Goal: Task Accomplishment & Management: Manage account settings

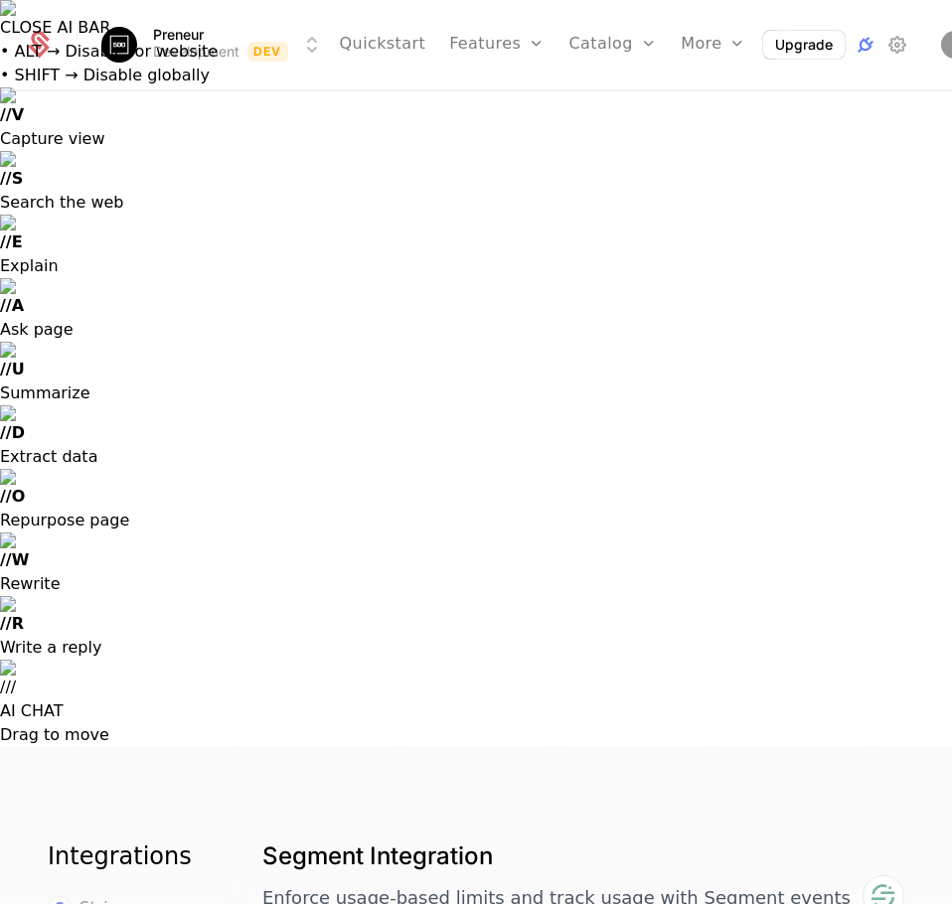
click at [110, 896] on span "Stripe" at bounding box center [104, 908] width 50 height 24
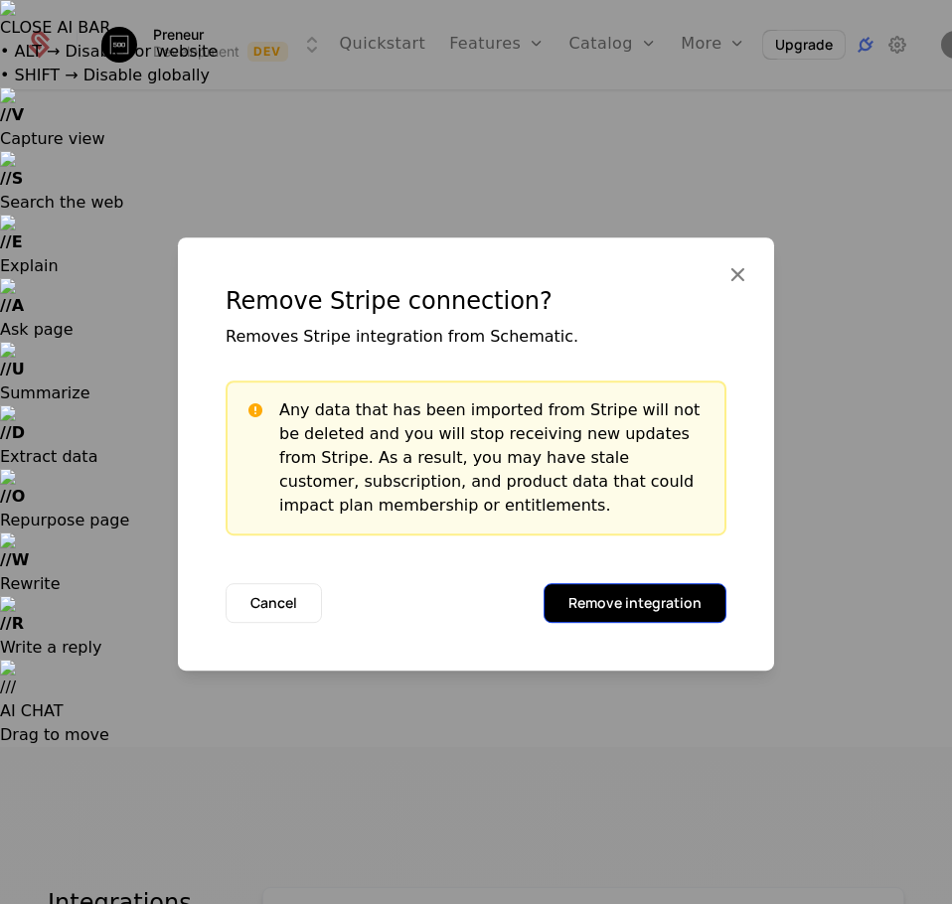
click at [578, 619] on button "Remove integration" at bounding box center [634, 603] width 183 height 40
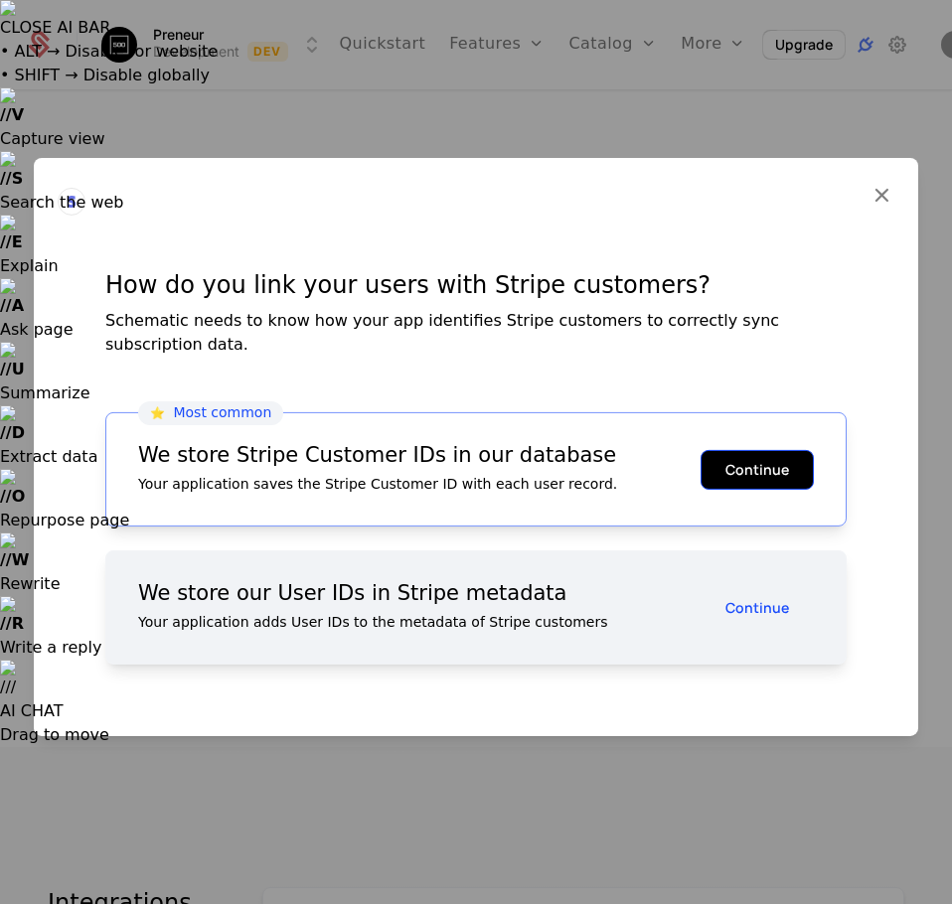
click at [749, 466] on button "Continue" at bounding box center [756, 469] width 113 height 40
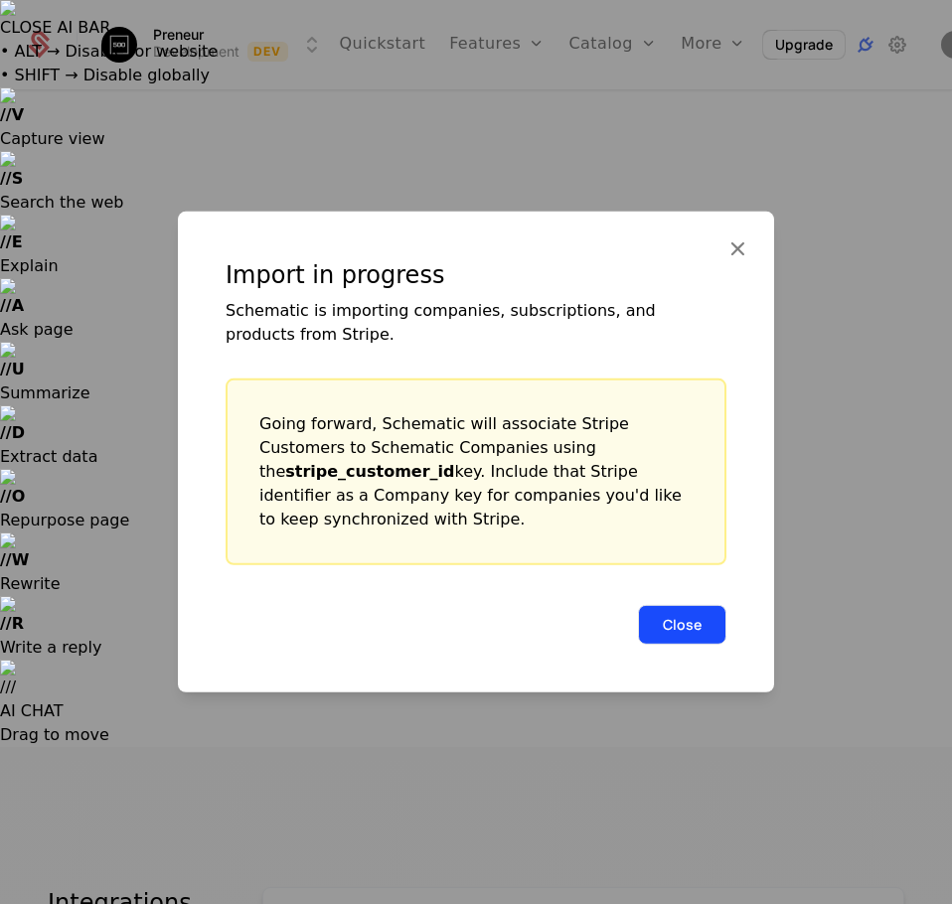
click at [693, 611] on button "Close" at bounding box center [682, 625] width 88 height 40
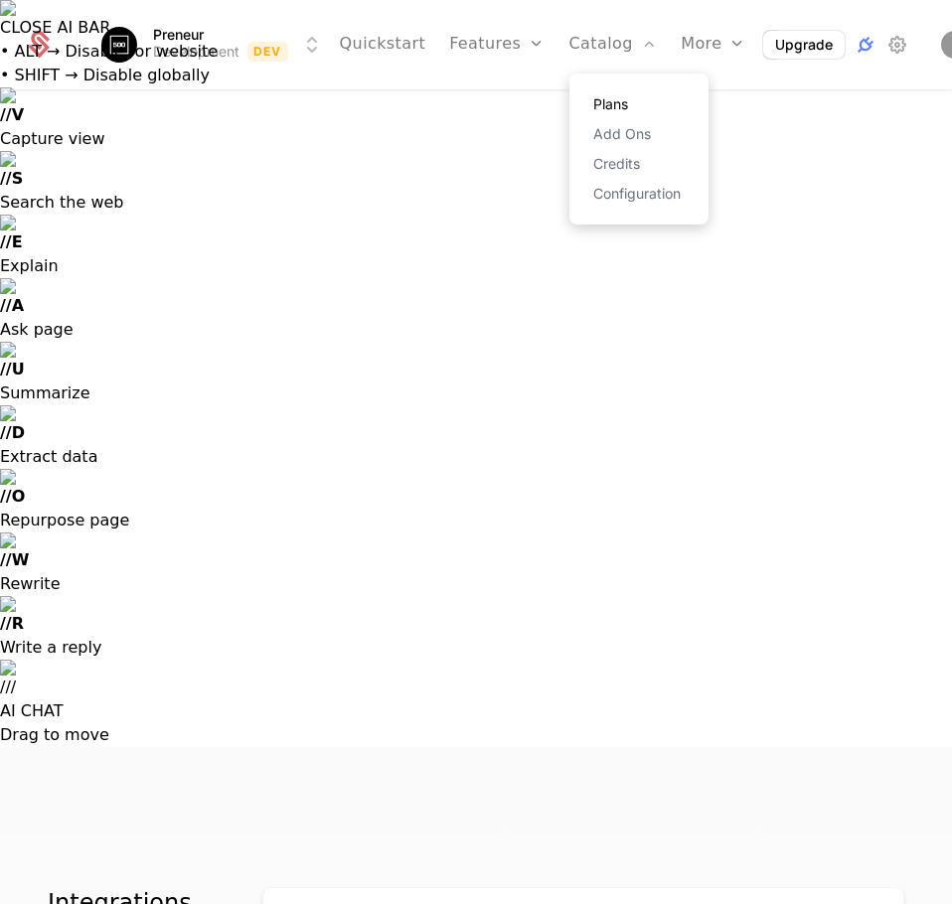
click at [597, 102] on link "Plans" at bounding box center [638, 104] width 91 height 14
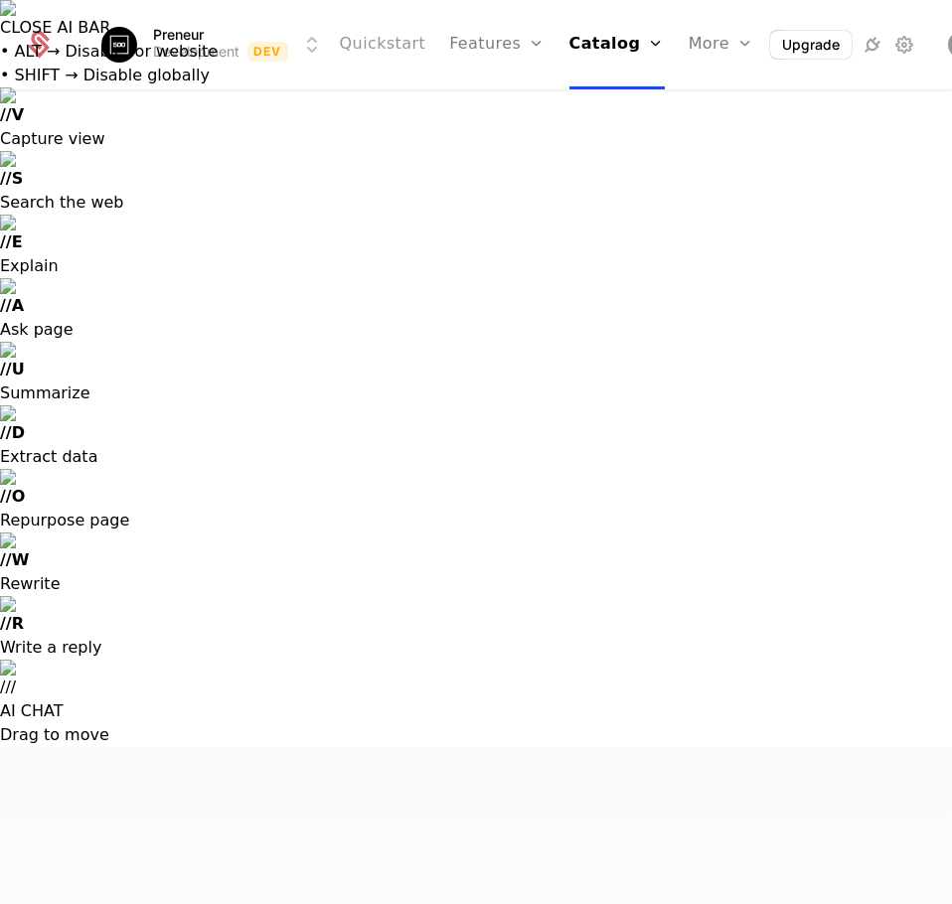
click at [380, 42] on link "Quickstart" at bounding box center [383, 44] width 86 height 89
click at [168, 46] on html "CLOSE AI BAR • ALT → Disable for website • SHIFT → Disable globally // V Captur…" at bounding box center [476, 825] width 952 height 1651
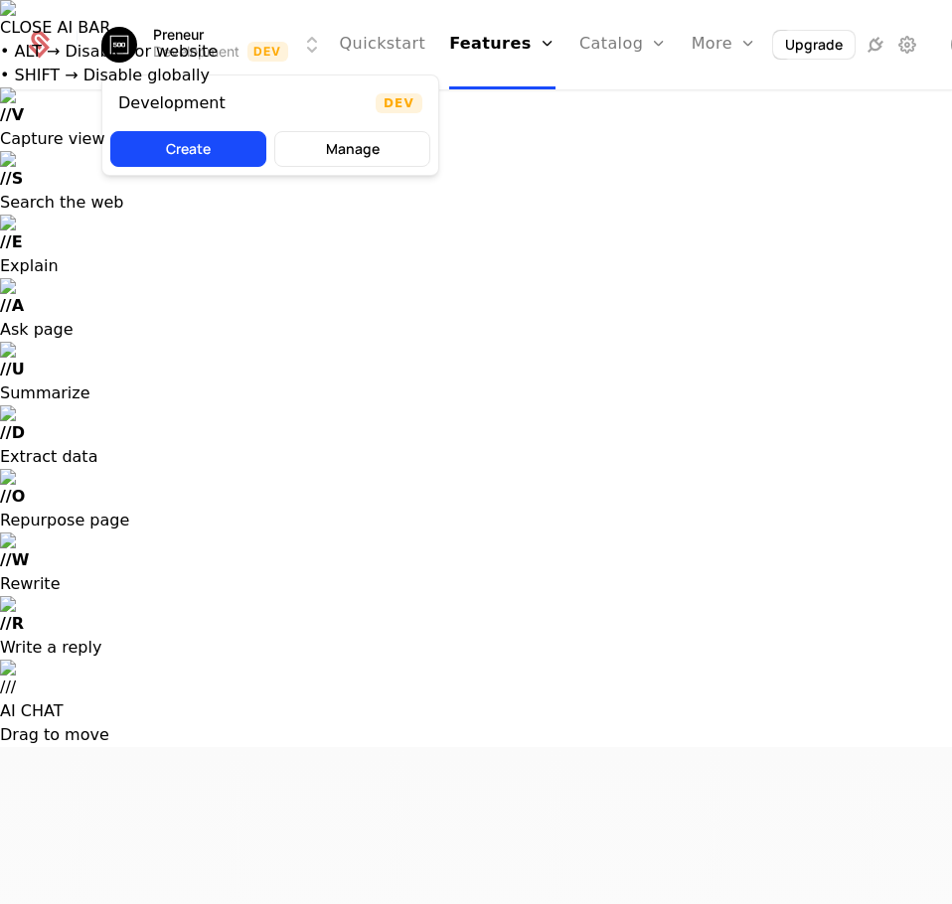
click at [173, 36] on html "CLOSE AI BAR • ALT → Disable for website • SHIFT → Disable globally // V Captur…" at bounding box center [476, 825] width 952 height 1651
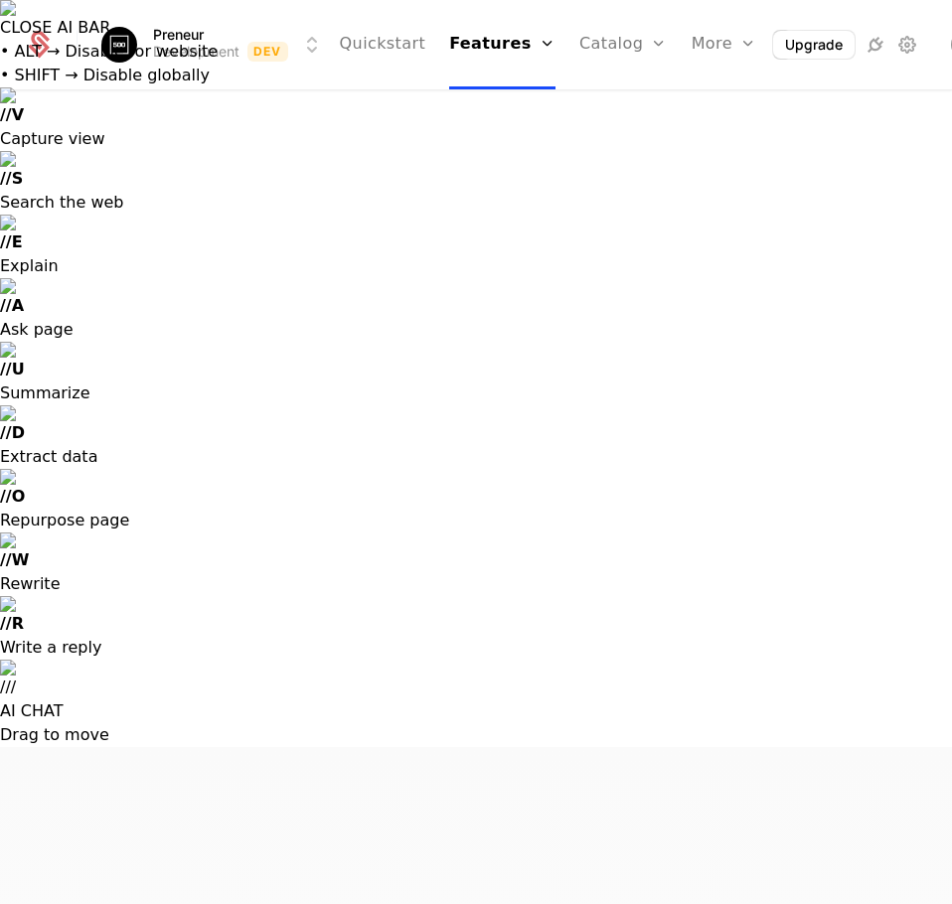
click at [44, 55] on icon at bounding box center [39, 45] width 28 height 28
click at [38, 52] on icon at bounding box center [39, 48] width 21 height 22
click at [373, 43] on link "Quickstart" at bounding box center [383, 44] width 86 height 89
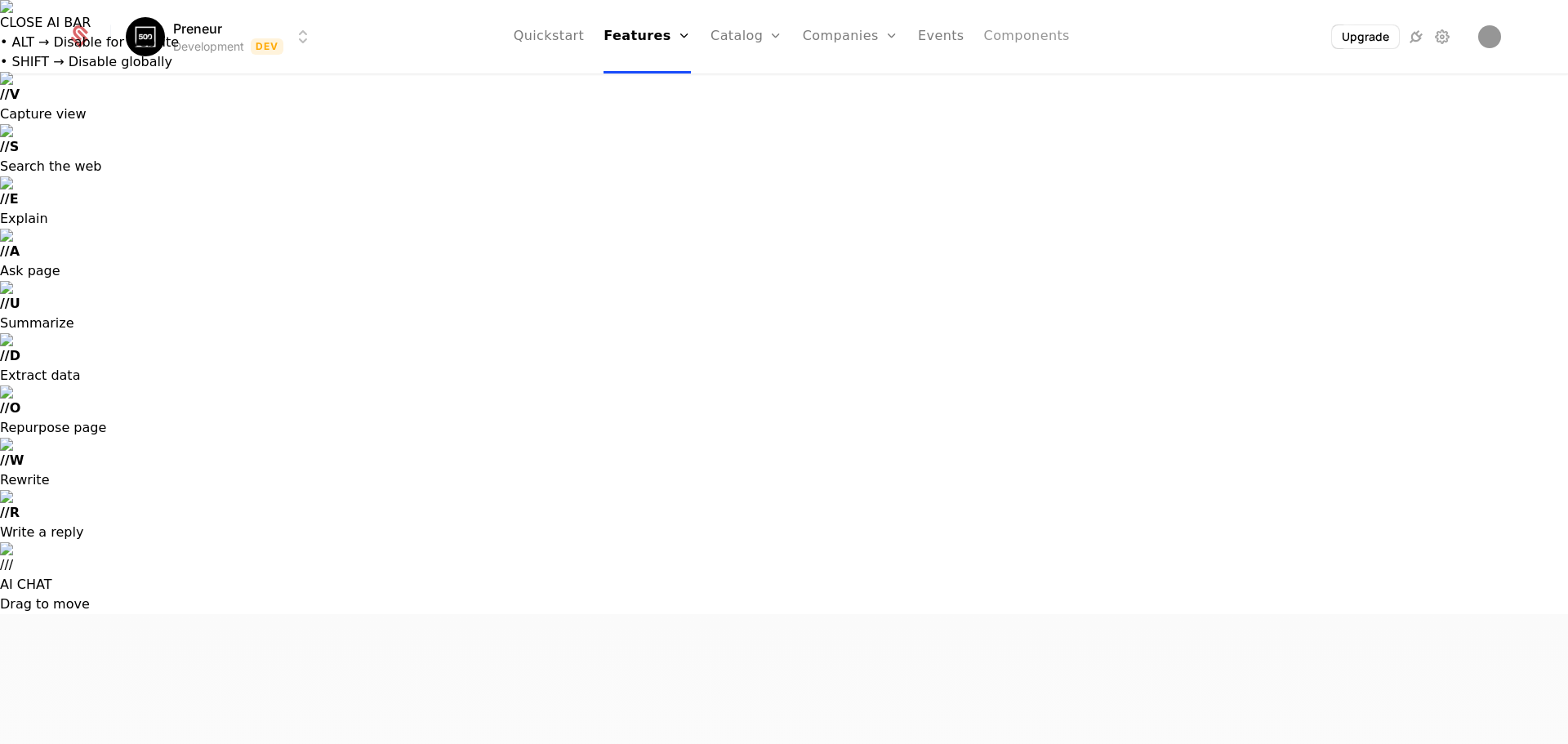
click at [782, 37] on link "Components" at bounding box center [1027, 36] width 86 height 73
click at [551, 40] on link "Quickstart" at bounding box center [548, 36] width 71 height 73
click at [747, 41] on link "Catalog" at bounding box center [747, 36] width 72 height 73
click at [782, 35] on img "Open user button" at bounding box center [1490, 37] width 23 height 23
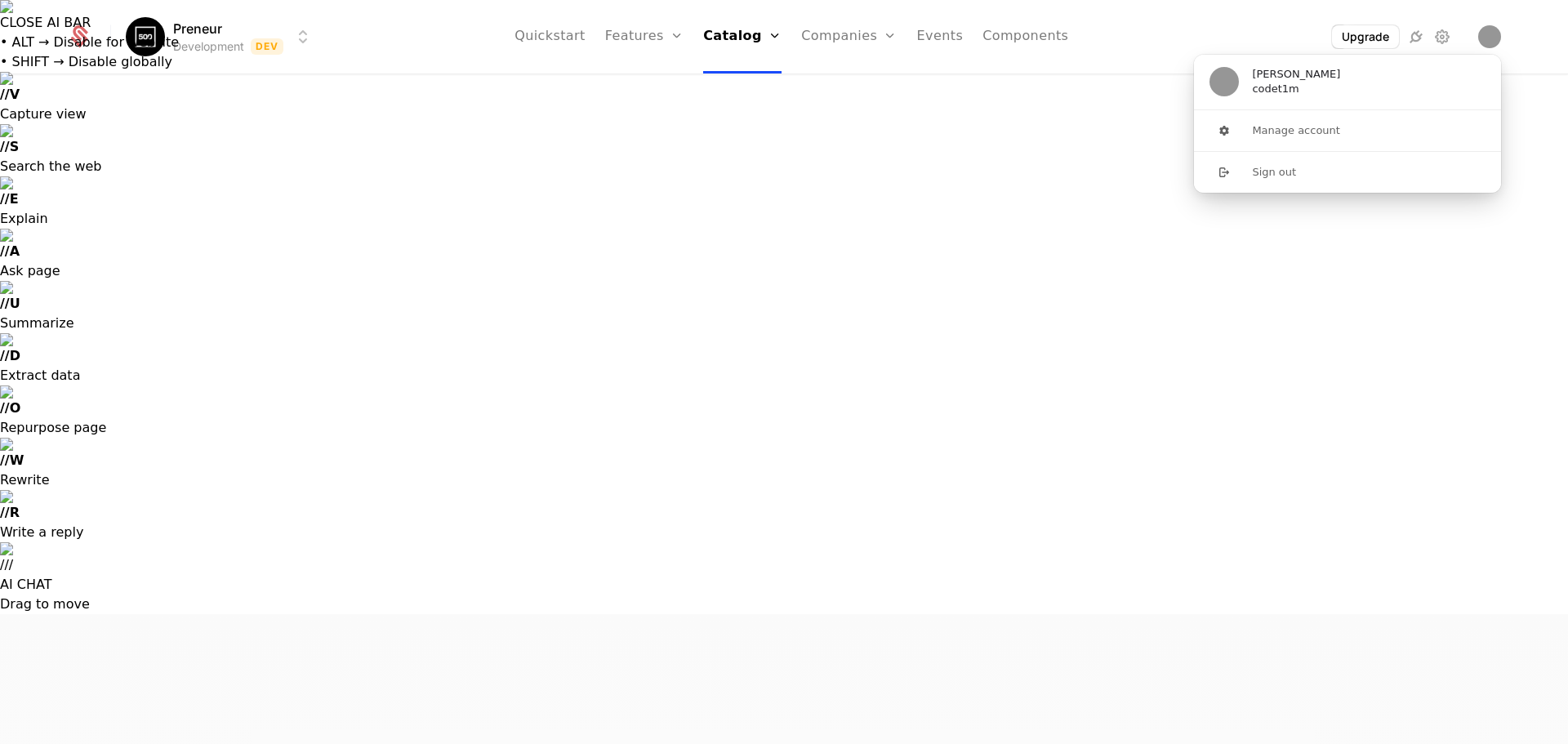
click at [170, 29] on html "CLOSE AI BAR • ALT → Disable for website • SHIFT → Disable globally // V Captur…" at bounding box center [784, 679] width 1568 height 1358
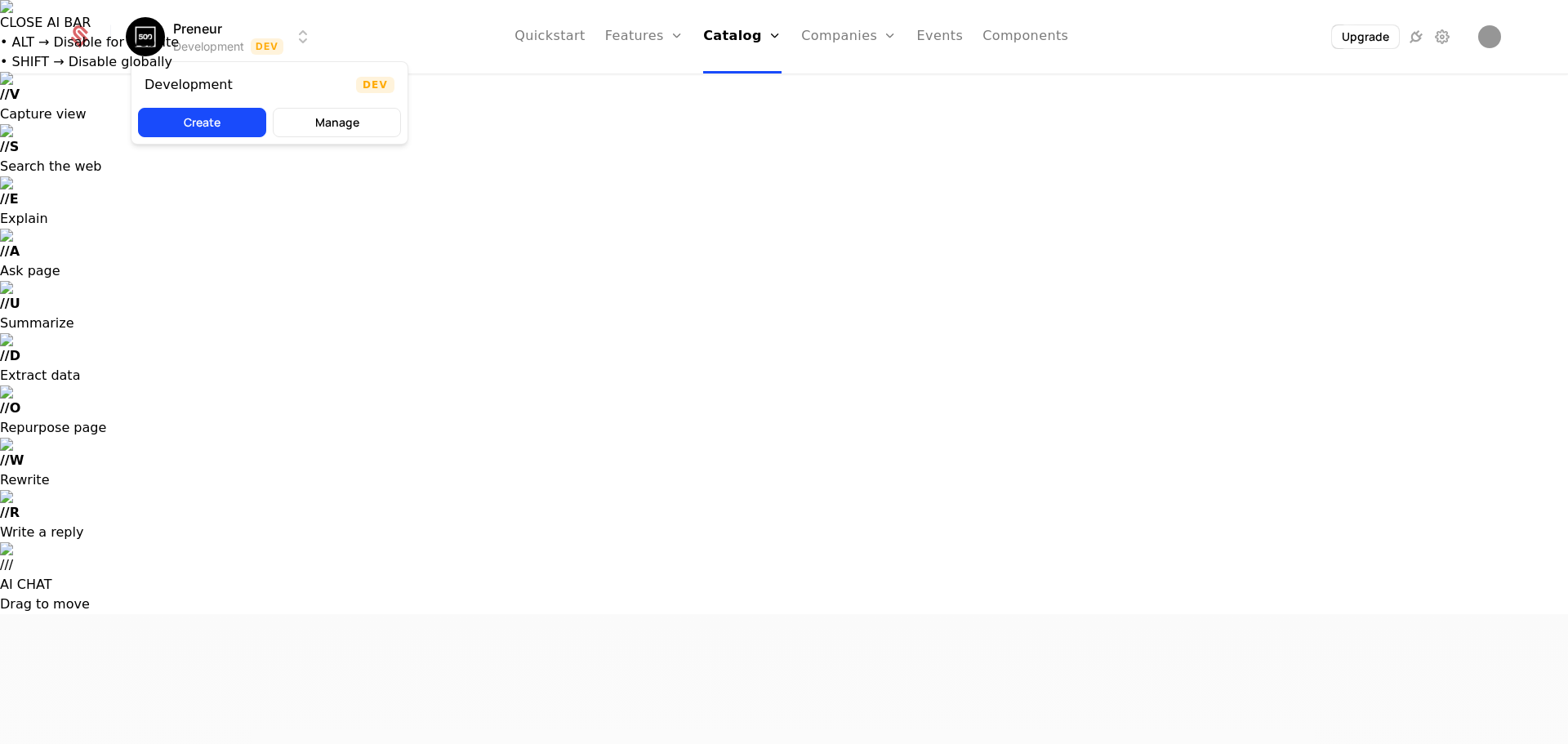
click at [205, 27] on html "CLOSE AI BAR • ALT → Disable for website • SHIFT → Disable globally // V Captur…" at bounding box center [784, 679] width 1568 height 1358
click at [217, 19] on html "CLOSE AI BAR • ALT → Disable for website • SHIFT → Disable globally // V Captur…" at bounding box center [784, 679] width 1568 height 1358
click at [298, 122] on button "Manage" at bounding box center [337, 122] width 128 height 30
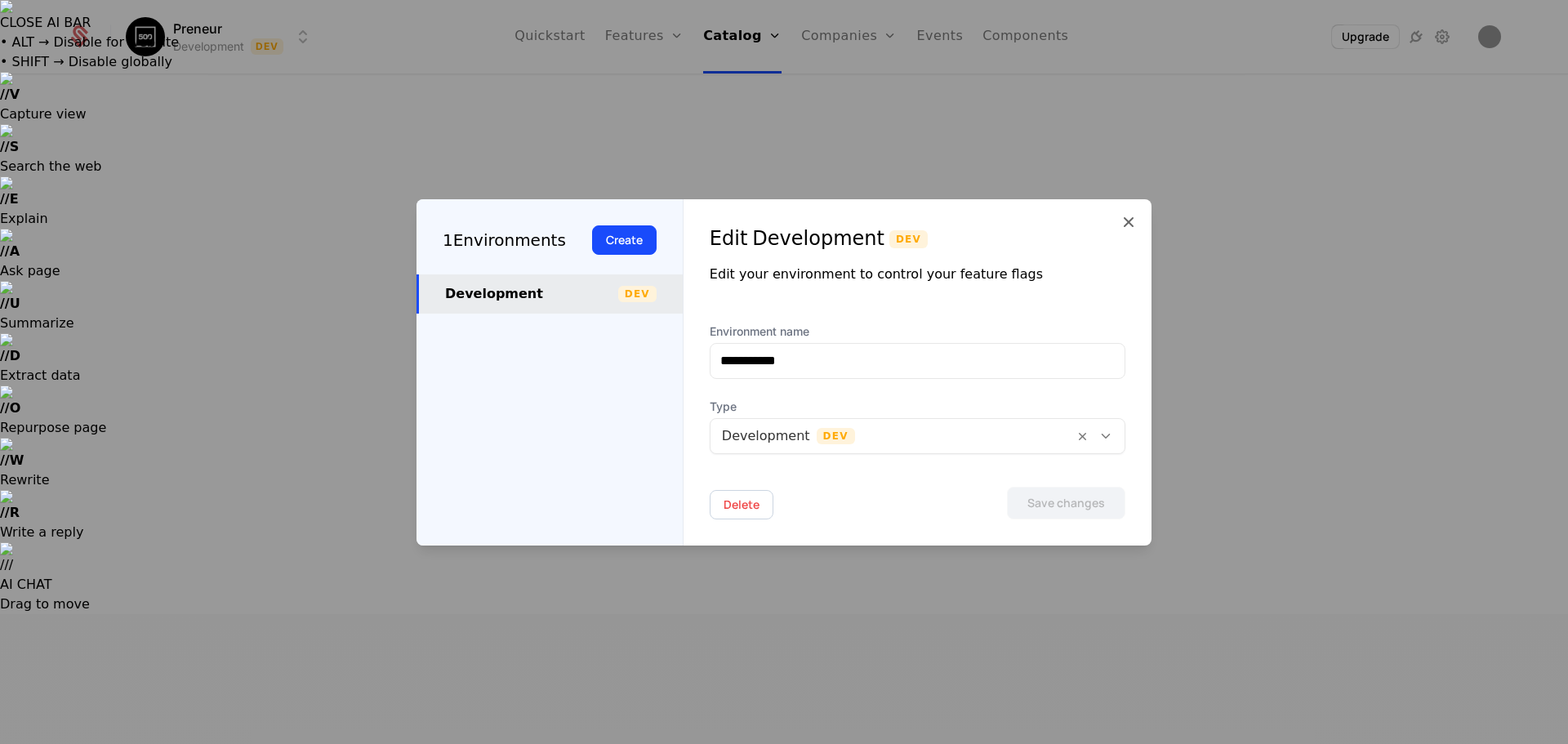
click at [782, 436] on div at bounding box center [892, 437] width 340 height 23
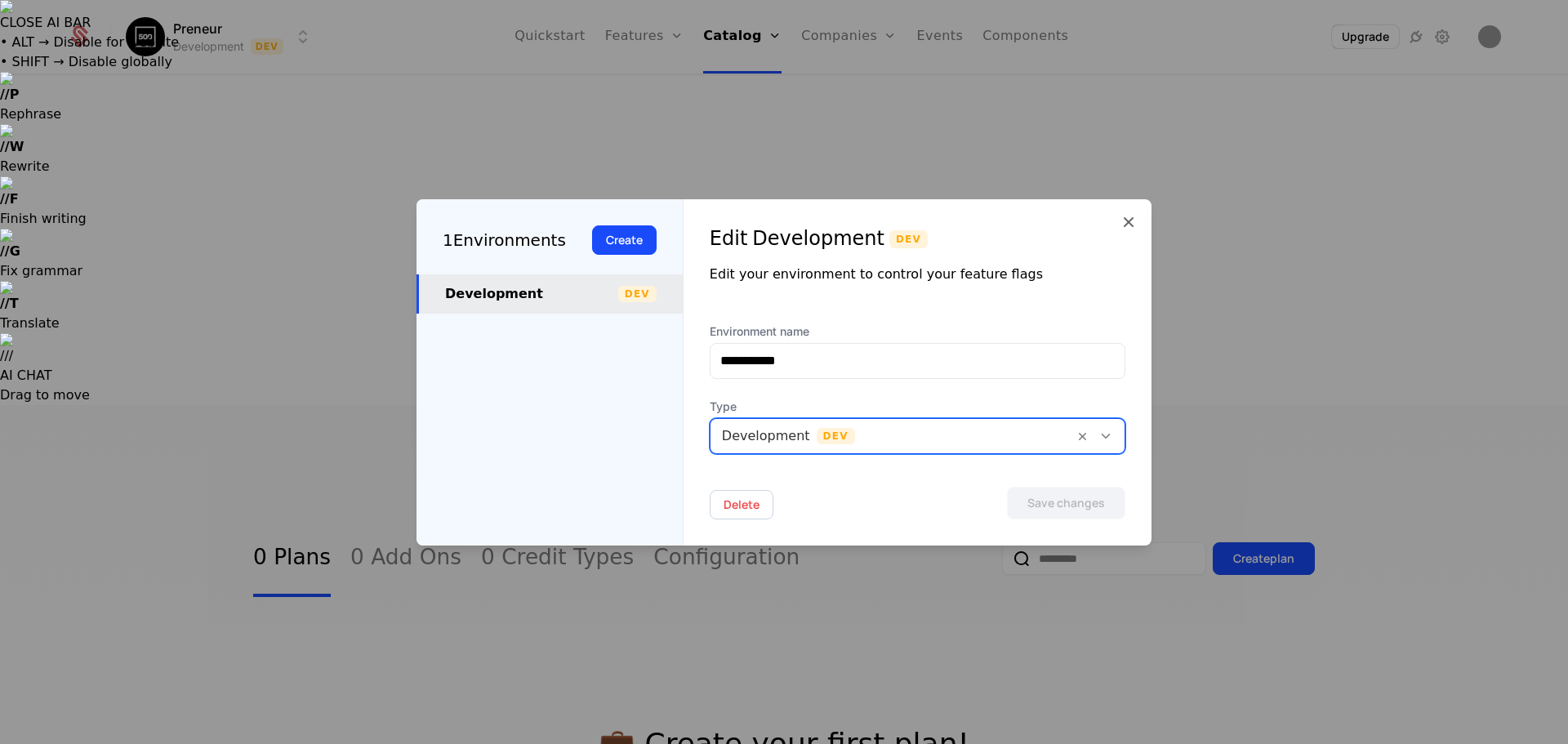
click at [782, 436] on div at bounding box center [892, 437] width 340 height 23
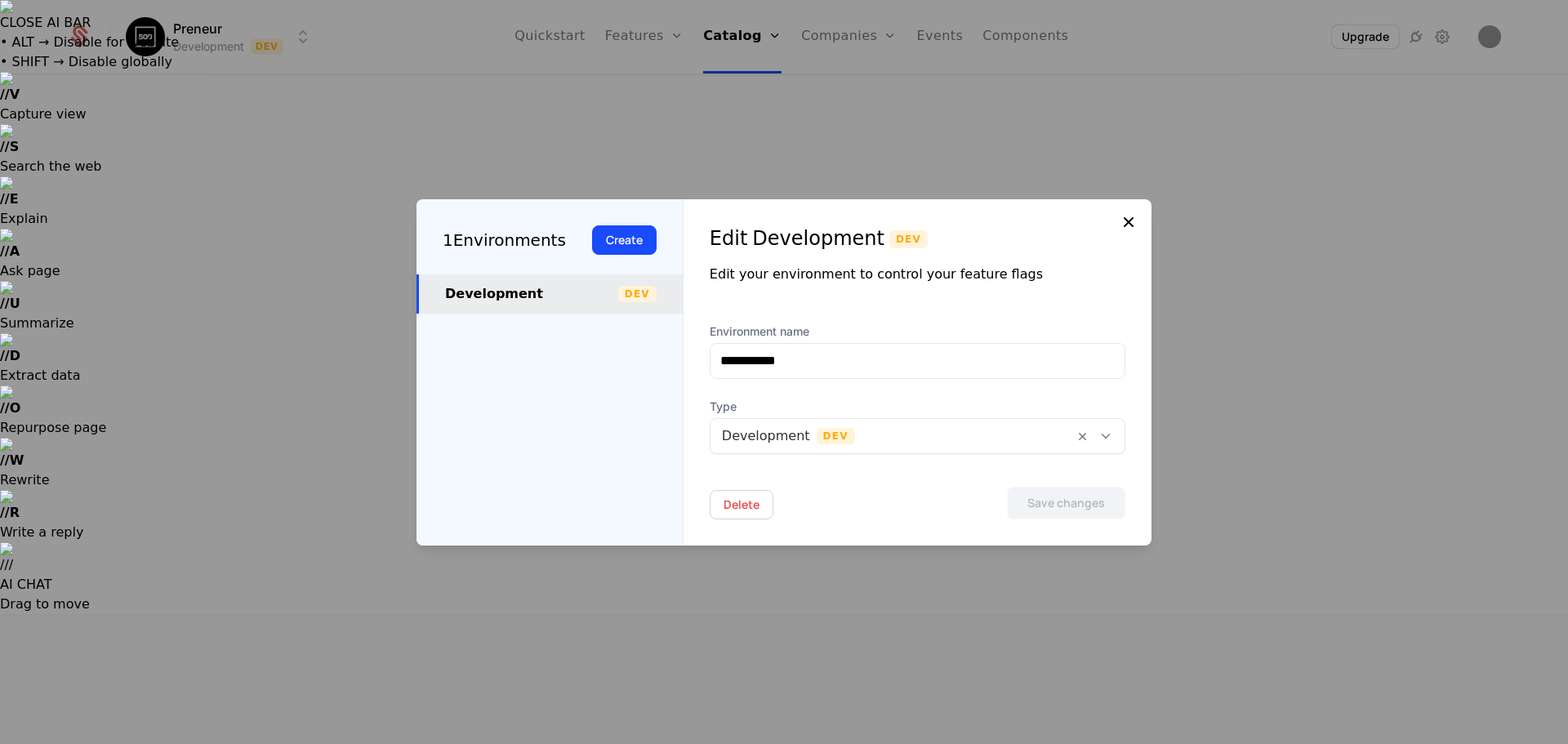
click at [782, 215] on icon at bounding box center [1129, 222] width 20 height 20
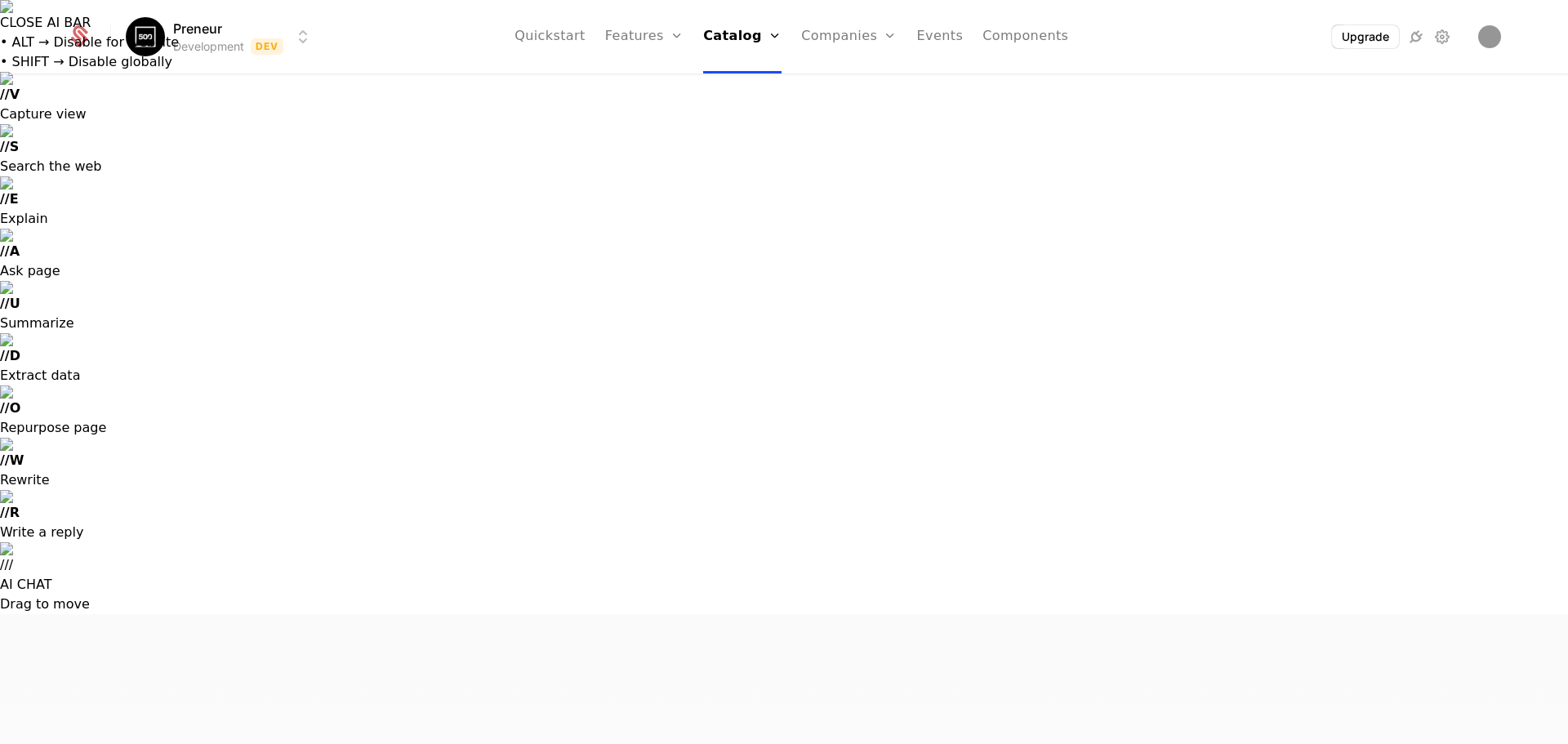
click at [253, 703] on link "0 Plans" at bounding box center [292, 741] width 77 height 76
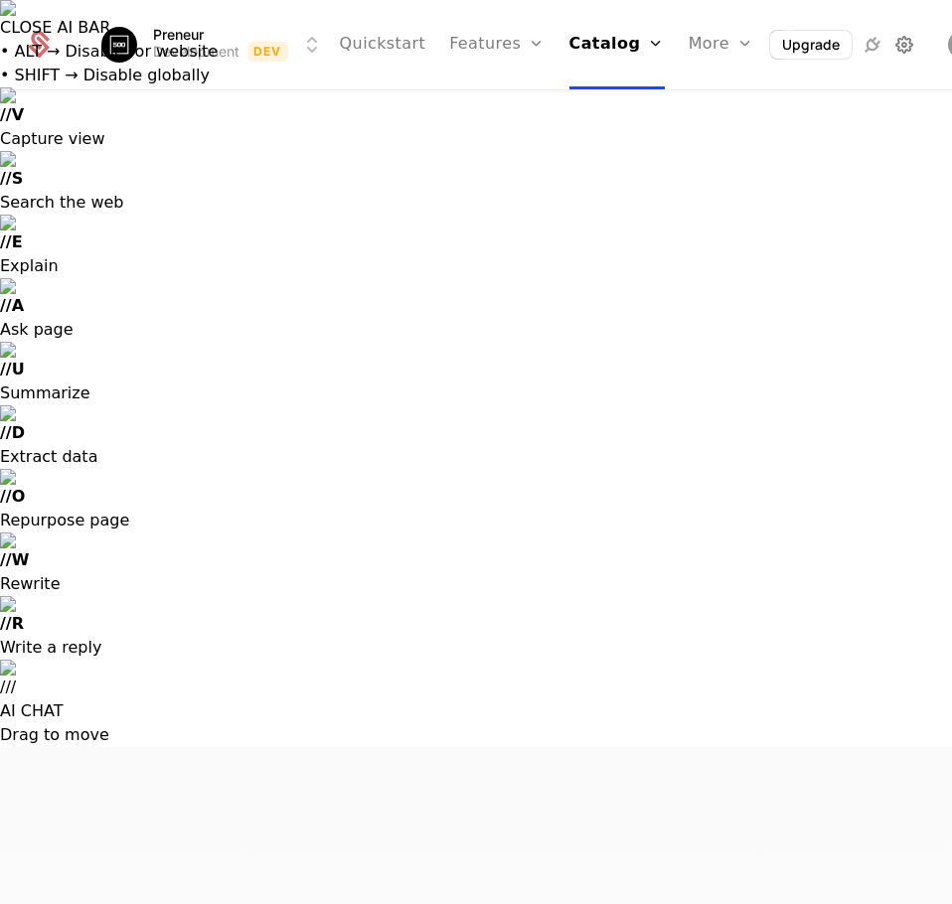
click at [892, 47] on icon at bounding box center [904, 45] width 24 height 24
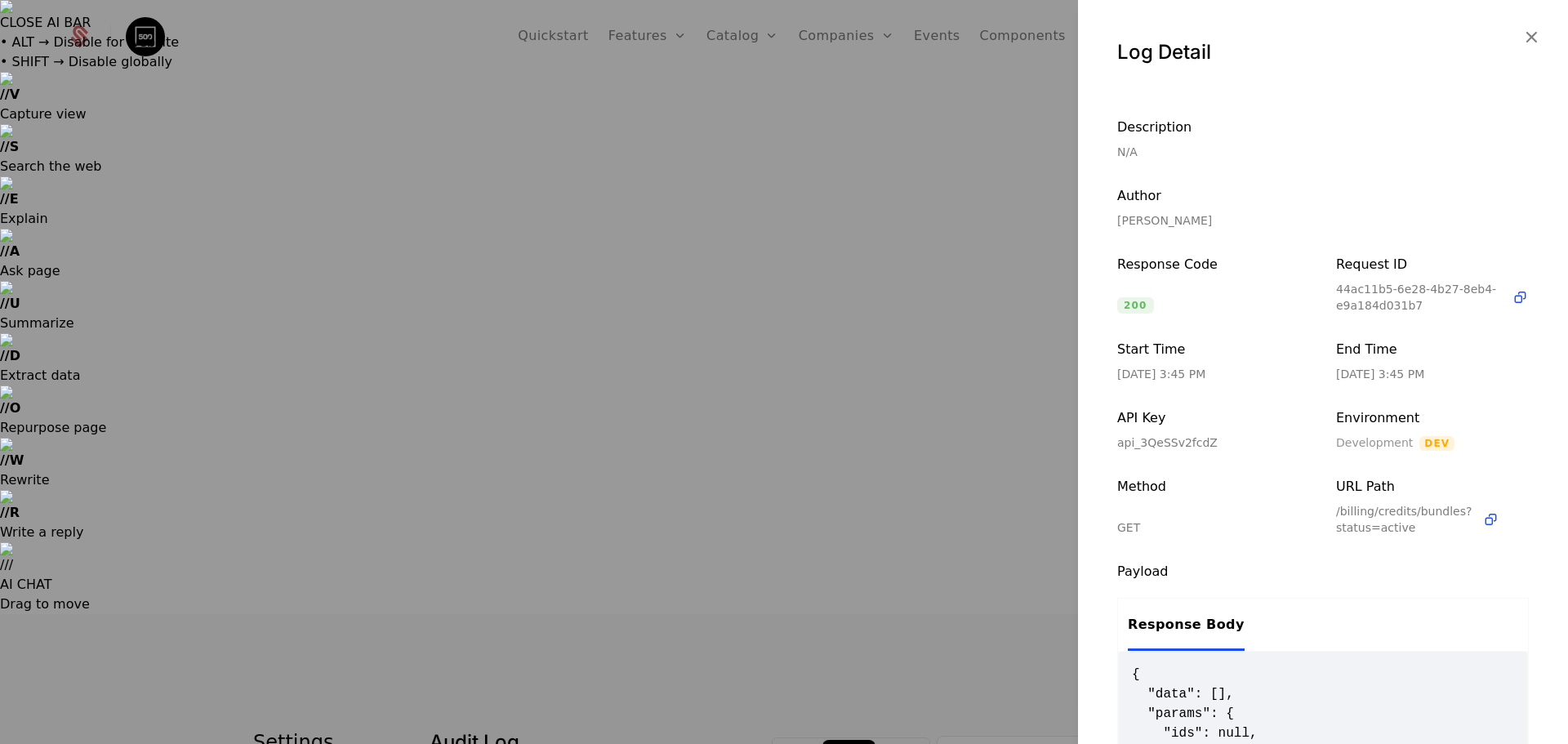
scroll to position [191, 0]
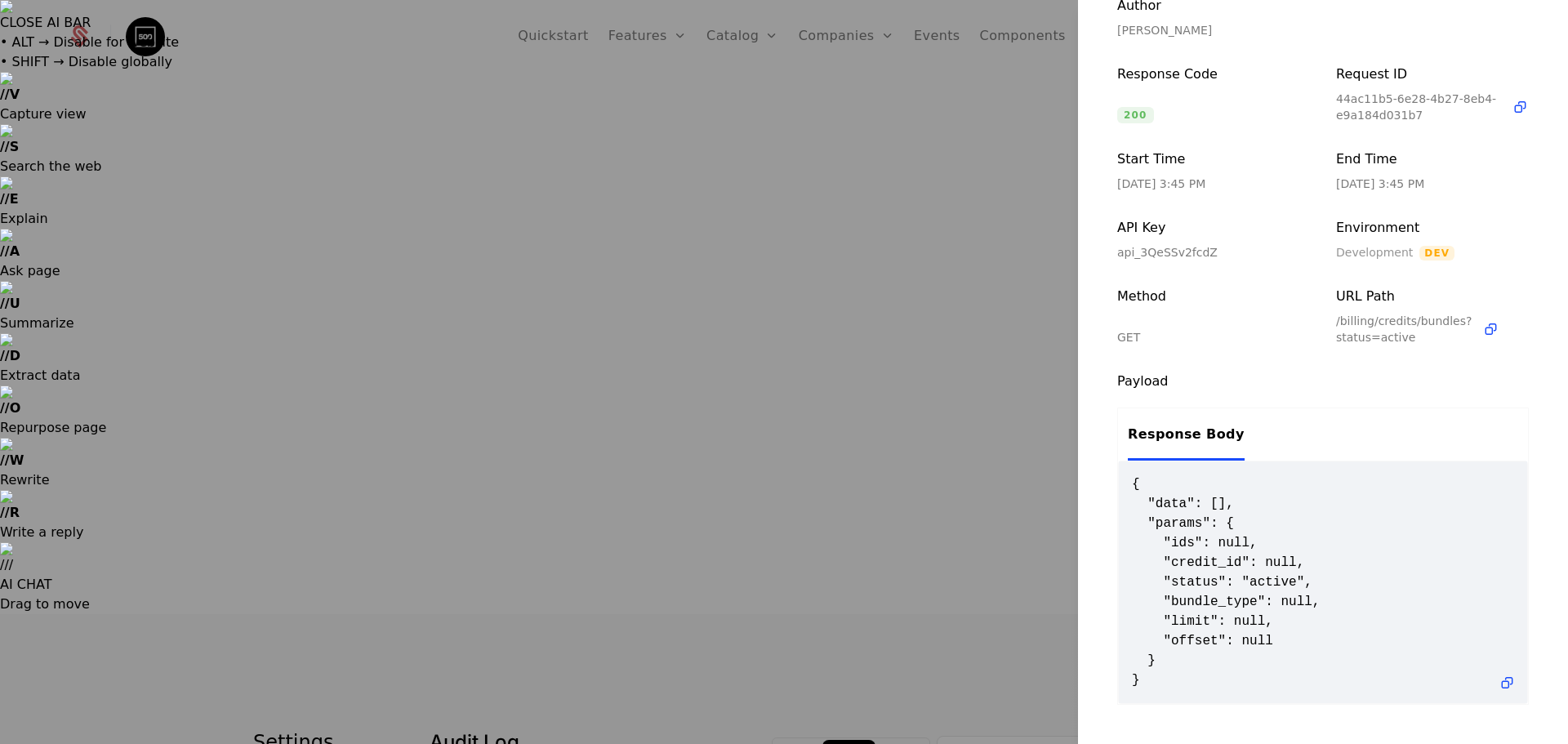
click at [782, 207] on div at bounding box center [784, 372] width 1568 height 744
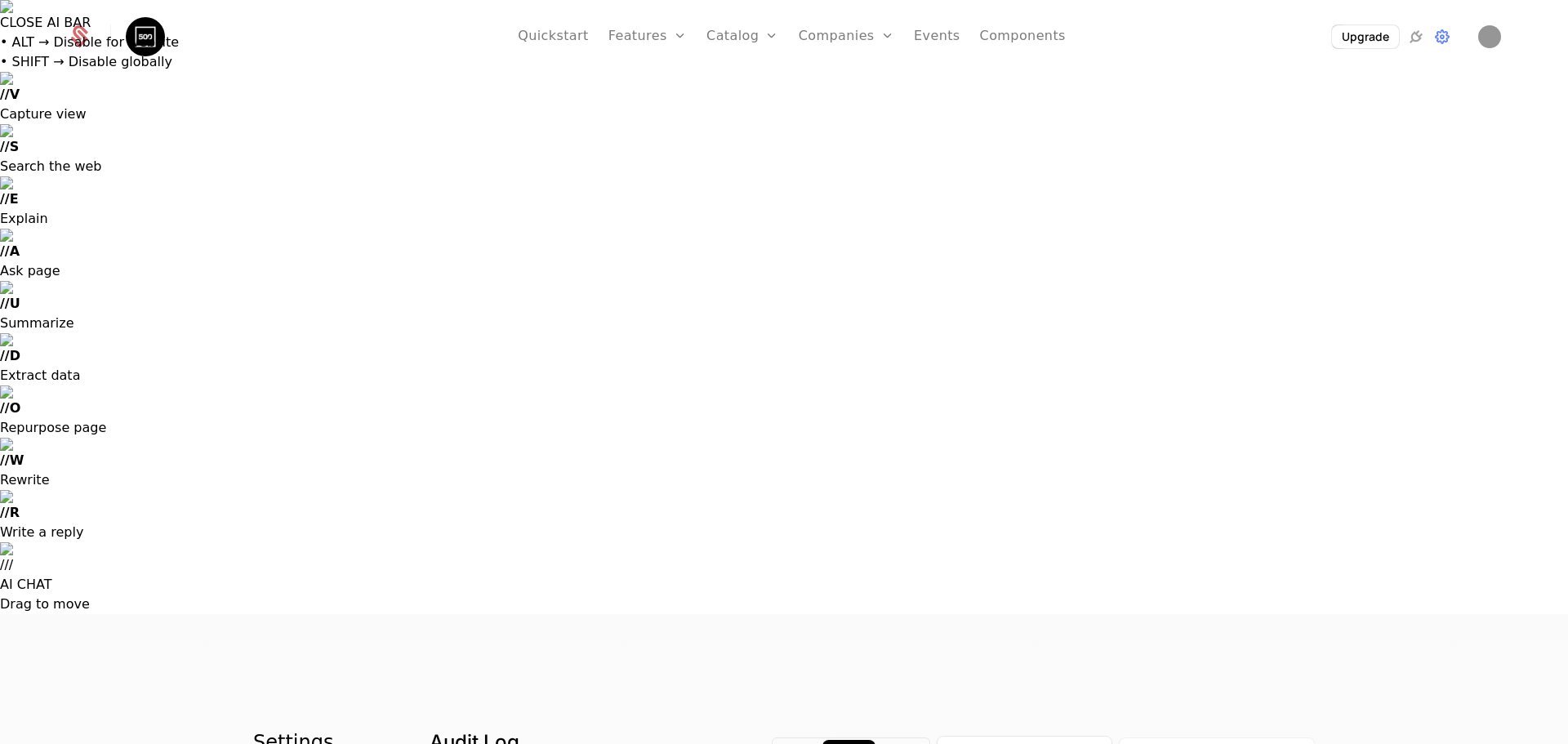
click at [79, 40] on icon at bounding box center [80, 33] width 16 height 16
click at [306, 44] on html "CLOSE AI BAR • ALT → Disable for website • SHIFT → Disable globally // V Captur…" at bounding box center [784, 679] width 1568 height 1358
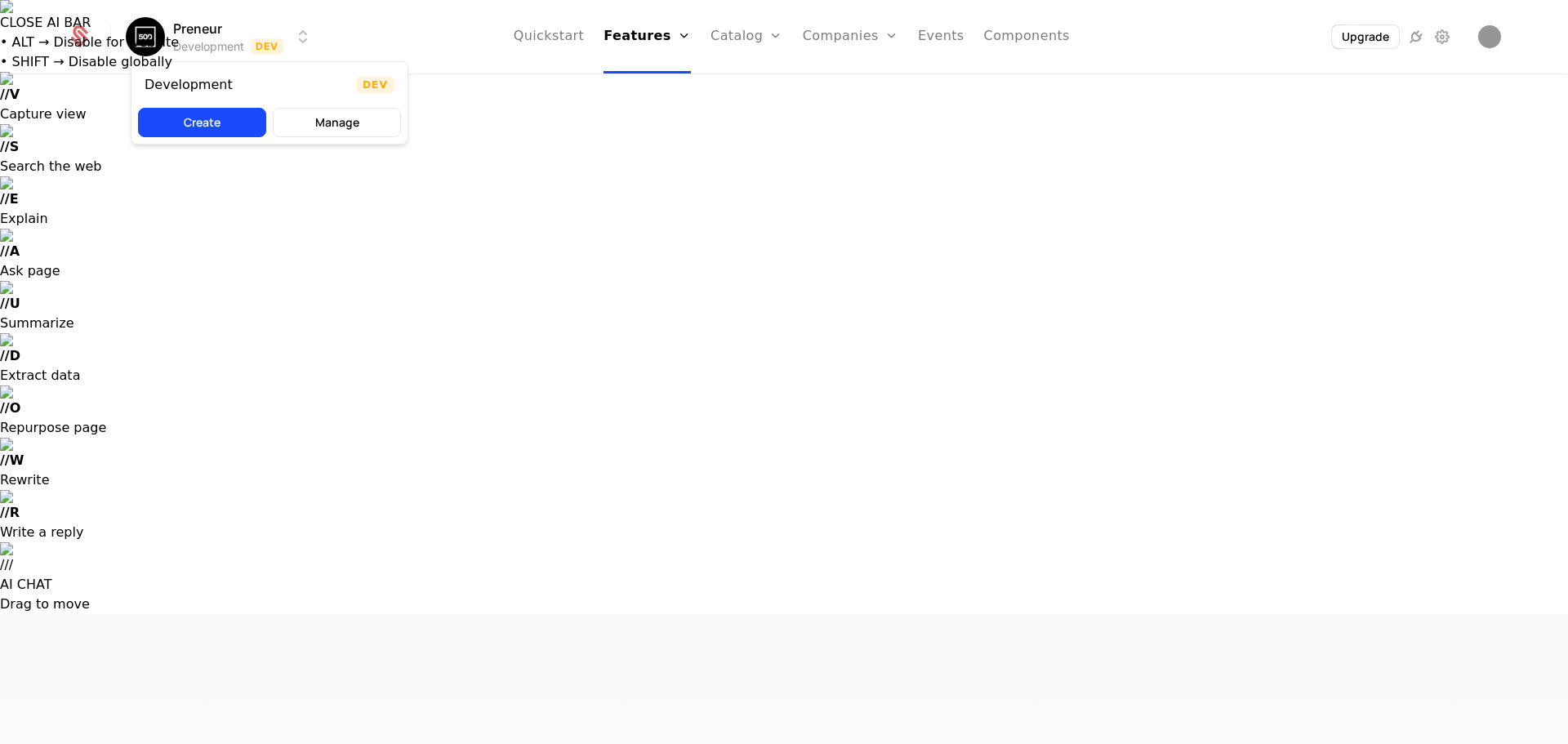
click at [606, 44] on html "CLOSE AI BAR • ALT → Disable for website • SHIFT → Disable globally // V Captur…" at bounding box center [784, 679] width 1568 height 1358
click at [568, 44] on link "Quickstart" at bounding box center [549, 36] width 71 height 73
click at [782, 39] on link "Companies" at bounding box center [850, 36] width 95 height 73
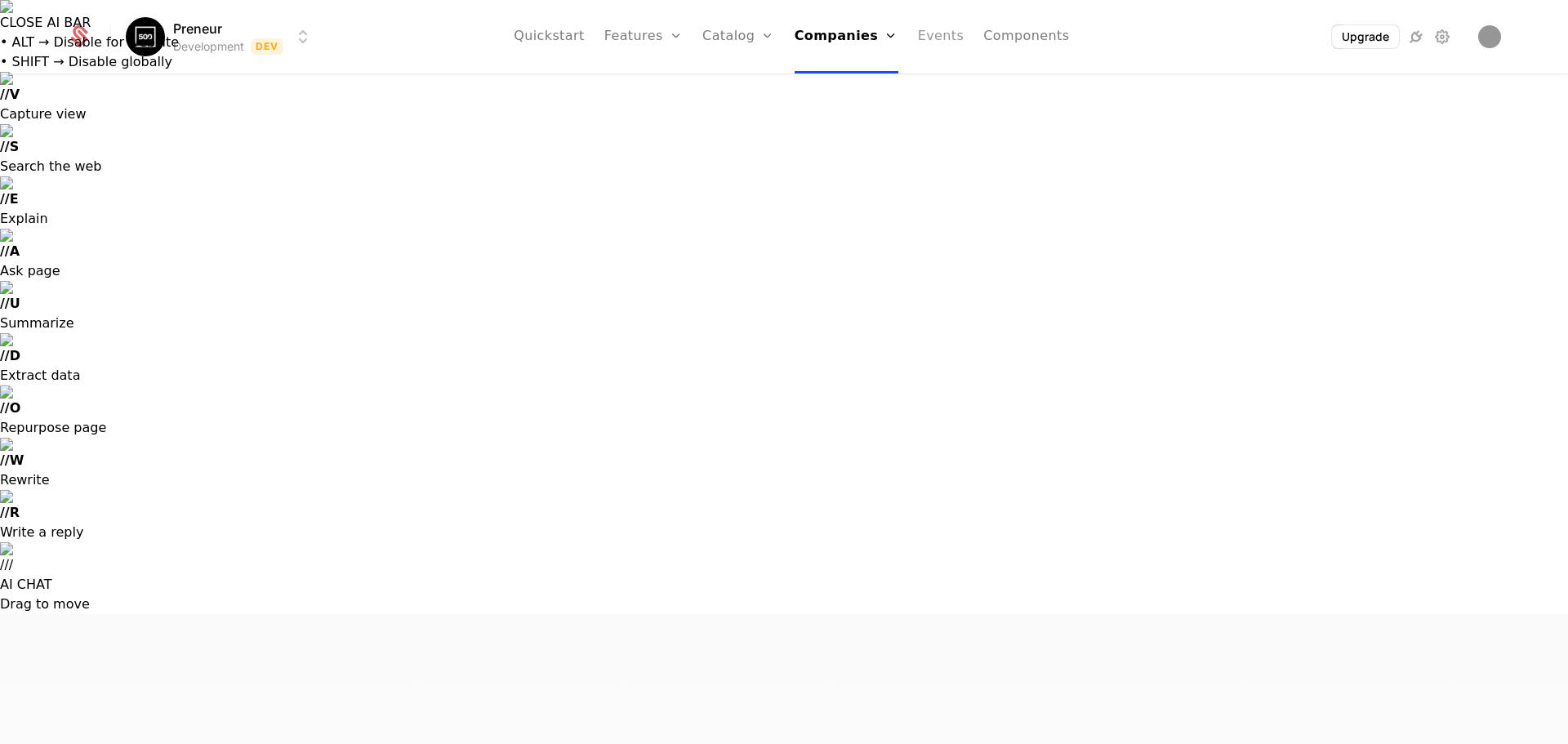
click at [782, 39] on link "Events" at bounding box center [941, 36] width 47 height 73
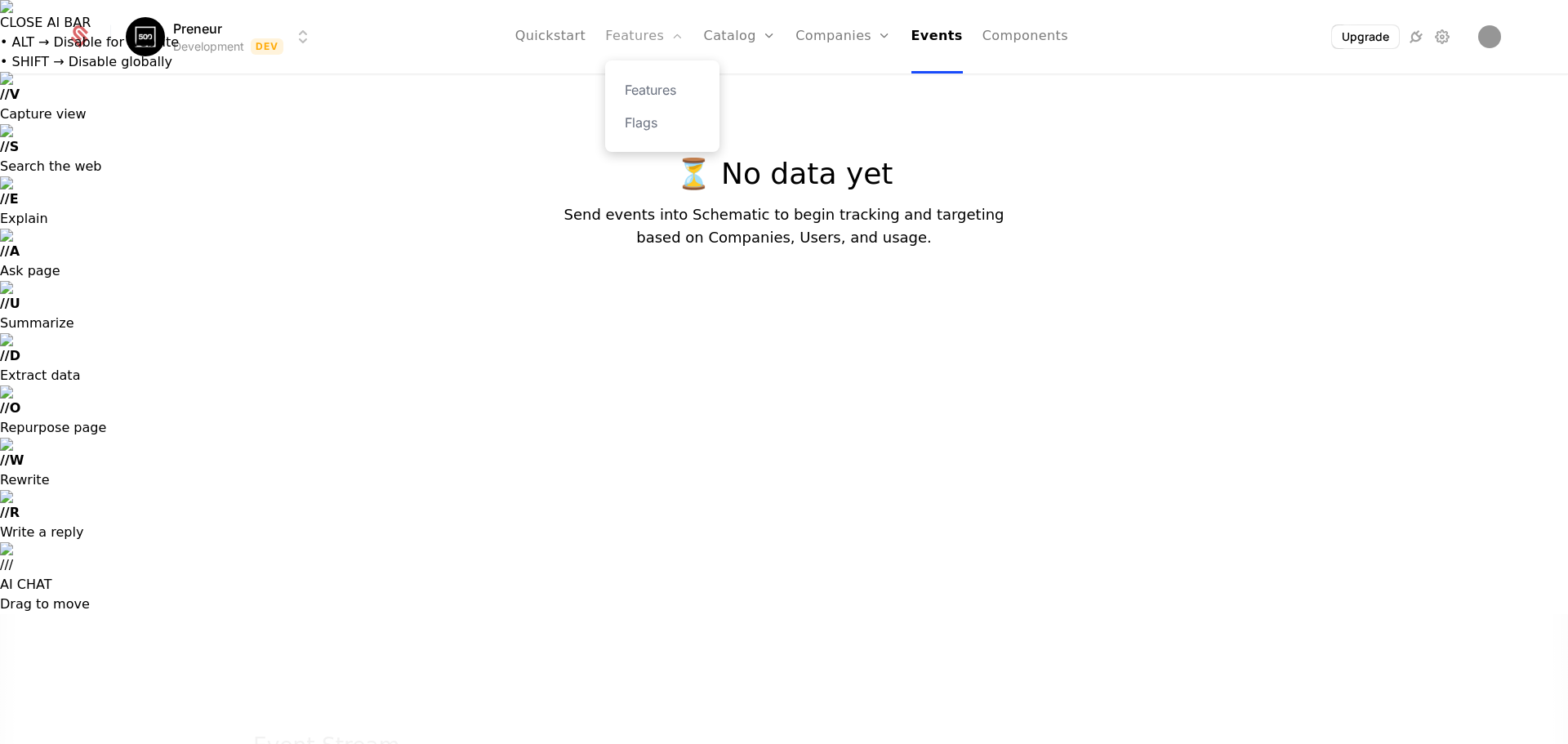
click at [631, 43] on link "Features" at bounding box center [644, 36] width 78 height 73
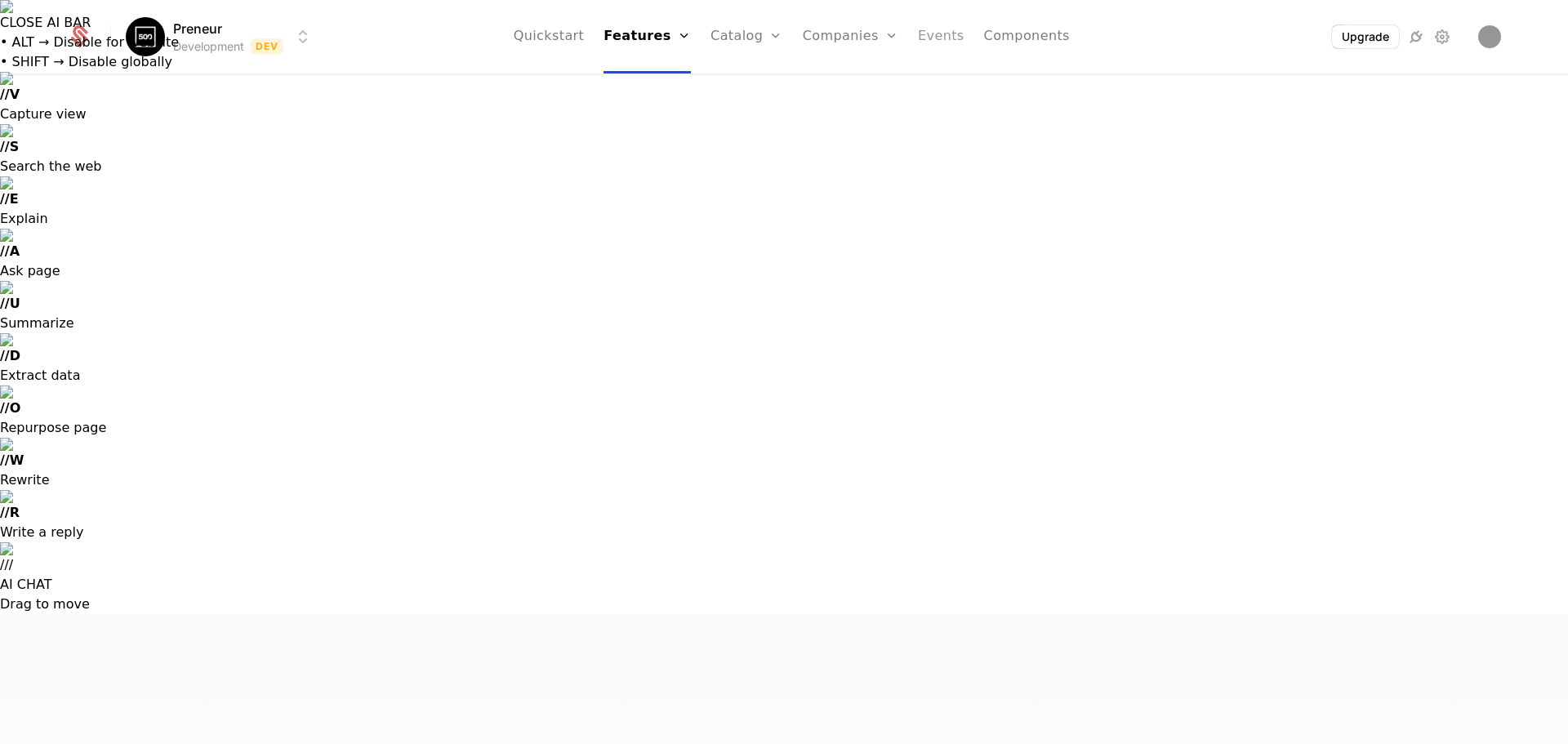
click at [782, 39] on link "Events" at bounding box center [941, 36] width 47 height 73
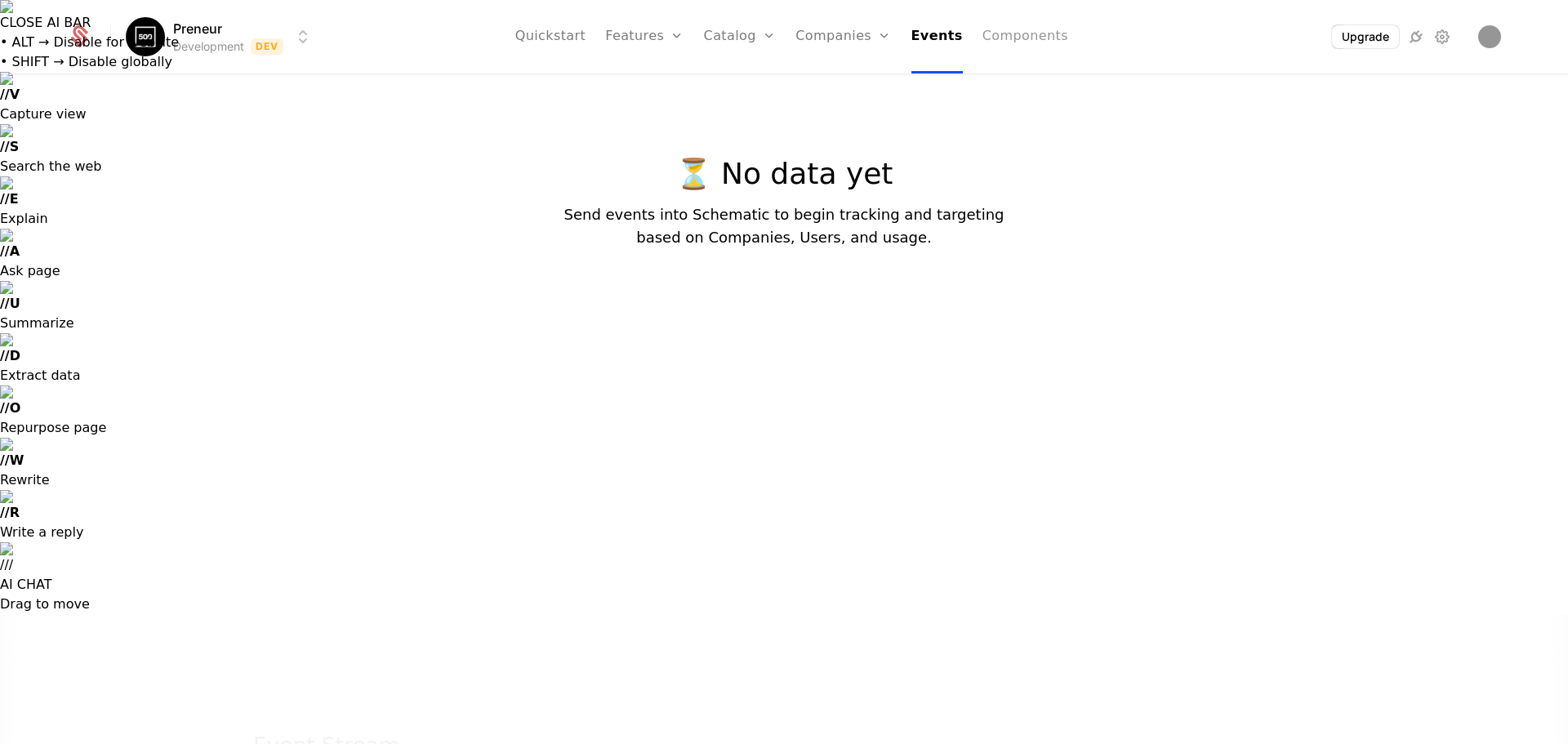
click at [782, 39] on link "Components" at bounding box center [1025, 36] width 86 height 73
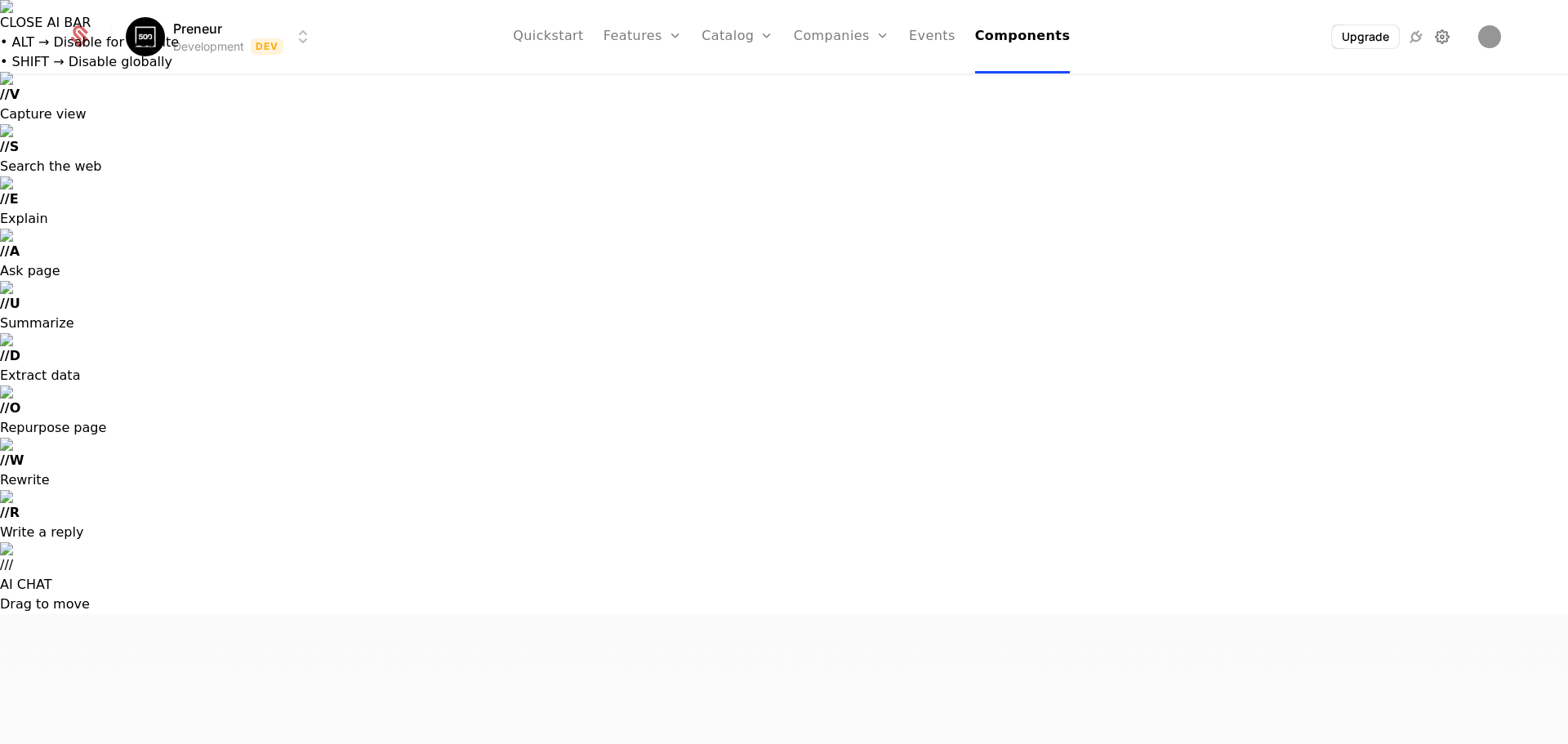
click at [782, 44] on icon at bounding box center [1442, 37] width 20 height 20
click at [782, 44] on div "Upgrade" at bounding box center [1385, 37] width 231 height 25
click at [782, 38] on img "Open user button" at bounding box center [1490, 37] width 23 height 23
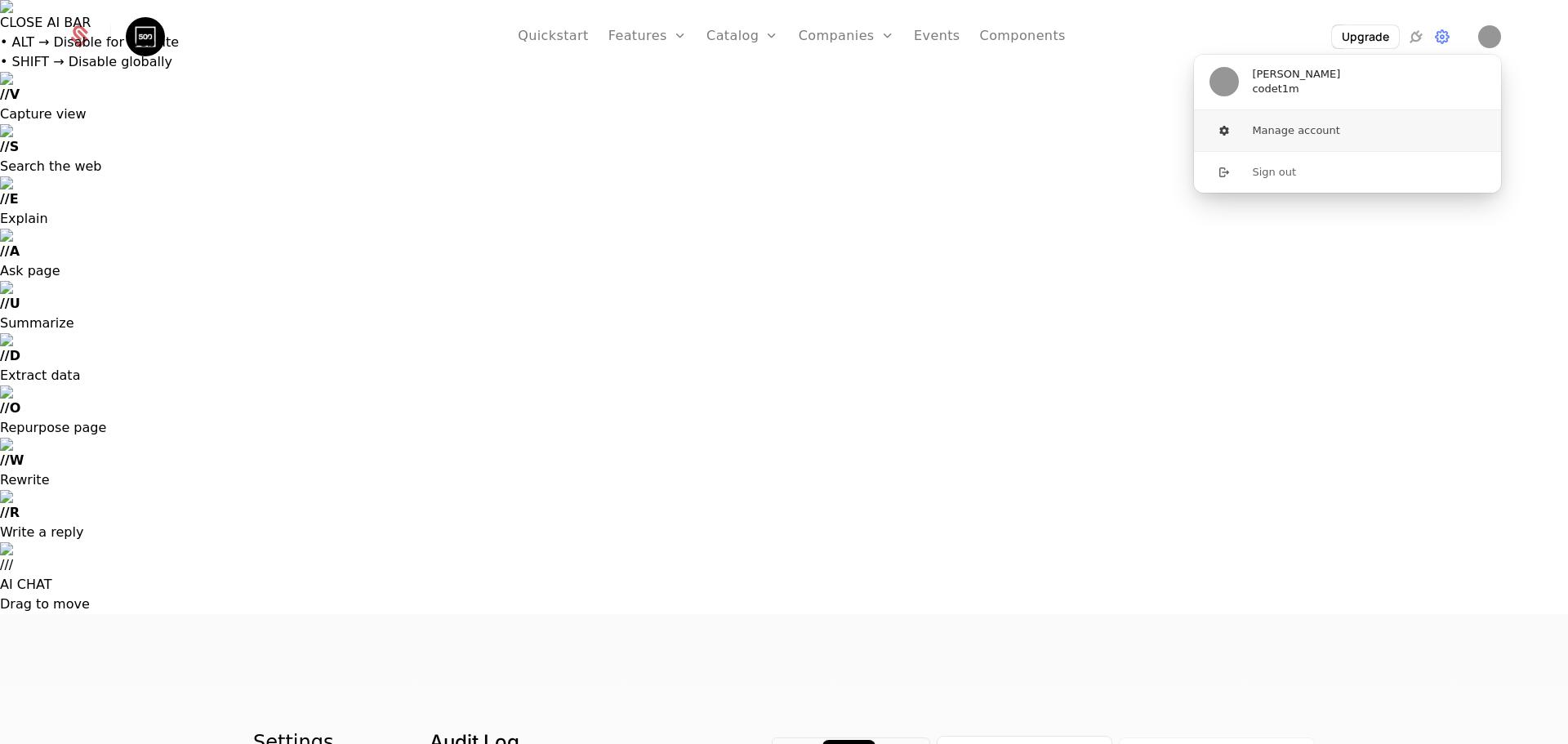
click at [782, 136] on button "Manage account" at bounding box center [1347, 131] width 308 height 41
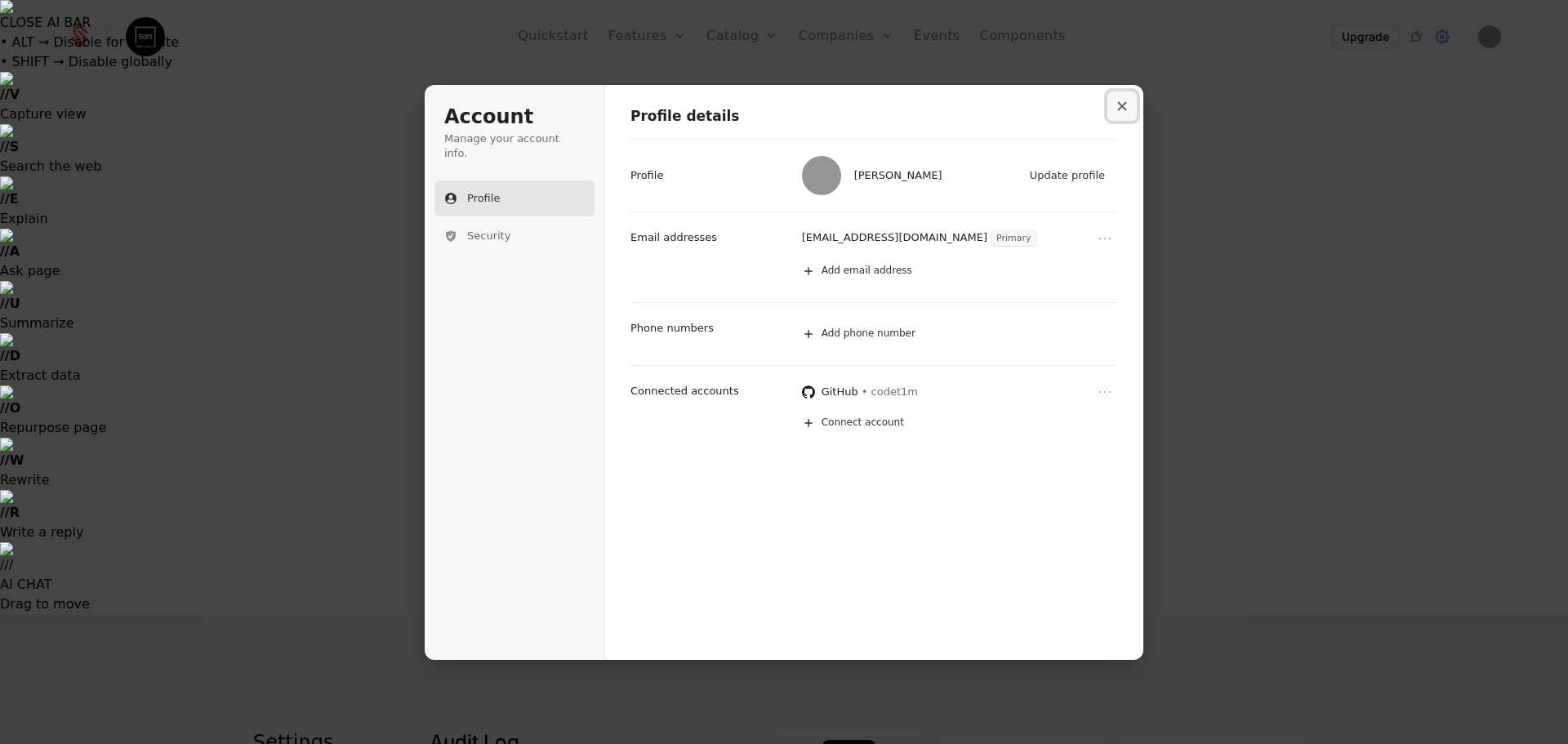
click at [782, 113] on button "Close modal" at bounding box center [1122, 106] width 30 height 30
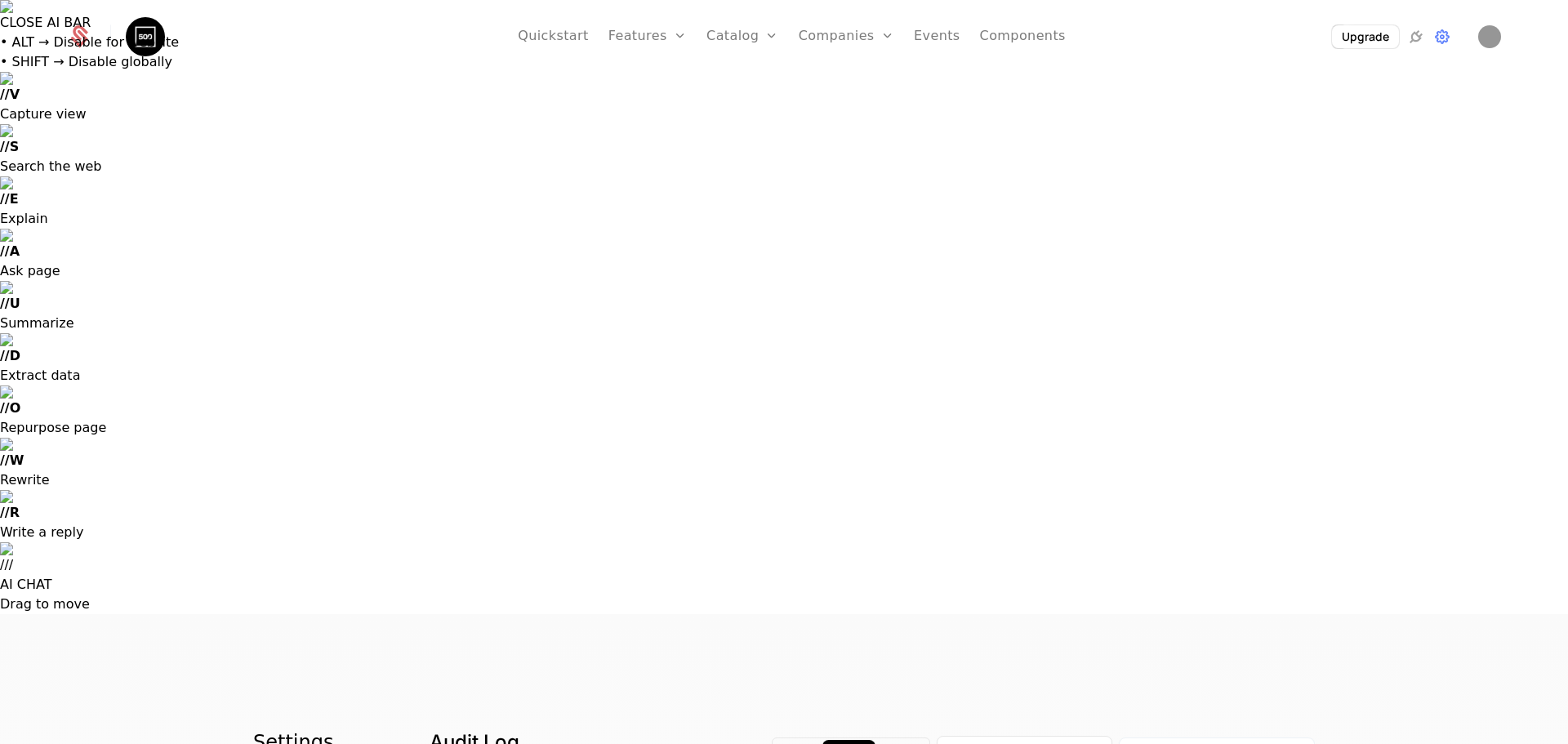
click at [162, 47] on img at bounding box center [146, 37] width 39 height 39
click at [145, 37] on img at bounding box center [146, 37] width 39 height 39
click at [116, 37] on link at bounding box center [98, 37] width 63 height 25
click at [108, 37] on div at bounding box center [89, 38] width 44 height 25
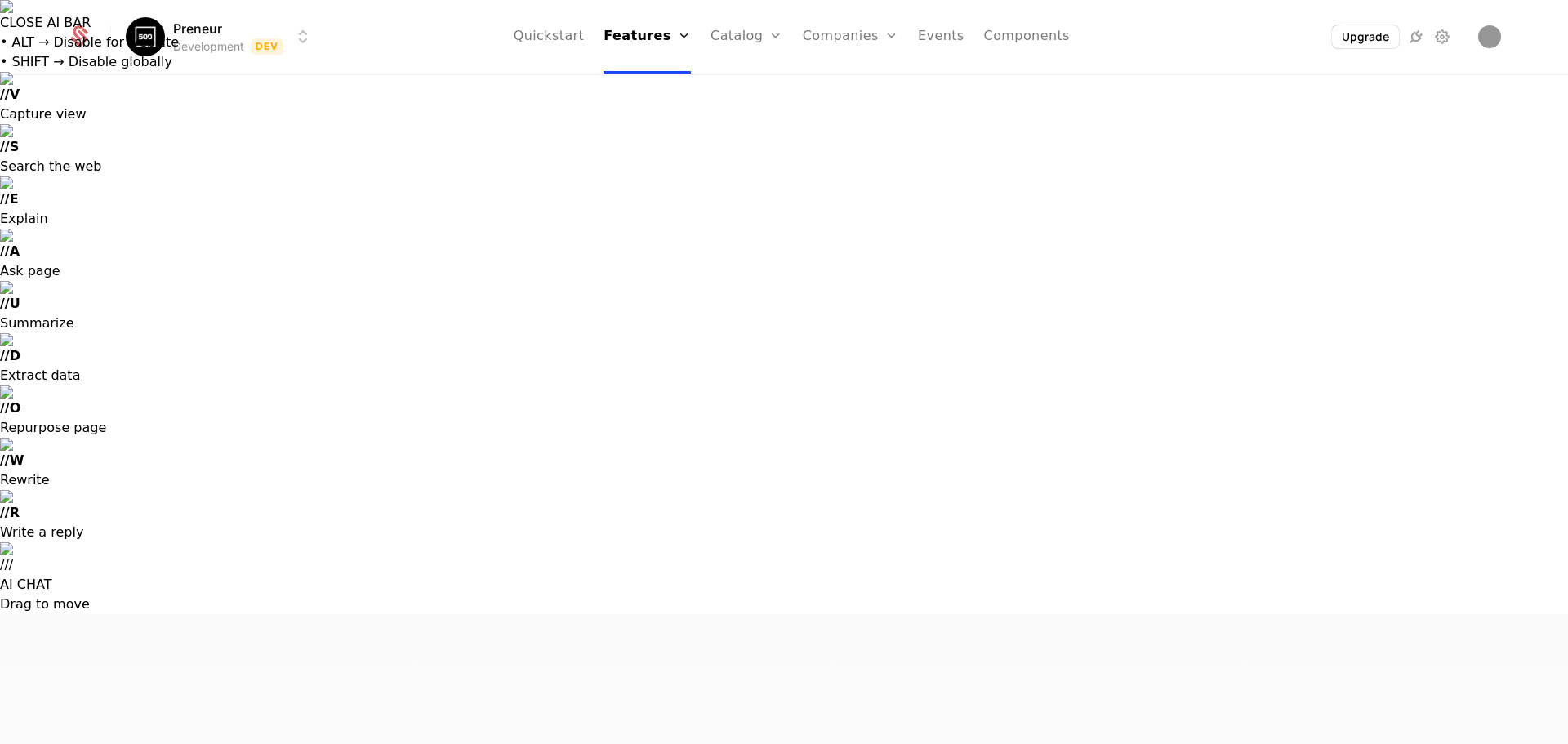
click at [782, 42] on icon at bounding box center [1417, 37] width 20 height 20
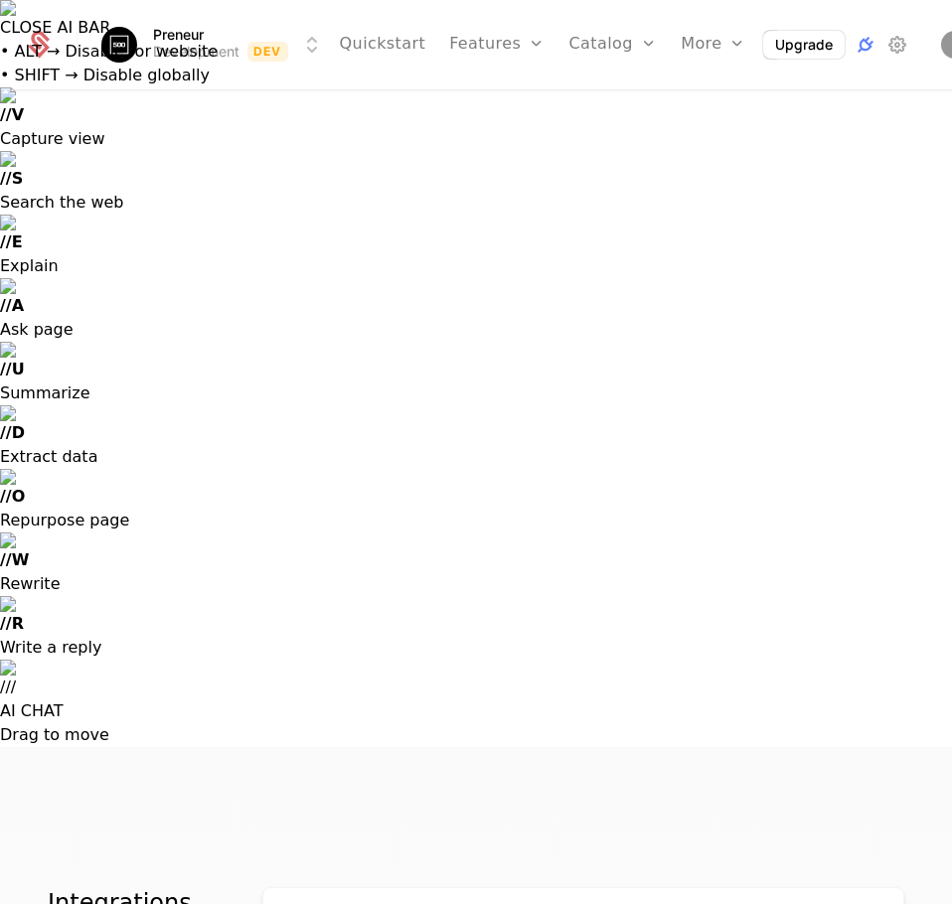
scroll to position [224, 0]
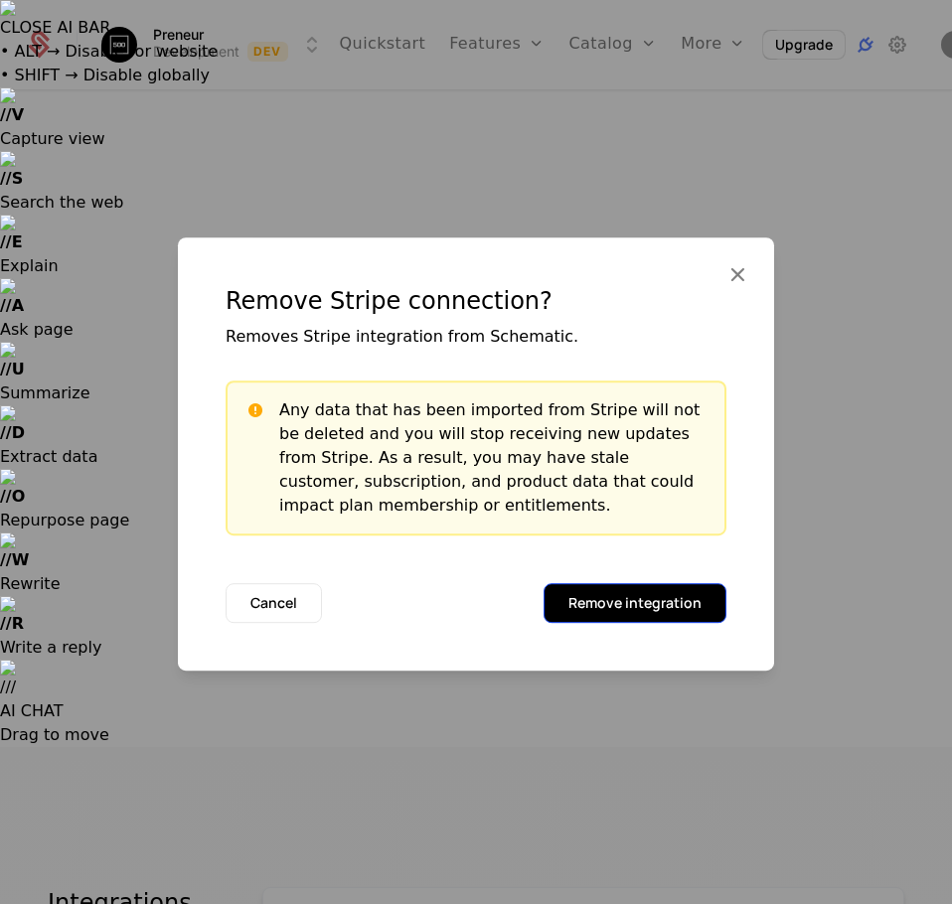
click at [615, 608] on button "Remove integration" at bounding box center [634, 603] width 183 height 40
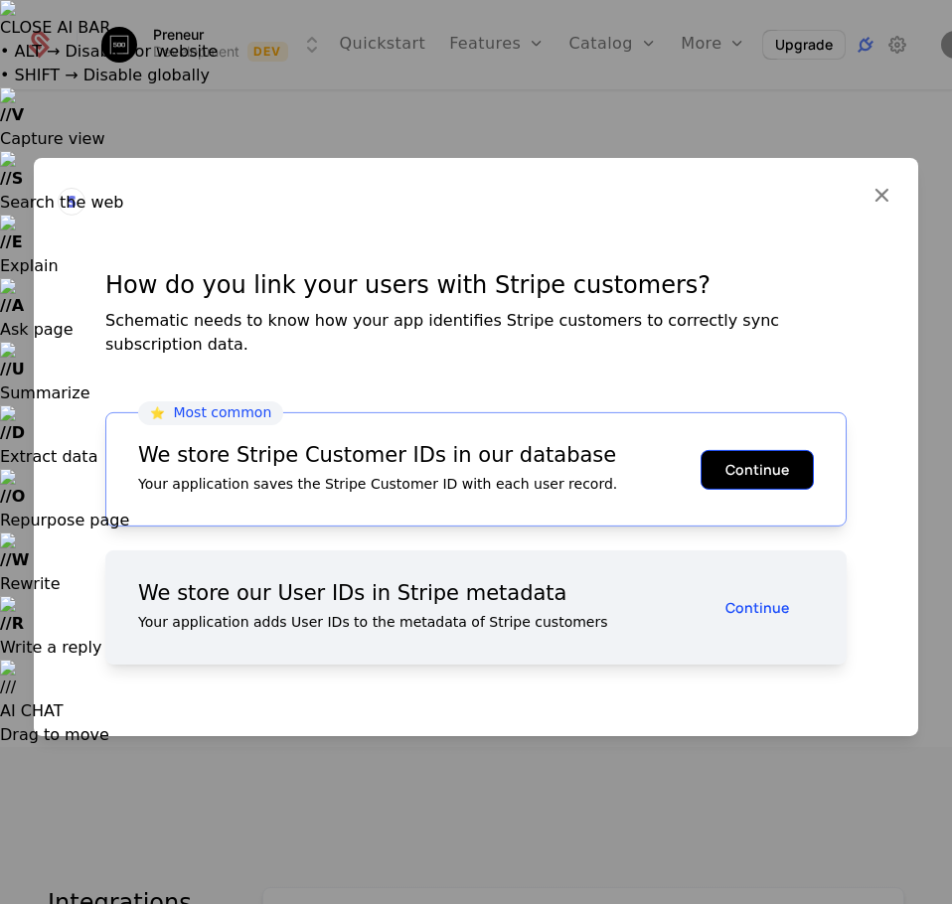
click at [751, 449] on button "Continue" at bounding box center [756, 469] width 113 height 40
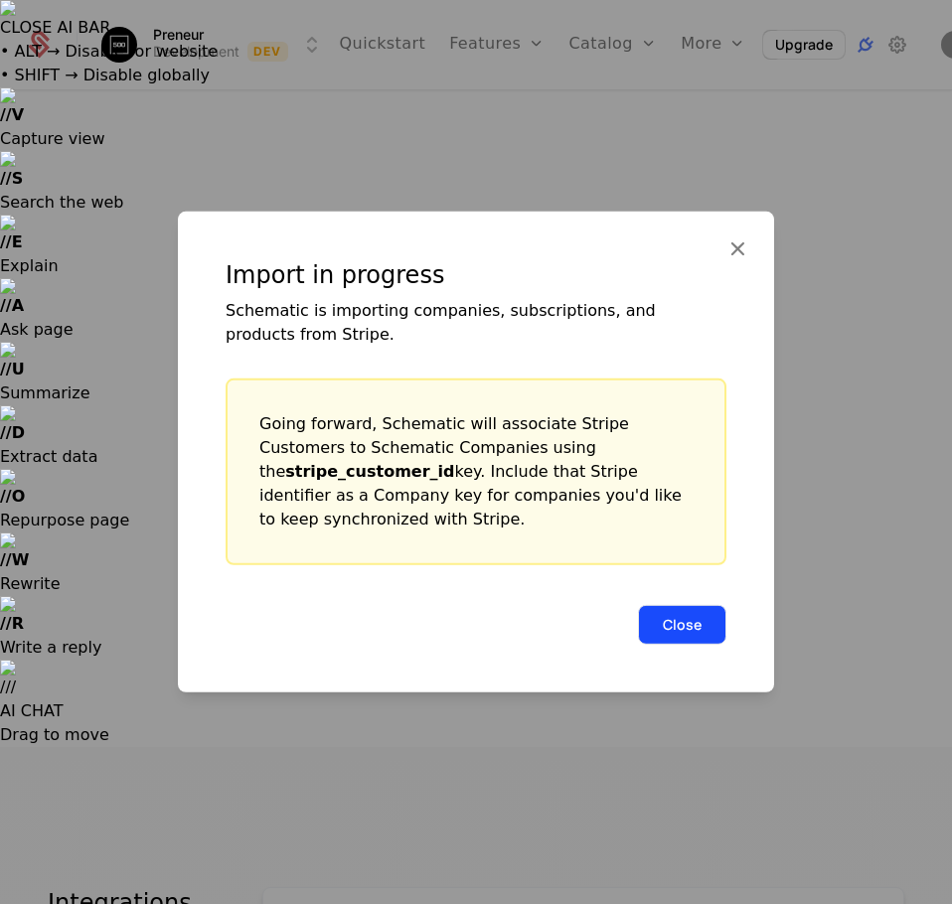
click at [669, 607] on button "Close" at bounding box center [682, 625] width 88 height 40
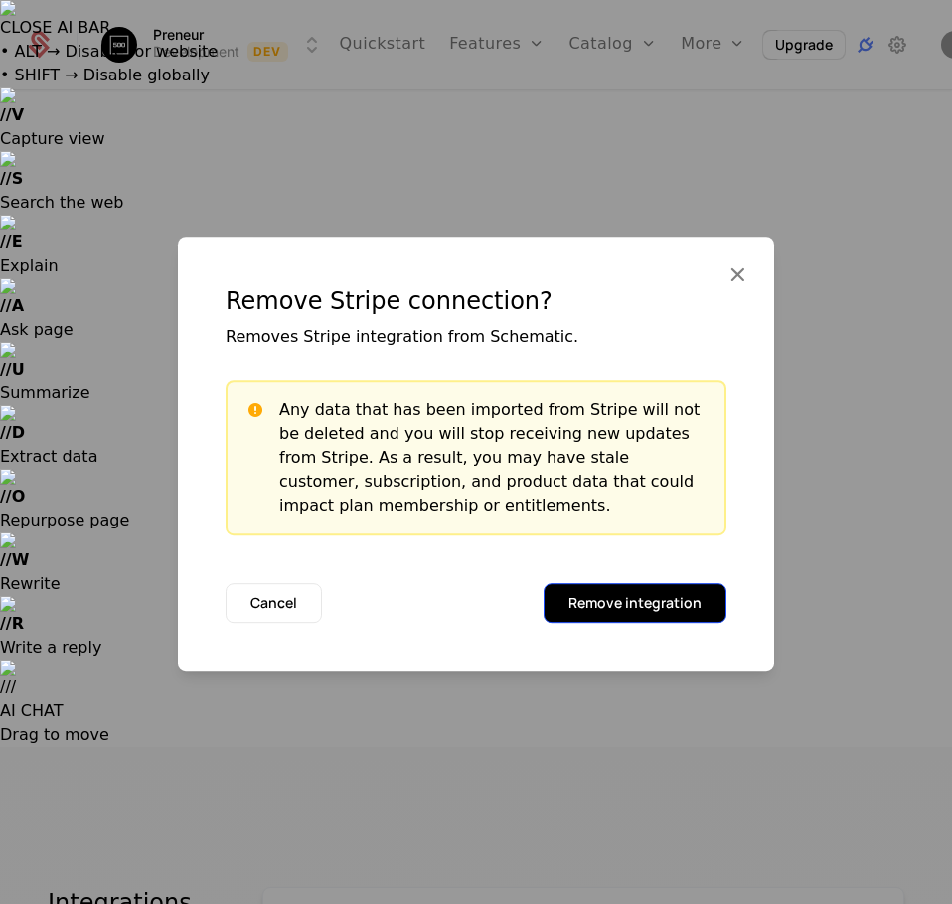
click at [615, 607] on button "Remove integration" at bounding box center [634, 603] width 183 height 40
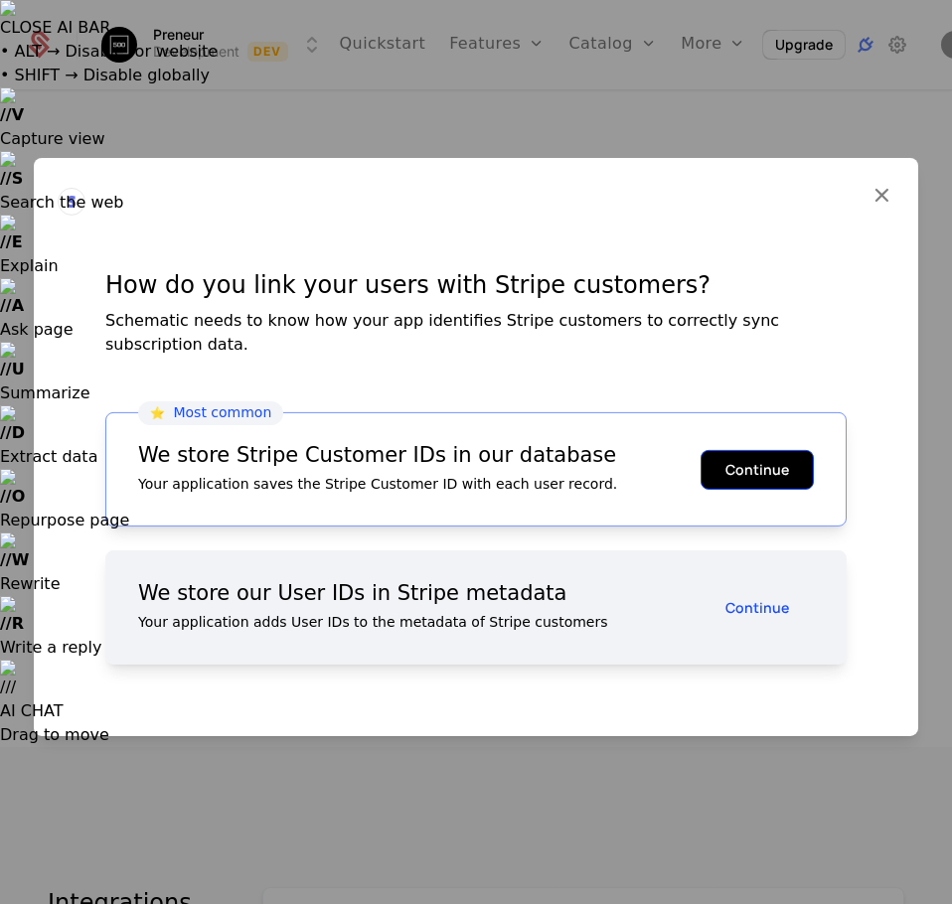
click at [794, 459] on button "Continue" at bounding box center [756, 469] width 113 height 40
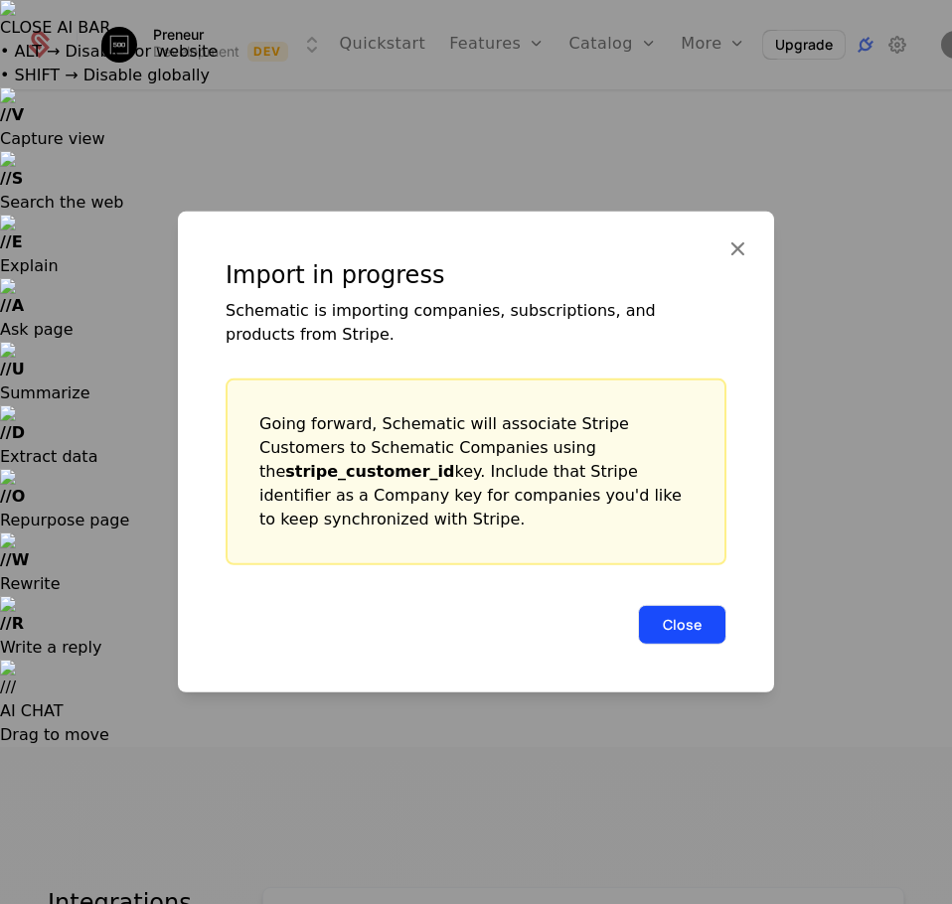
click at [697, 629] on button "Close" at bounding box center [682, 625] width 88 height 40
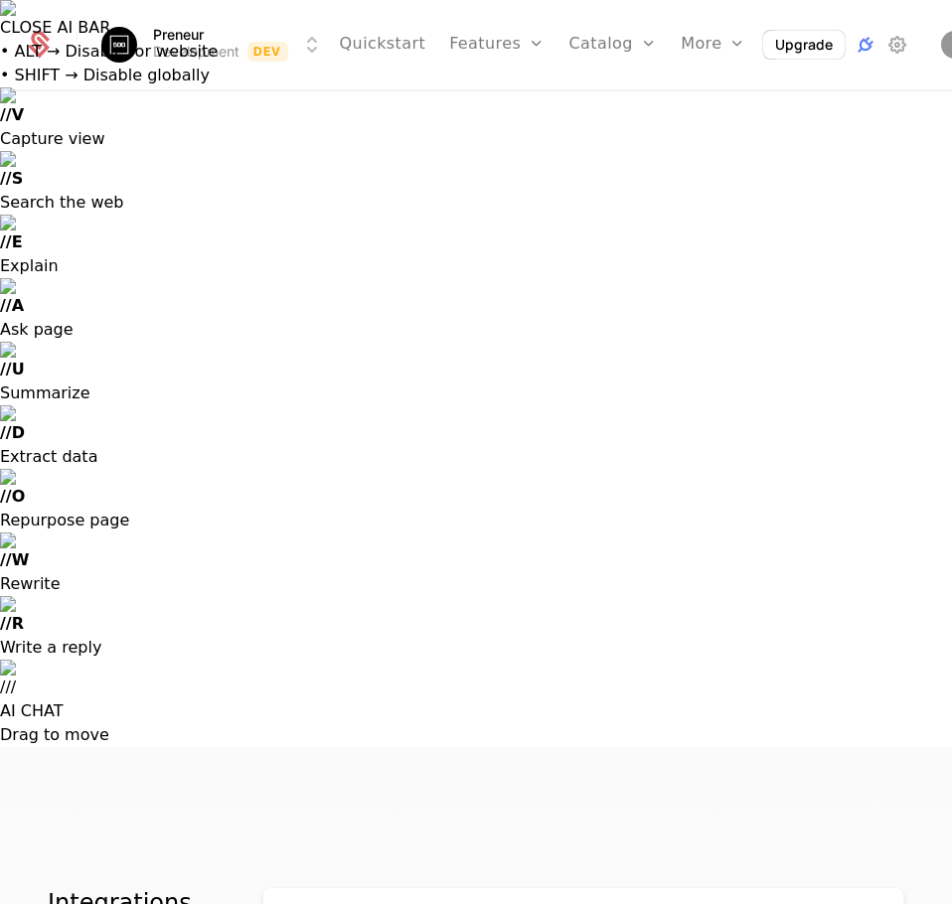
scroll to position [224, 0]
click at [593, 104] on link "Plans" at bounding box center [638, 104] width 91 height 14
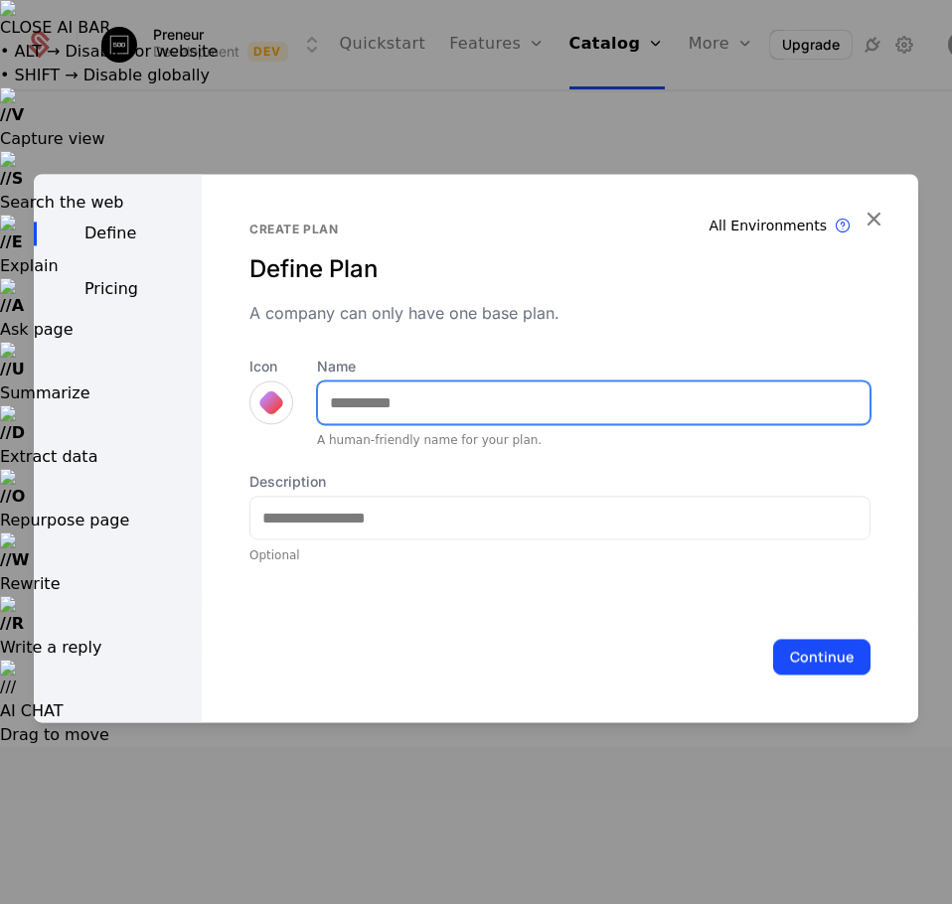
click at [418, 409] on input "Name" at bounding box center [593, 402] width 551 height 42
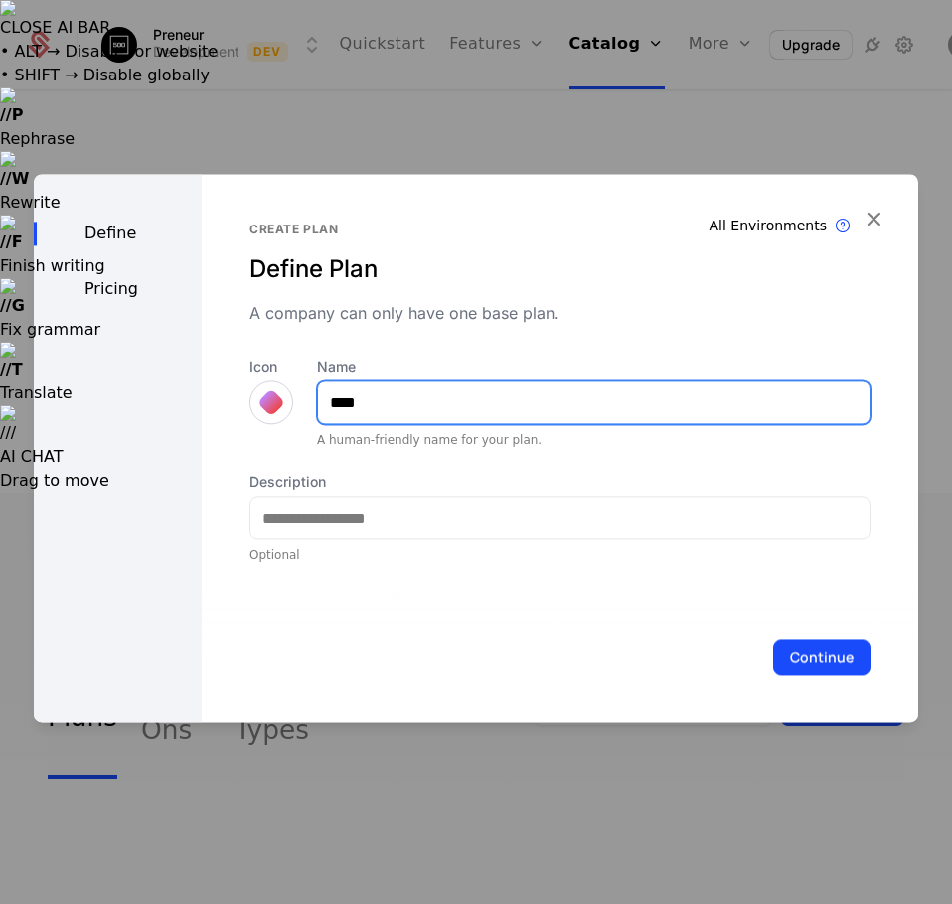
type input "****"
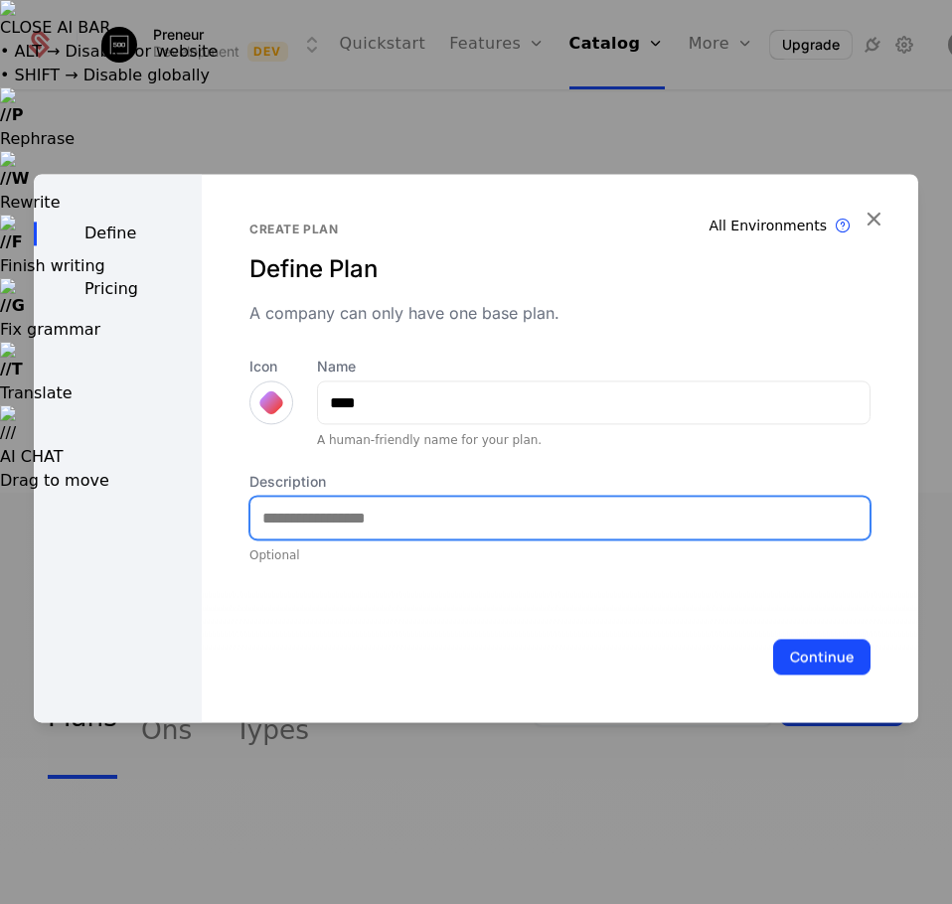
click at [337, 512] on input "Description" at bounding box center [559, 518] width 619 height 42
type input "**********"
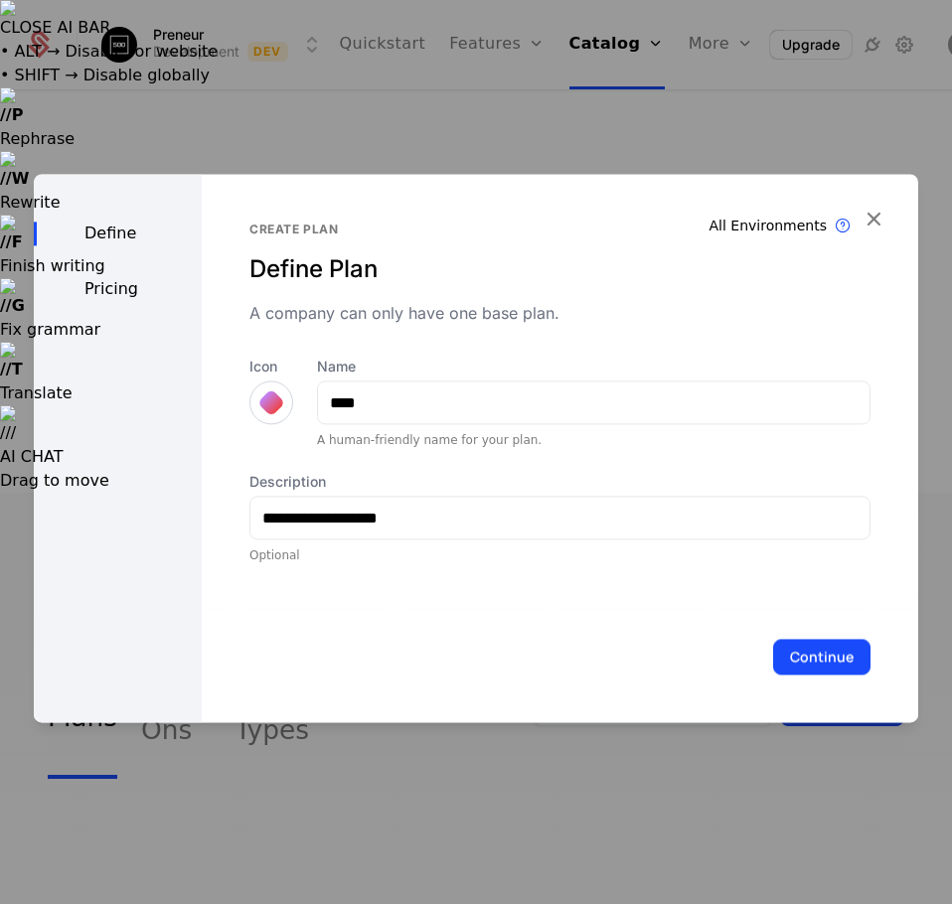
click at [257, 401] on div at bounding box center [271, 402] width 28 height 28
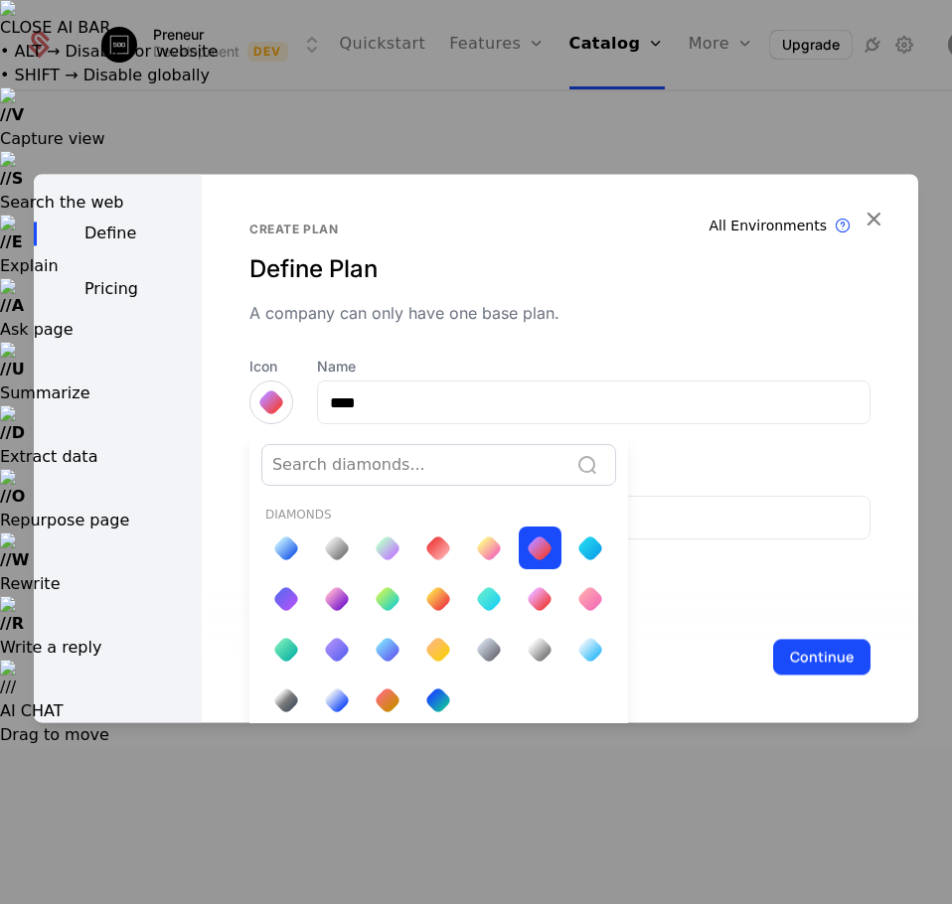
scroll to position [7, 0]
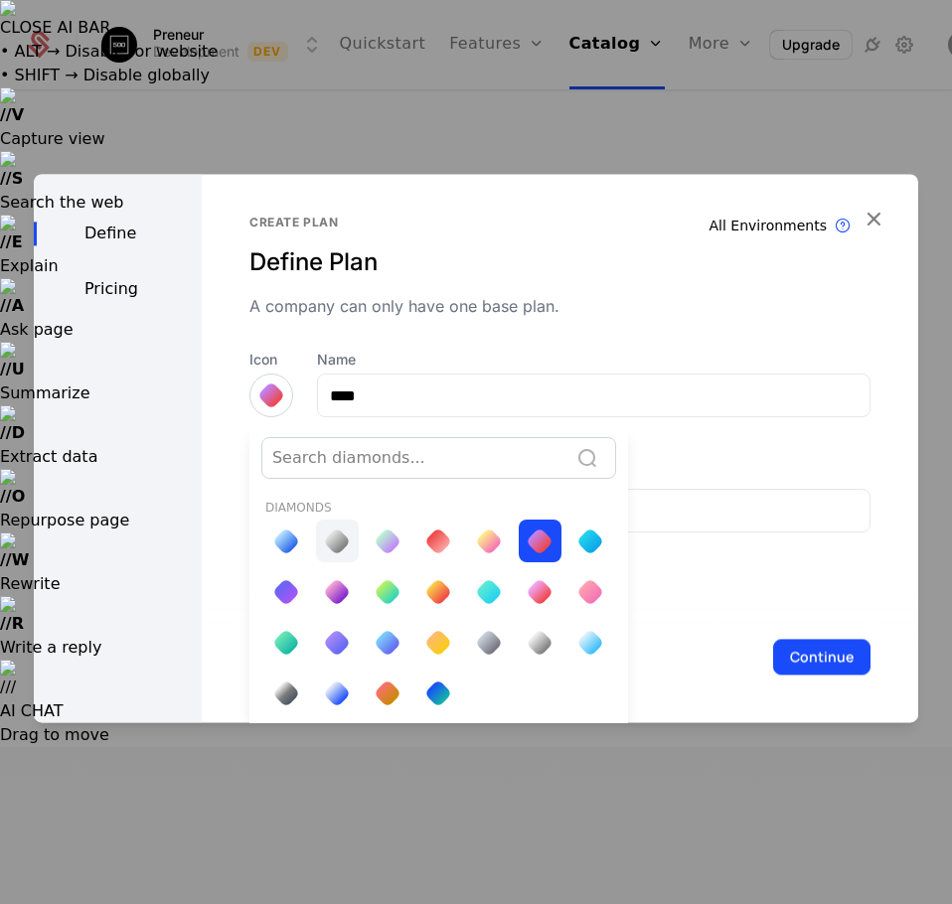
click at [336, 554] on div at bounding box center [337, 541] width 43 height 43
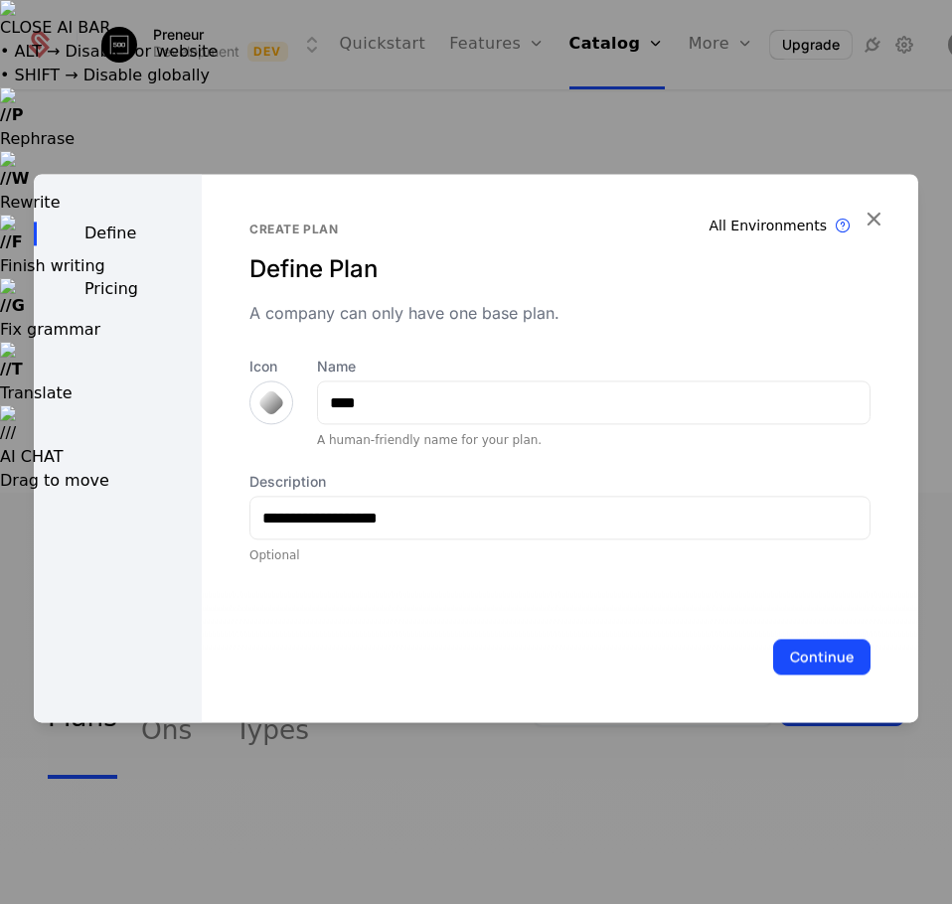
scroll to position [0, 0]
click at [840, 656] on button "Continue" at bounding box center [821, 657] width 97 height 36
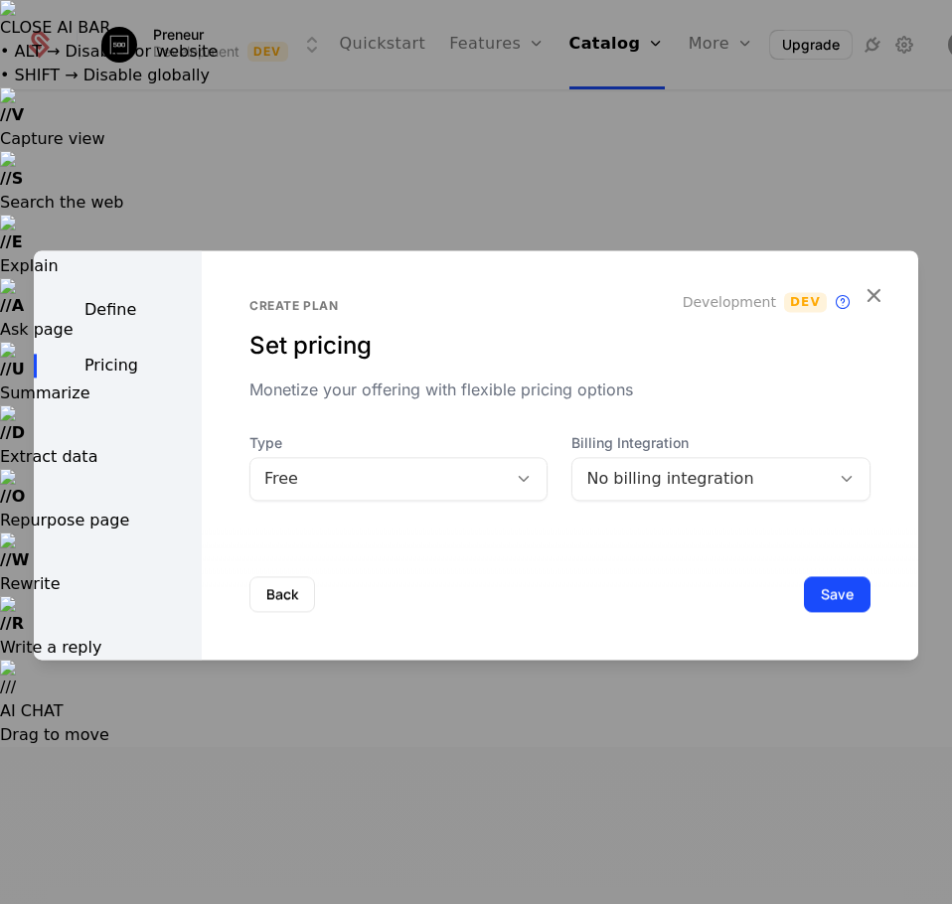
click at [635, 477] on div "No billing integration" at bounding box center [700, 479] width 229 height 24
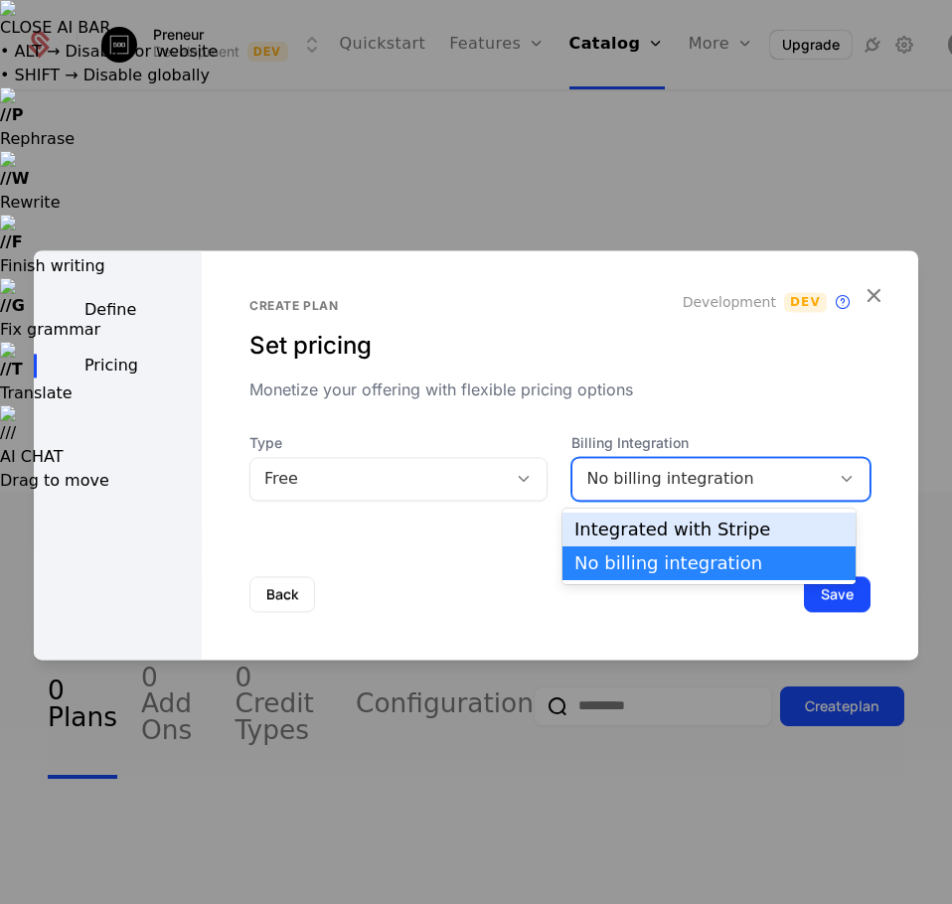
click at [649, 538] on div "Integrated with Stripe" at bounding box center [708, 530] width 269 height 18
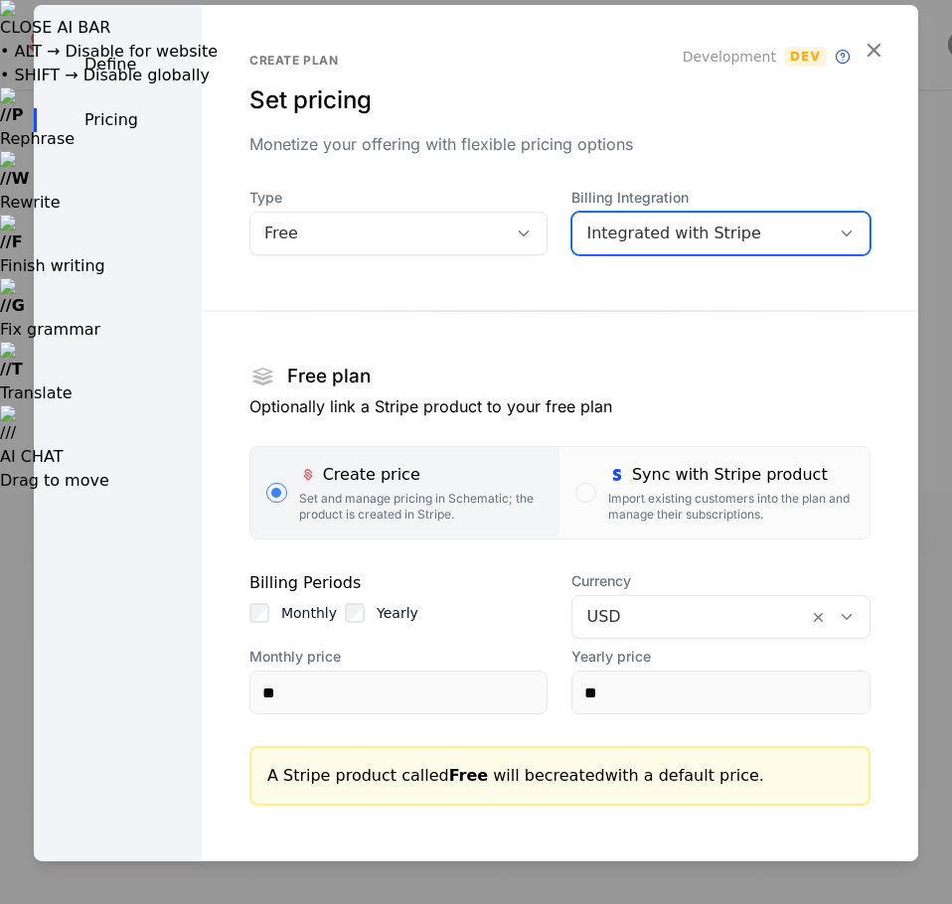
scroll to position [103, 0]
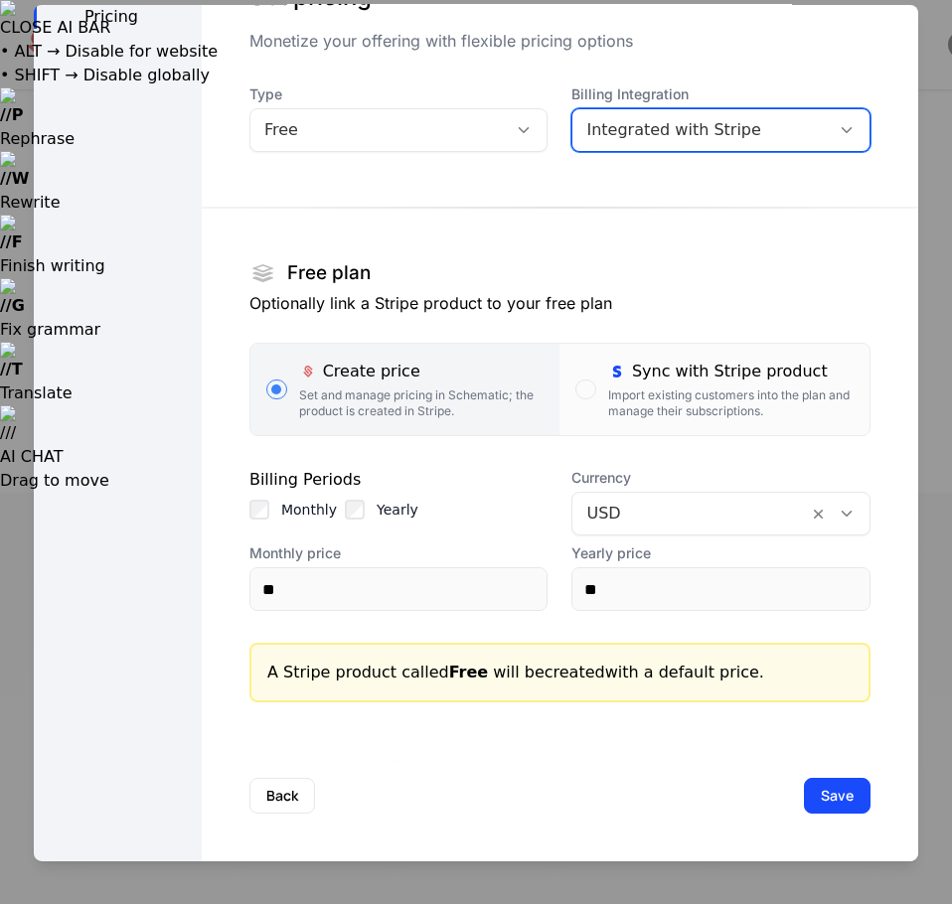
click at [278, 396] on div "button" at bounding box center [276, 389] width 21 height 20
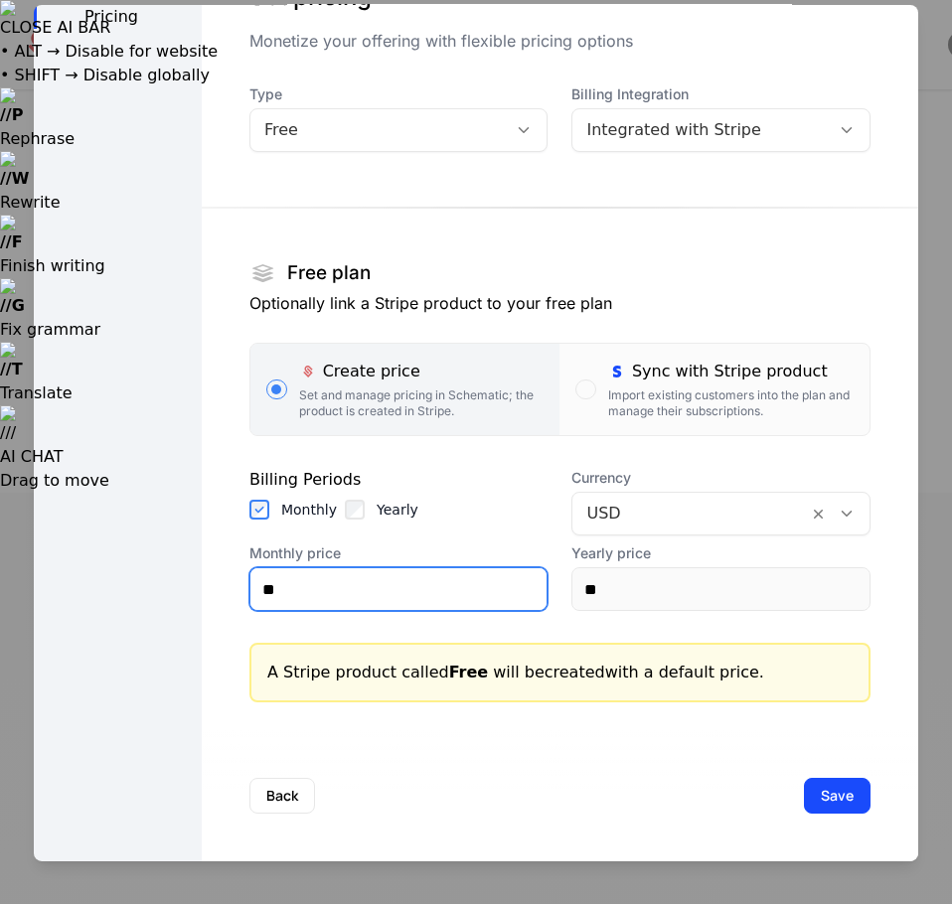
click at [309, 602] on input "**" at bounding box center [398, 589] width 297 height 42
click at [615, 511] on div at bounding box center [690, 514] width 208 height 28
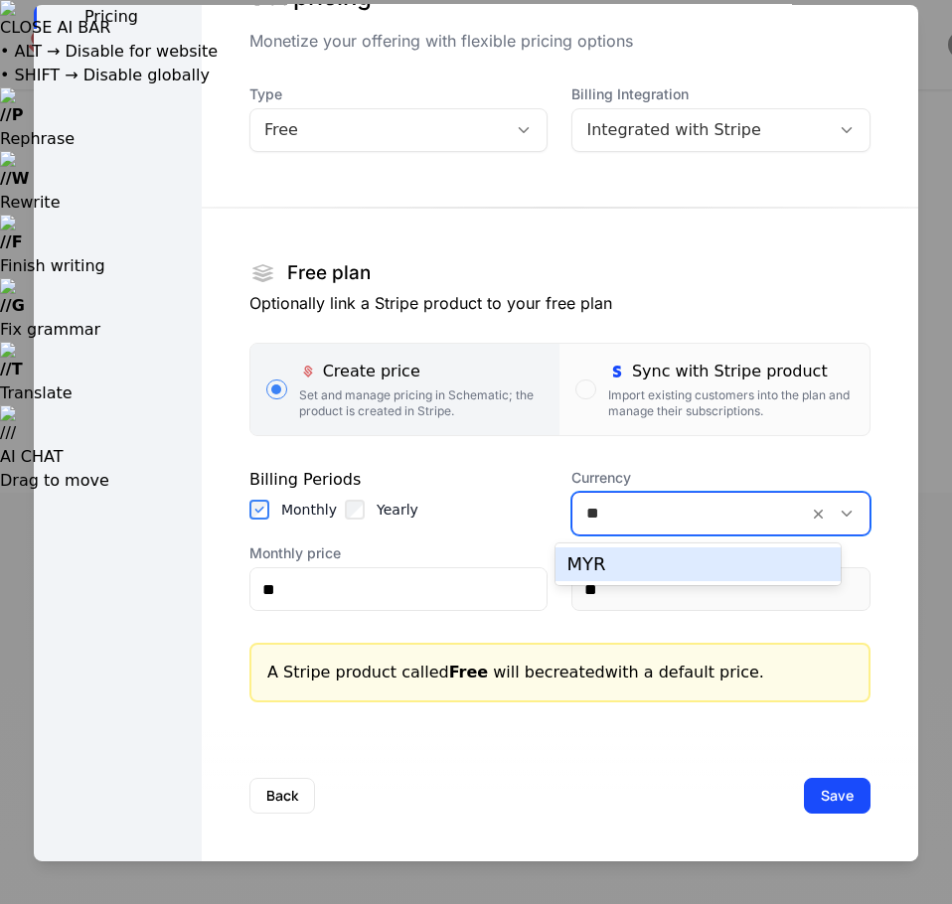
scroll to position [0, 0]
type input "***"
click at [672, 557] on div "MYR" at bounding box center [698, 564] width 262 height 18
type input "****"
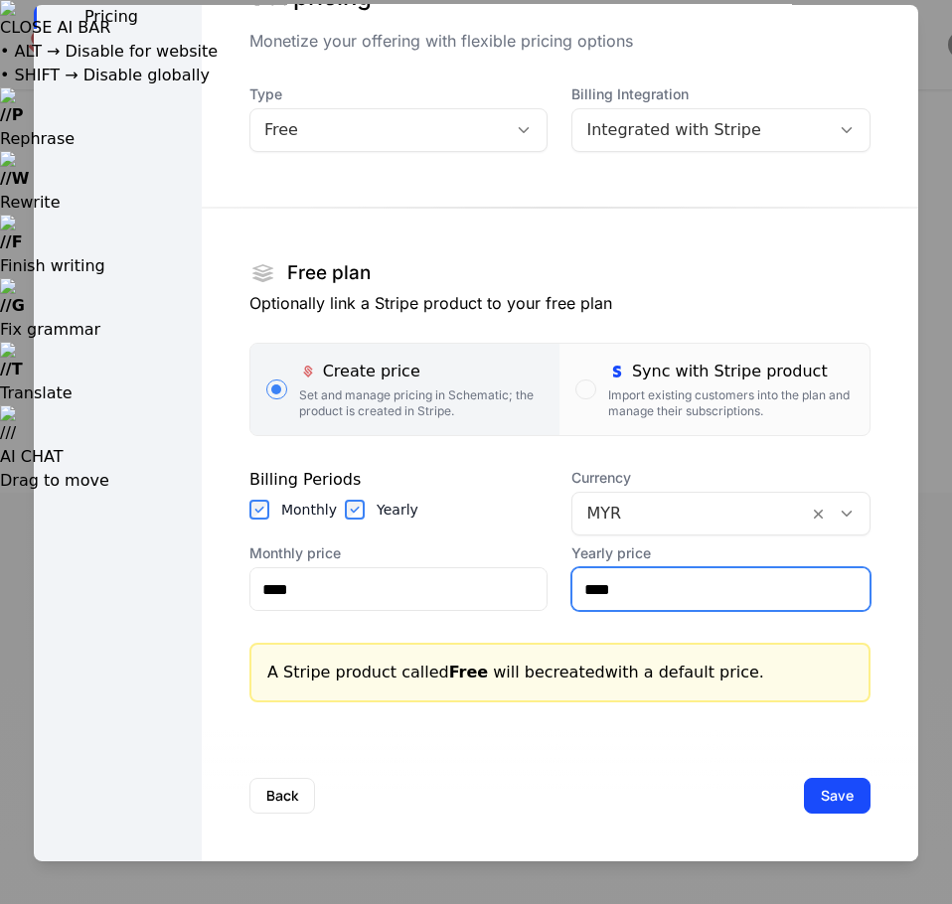
click at [672, 607] on input "****" at bounding box center [720, 589] width 297 height 42
click at [515, 782] on div "Back Save" at bounding box center [560, 795] width 716 height 131
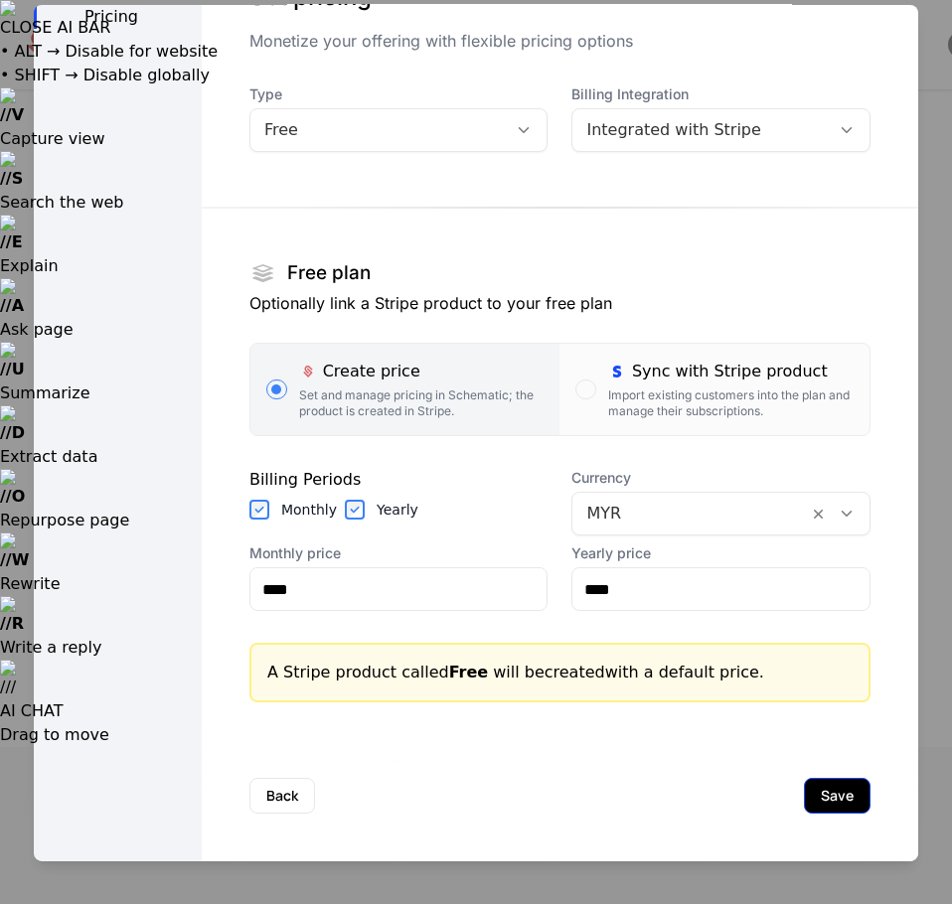
click at [804, 795] on button "Save" at bounding box center [837, 796] width 67 height 36
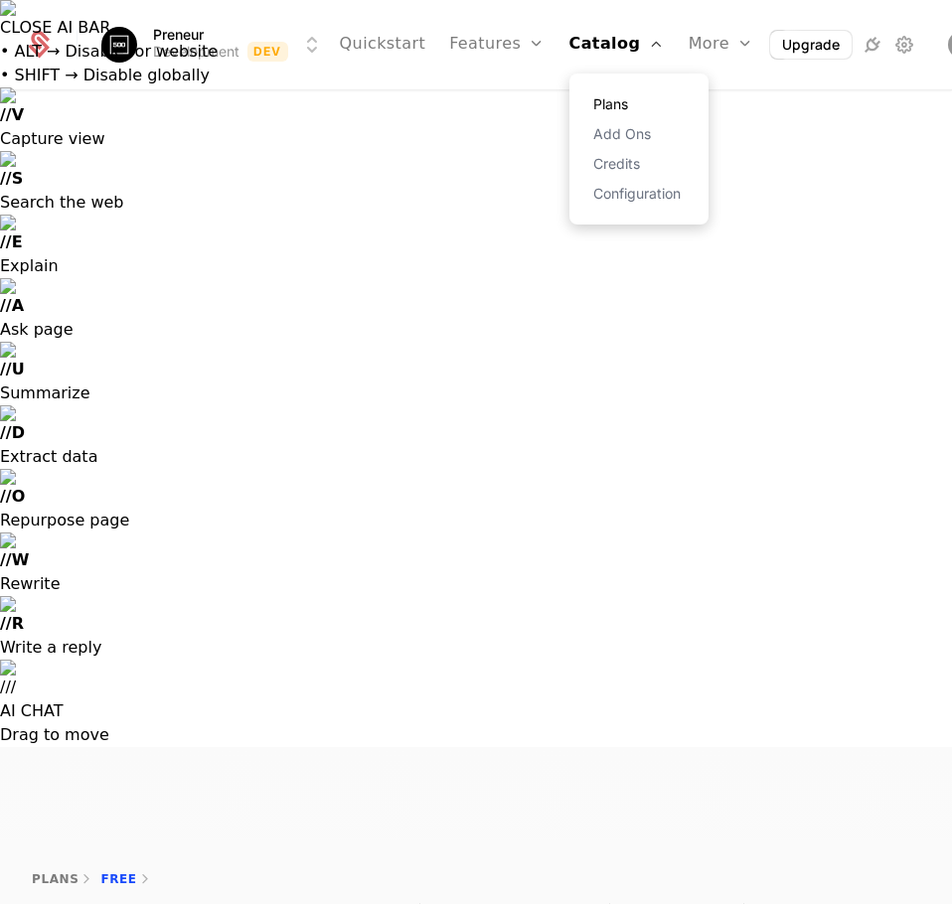
click at [608, 100] on link "Plans" at bounding box center [638, 104] width 91 height 14
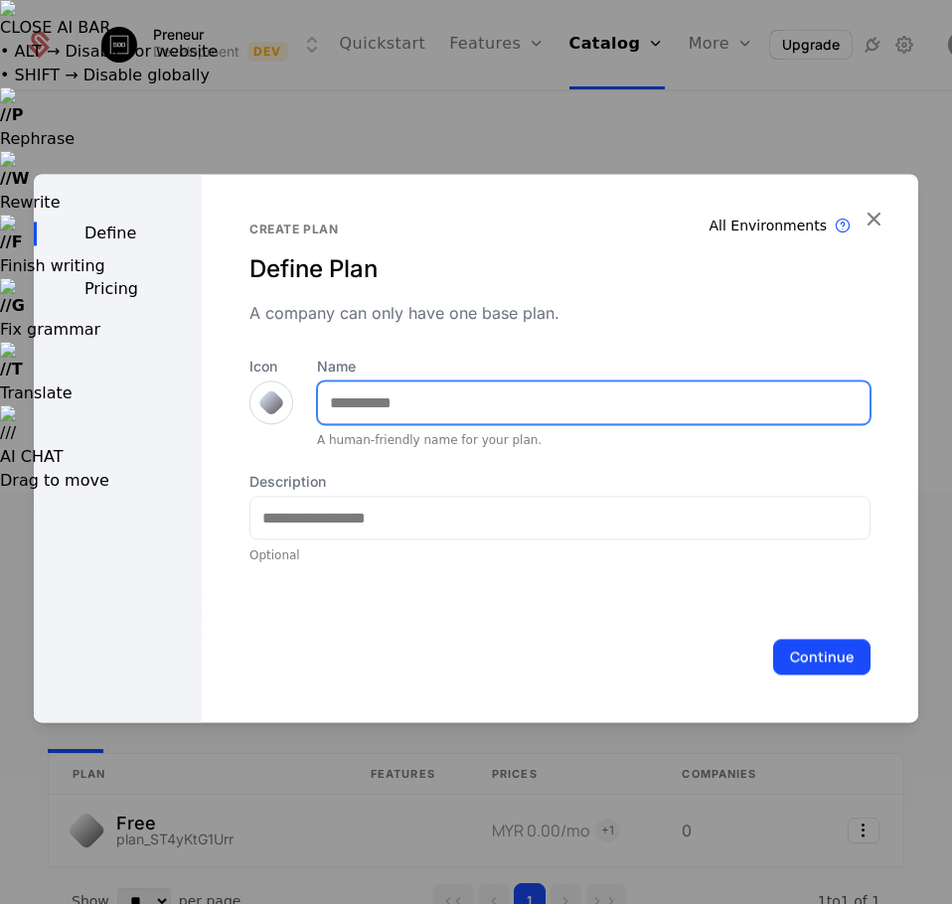
click at [351, 395] on input "Name" at bounding box center [593, 402] width 551 height 42
type input "*******"
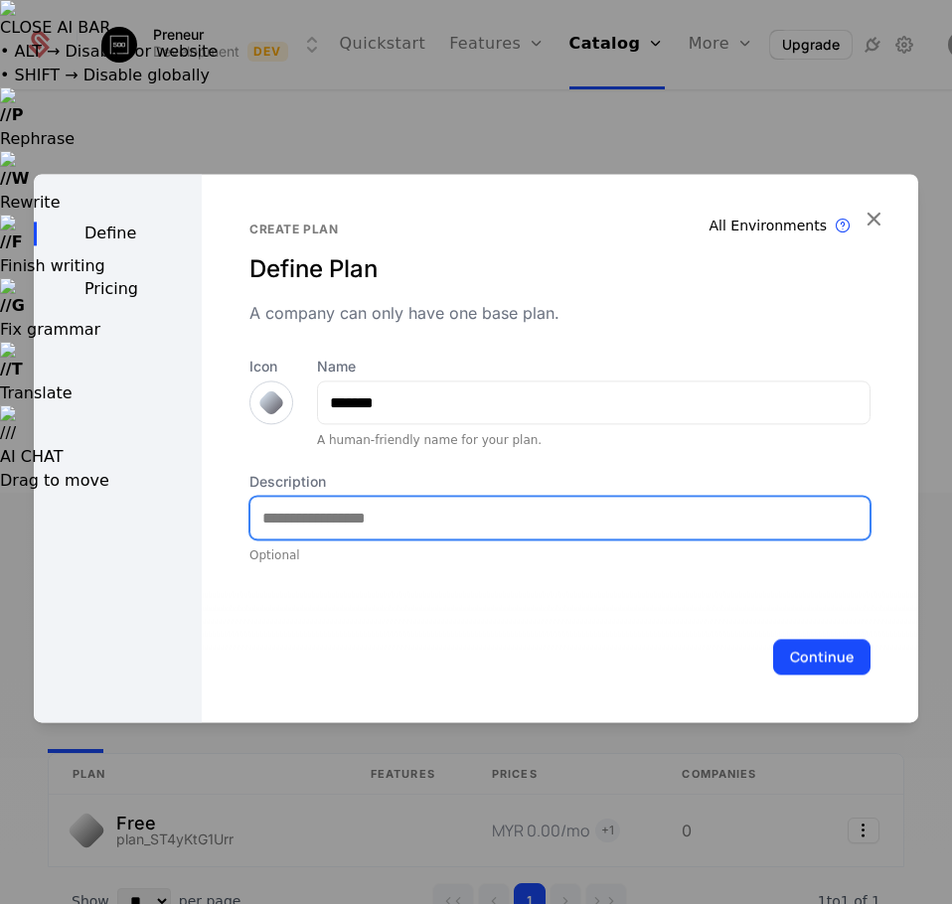
click at [336, 526] on input "Description" at bounding box center [559, 518] width 619 height 42
type input "**********"
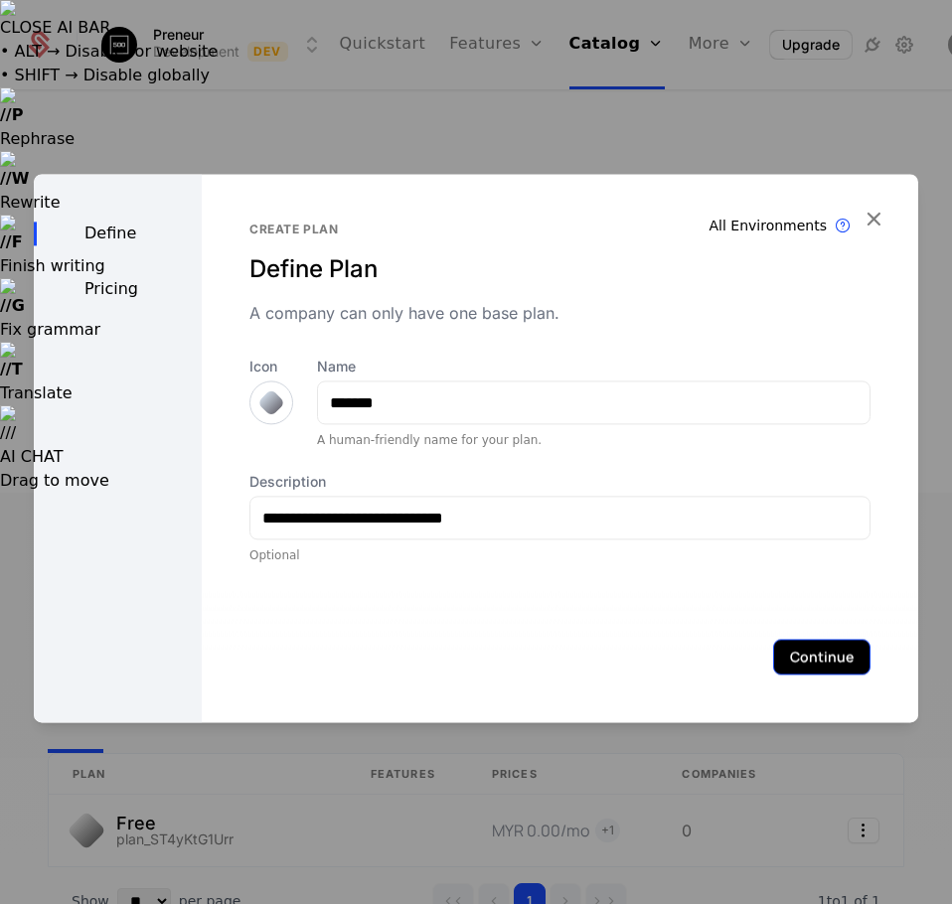
click at [792, 647] on button "Continue" at bounding box center [821, 657] width 97 height 36
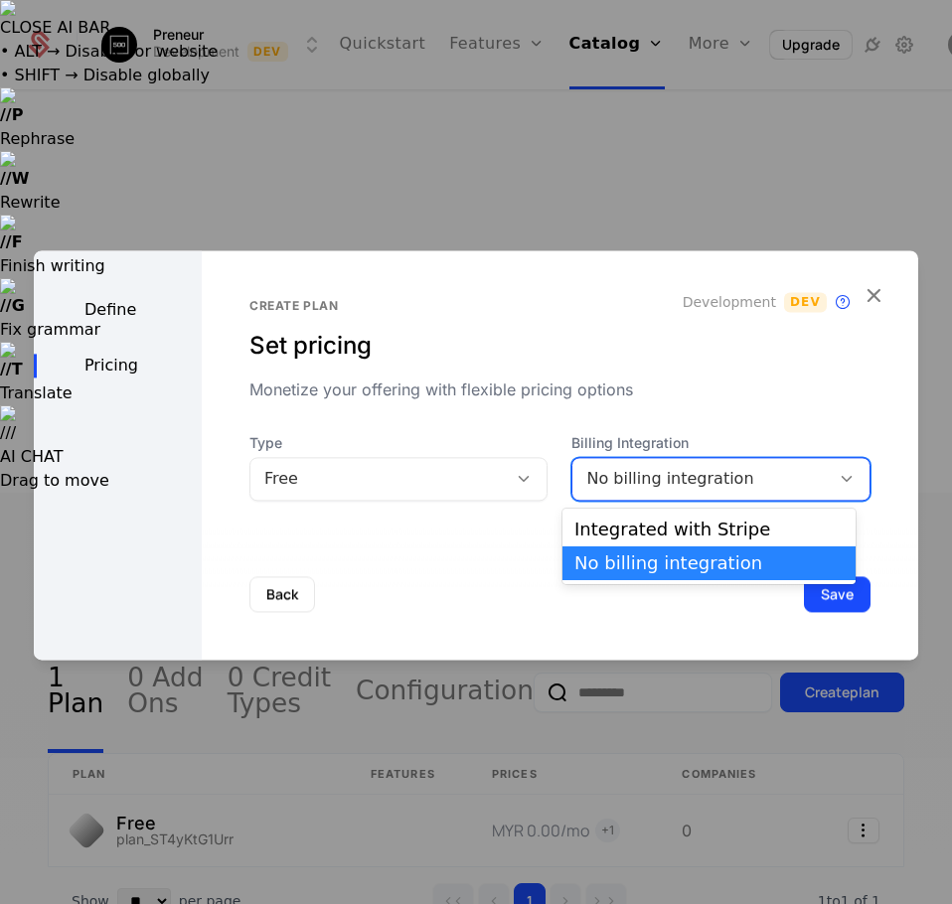
click at [607, 491] on div "No billing integration" at bounding box center [700, 479] width 229 height 24
click at [625, 529] on div "Integrated with Stripe" at bounding box center [708, 530] width 269 height 18
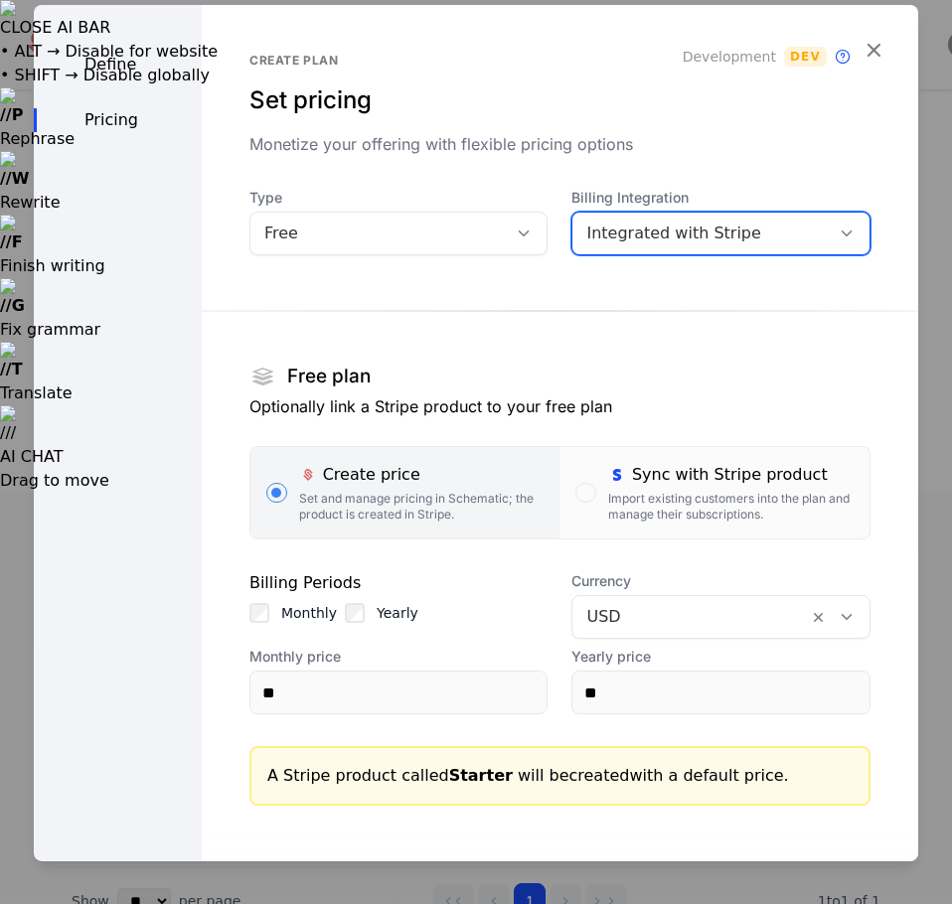
click at [255, 595] on div "Billing Periods Monthly Yearly" at bounding box center [398, 605] width 299 height 68
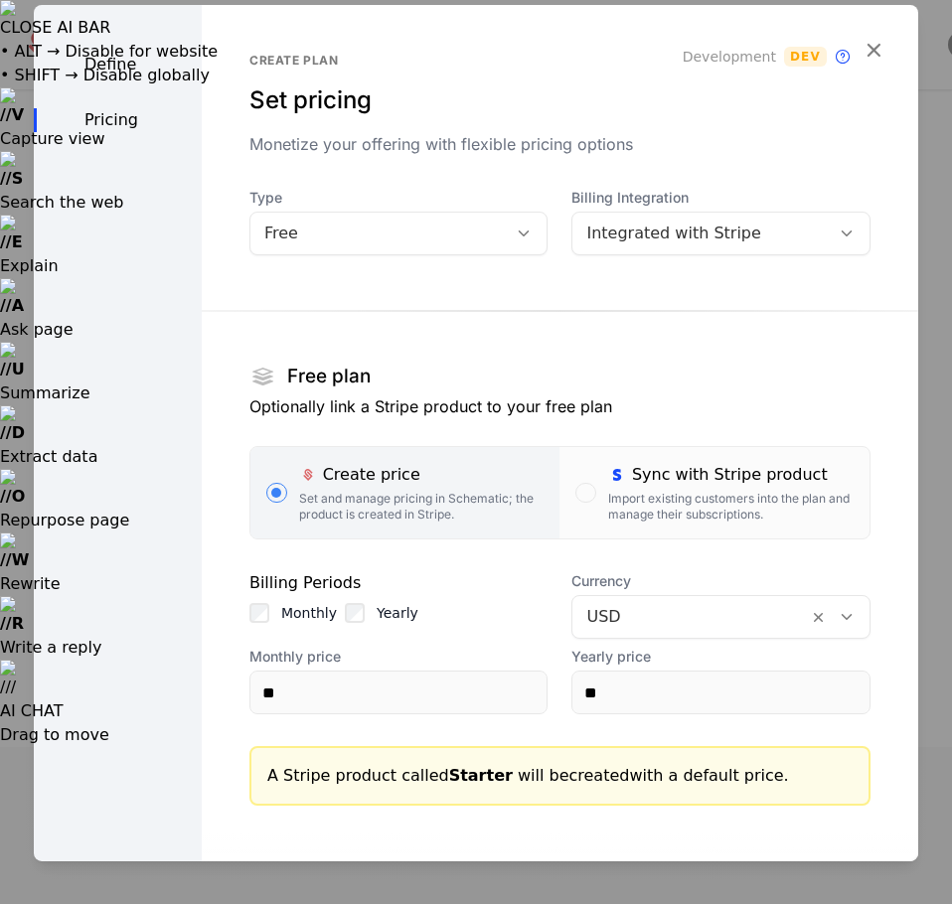
click at [239, 618] on div "Create plan Set pricing Monetize your offering with flexible pricing options De…" at bounding box center [560, 485] width 716 height 960
click at [360, 614] on div "Yearly" at bounding box center [382, 613] width 74 height 20
click at [348, 598] on div "Billing Periods Monthly Yearly" at bounding box center [398, 605] width 299 height 68
click at [303, 684] on input "**" at bounding box center [398, 693] width 297 height 42
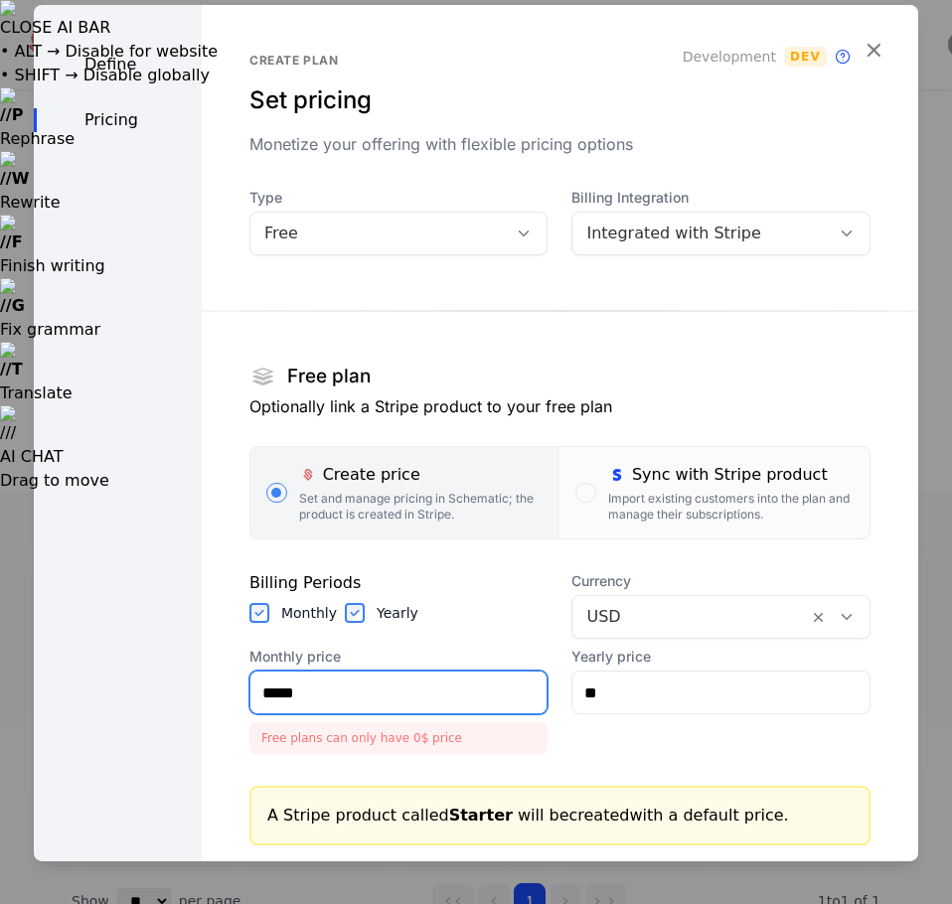
type input "*****"
click at [730, 618] on div at bounding box center [690, 617] width 208 height 28
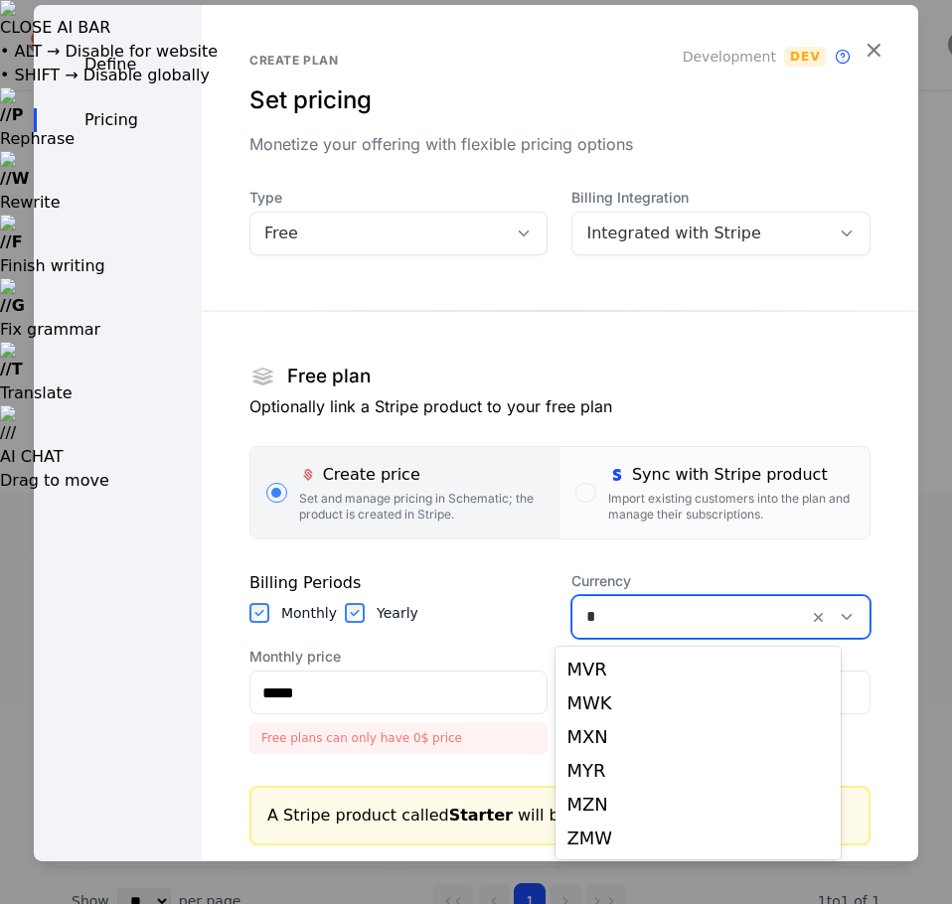
scroll to position [471, 0]
type input "***"
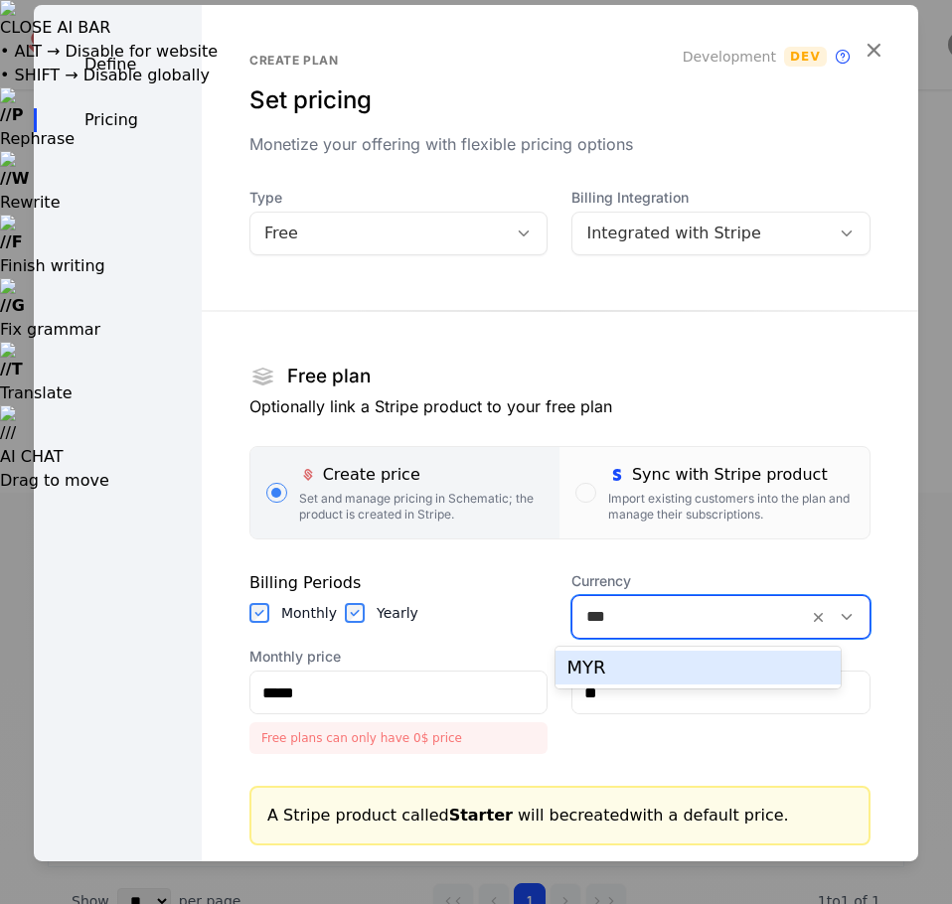
click at [643, 655] on div "MYR" at bounding box center [698, 668] width 286 height 34
type input "*******"
type input "****"
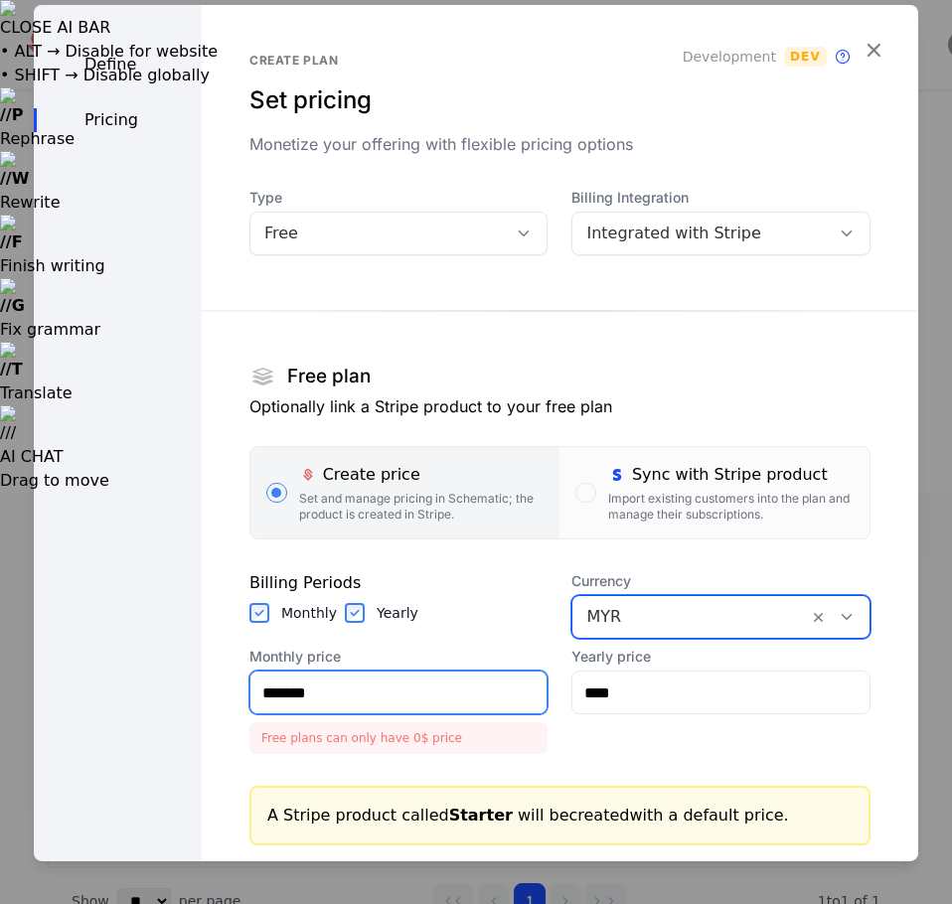
click at [436, 677] on input "*******" at bounding box center [398, 693] width 297 height 42
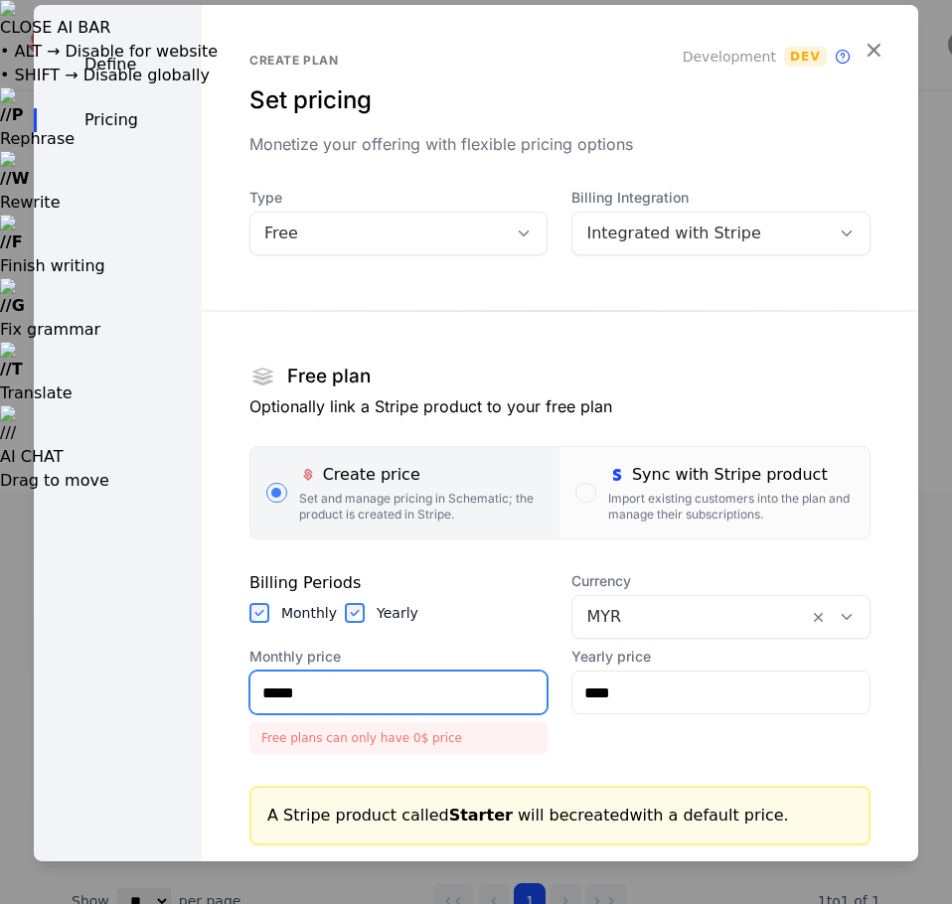
type input "****"
click at [316, 225] on div "Free" at bounding box center [378, 234] width 229 height 24
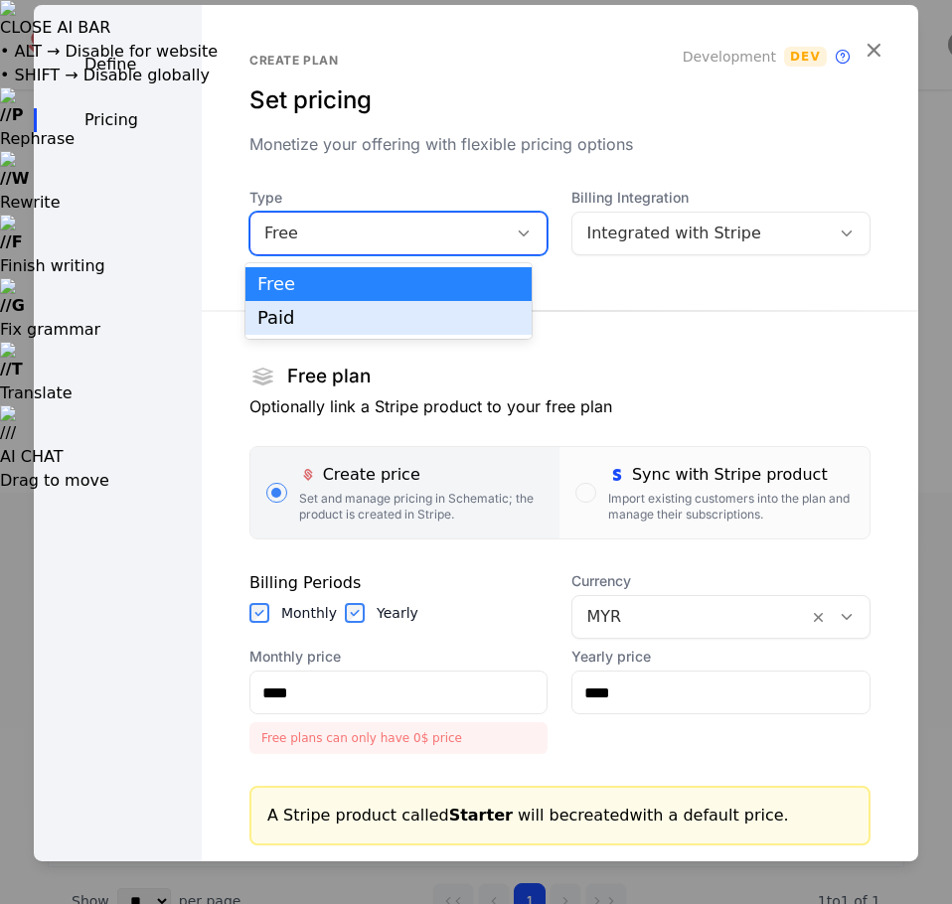
click at [298, 318] on div "Paid" at bounding box center [388, 318] width 262 height 18
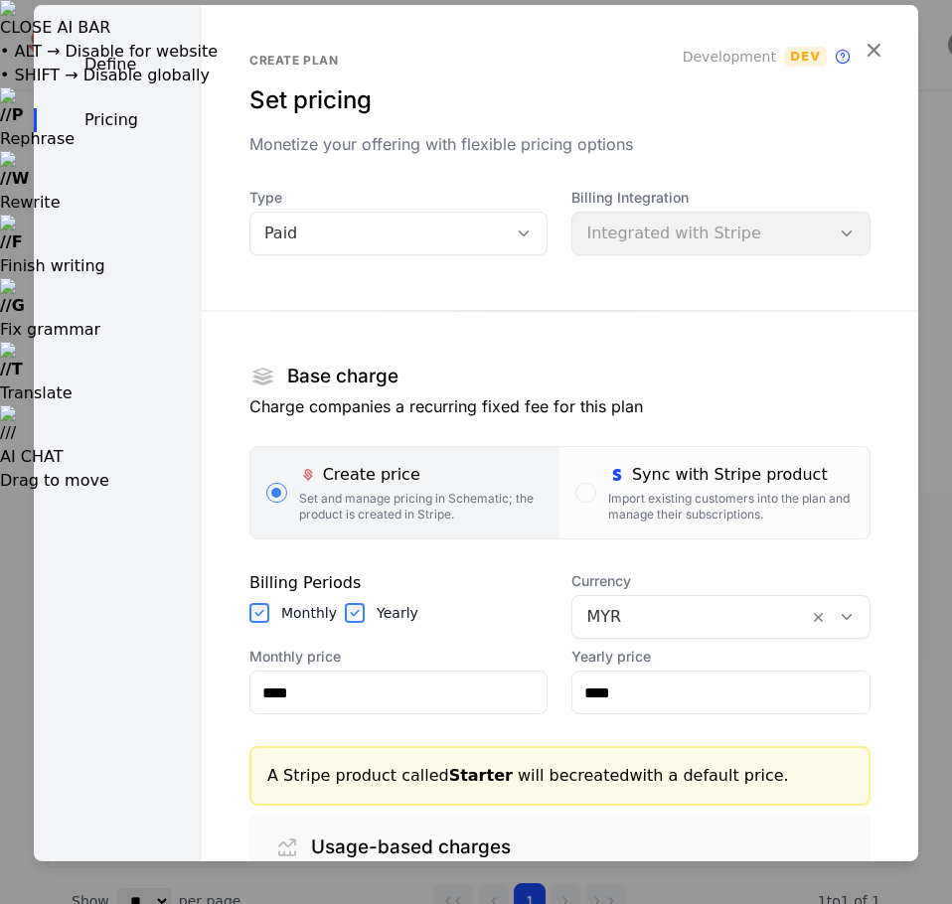
scroll to position [99, 0]
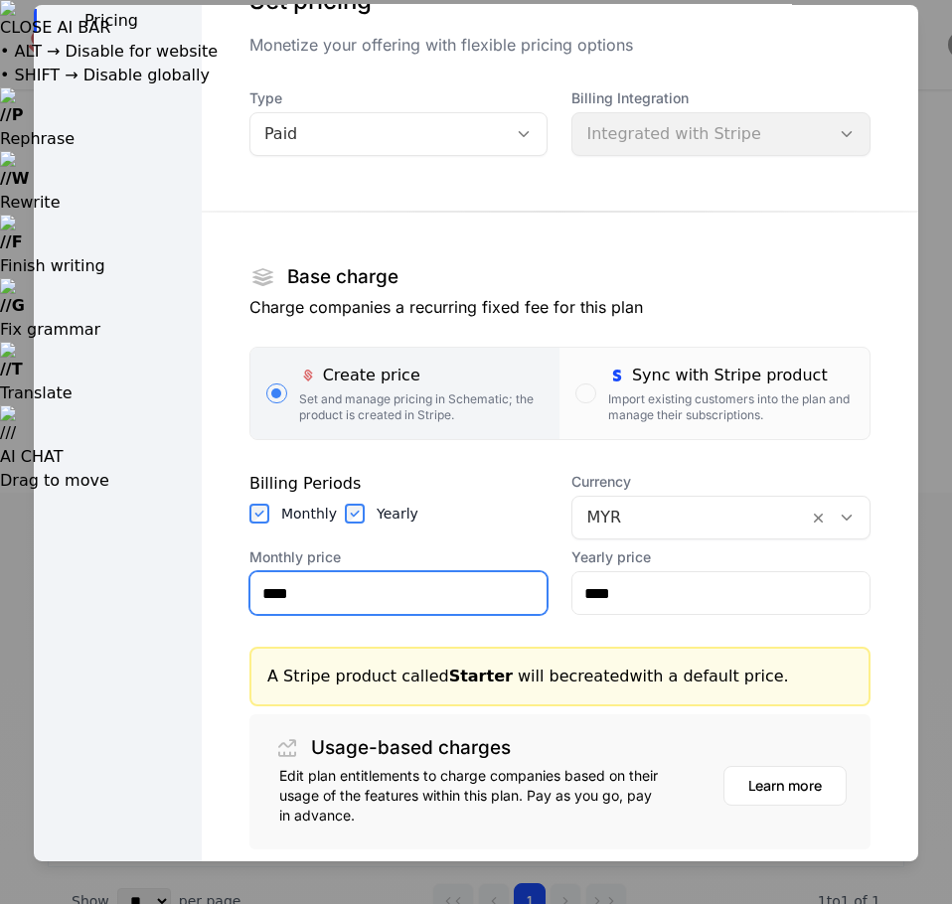
click at [408, 603] on input "****" at bounding box center [398, 593] width 297 height 42
type input "*******"
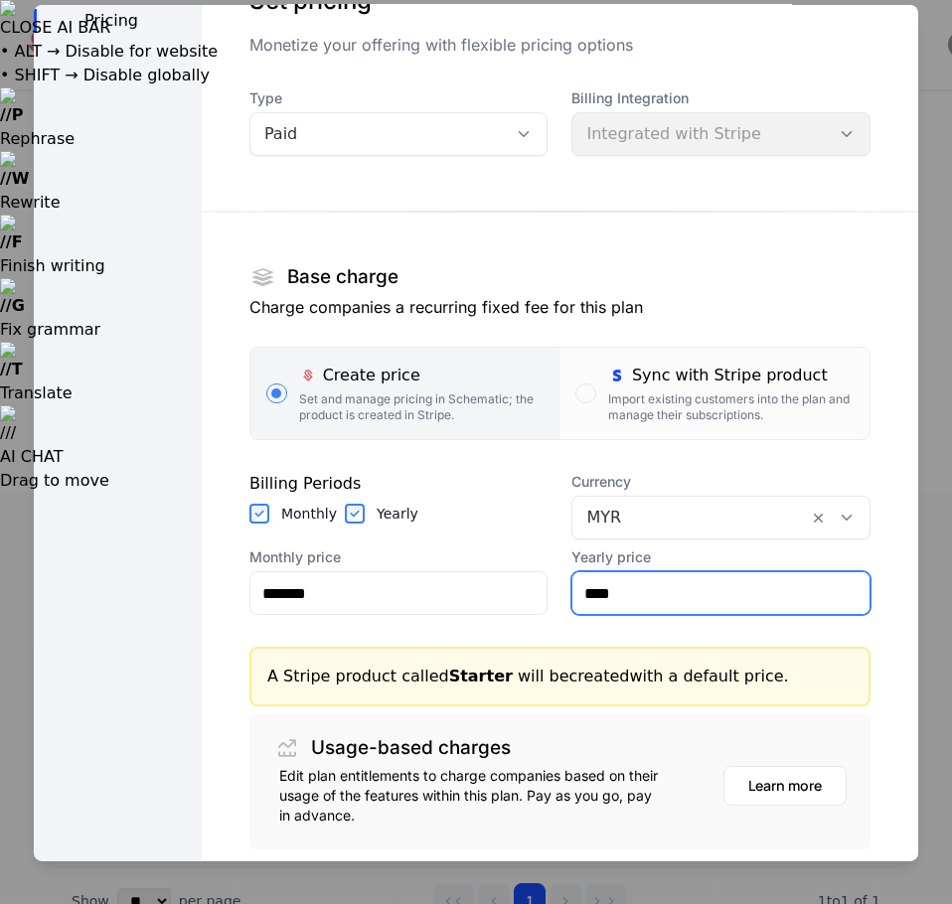
click at [725, 583] on input "****" at bounding box center [720, 593] width 297 height 42
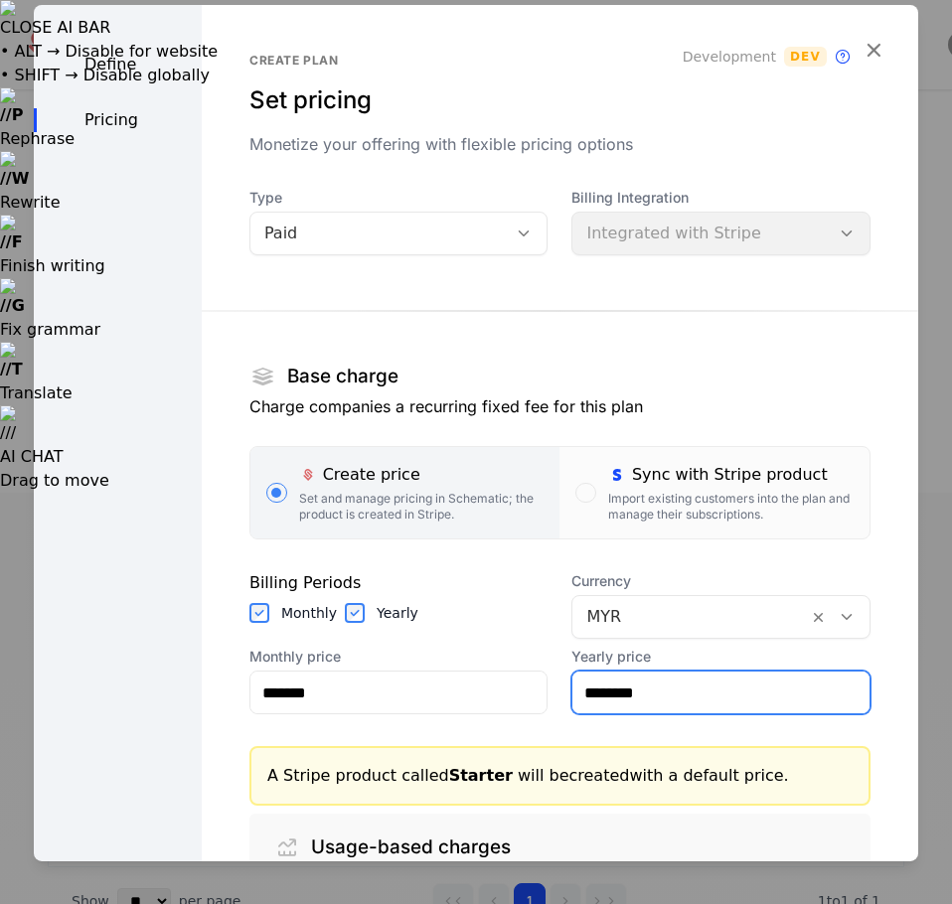
type input "********"
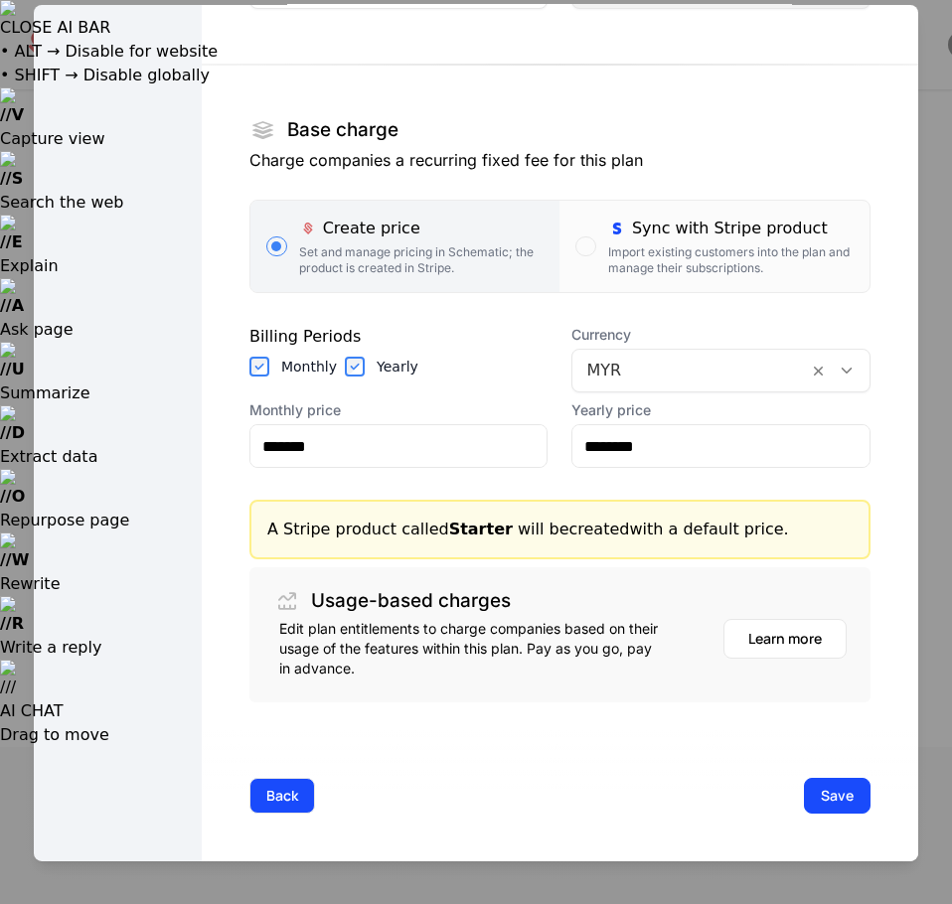
click at [281, 800] on button "Back" at bounding box center [282, 796] width 66 height 36
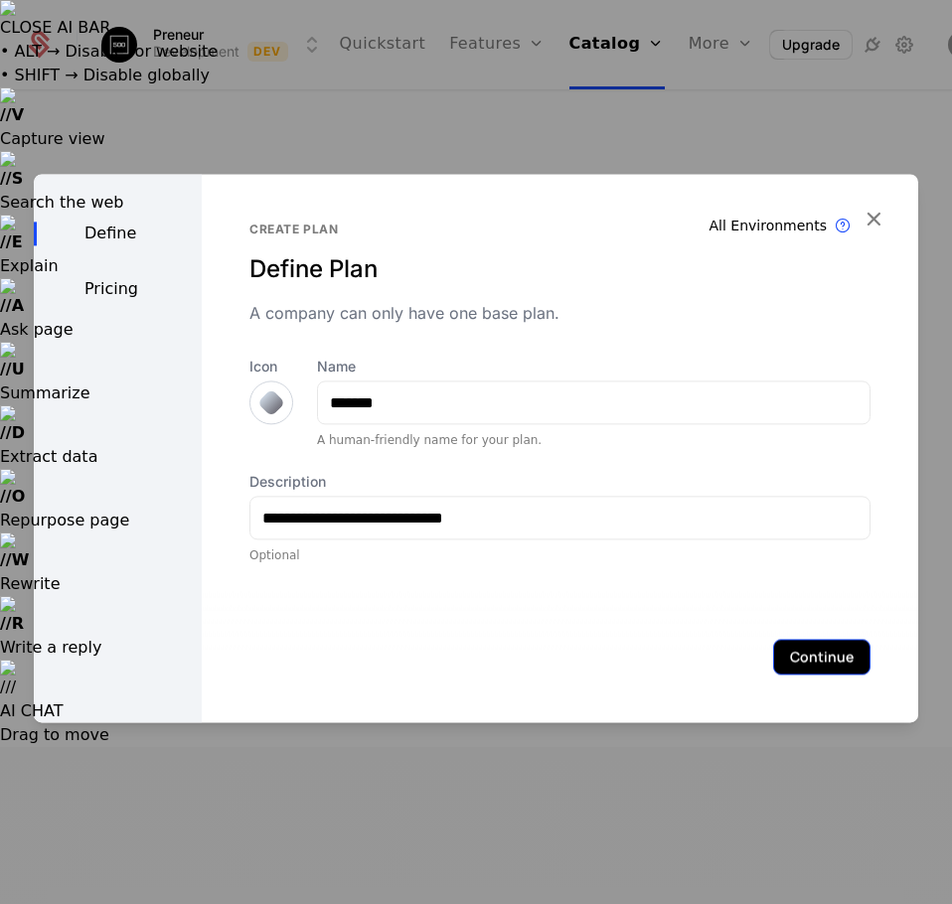
click at [846, 647] on button "Continue" at bounding box center [821, 657] width 97 height 36
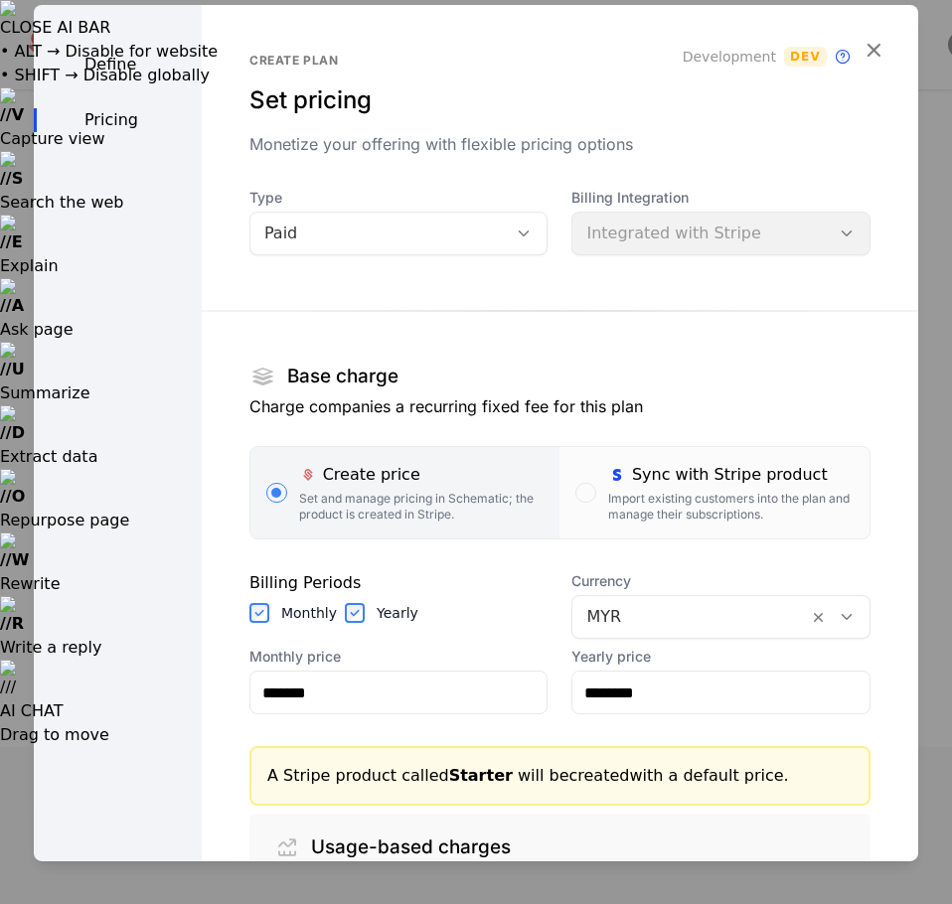
scroll to position [246, 0]
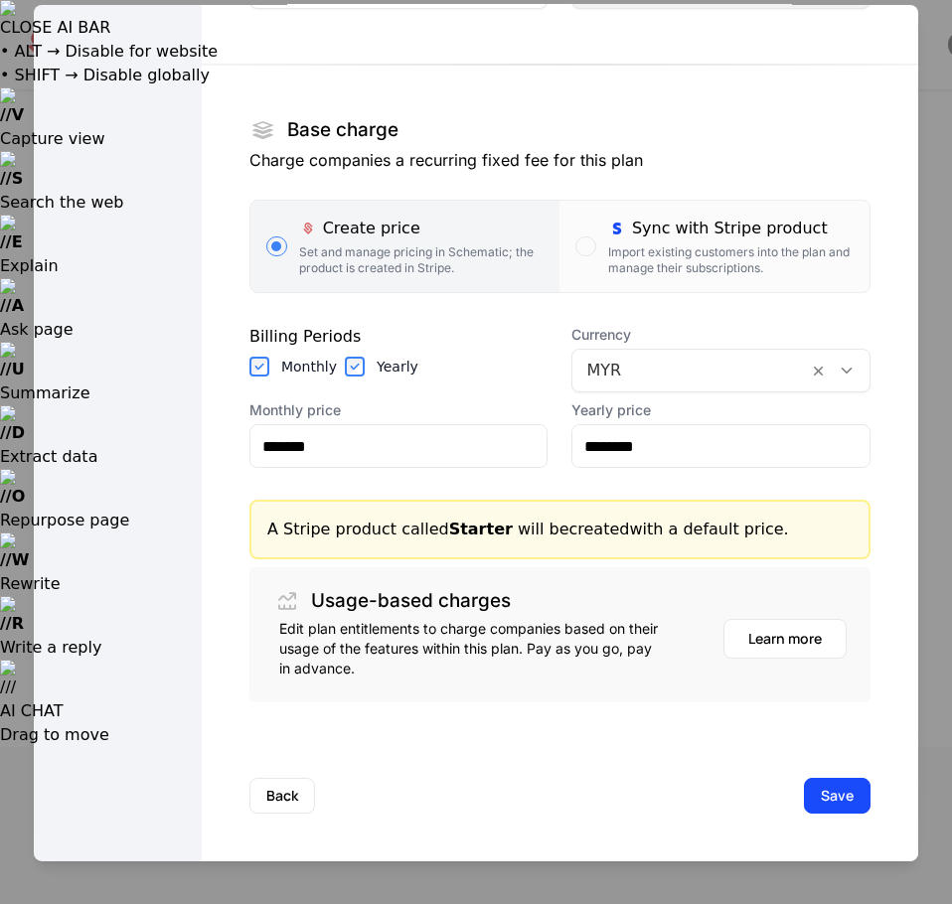
click at [813, 815] on div "Back Save" at bounding box center [560, 795] width 716 height 131
click at [813, 813] on button "Save" at bounding box center [837, 796] width 67 height 36
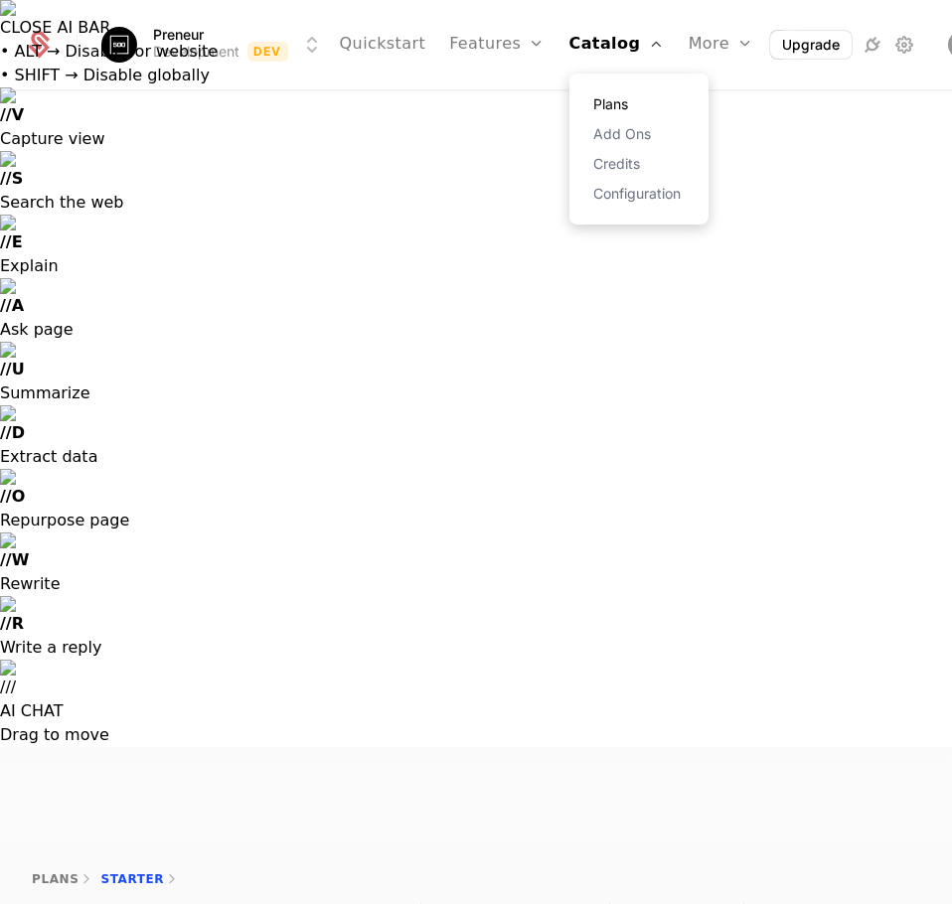
click at [602, 111] on link "Plans" at bounding box center [638, 104] width 91 height 14
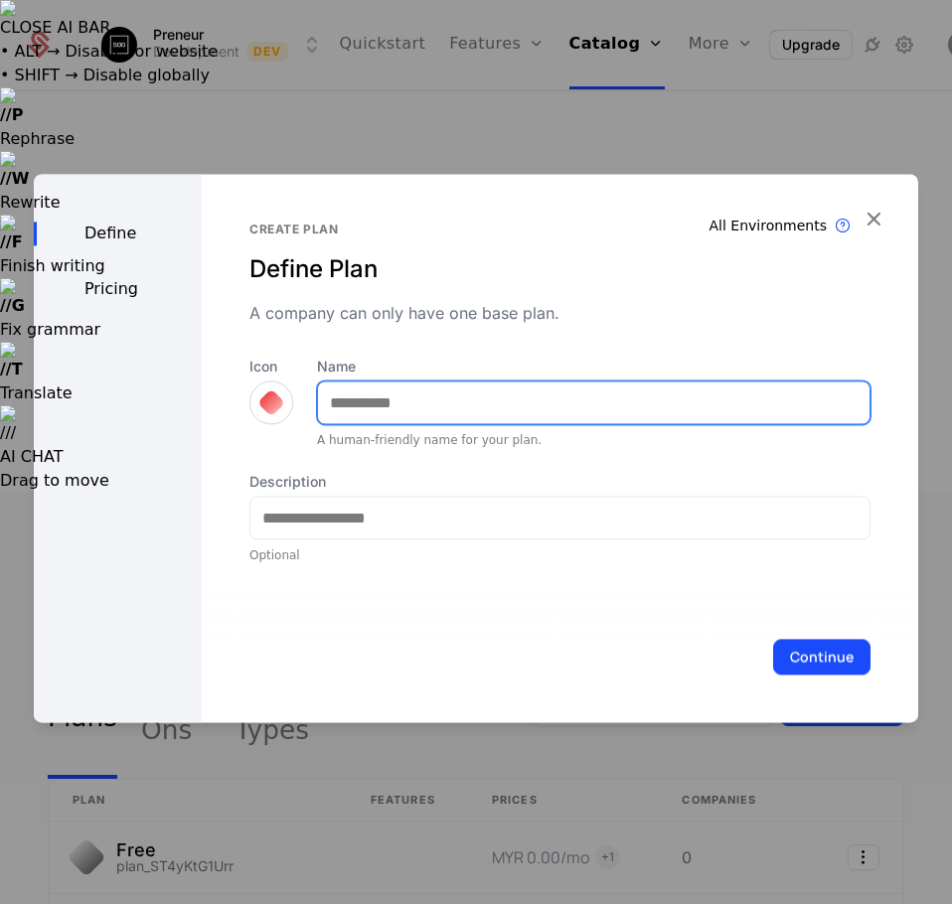
click at [410, 393] on input "Name" at bounding box center [593, 402] width 551 height 42
type input "***"
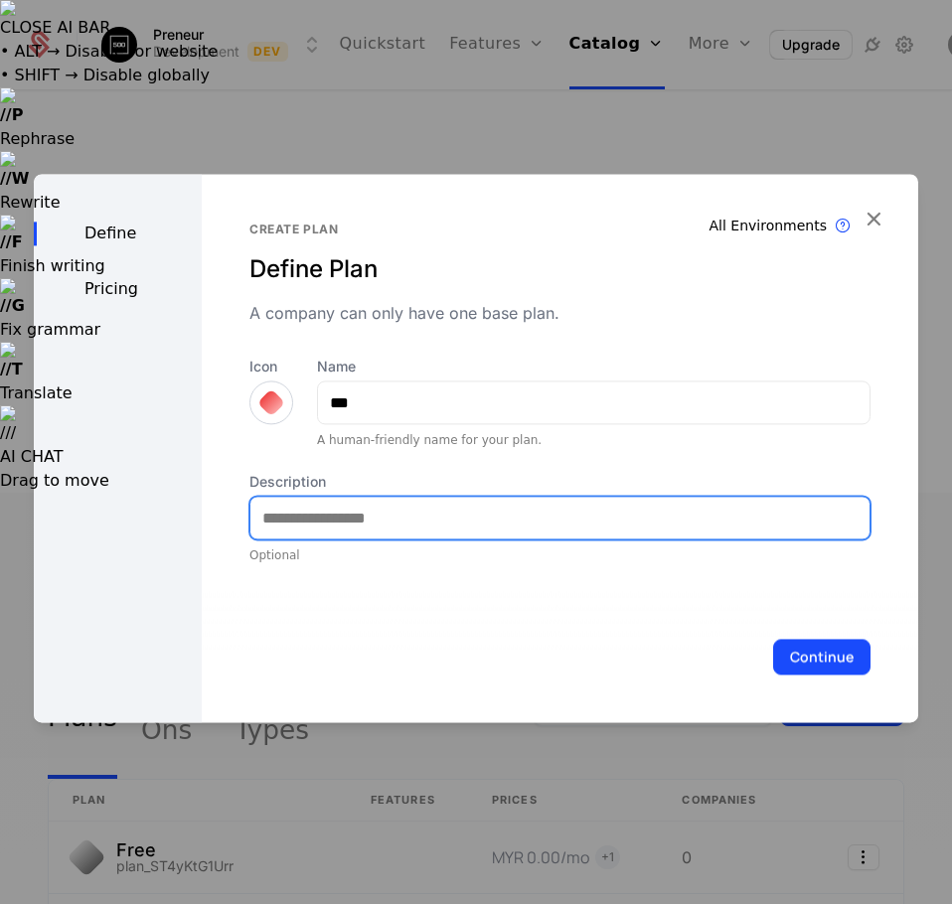
click at [330, 519] on input "Description" at bounding box center [559, 518] width 619 height 42
click at [373, 518] on input "**********" at bounding box center [559, 518] width 619 height 42
type input "**********"
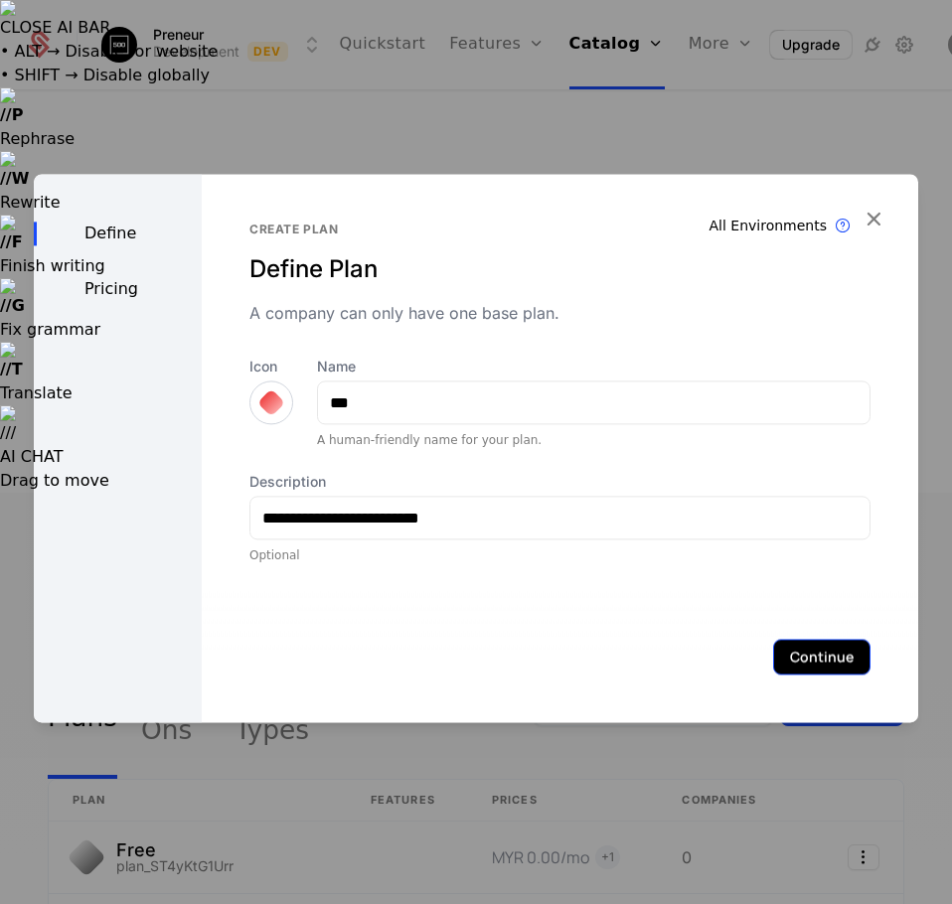
click at [796, 665] on button "Continue" at bounding box center [821, 657] width 97 height 36
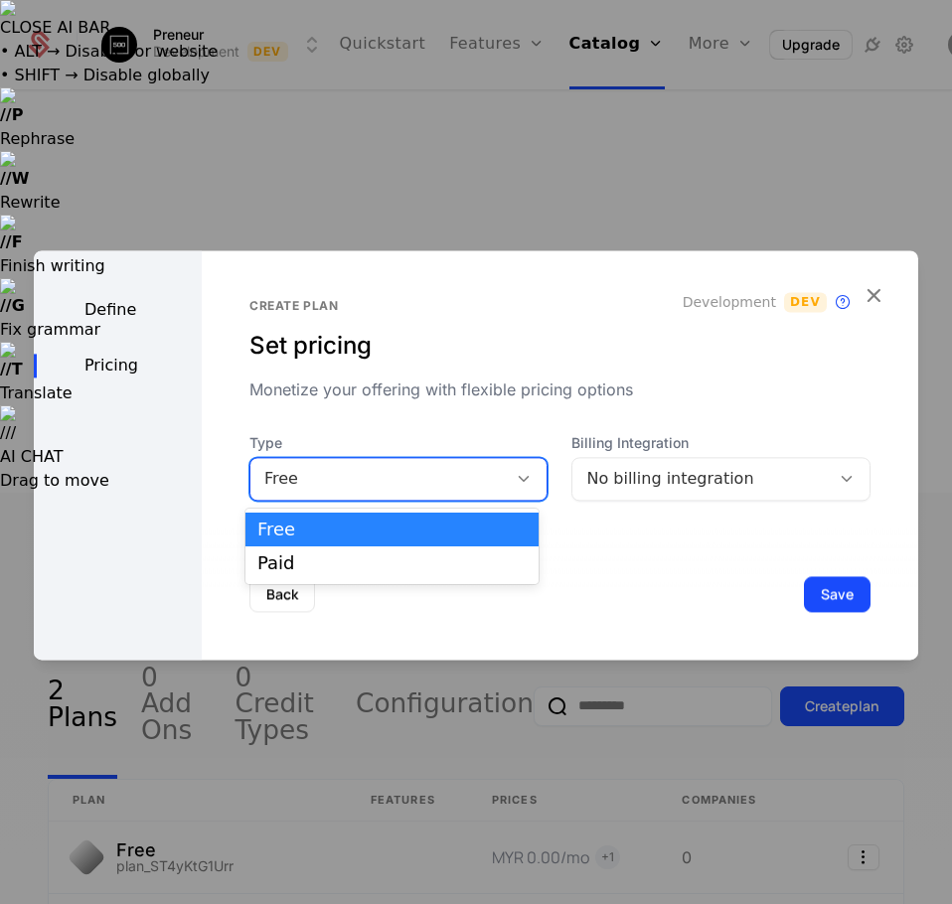
click at [392, 495] on div "Free" at bounding box center [398, 479] width 299 height 44
click at [370, 549] on div "Paid" at bounding box center [391, 563] width 293 height 34
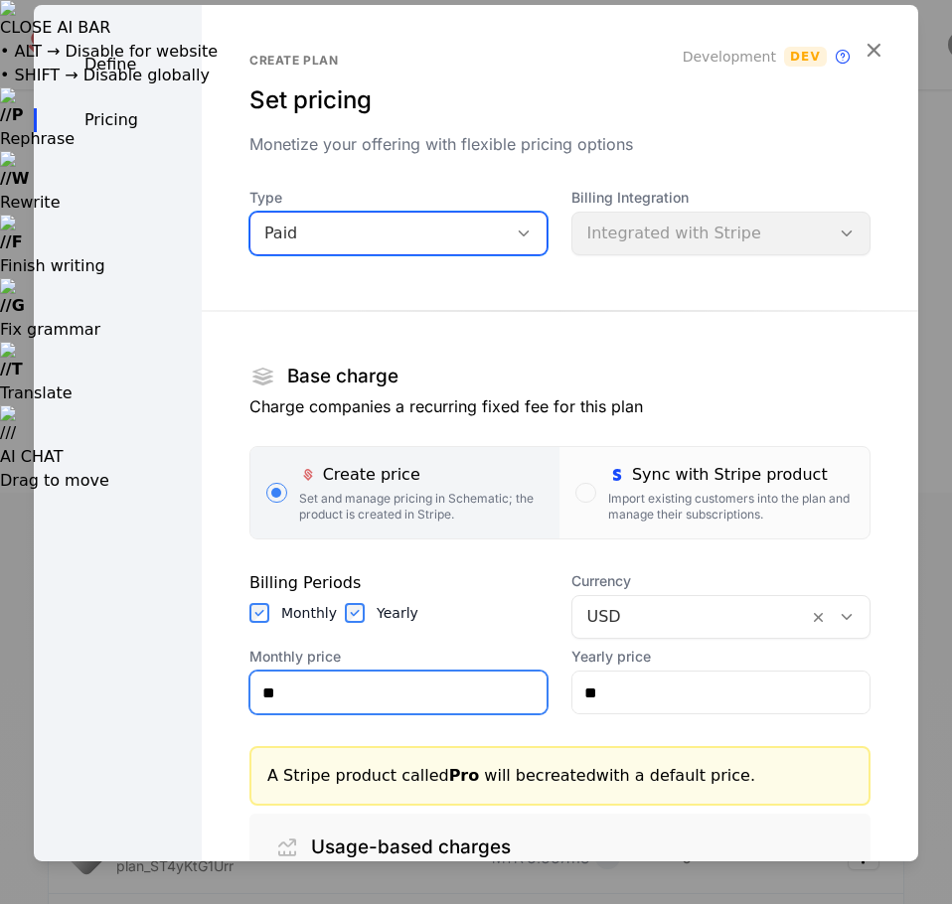
click at [297, 701] on input "**" at bounding box center [398, 693] width 297 height 42
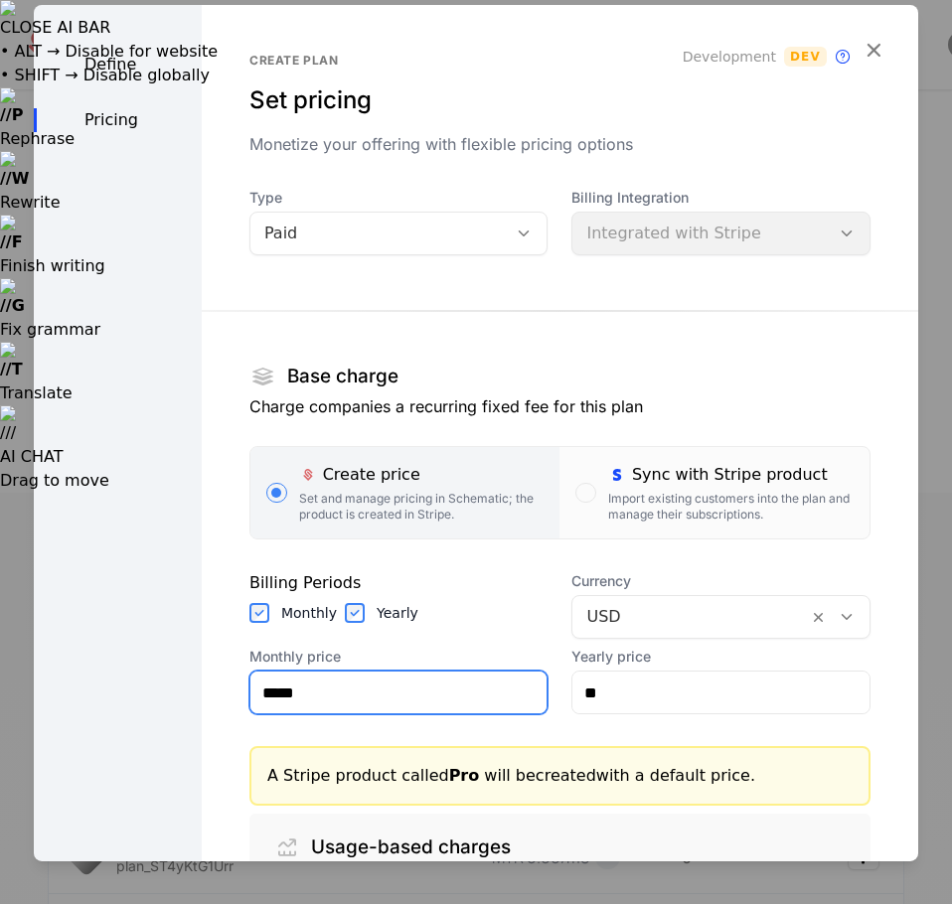
type input "*****"
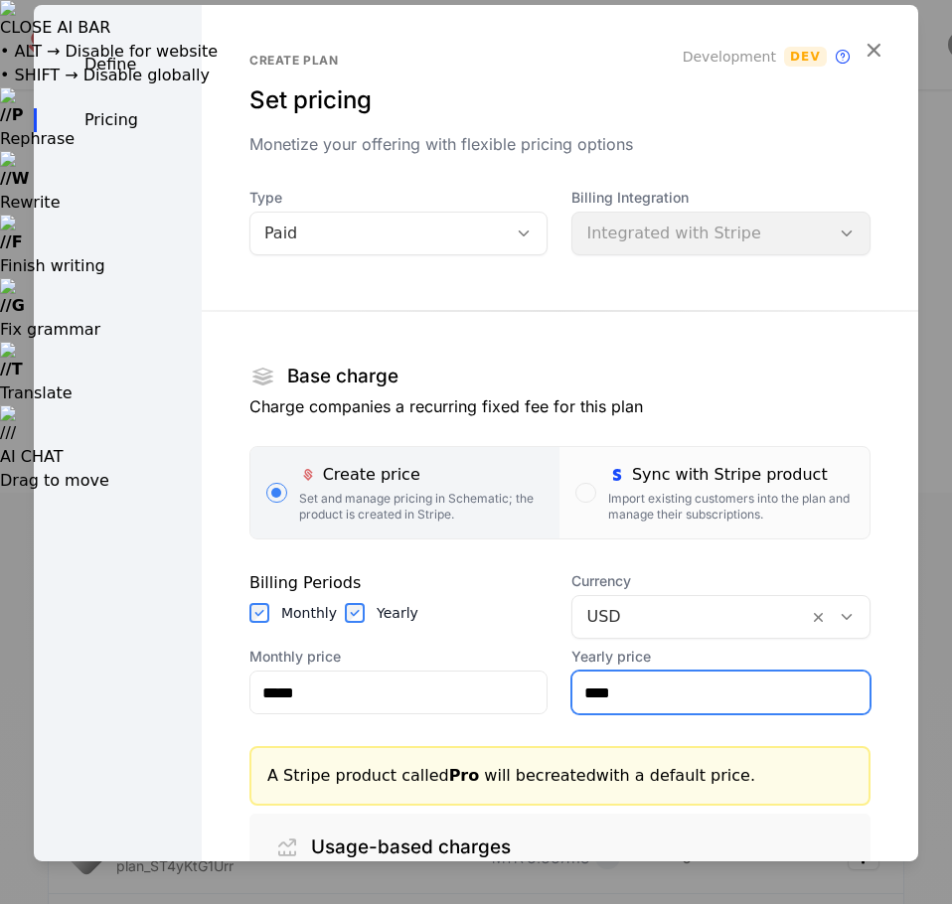
type input "****"
click at [700, 629] on div at bounding box center [690, 617] width 208 height 28
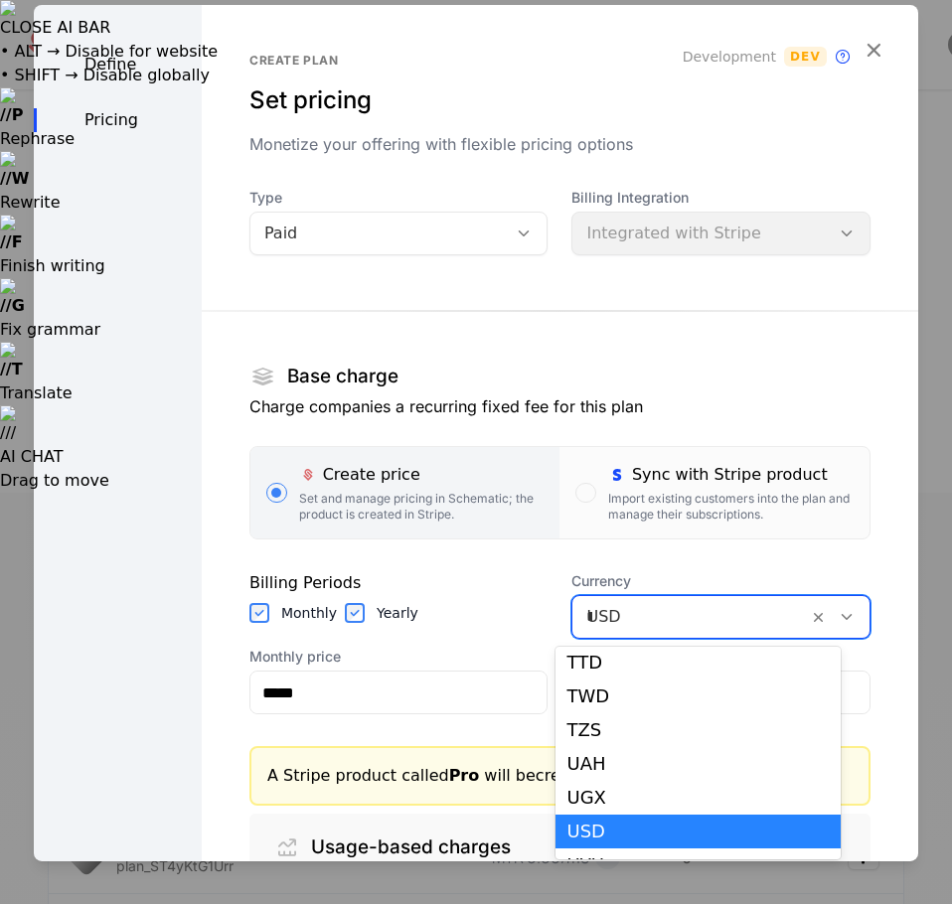
scroll to position [471, 0]
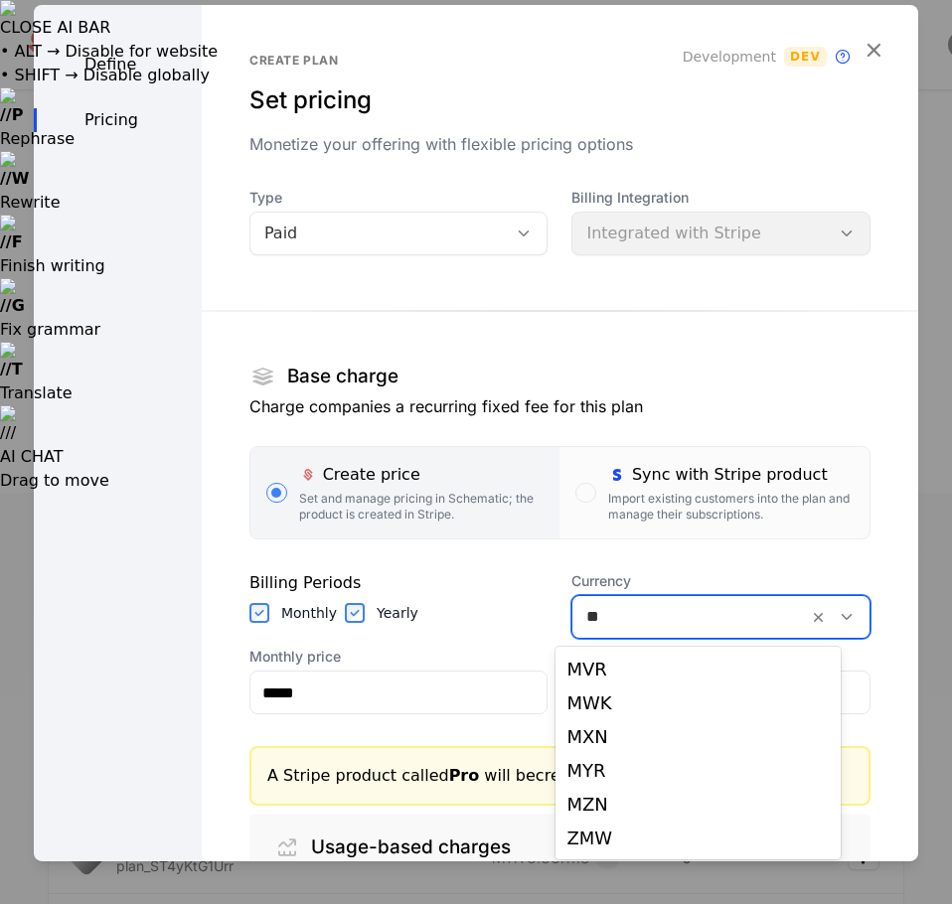
type input "***"
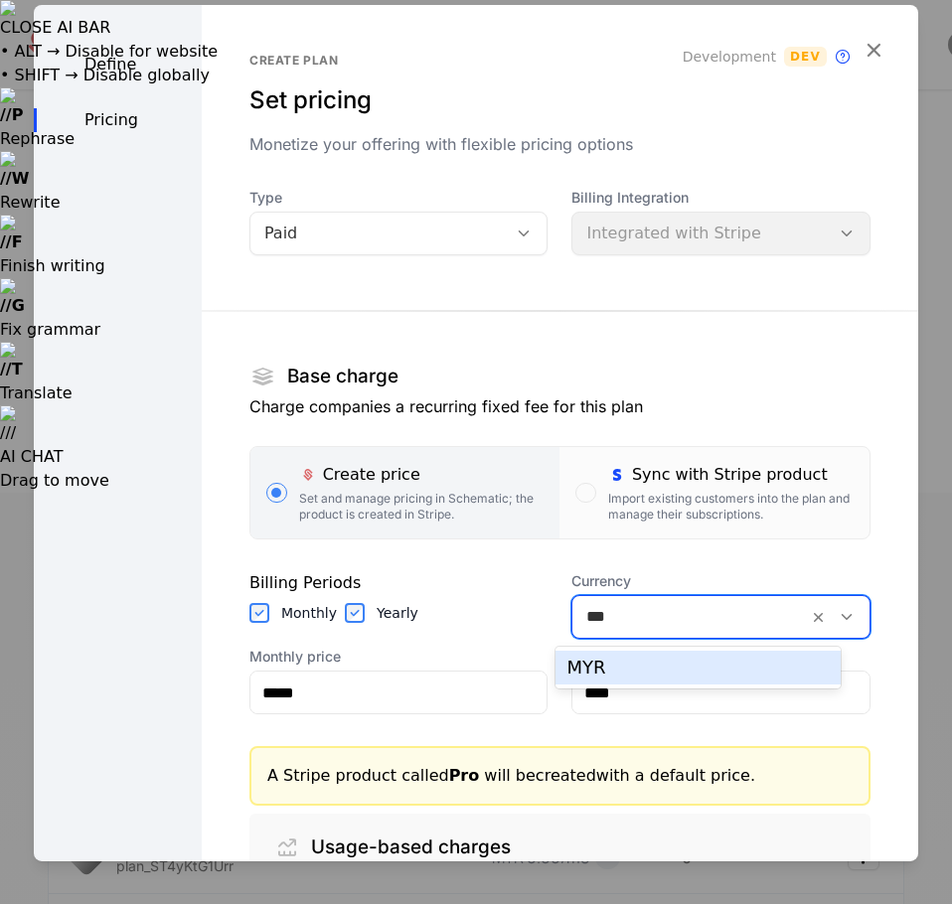
click at [641, 665] on div "MYR" at bounding box center [698, 668] width 262 height 18
type input "*******"
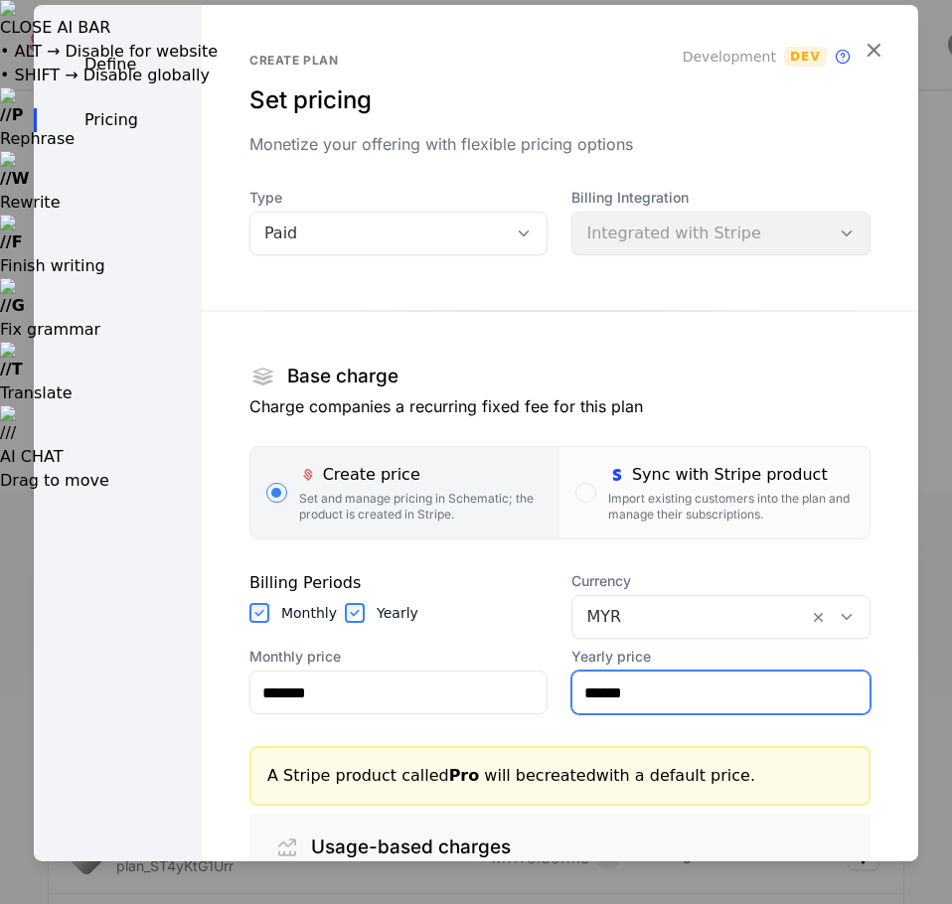
click at [664, 691] on input "******" at bounding box center [720, 693] width 297 height 42
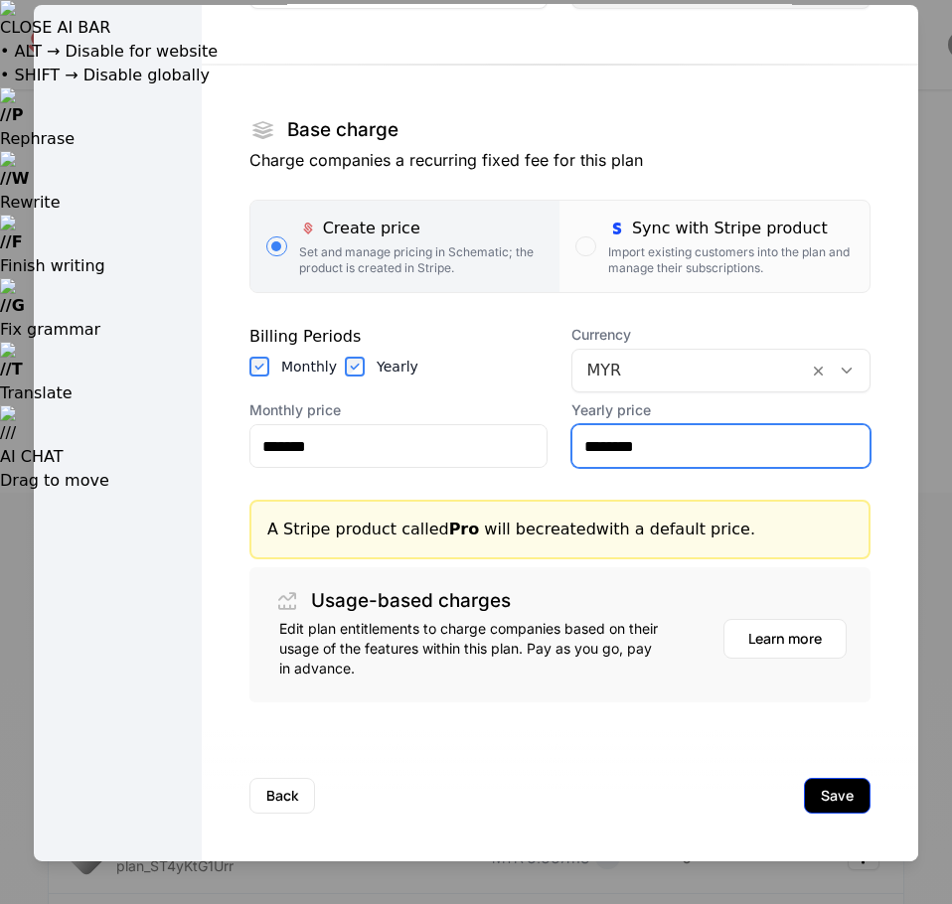
type input "********"
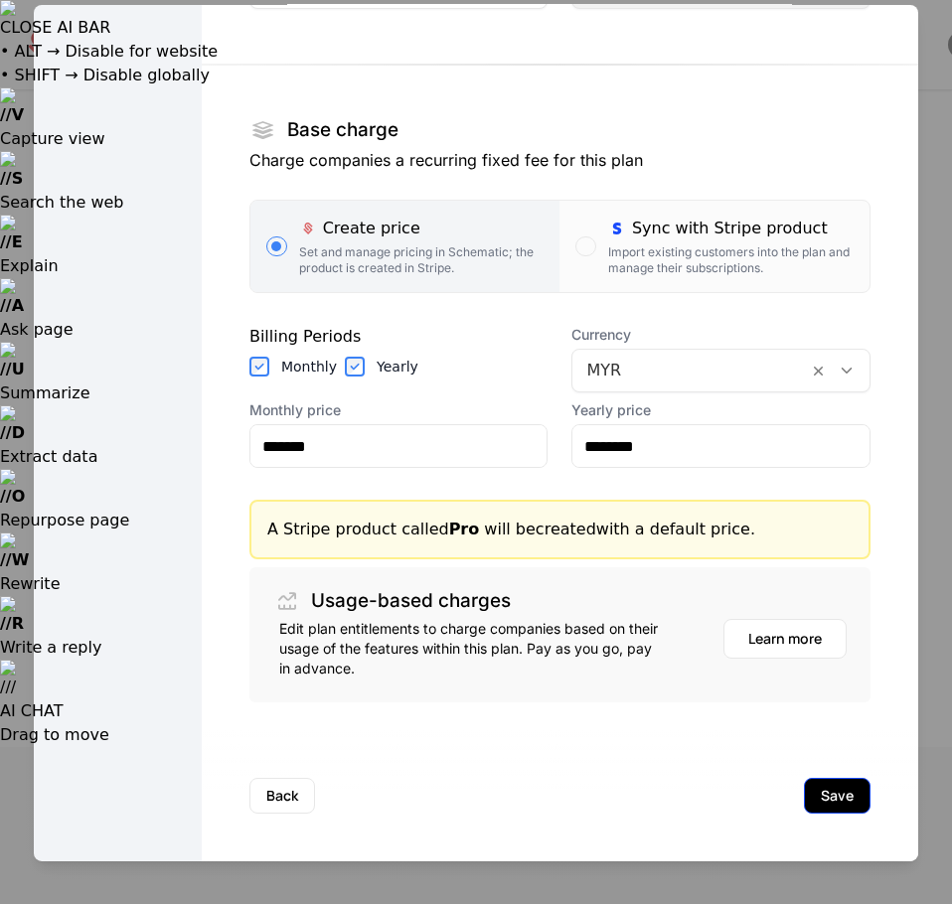
click at [815, 805] on button "Save" at bounding box center [837, 796] width 67 height 36
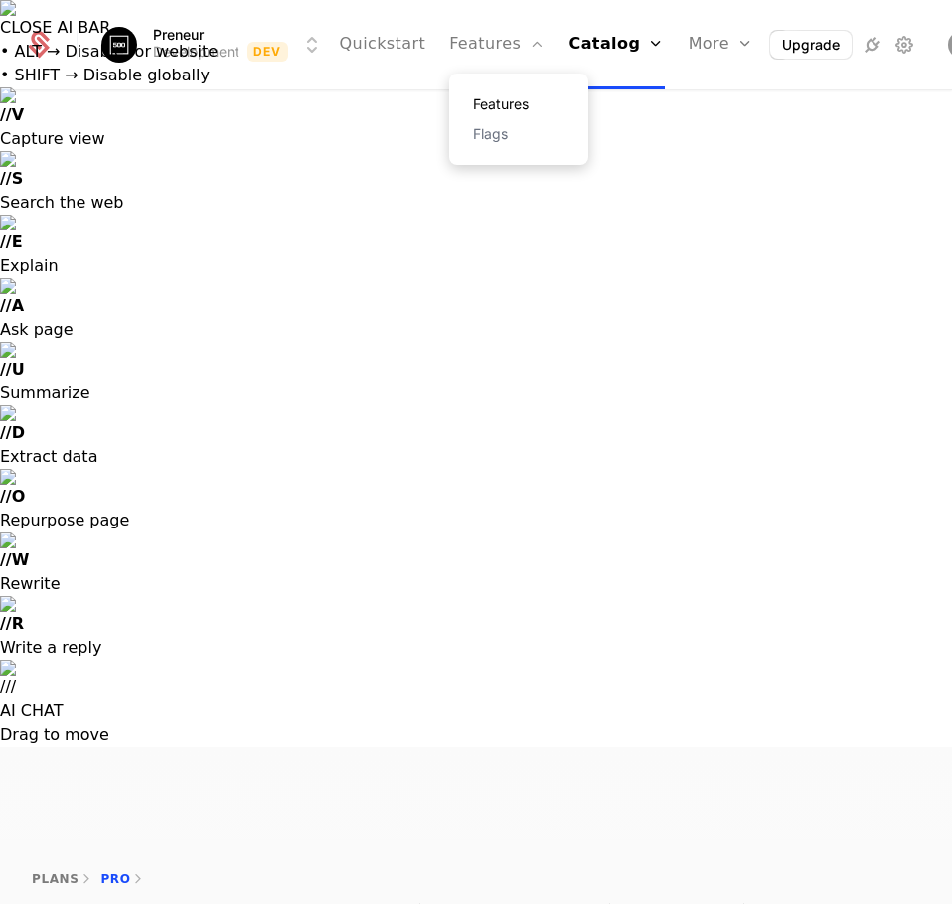
click at [487, 102] on link "Features" at bounding box center [518, 104] width 91 height 14
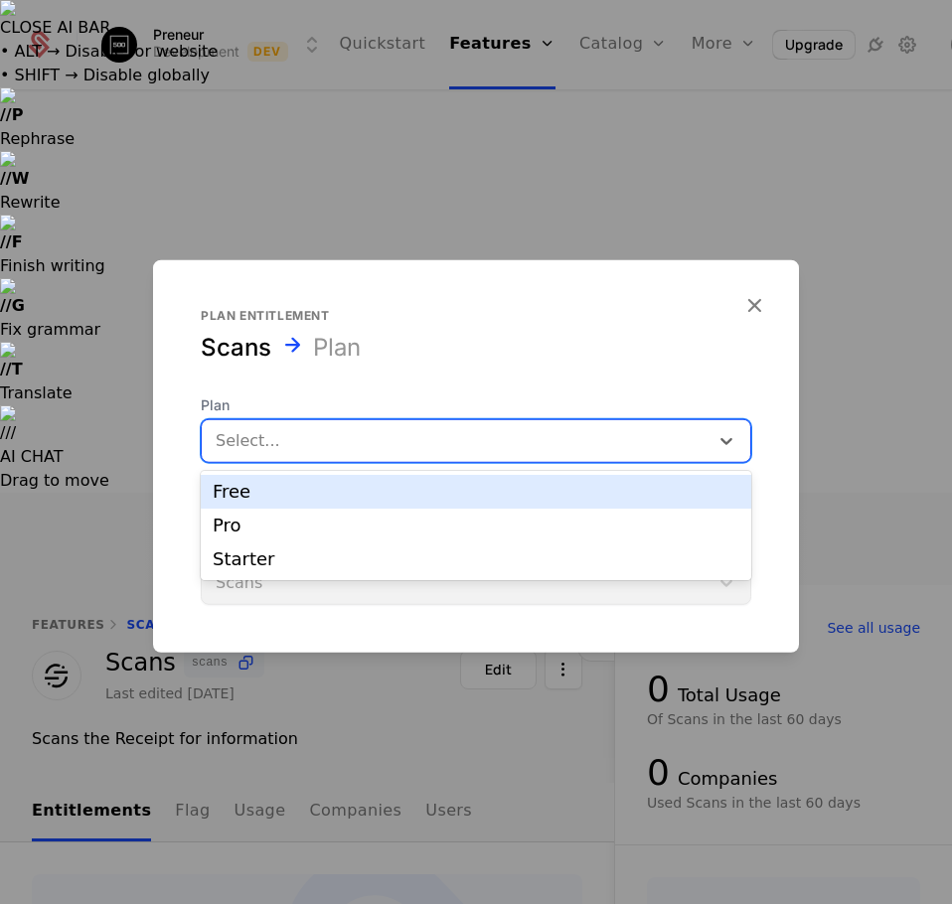
click at [448, 437] on div at bounding box center [455, 441] width 479 height 28
click at [320, 497] on div "Free" at bounding box center [476, 492] width 526 height 18
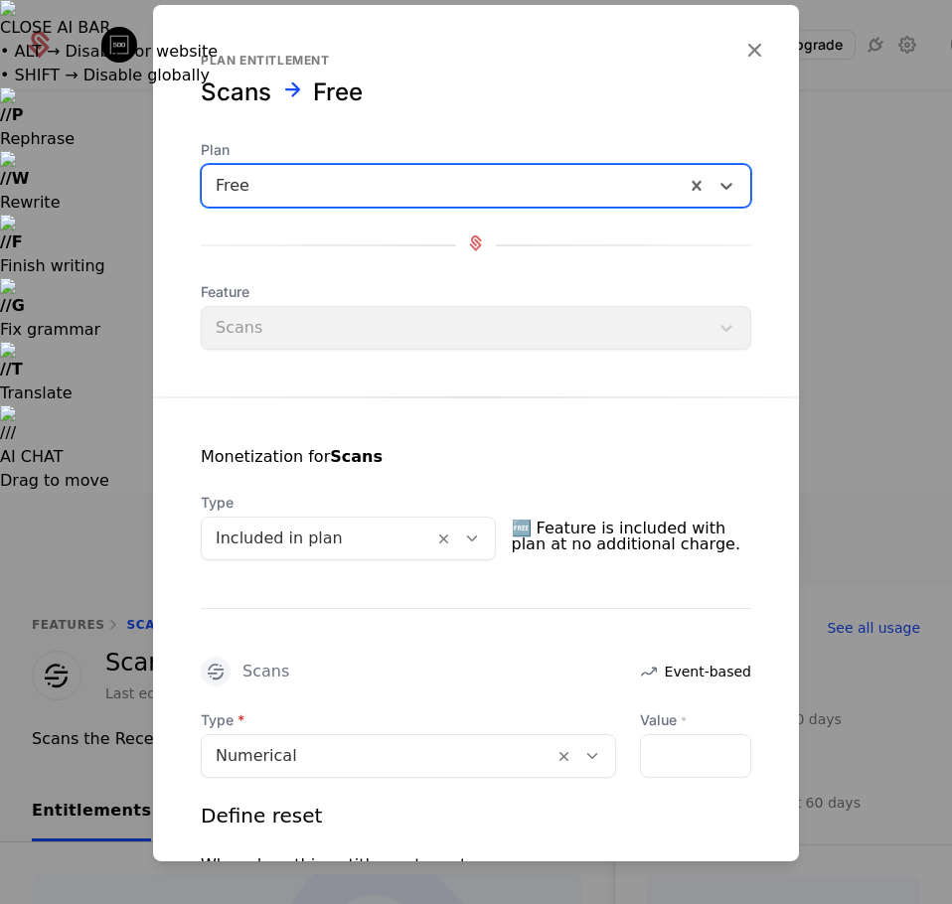
scroll to position [199, 0]
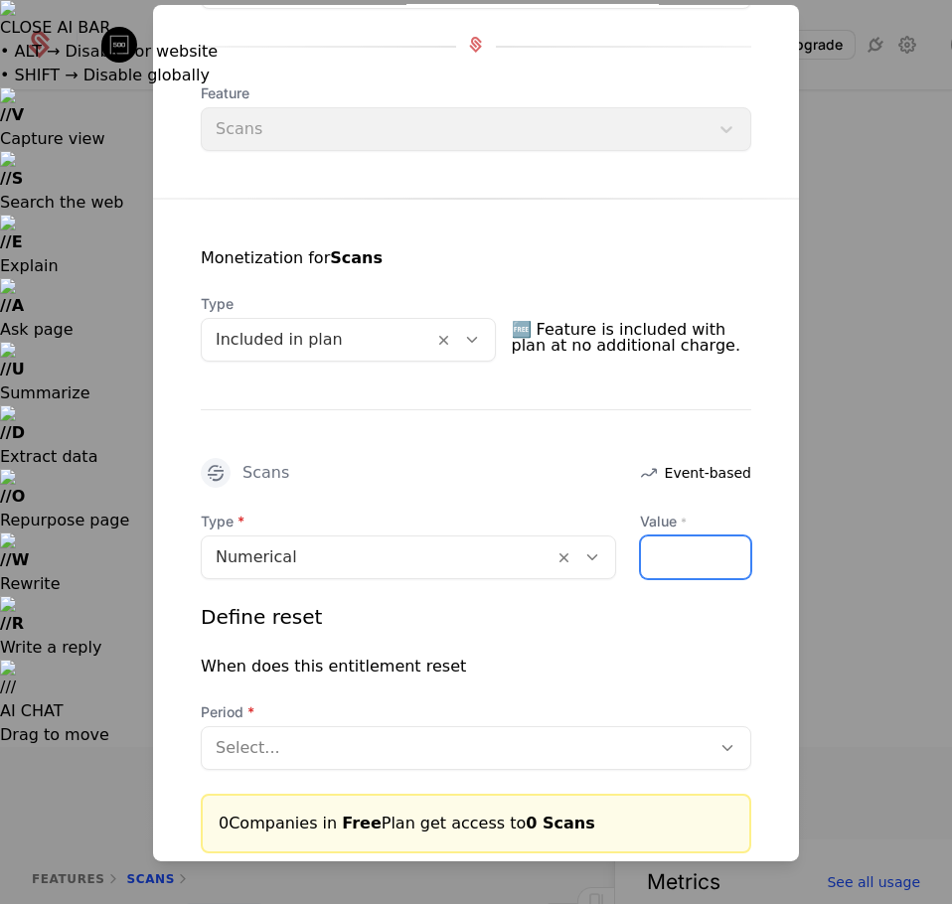
click at [666, 545] on input "Value *" at bounding box center [695, 557] width 109 height 42
type input "*"
click at [514, 473] on div "Scans Event-based" at bounding box center [476, 473] width 550 height 30
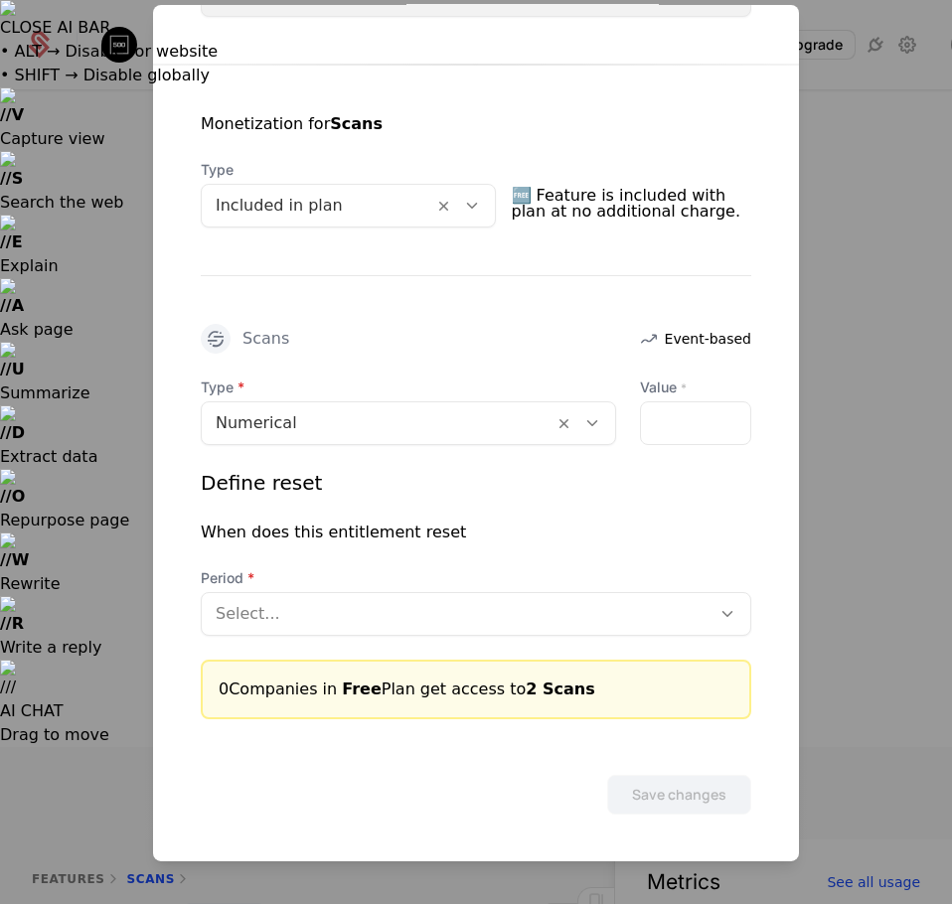
click at [258, 606] on div at bounding box center [456, 614] width 481 height 28
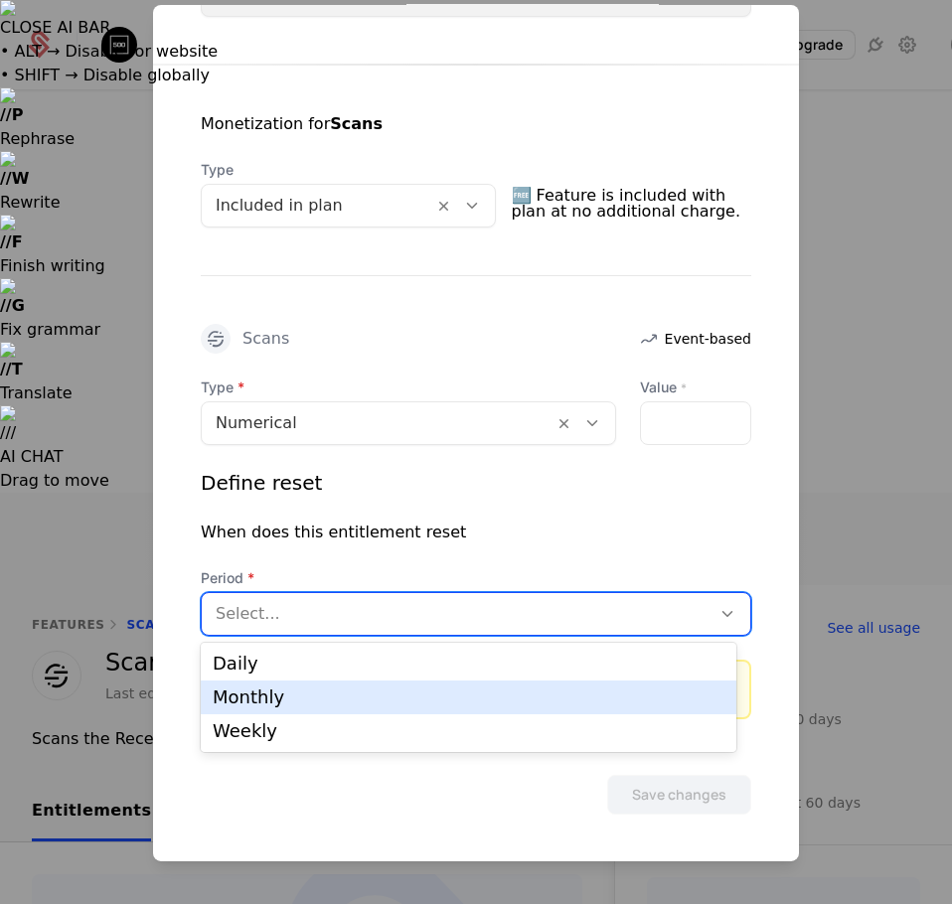
click at [252, 693] on div "Monthly" at bounding box center [469, 697] width 512 height 18
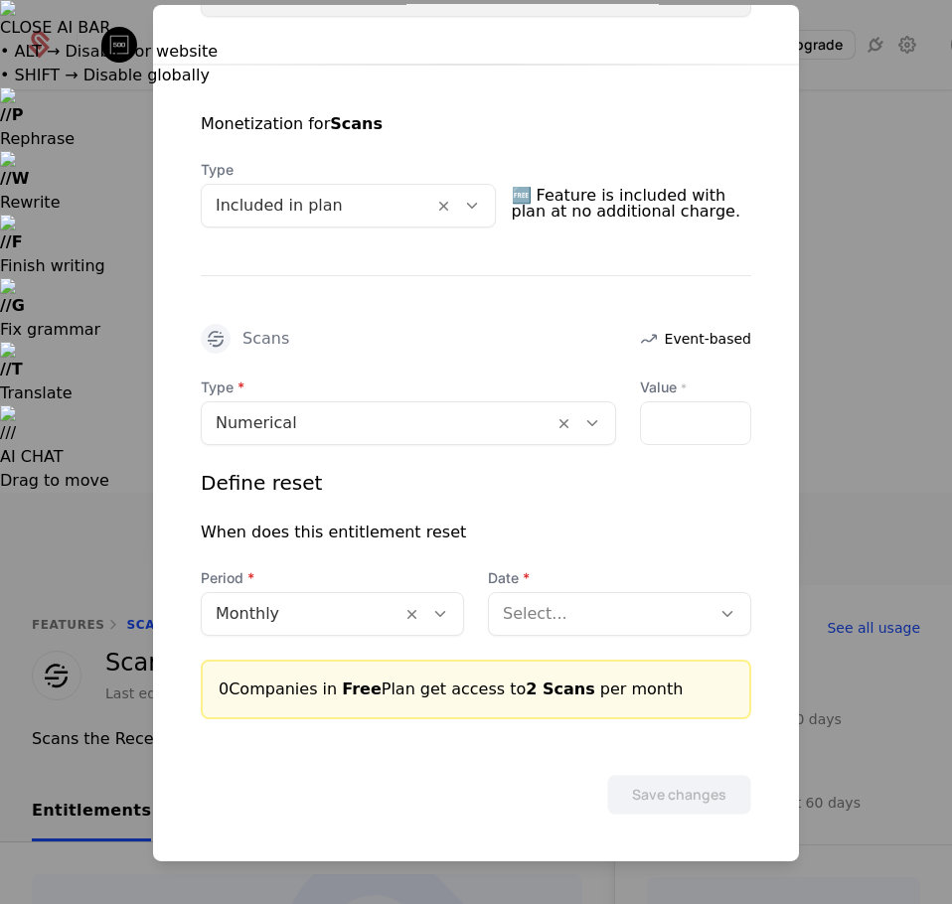
click at [530, 620] on div at bounding box center [600, 614] width 194 height 28
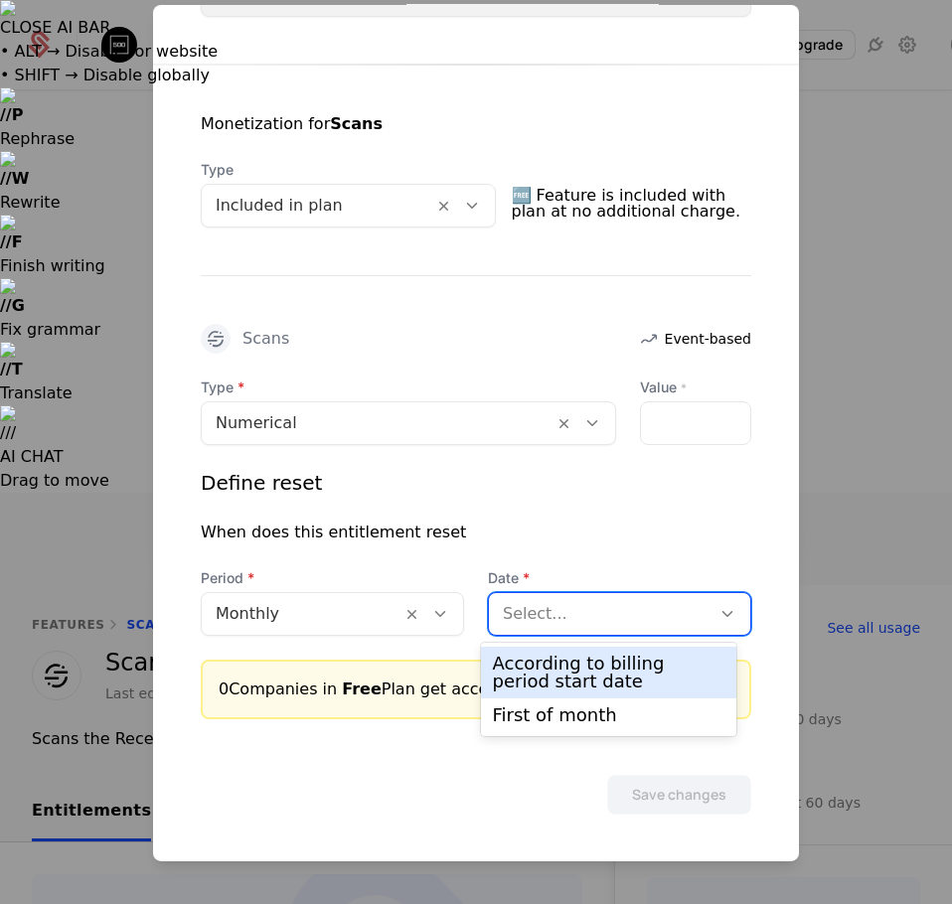
click at [641, 680] on div "According to billing period start date" at bounding box center [609, 673] width 232 height 36
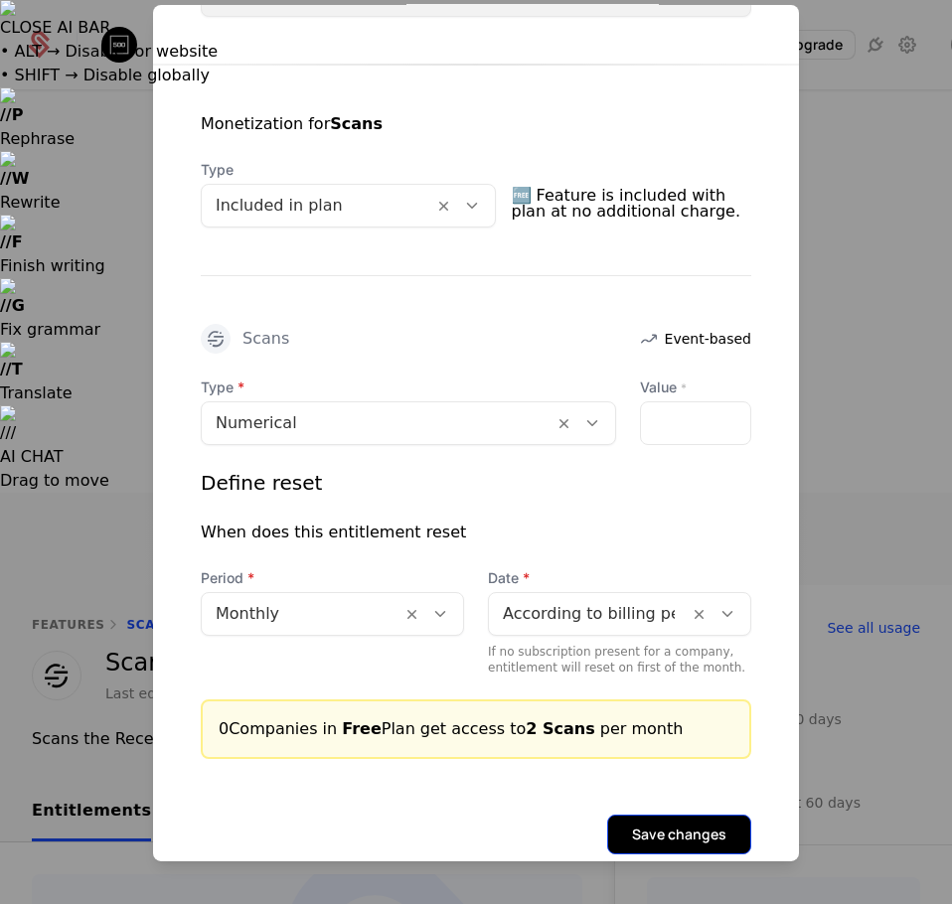
click at [638, 826] on button "Save changes" at bounding box center [679, 835] width 144 height 40
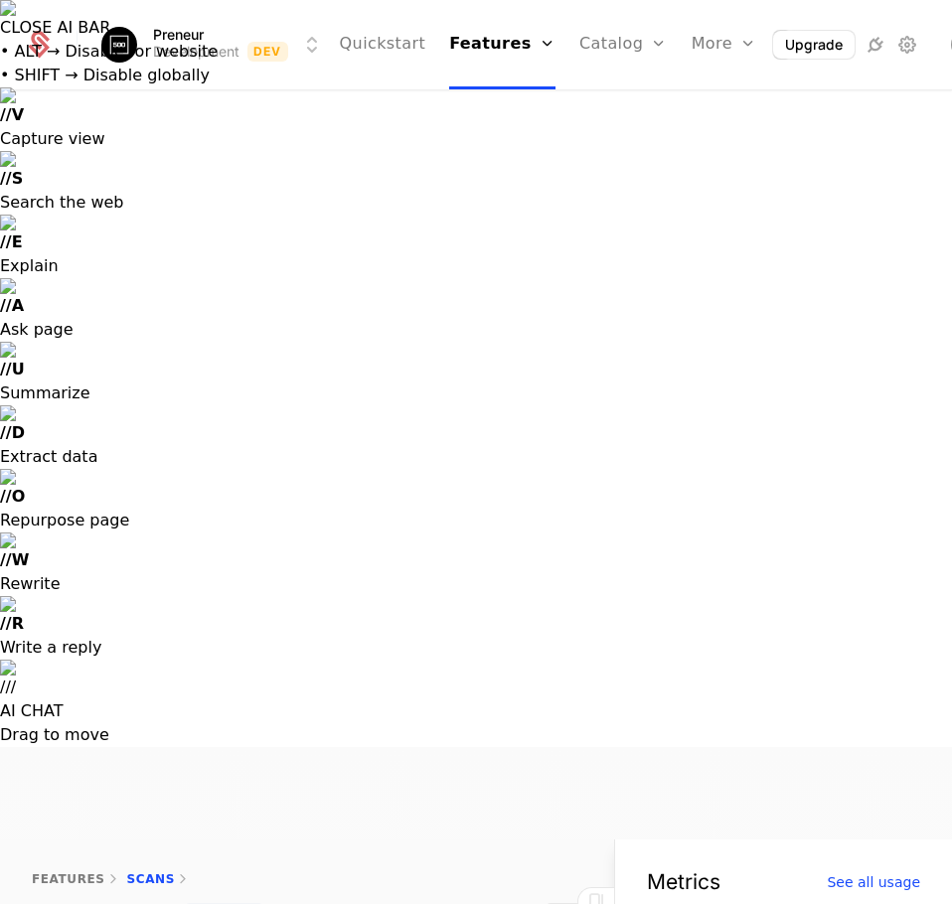
scroll to position [0, 67]
click at [534, 558] on html "CLOSE AI BAR • ALT → Disable for website • SHIFT → Disable globally // V Captur…" at bounding box center [476, 825] width 952 height 1651
click at [376, 654] on div "Edit" at bounding box center [385, 658] width 35 height 28
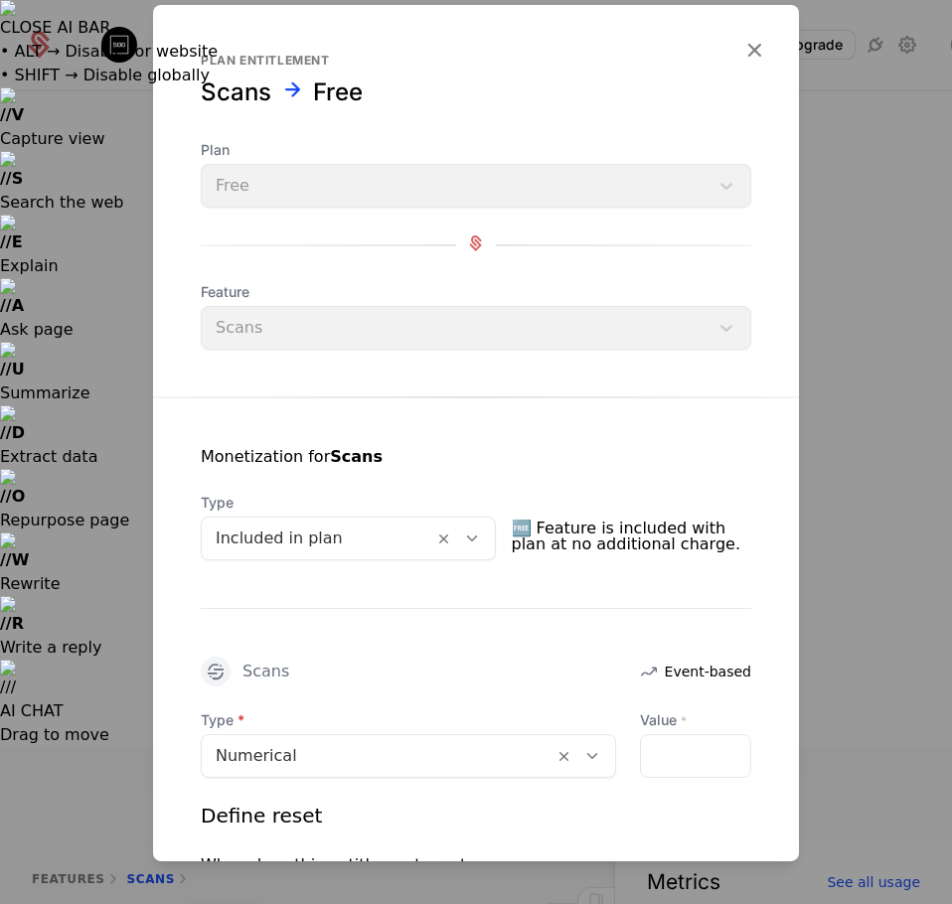
scroll to position [298, 0]
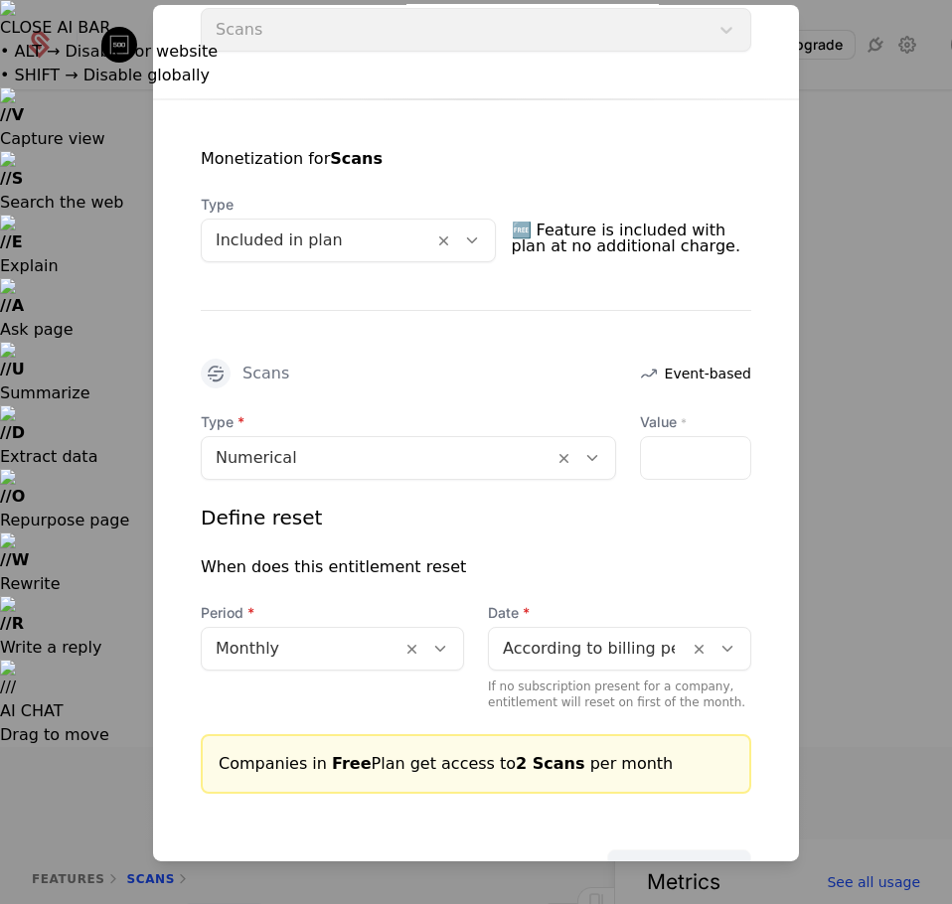
click at [314, 671] on div "Period Monthly" at bounding box center [332, 656] width 263 height 107
click at [314, 669] on div "Monthly" at bounding box center [332, 649] width 263 height 44
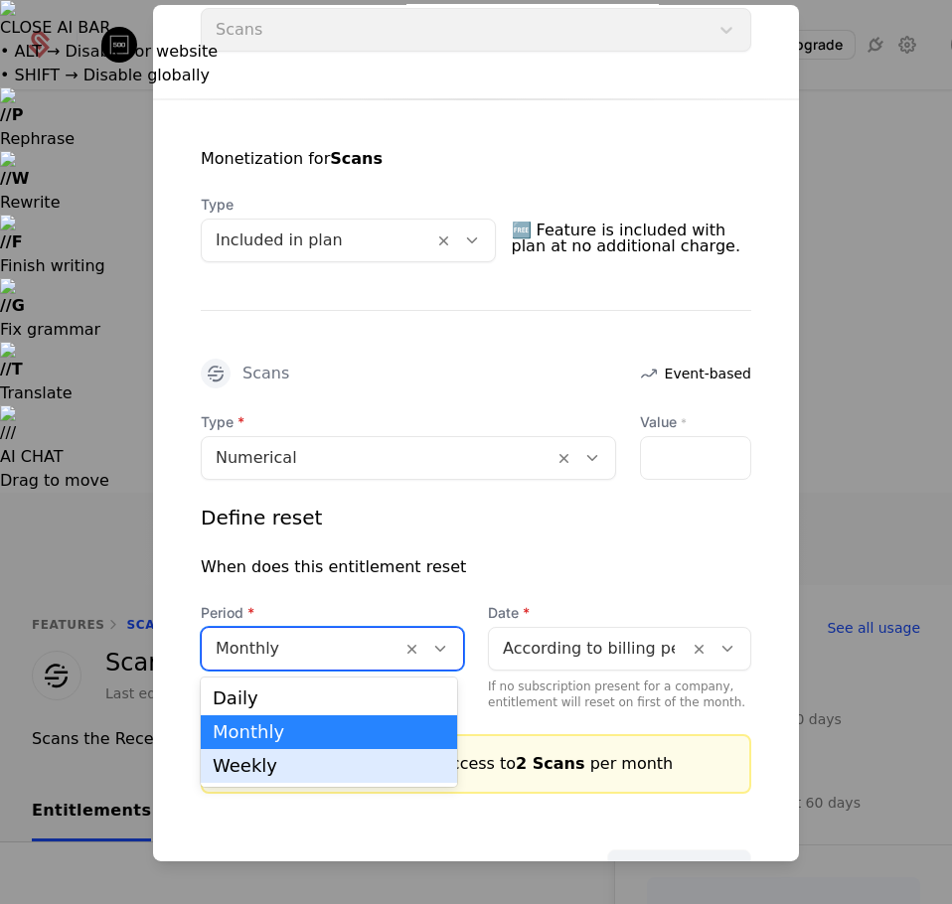
click at [226, 764] on div "Weekly" at bounding box center [329, 766] width 232 height 18
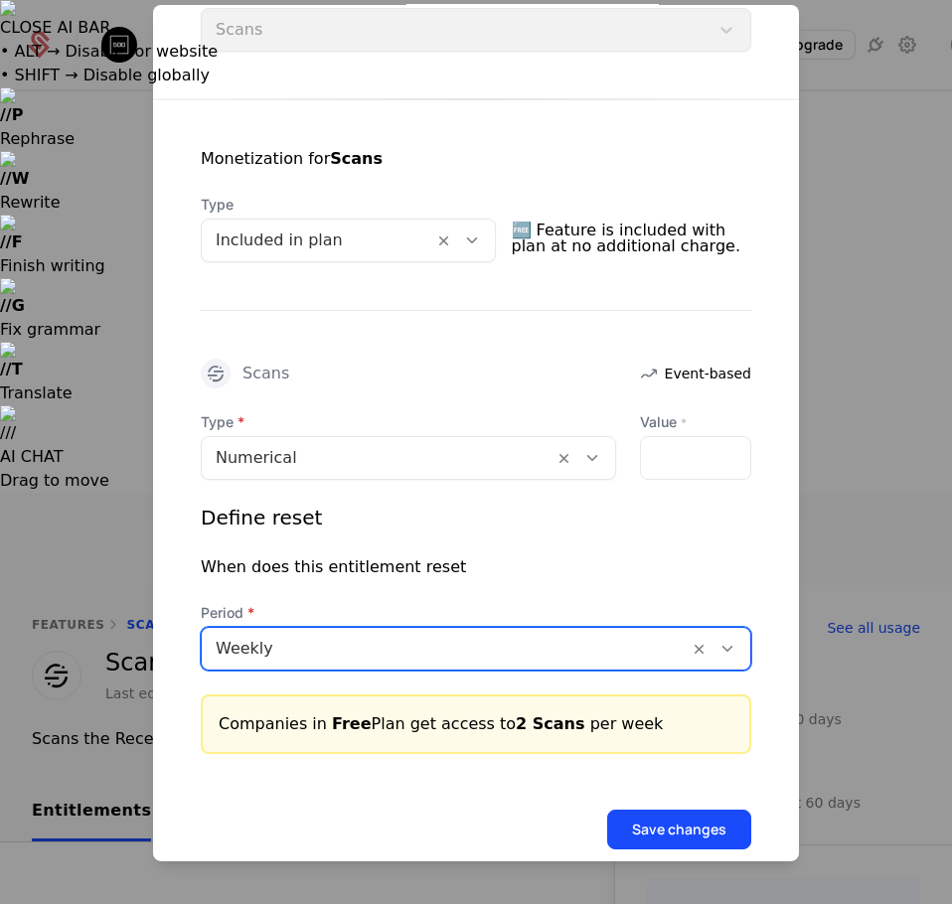
scroll to position [333, 0]
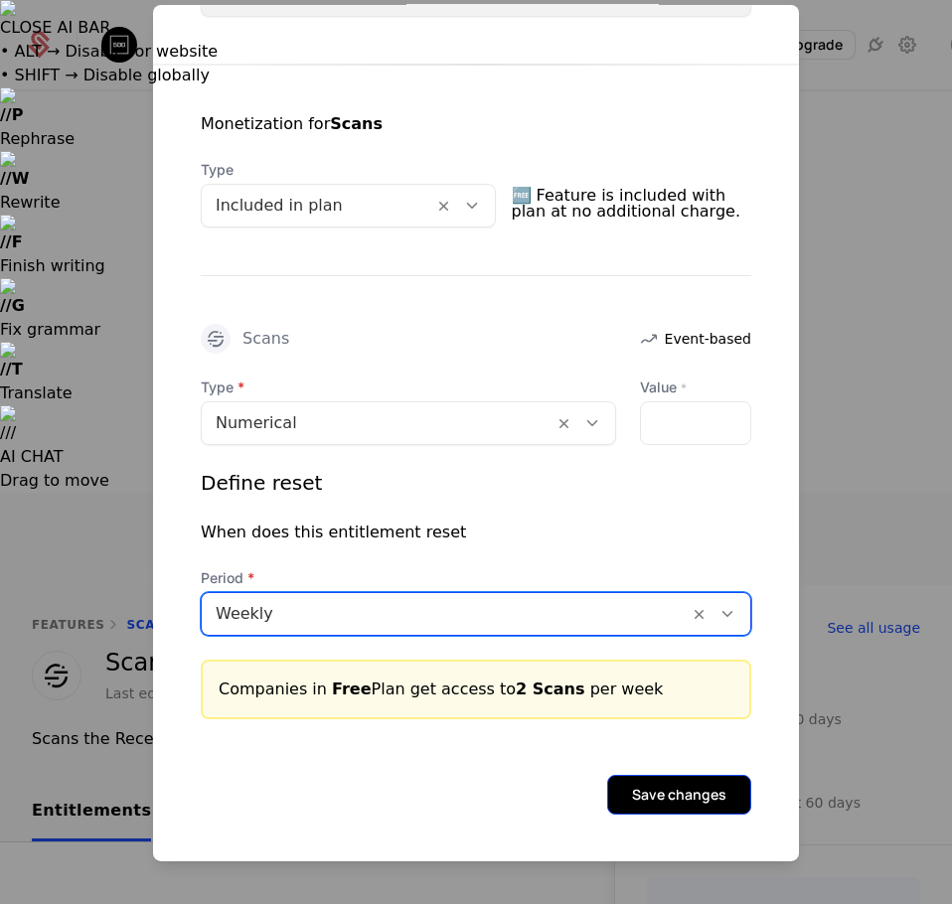
click at [607, 792] on button "Save changes" at bounding box center [679, 795] width 144 height 40
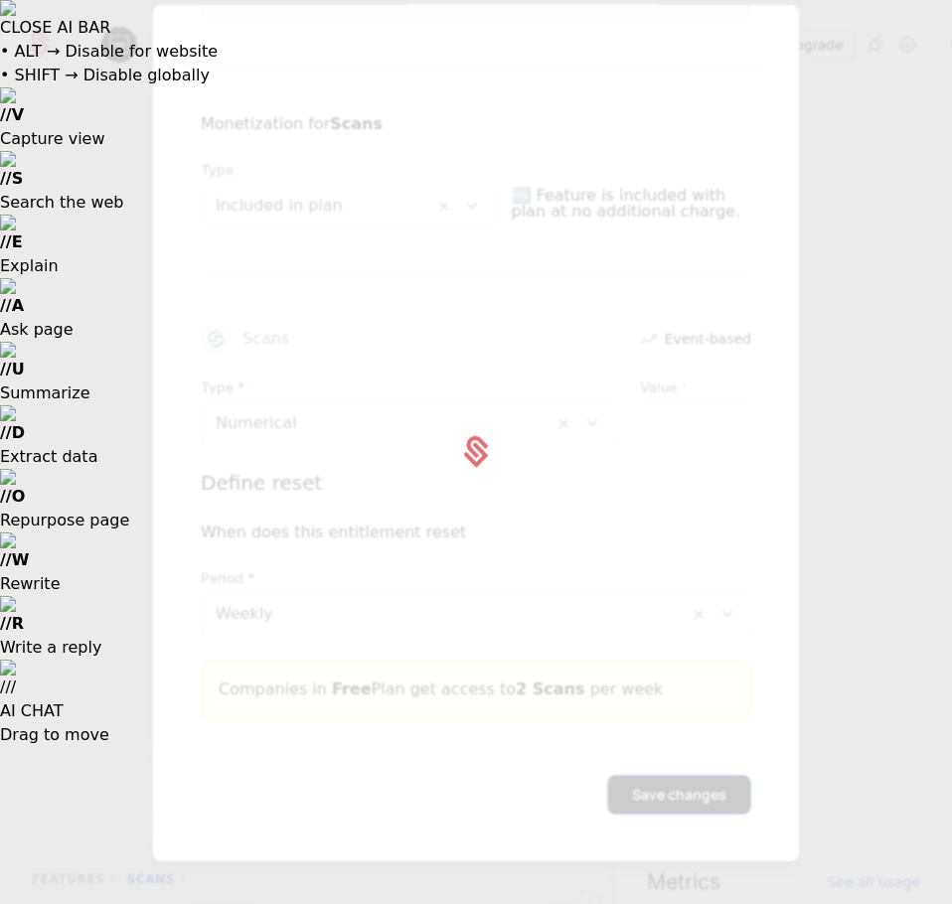
scroll to position [0, 58]
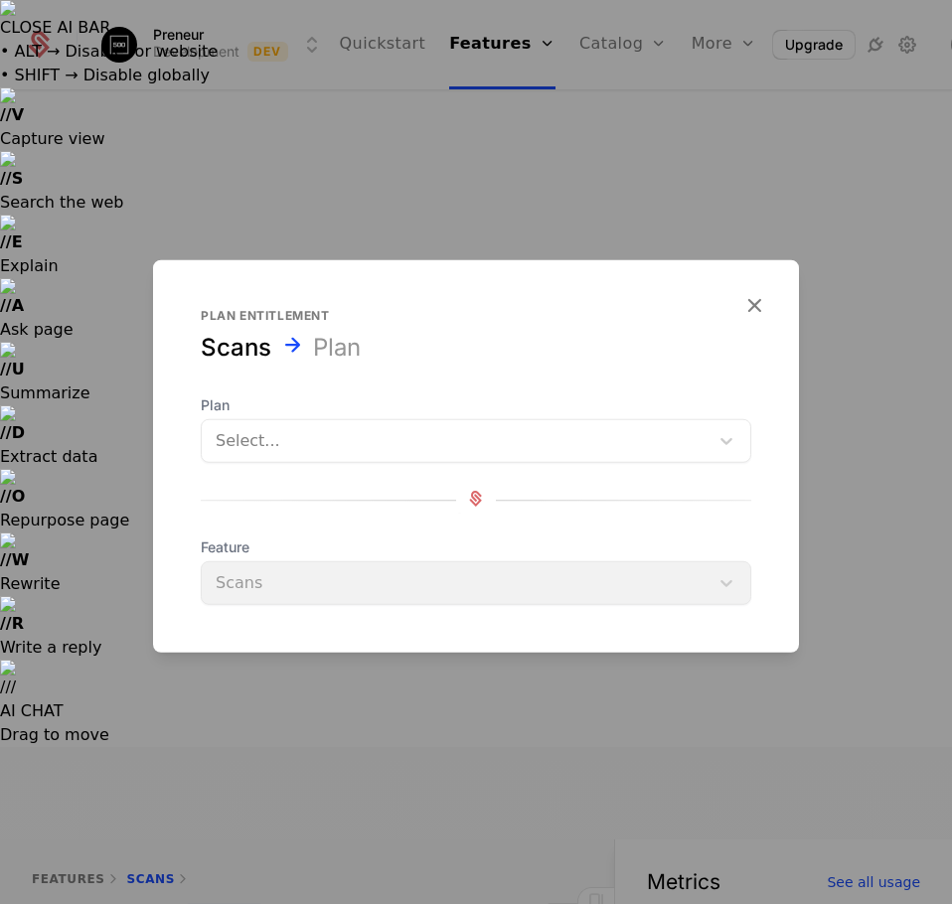
click at [289, 447] on div at bounding box center [455, 441] width 479 height 28
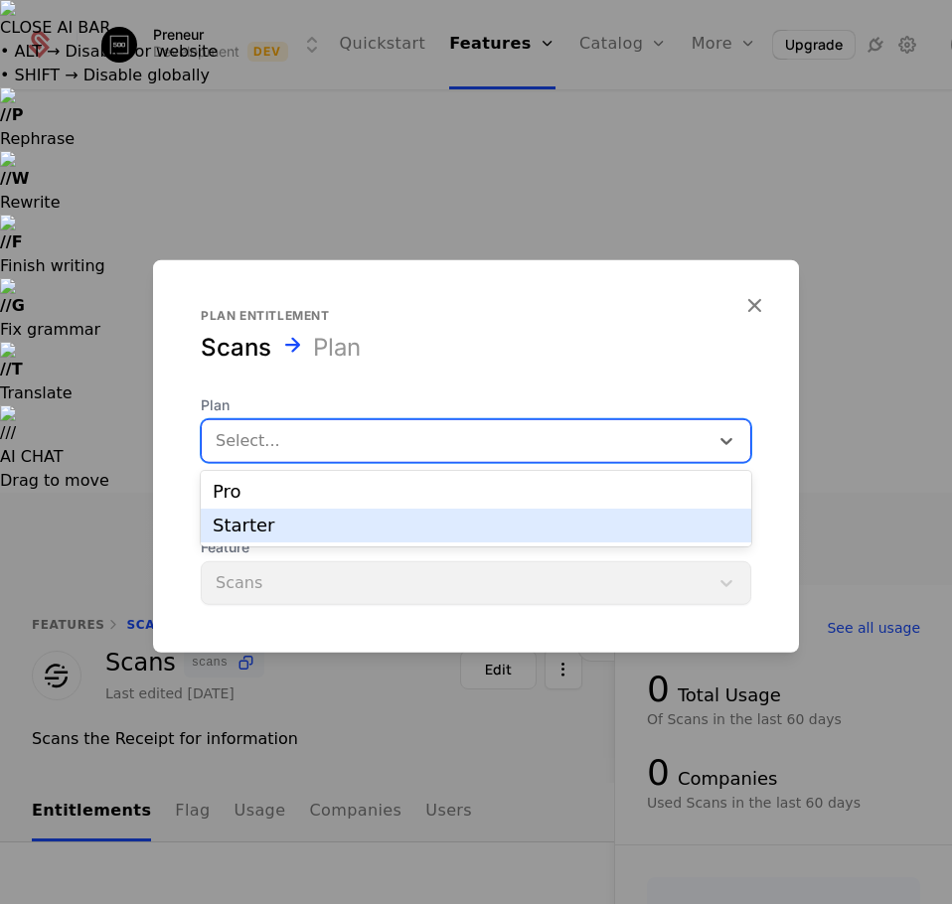
click at [249, 529] on div "Starter" at bounding box center [476, 526] width 526 height 18
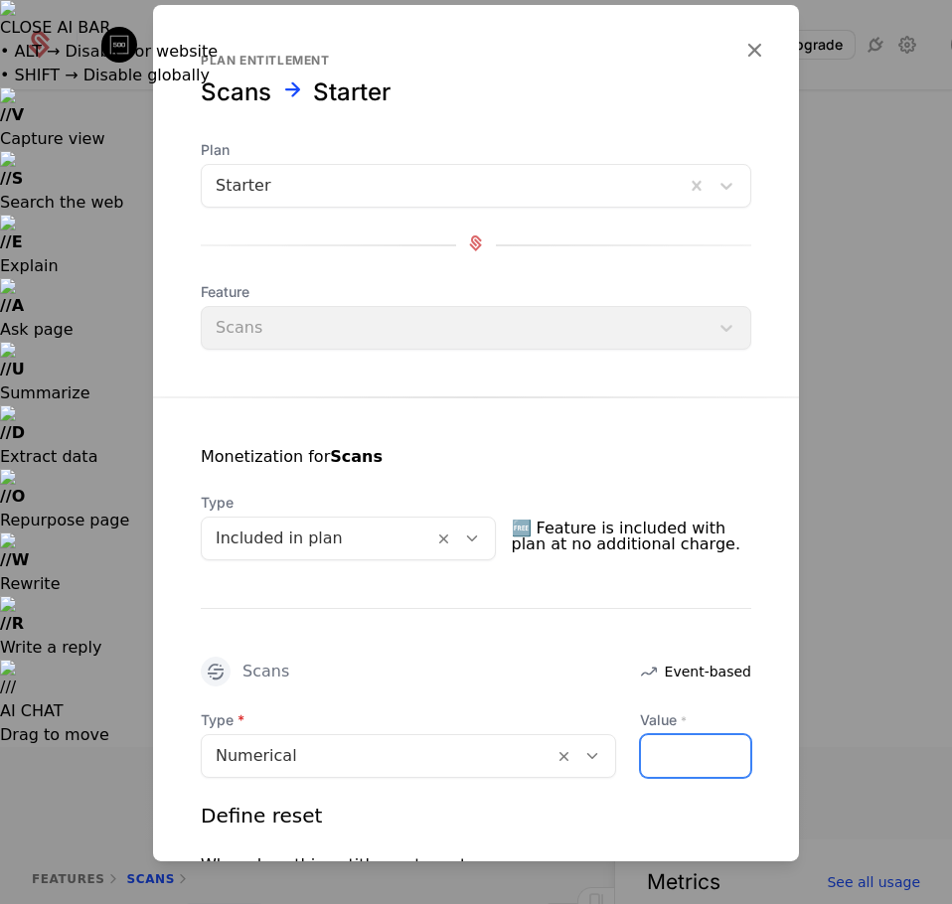
click at [658, 751] on input "Value *" at bounding box center [695, 756] width 109 height 42
click at [654, 757] on input "Value *" at bounding box center [695, 756] width 109 height 42
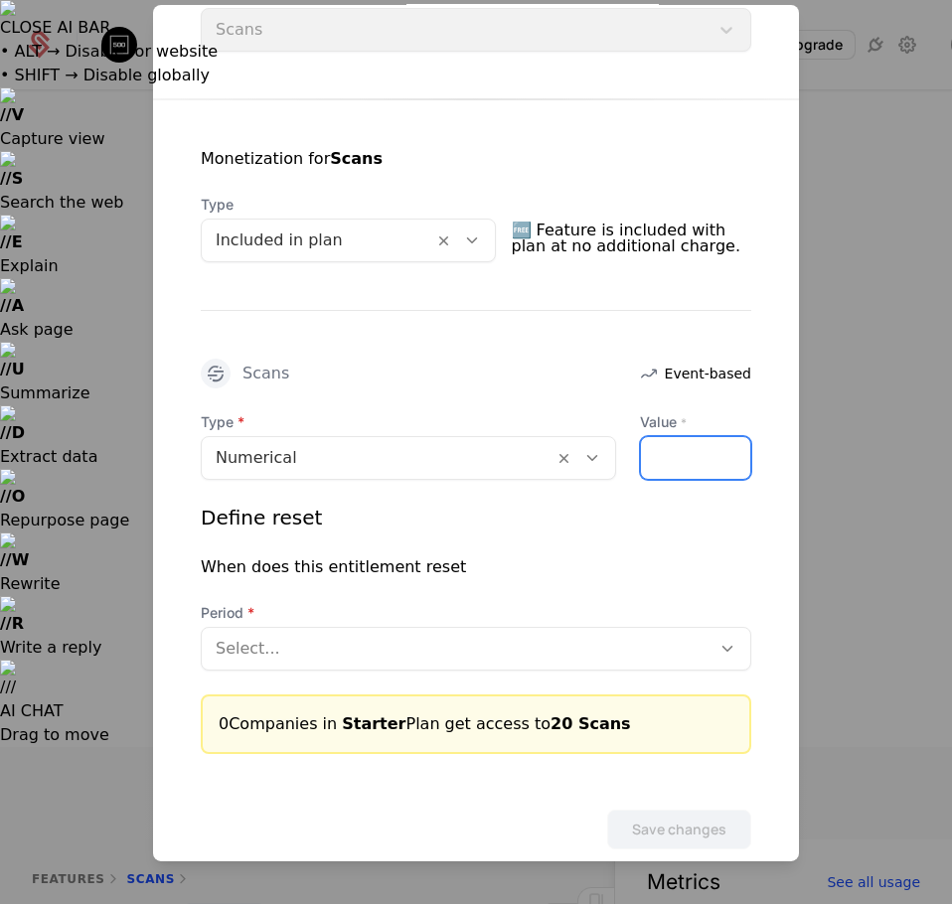
scroll to position [333, 0]
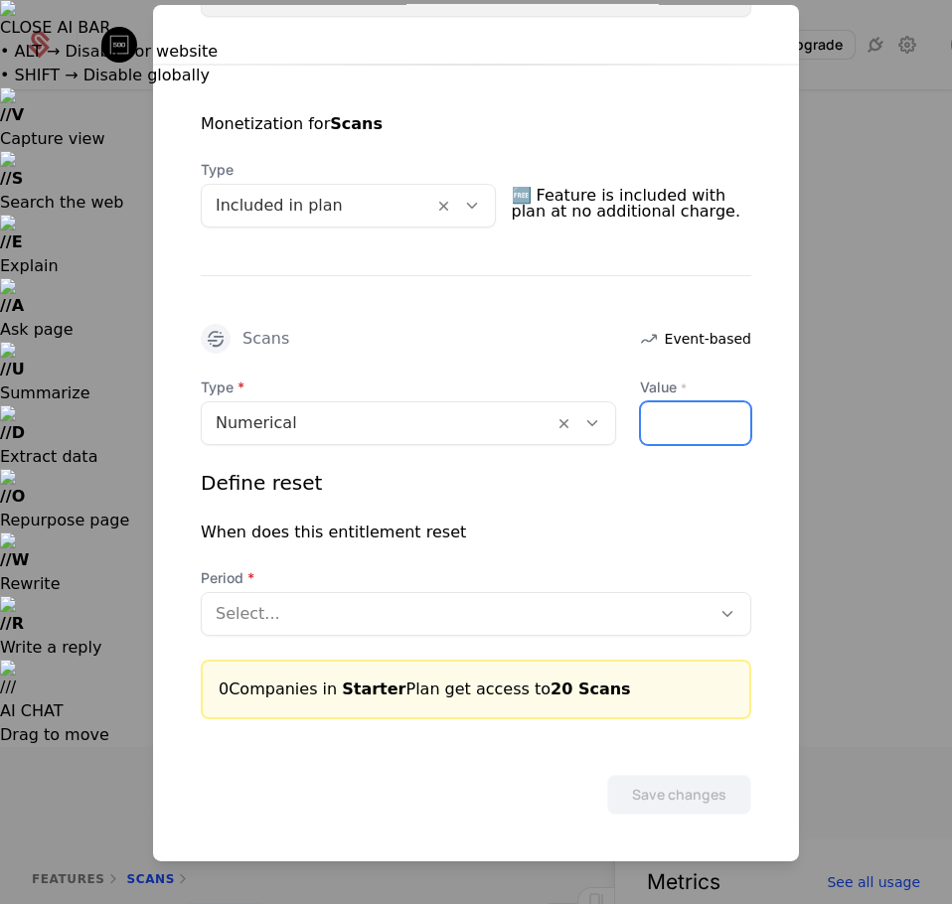
type input "**"
click at [514, 626] on div at bounding box center [456, 614] width 481 height 28
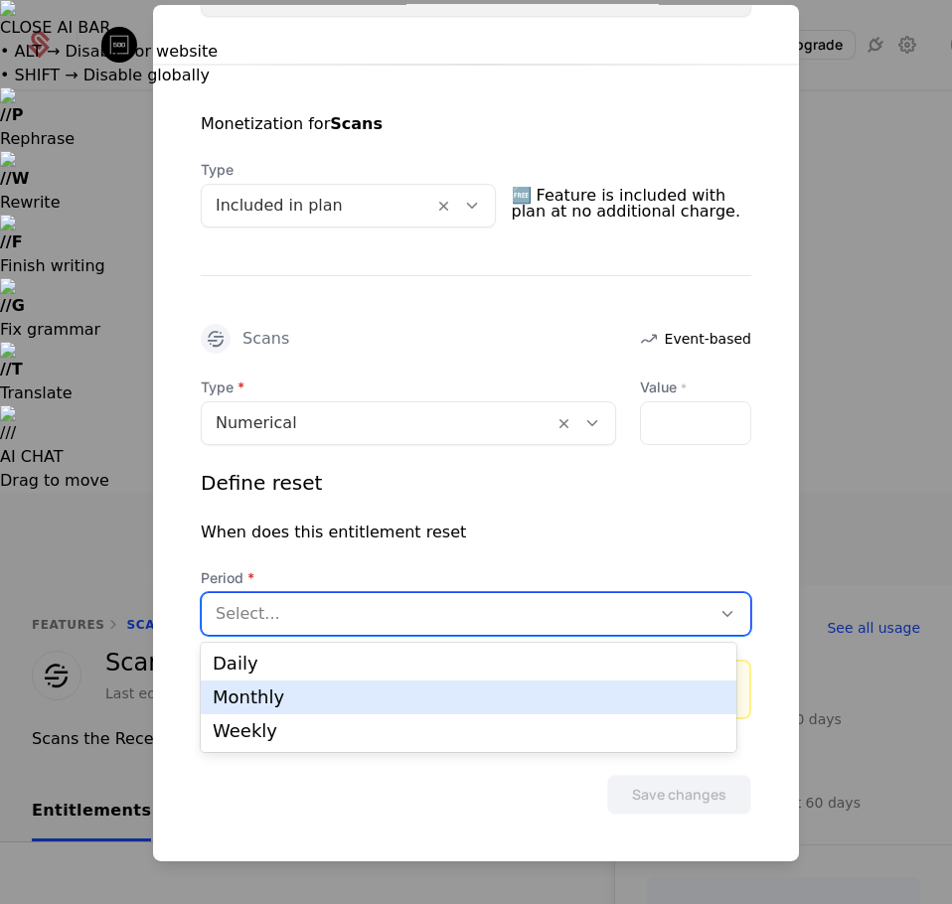
click at [305, 694] on div "Monthly" at bounding box center [469, 697] width 512 height 18
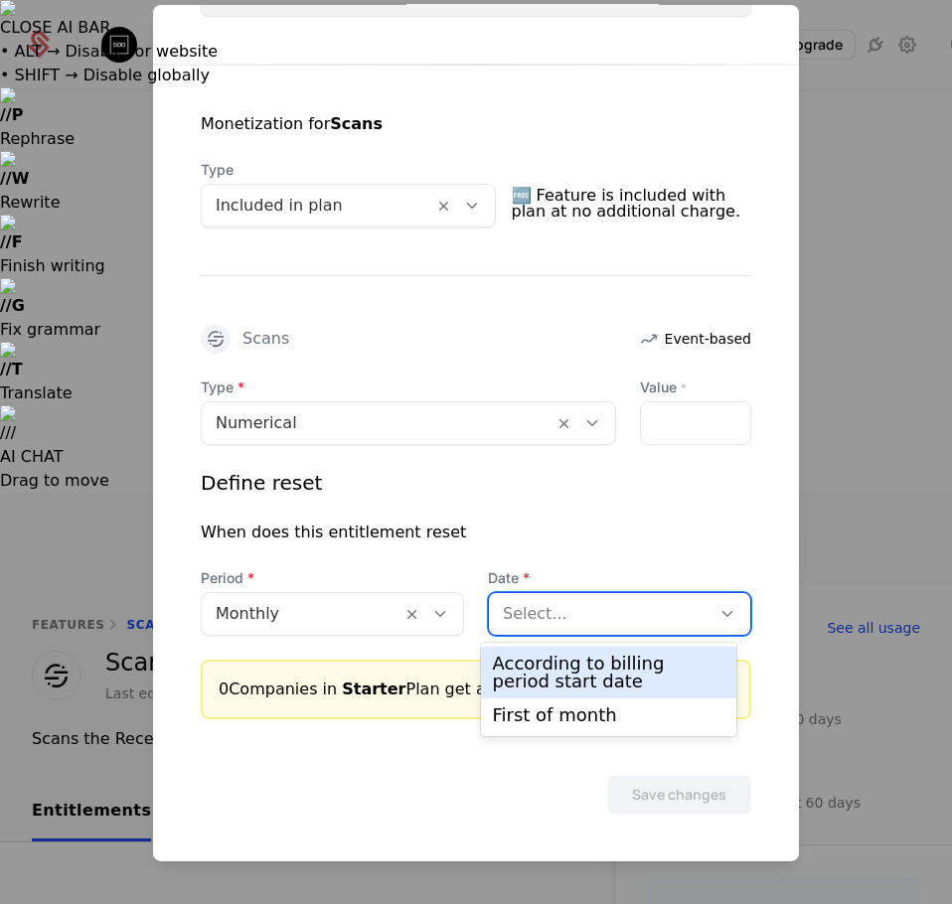
click at [627, 613] on div at bounding box center [600, 614] width 194 height 28
click at [662, 669] on div "According to billing period start date" at bounding box center [609, 673] width 232 height 36
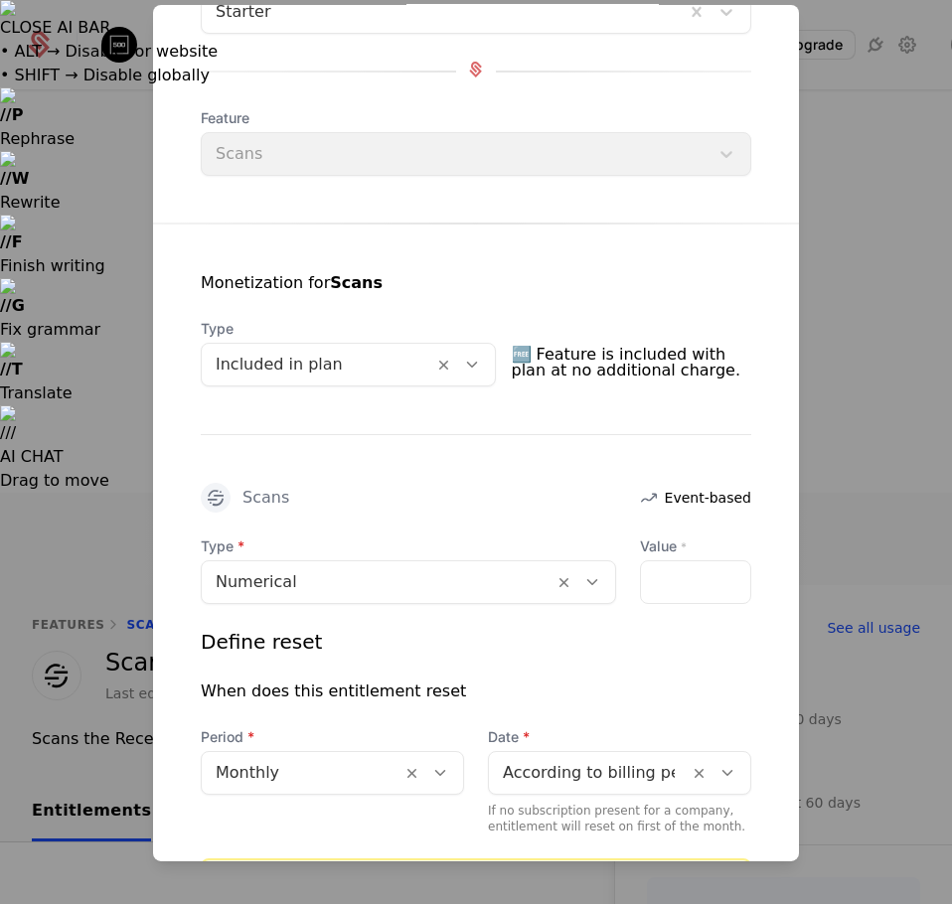
scroll to position [373, 0]
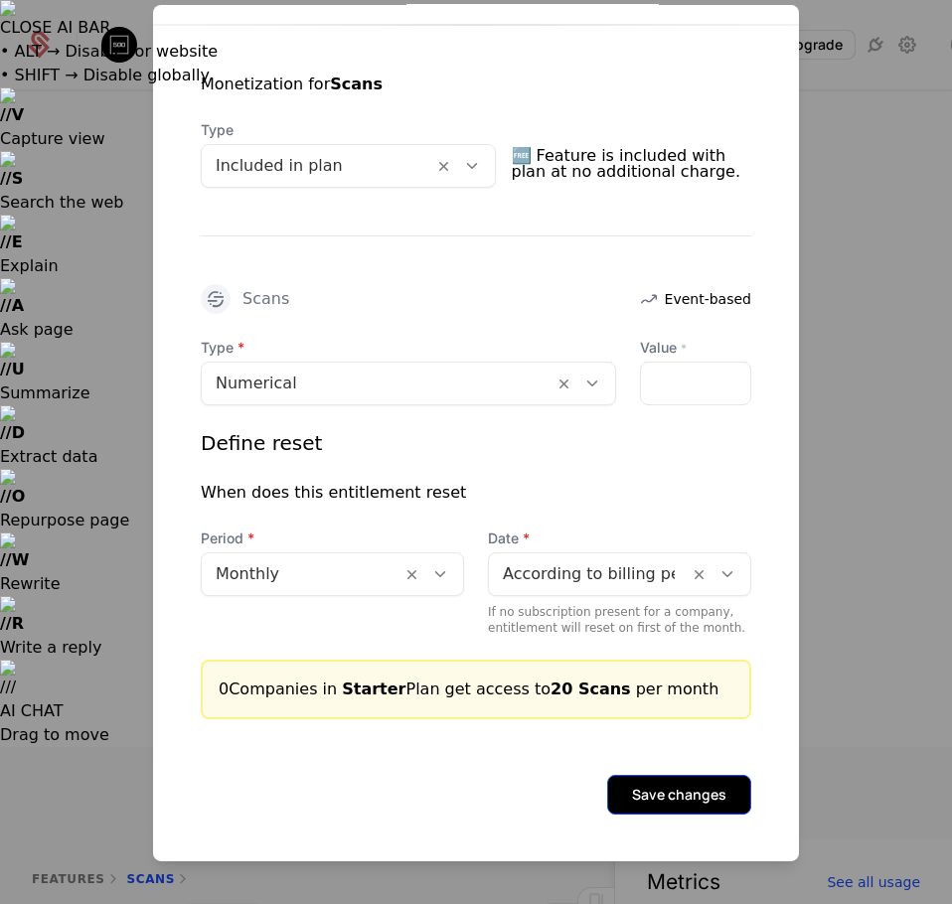
click at [674, 807] on button "Save changes" at bounding box center [679, 795] width 144 height 40
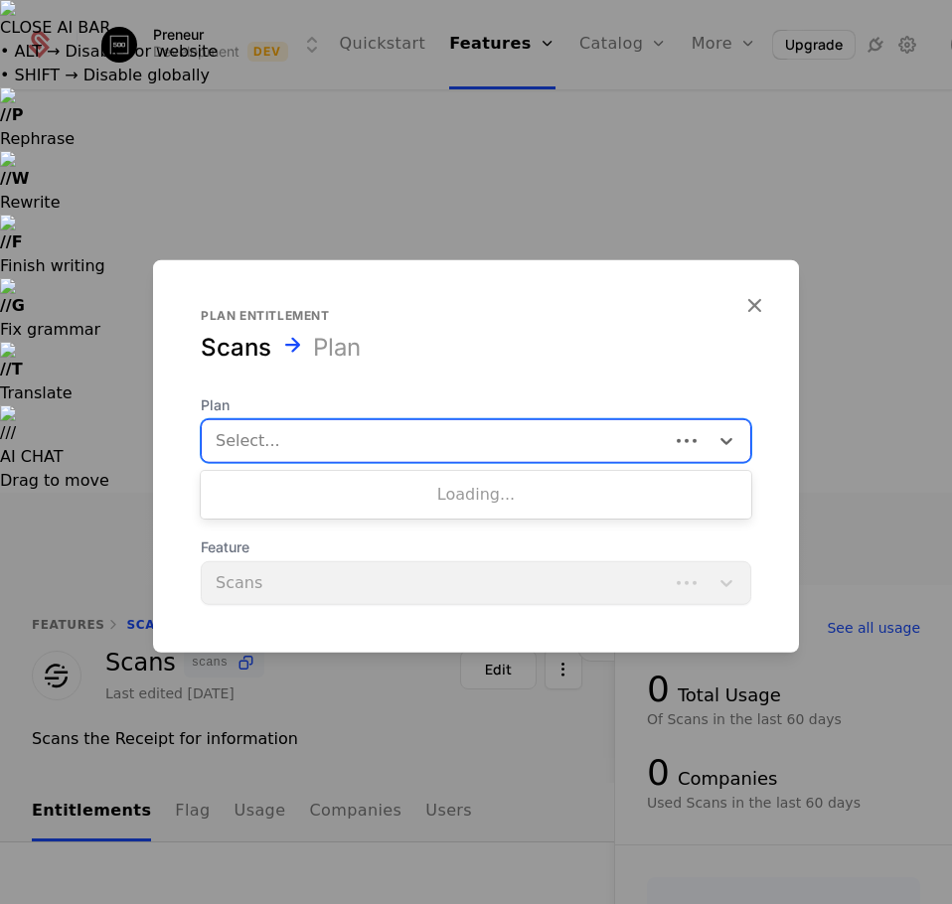
click at [280, 438] on div at bounding box center [435, 441] width 439 height 28
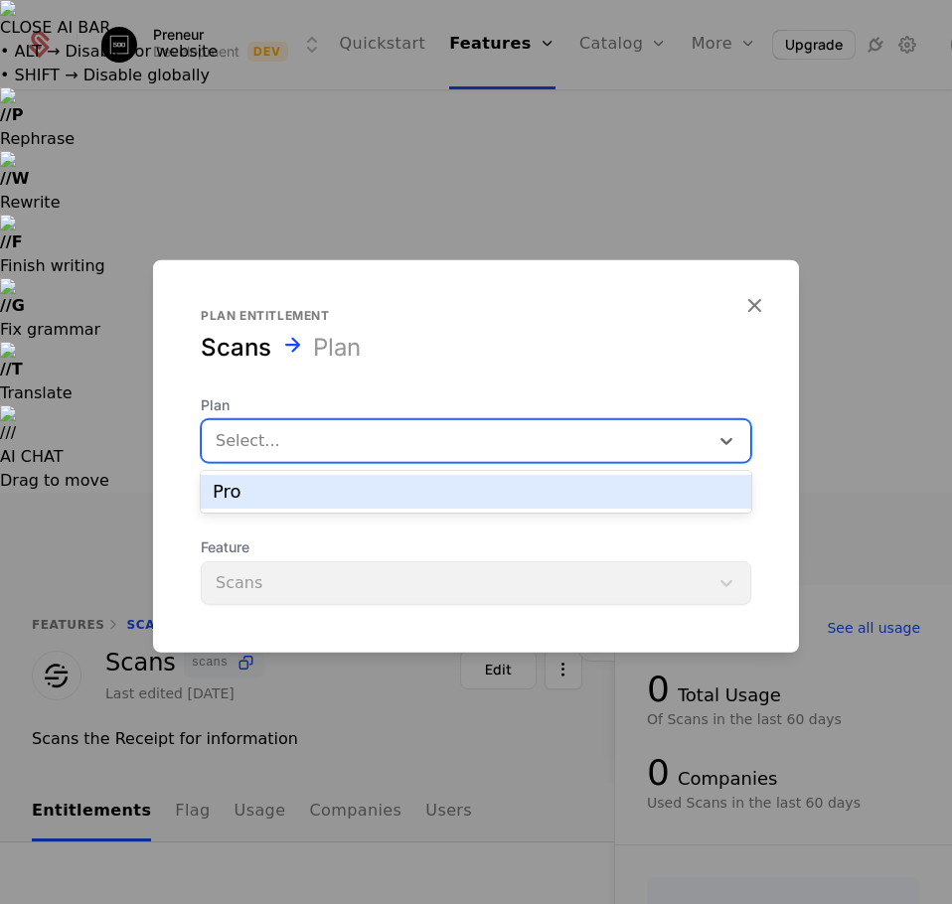
click at [262, 491] on div "Pro" at bounding box center [476, 492] width 526 height 18
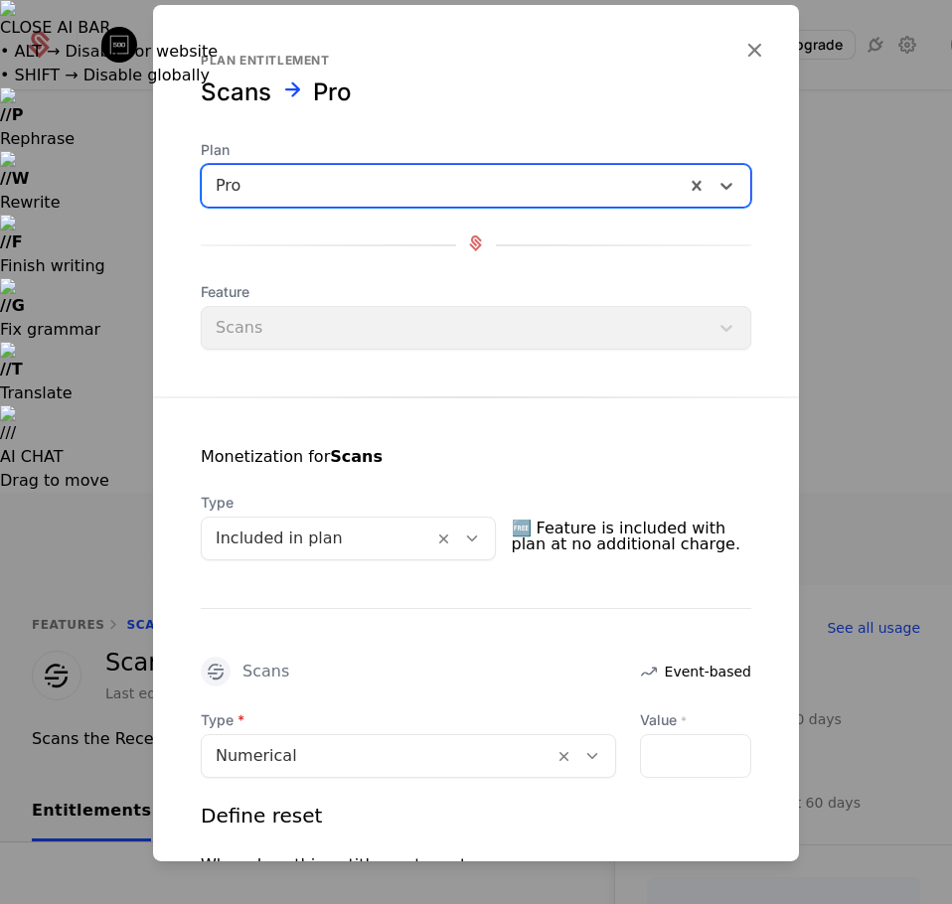
scroll to position [298, 0]
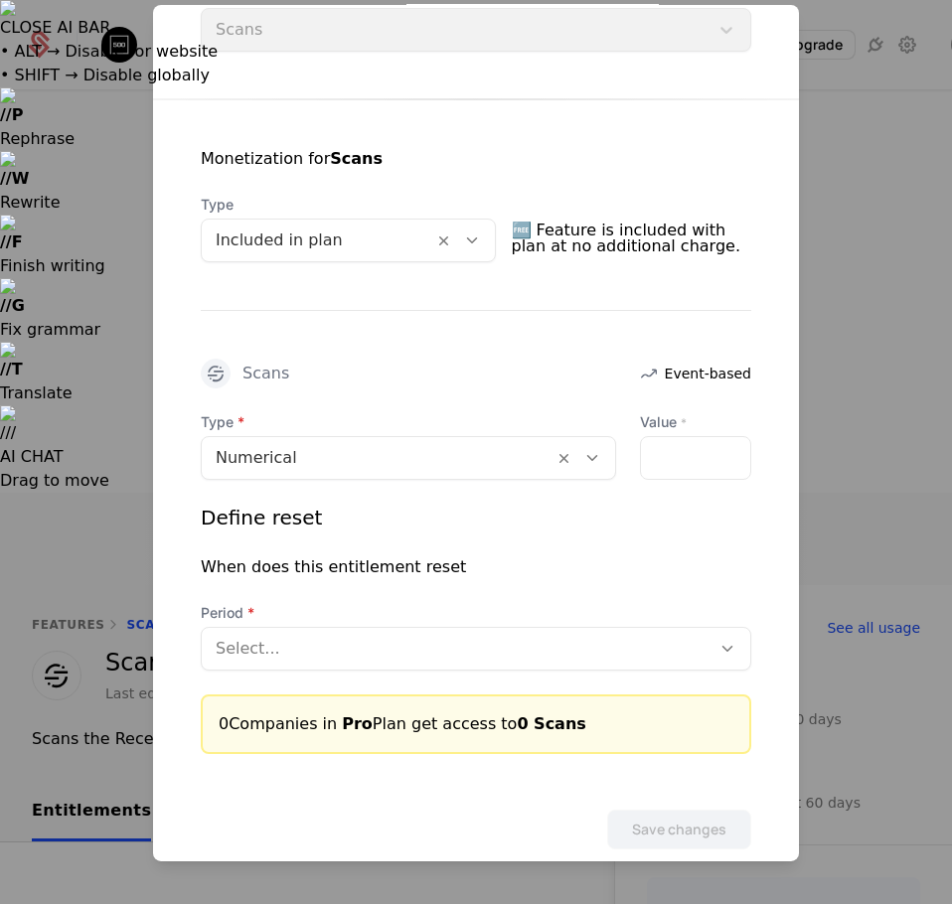
click at [606, 455] on div "Type Numerical Value *" at bounding box center [476, 446] width 550 height 68
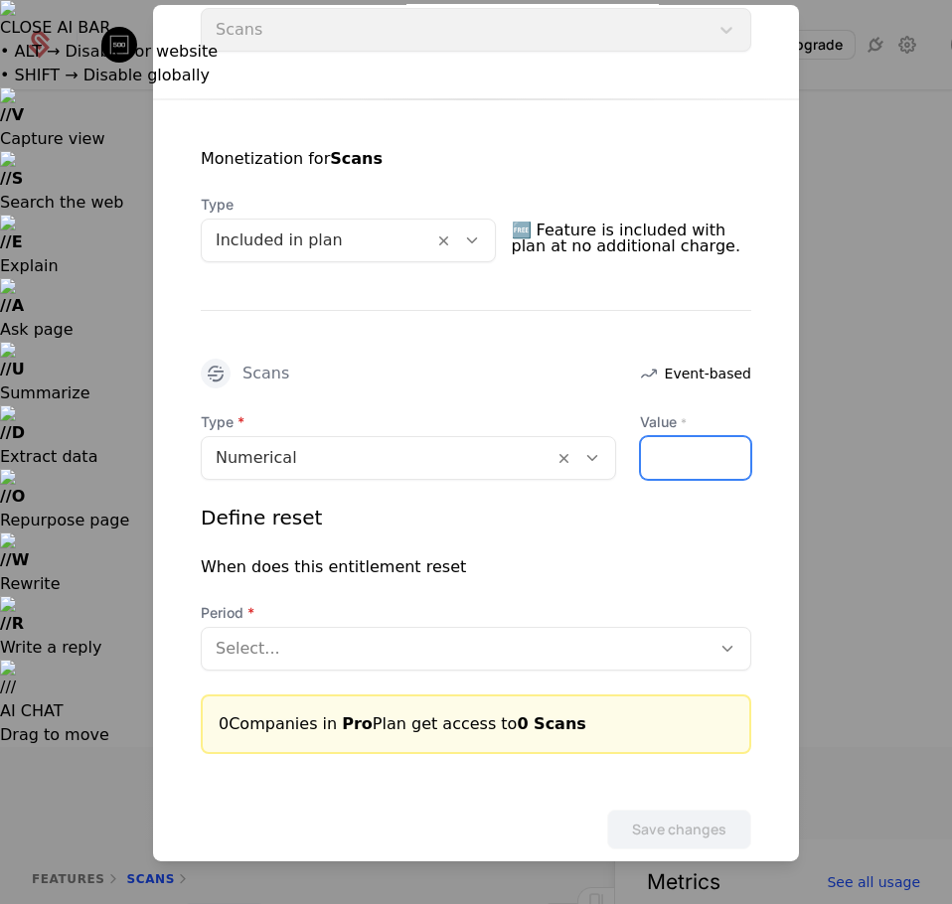
click at [676, 451] on input "Value *" at bounding box center [695, 458] width 109 height 42
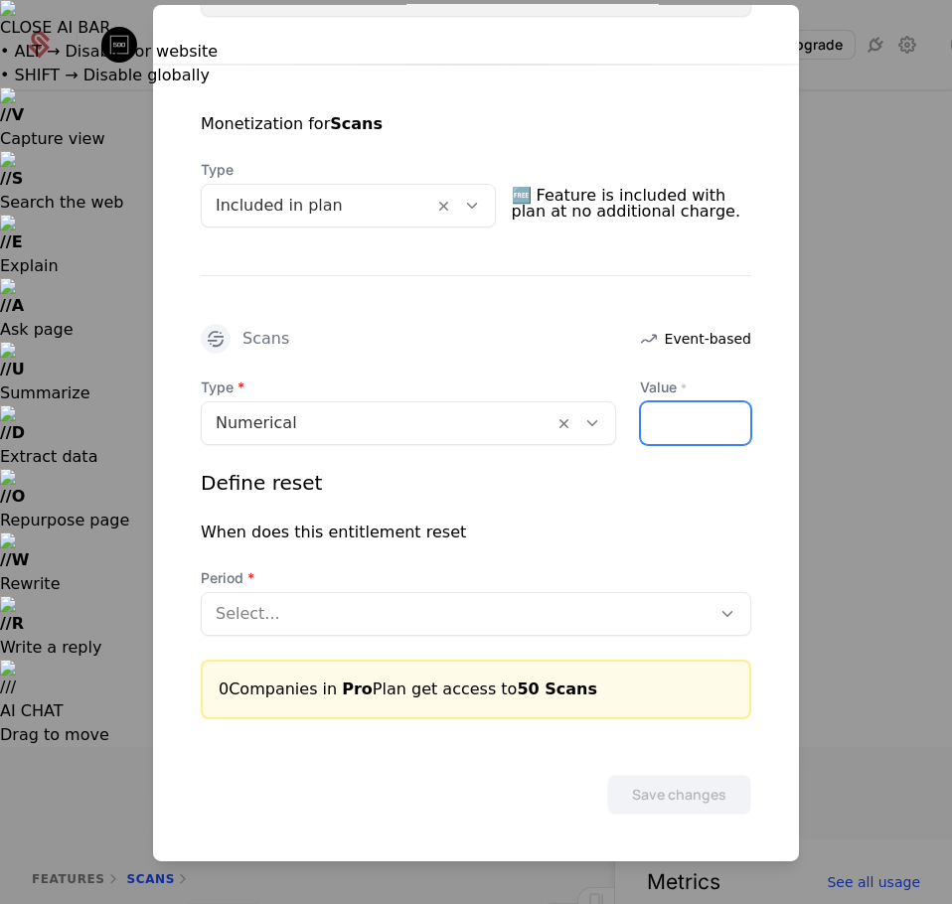
type input "**"
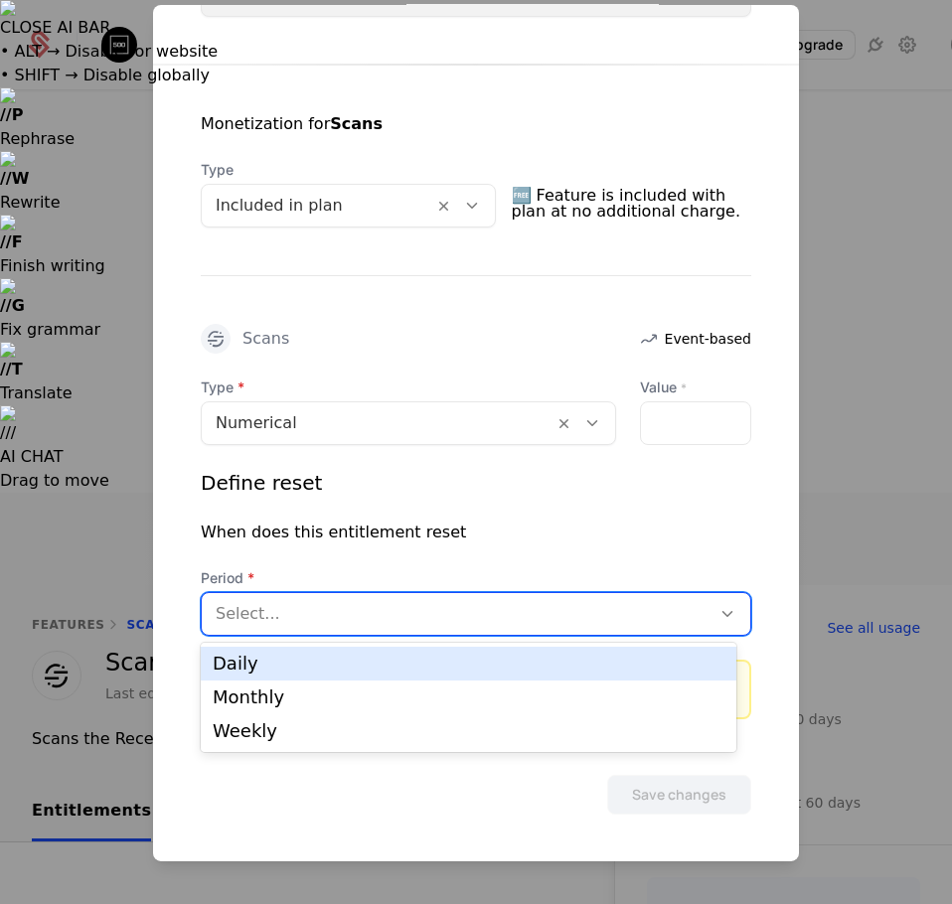
click at [247, 619] on div at bounding box center [456, 614] width 481 height 28
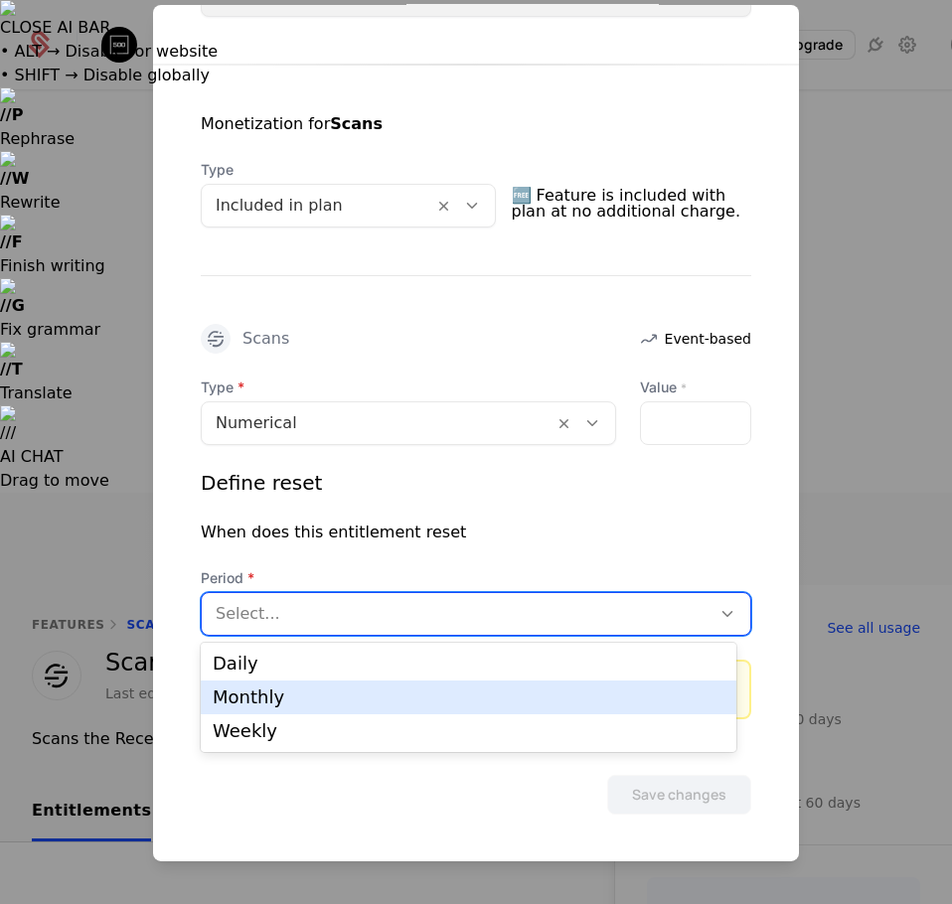
click at [250, 702] on div "Monthly" at bounding box center [469, 697] width 512 height 18
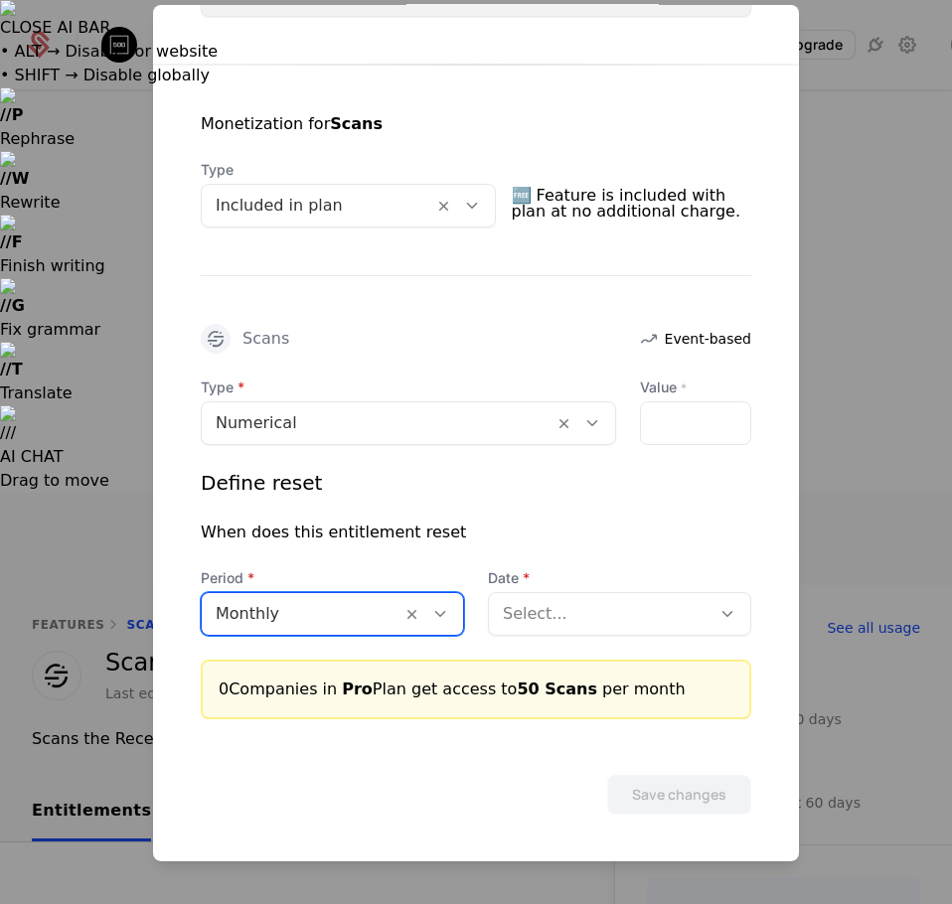
click at [589, 609] on div at bounding box center [600, 614] width 194 height 28
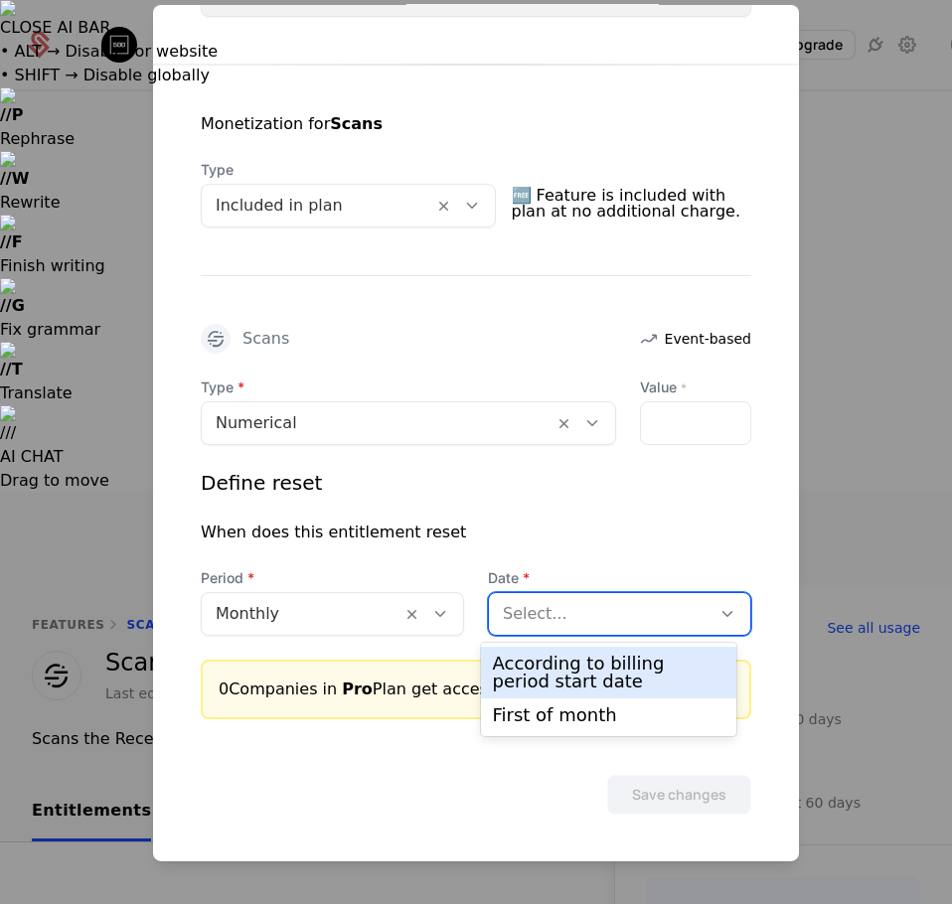
click at [554, 660] on div "According to billing period start date" at bounding box center [609, 673] width 232 height 36
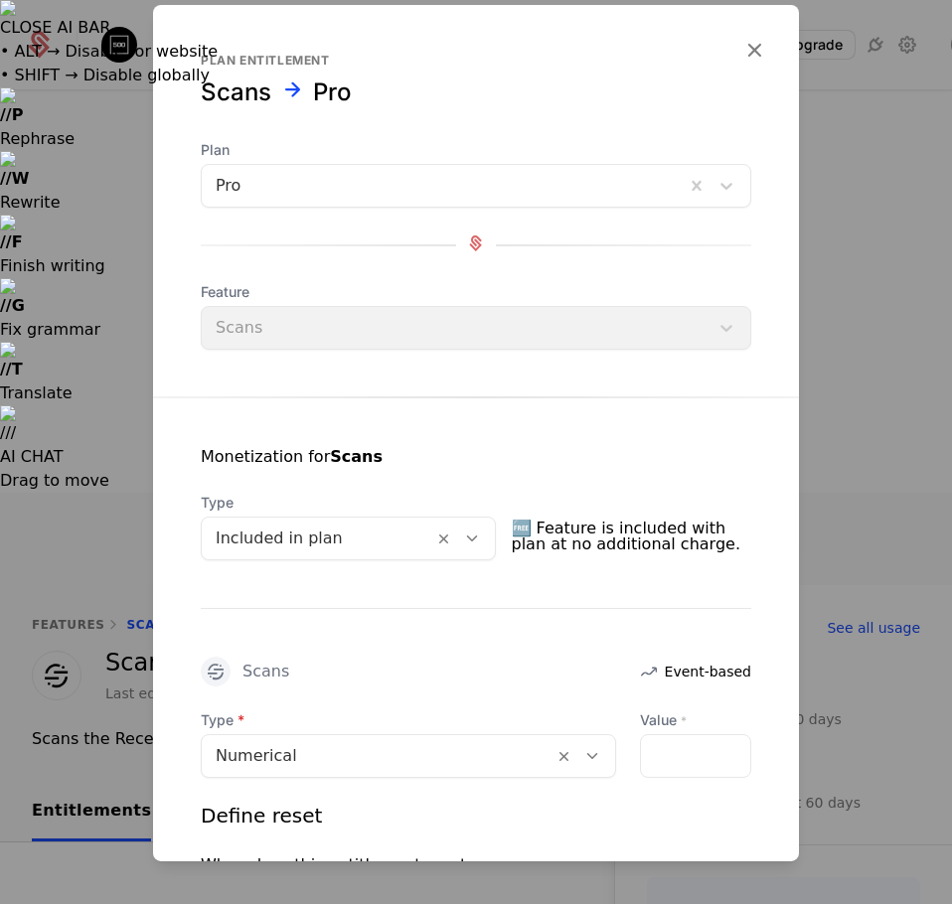
scroll to position [373, 0]
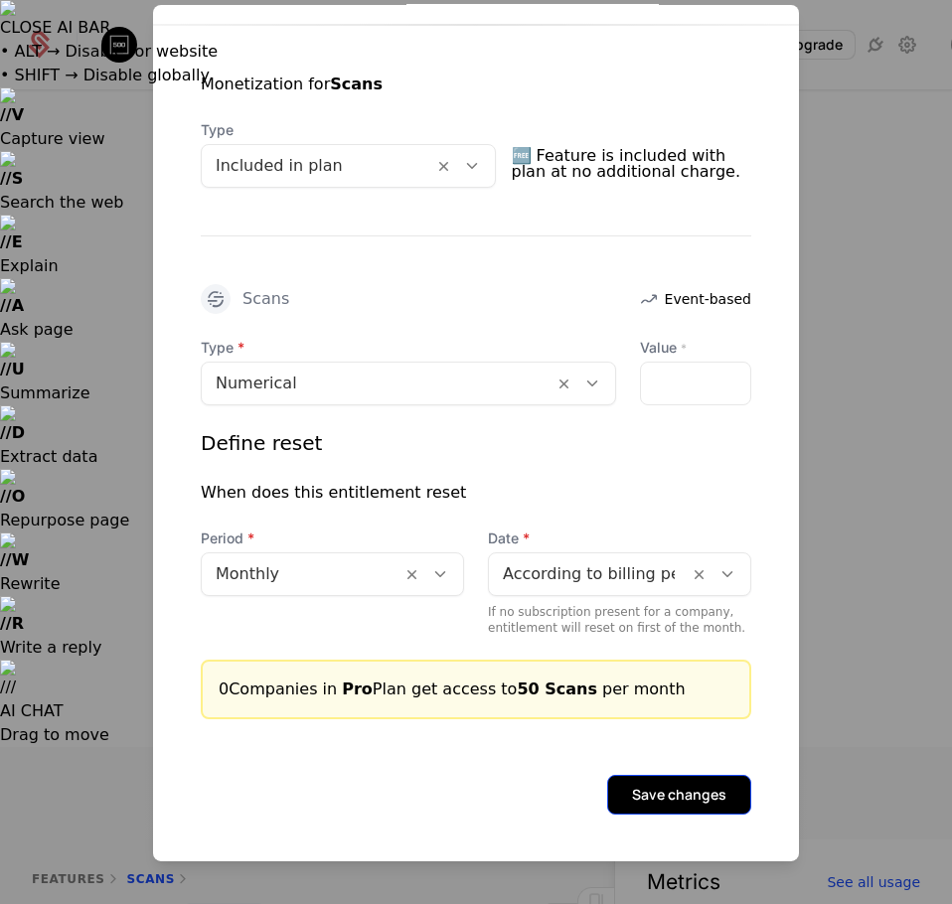
click at [616, 805] on button "Save changes" at bounding box center [679, 795] width 144 height 40
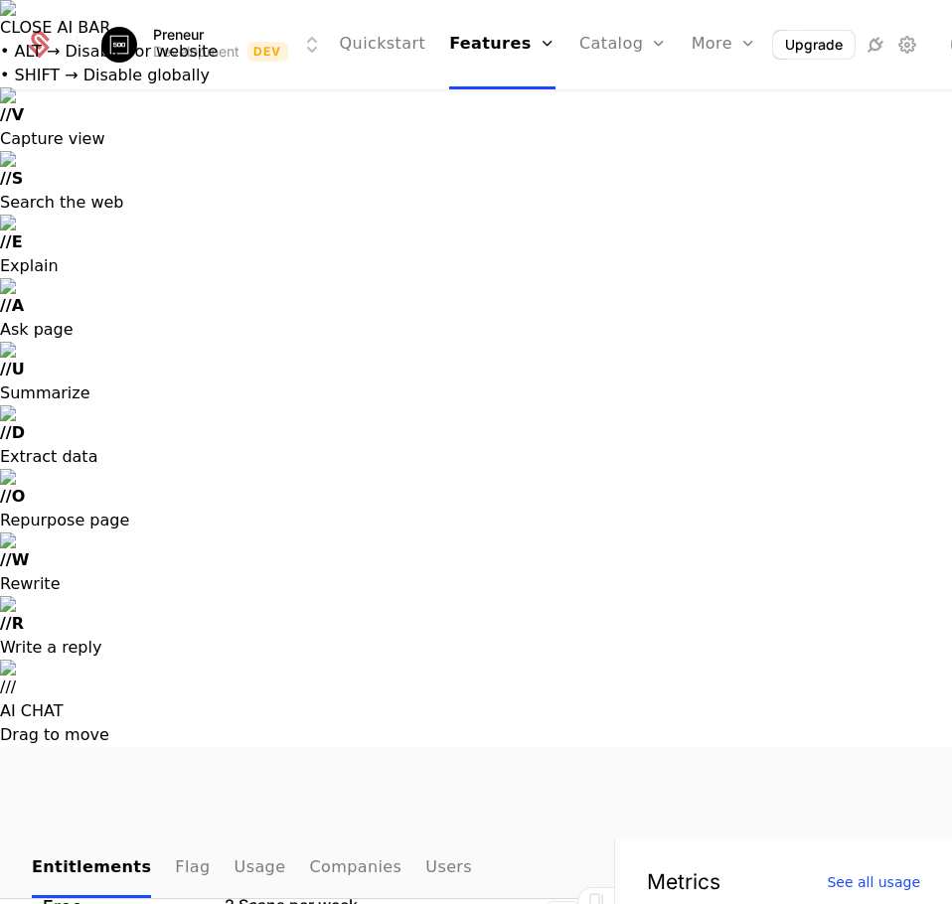
scroll to position [14, 0]
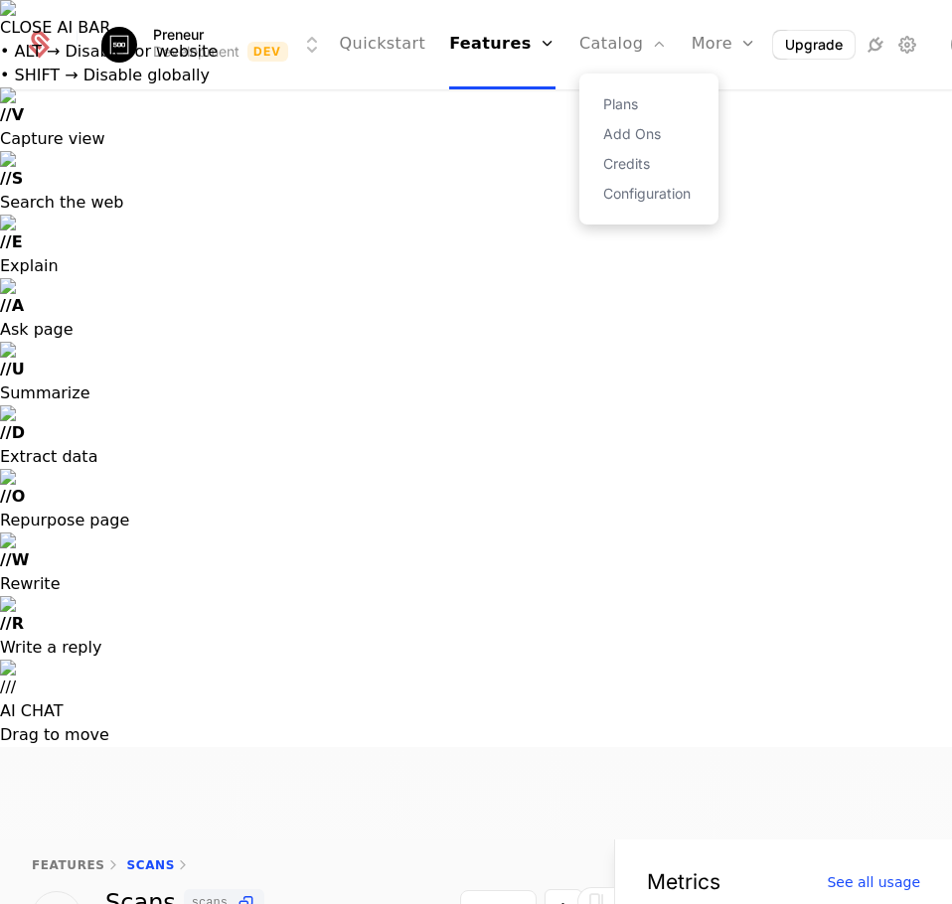
click at [583, 202] on div "Plans Add Ons Credits Configuration" at bounding box center [648, 149] width 139 height 151
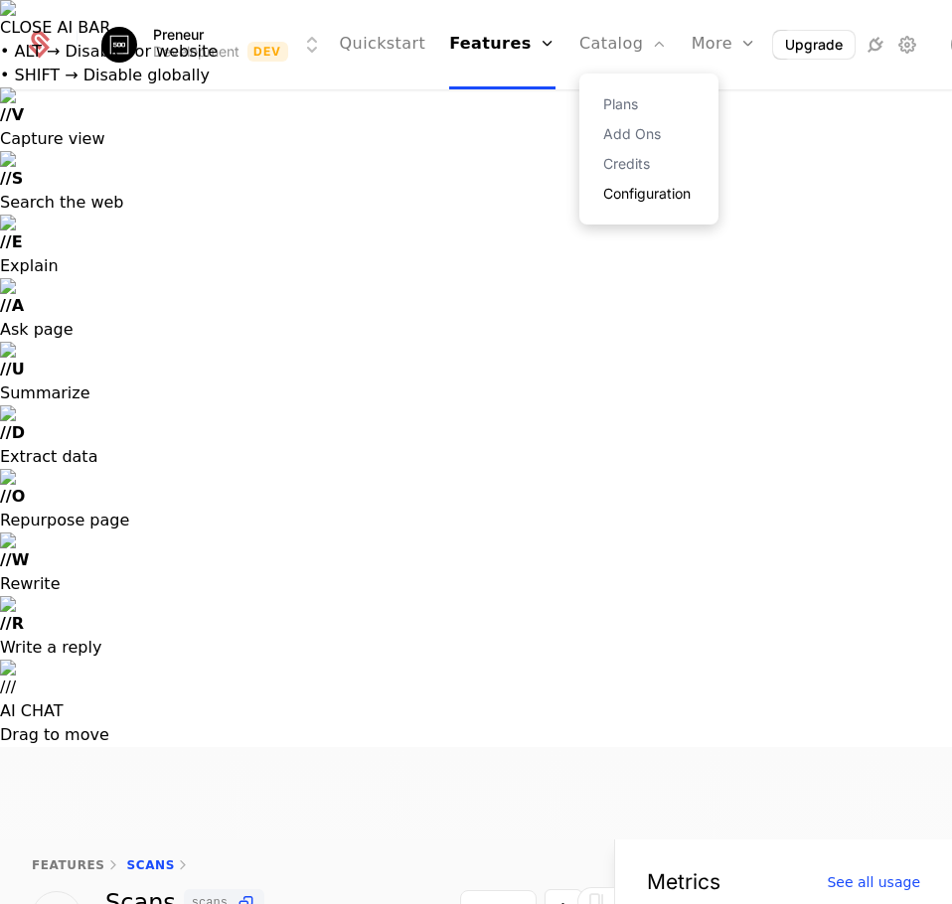
click at [603, 193] on link "Configuration" at bounding box center [648, 194] width 91 height 14
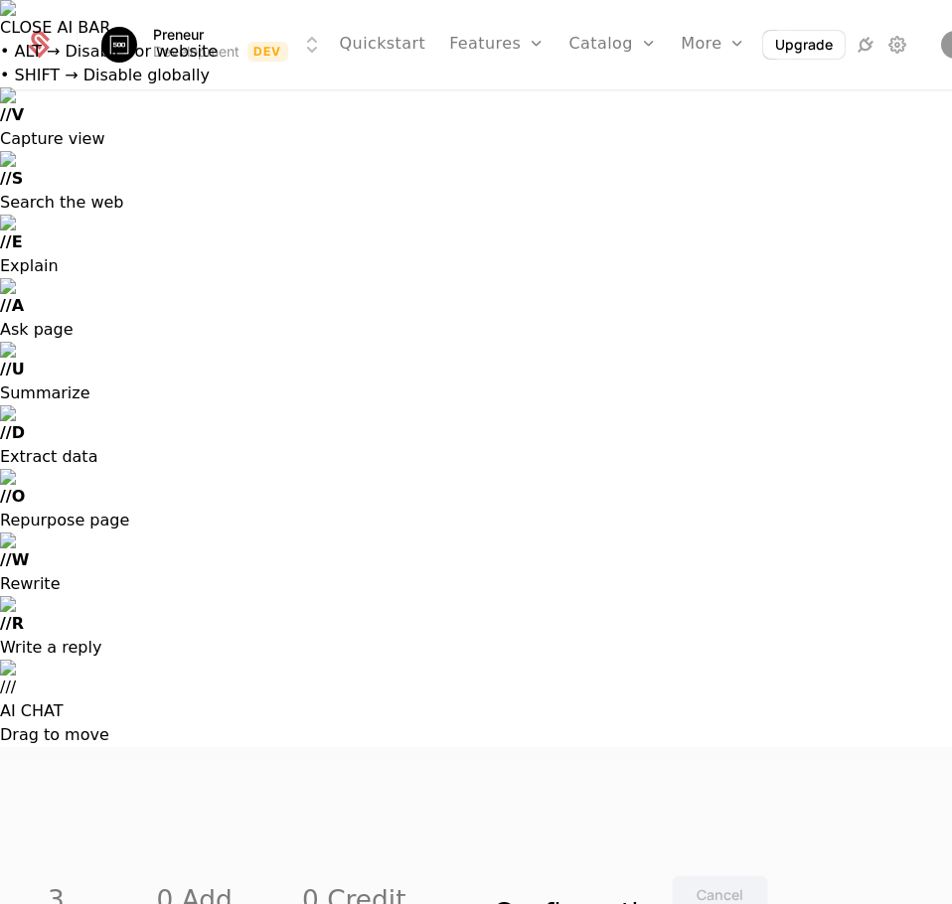
scroll to position [199, 0]
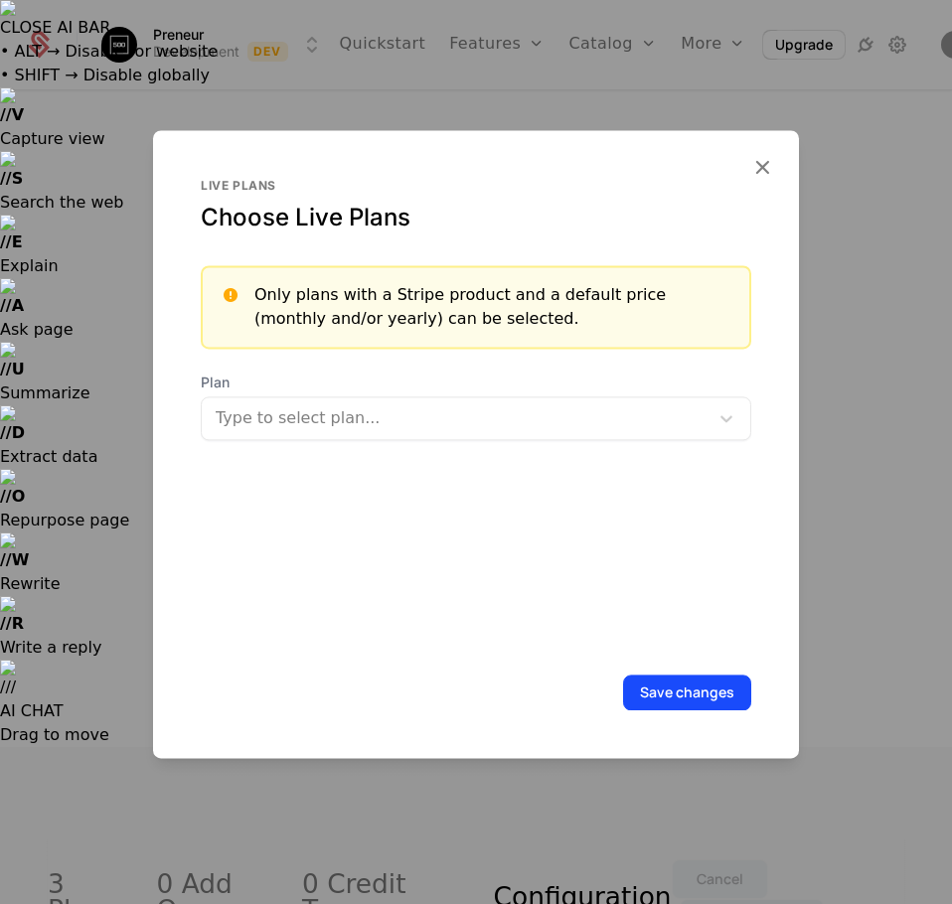
click at [354, 438] on div "Type to select plan..." at bounding box center [476, 418] width 550 height 44
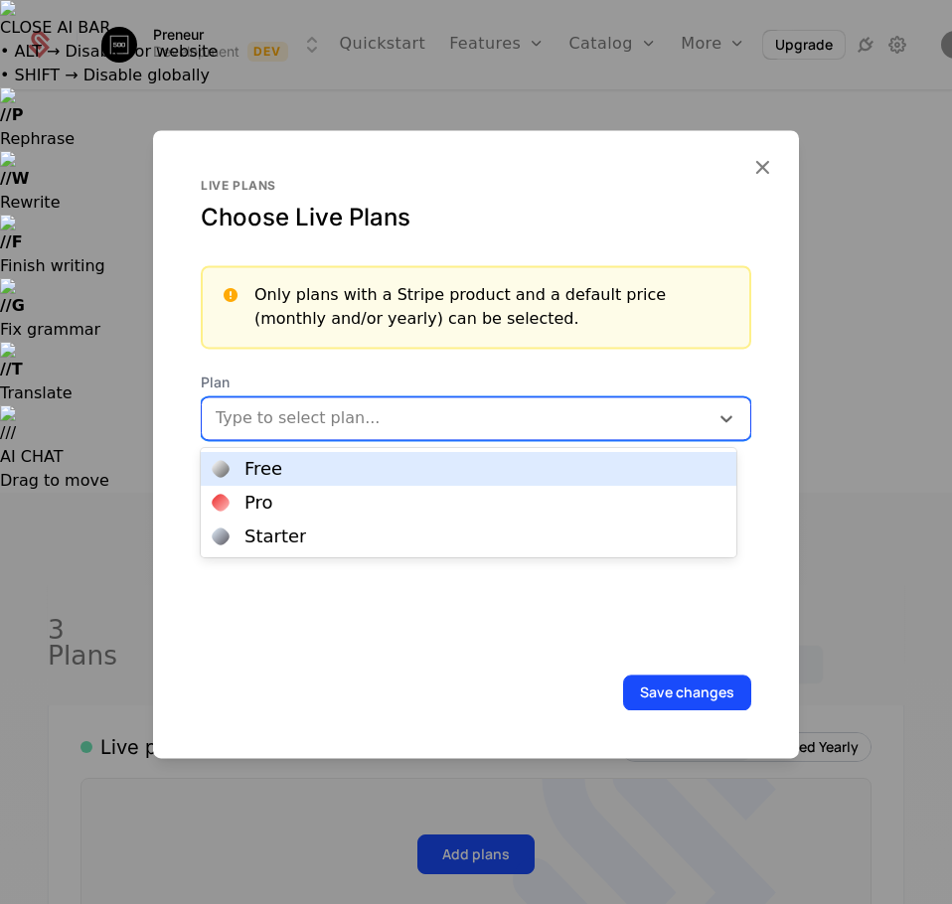
click at [278, 467] on div "Free" at bounding box center [469, 469] width 512 height 18
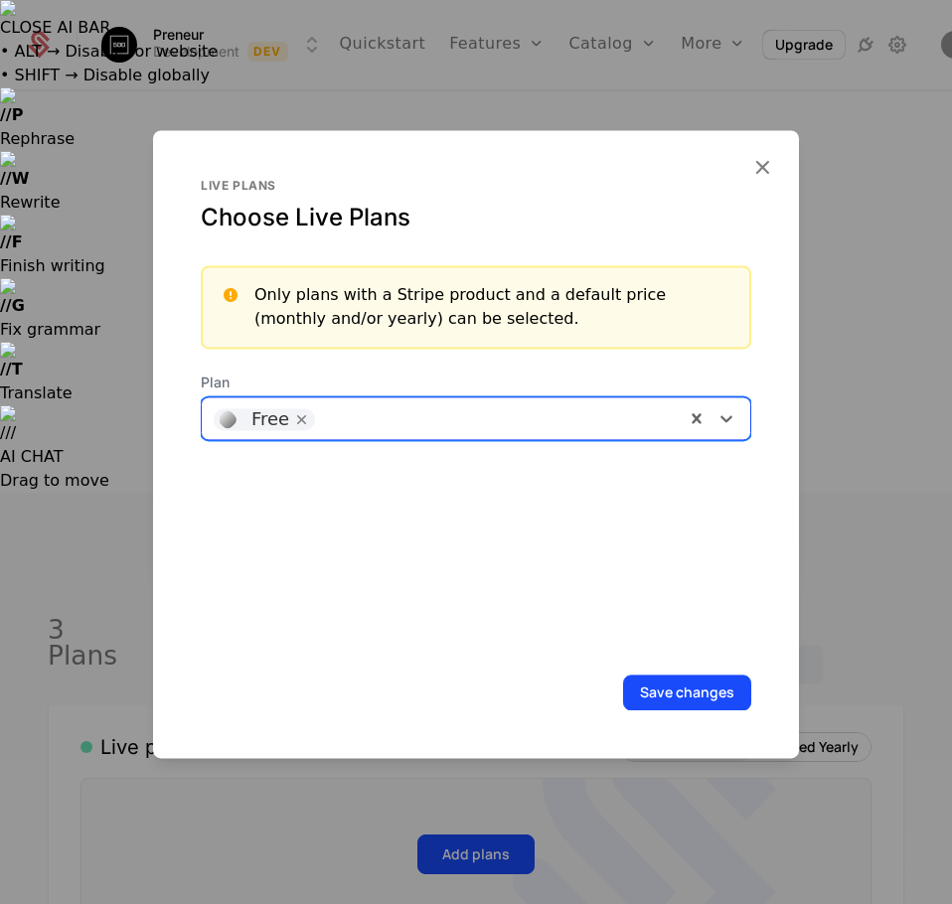
click at [382, 415] on div at bounding box center [499, 416] width 348 height 28
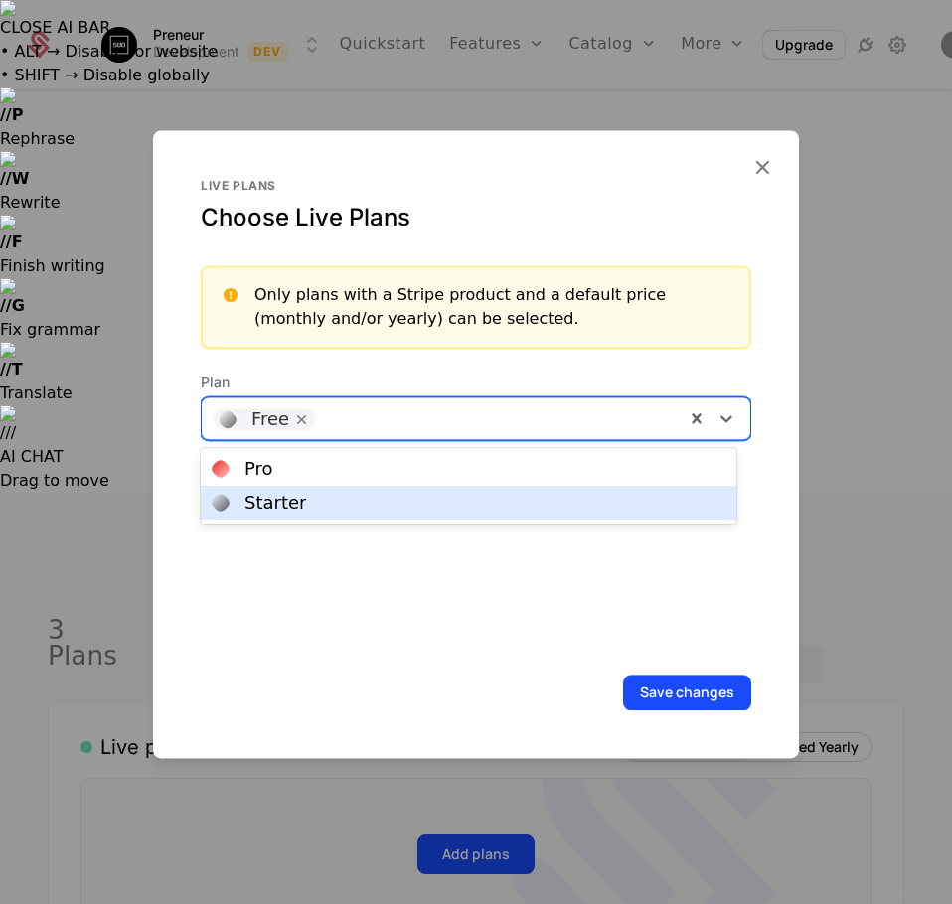
click at [310, 506] on div "Starter" at bounding box center [469, 503] width 512 height 18
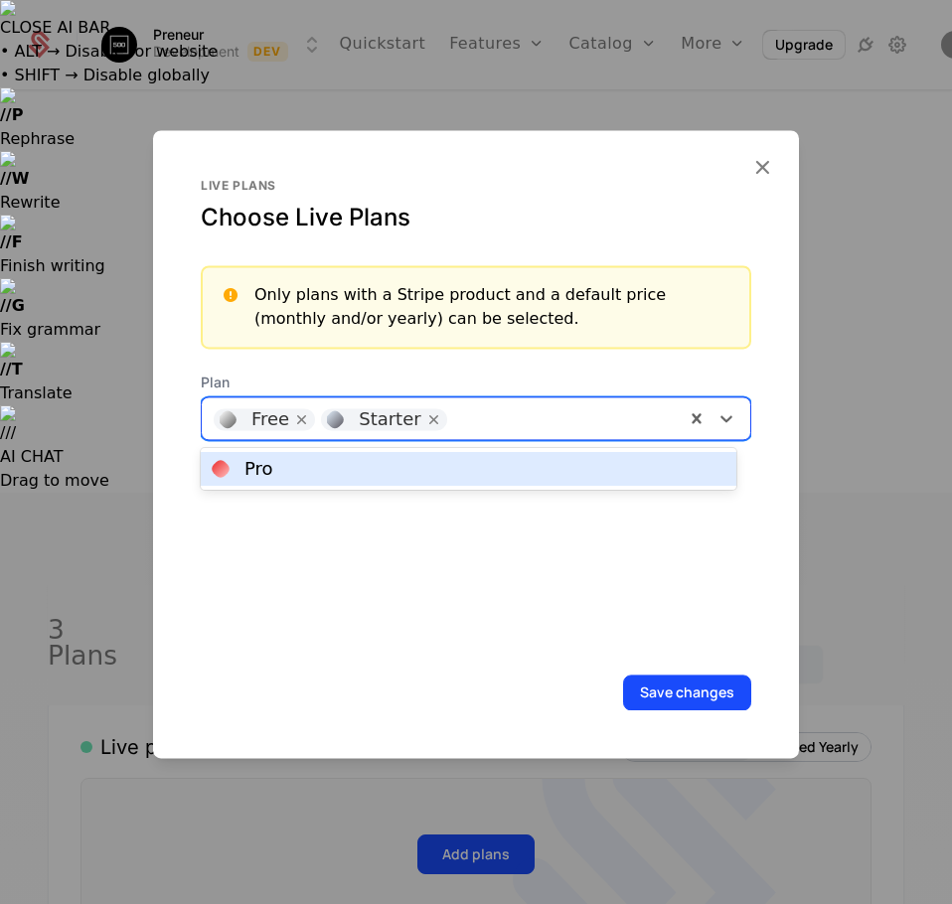
click at [491, 428] on div at bounding box center [565, 416] width 216 height 28
click at [375, 472] on div "Pro" at bounding box center [469, 469] width 512 height 18
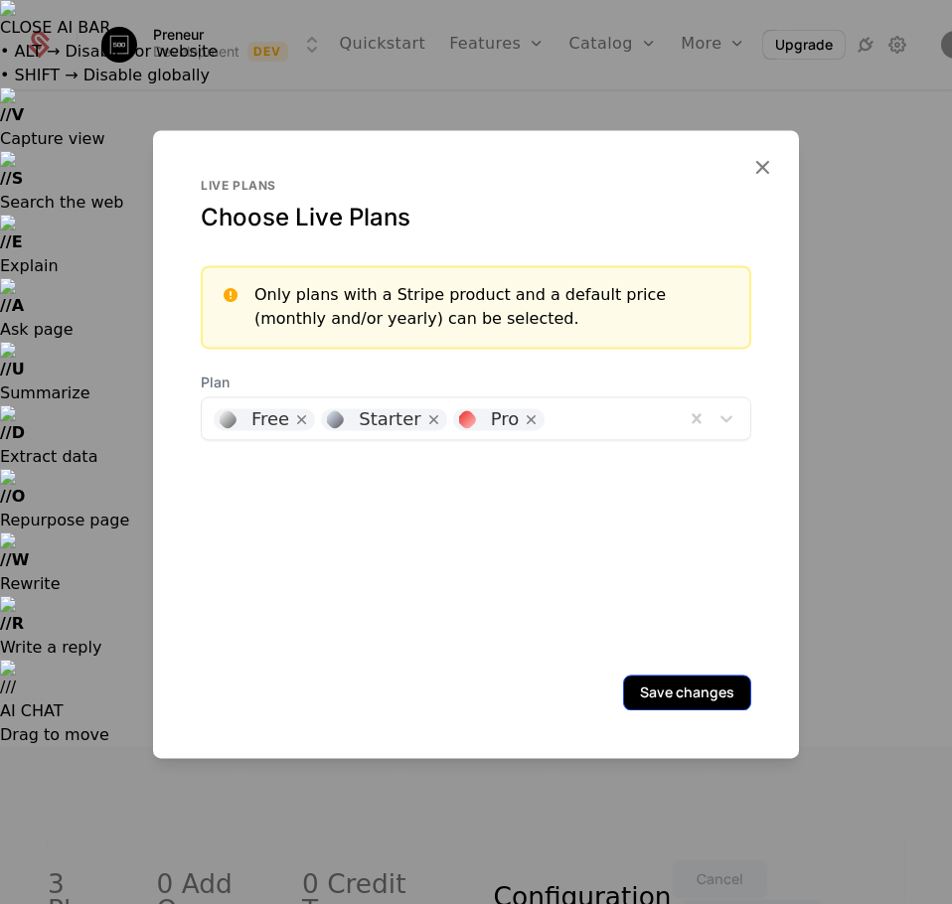
click at [675, 690] on button "Save changes" at bounding box center [687, 693] width 128 height 36
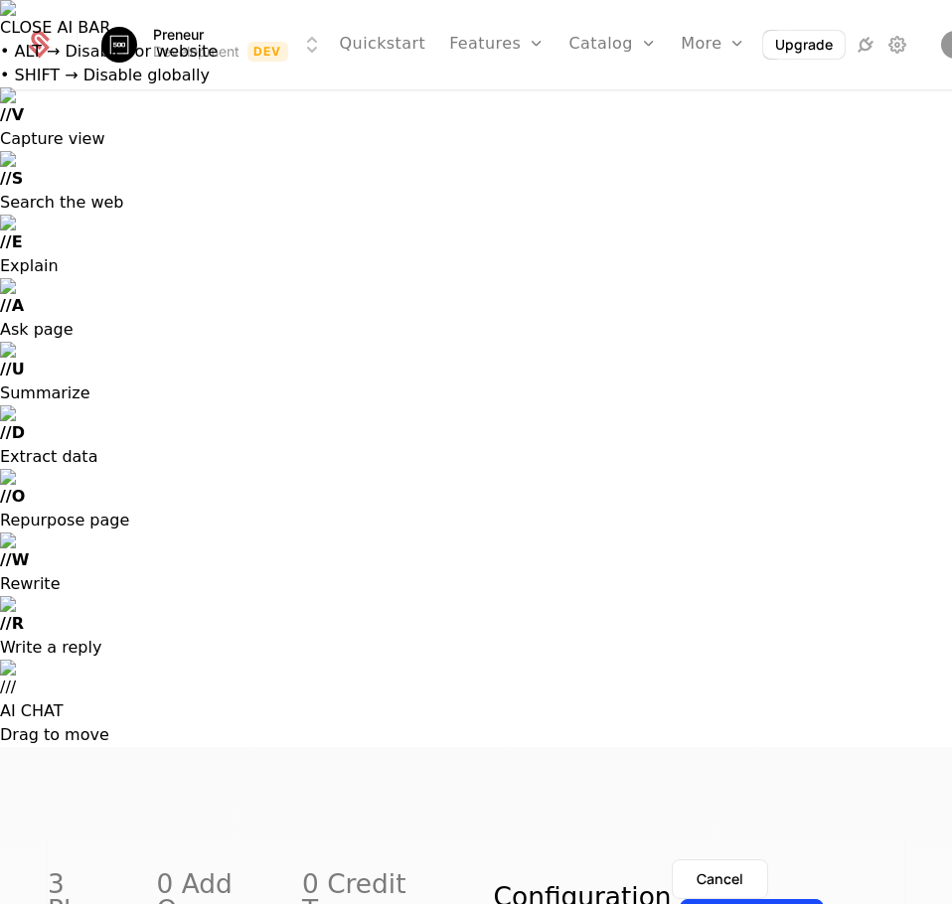
scroll to position [695, 0]
click at [799, 903] on div "Save changes" at bounding box center [751, 919] width 94 height 20
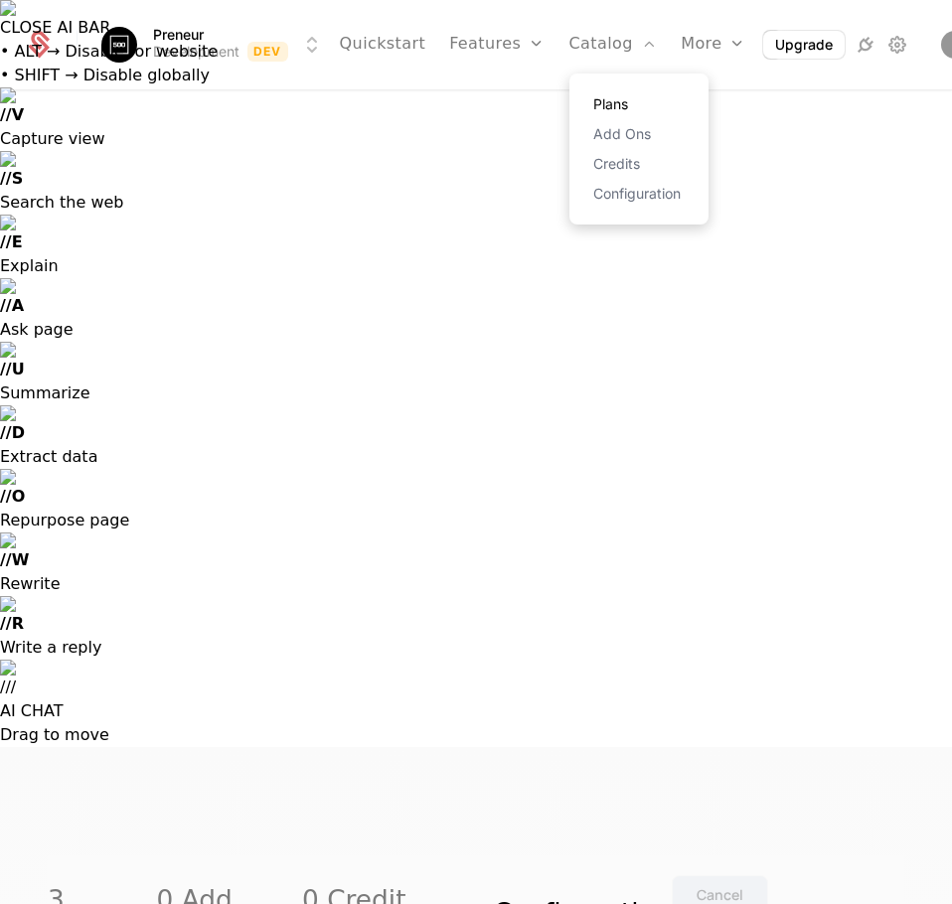
click at [593, 101] on link "Plans" at bounding box center [638, 104] width 91 height 14
click at [597, 193] on link "Configuration" at bounding box center [638, 194] width 91 height 14
click at [593, 101] on link "Plans" at bounding box center [638, 104] width 91 height 14
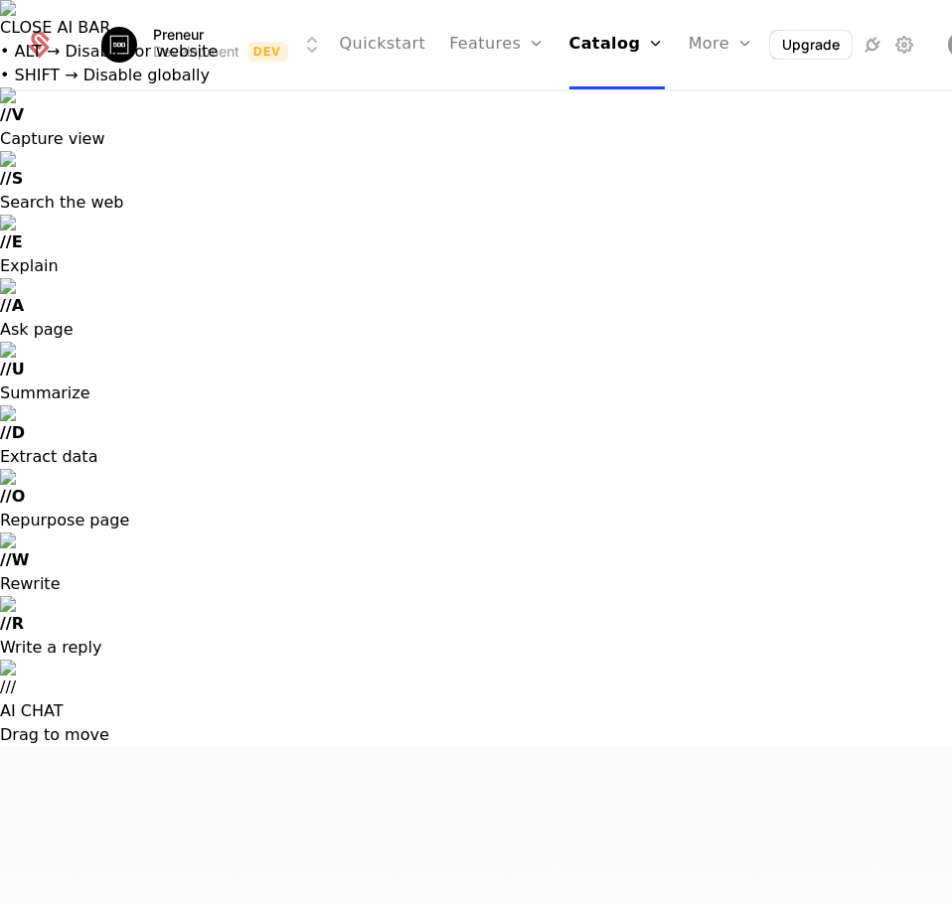
click at [486, 110] on link "Features" at bounding box center [518, 104] width 91 height 14
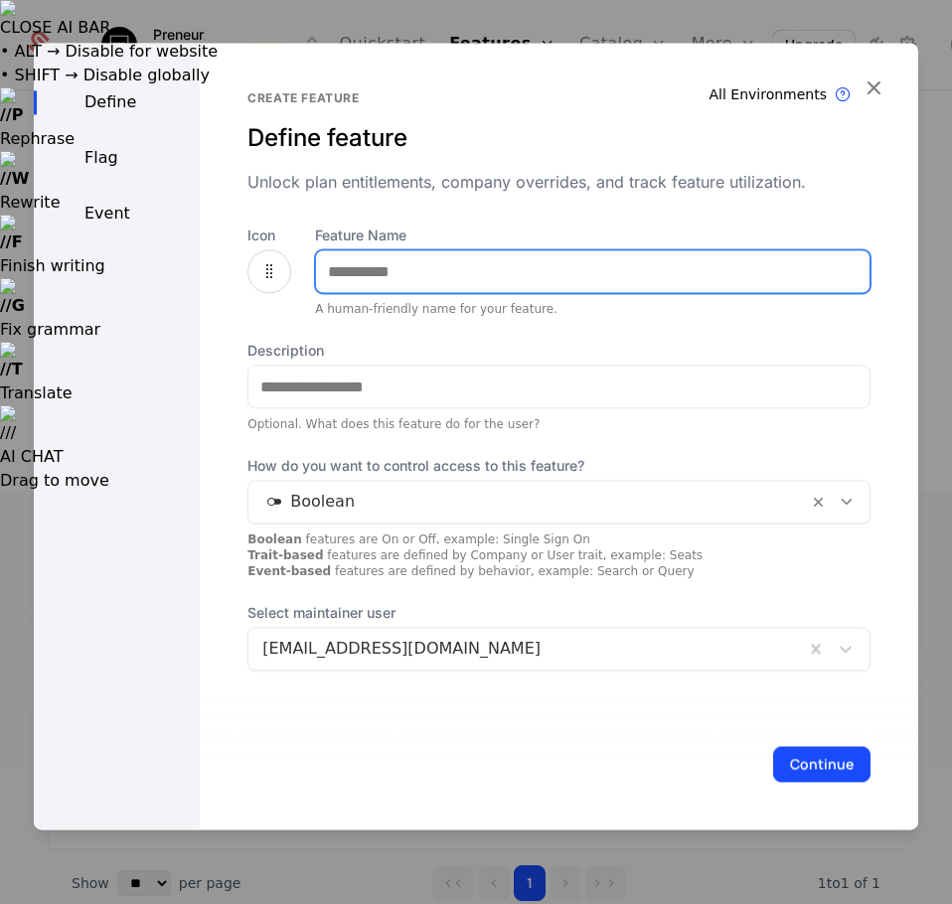
click at [551, 274] on input "Feature Name" at bounding box center [592, 271] width 553 height 42
type input "**********"
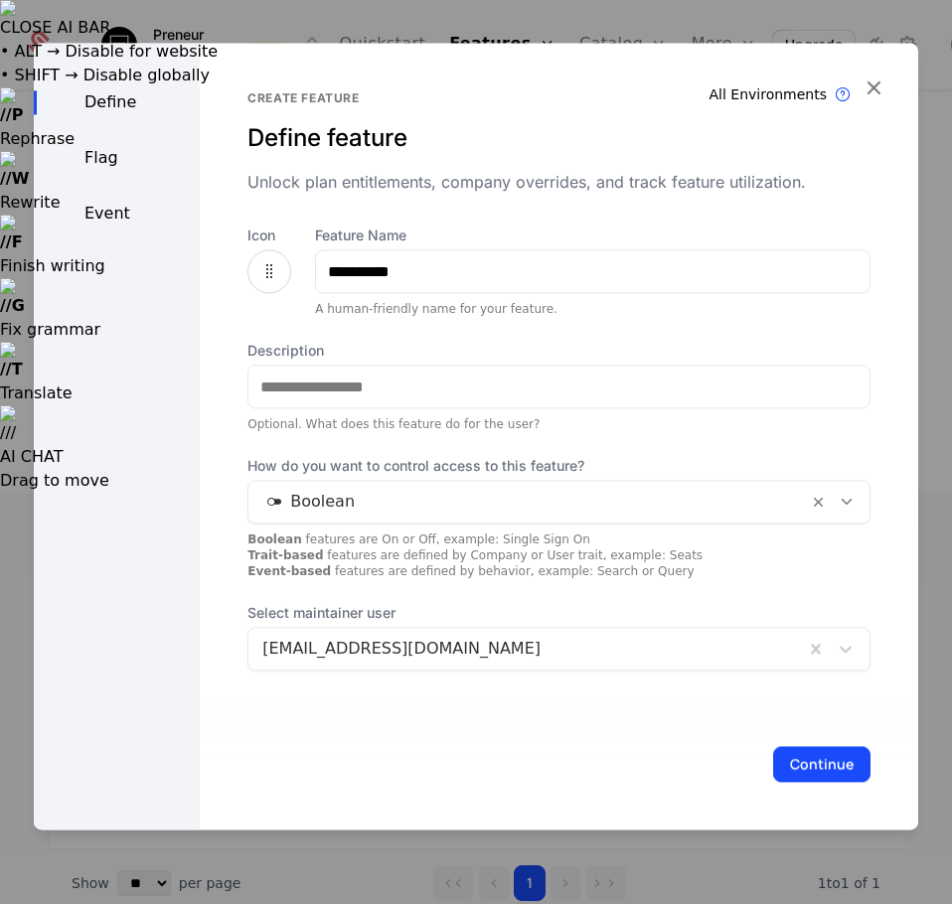
click at [257, 276] on icon at bounding box center [269, 271] width 24 height 24
click at [439, 266] on input "**********" at bounding box center [592, 271] width 553 height 42
click at [273, 269] on icon at bounding box center [269, 271] width 24 height 24
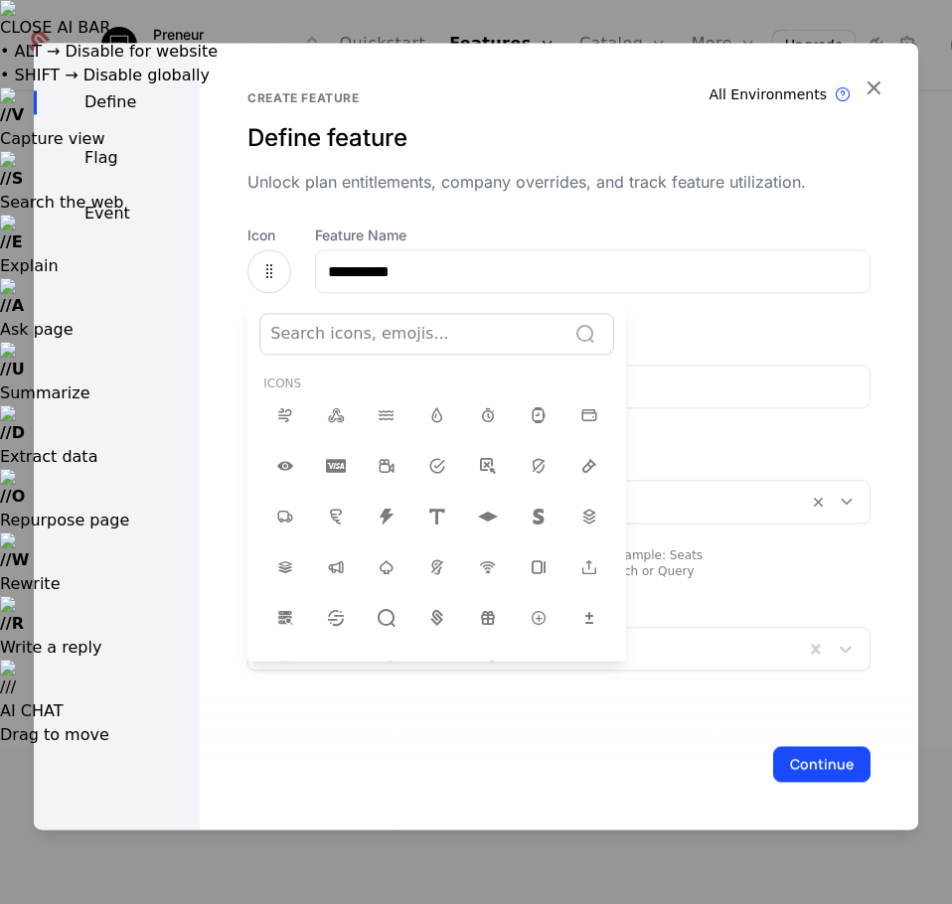
click at [259, 270] on div at bounding box center [476, 436] width 884 height 787
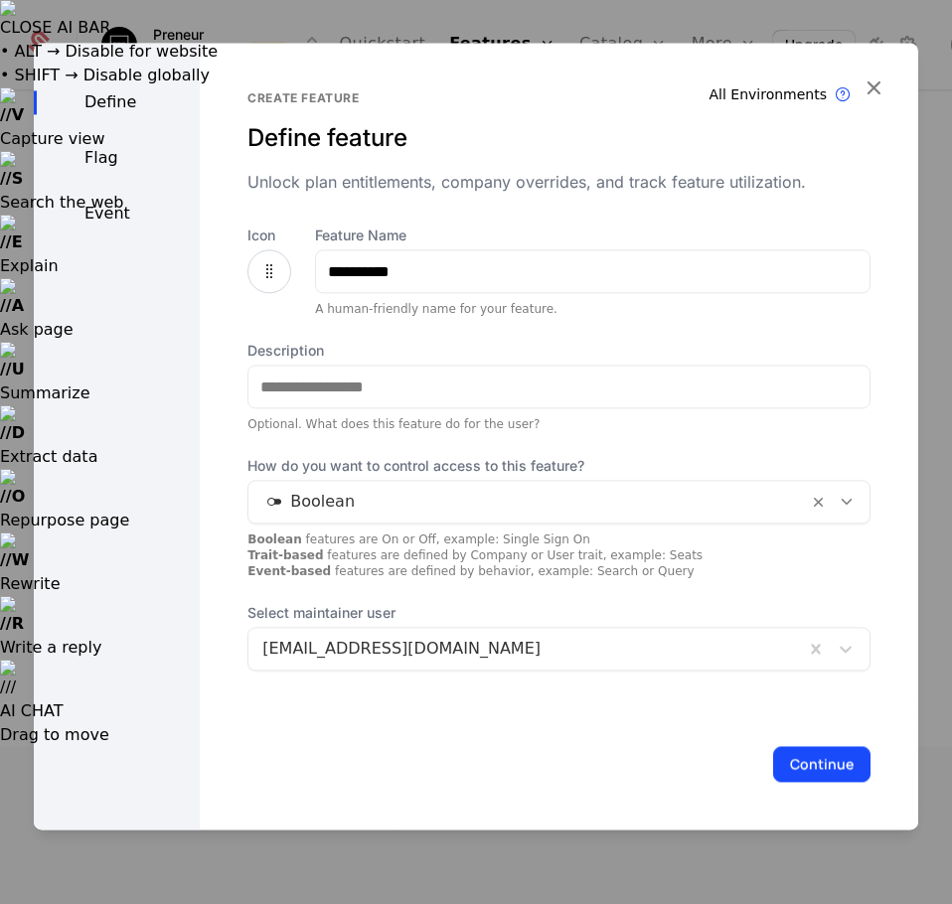
click at [259, 270] on icon at bounding box center [269, 271] width 24 height 24
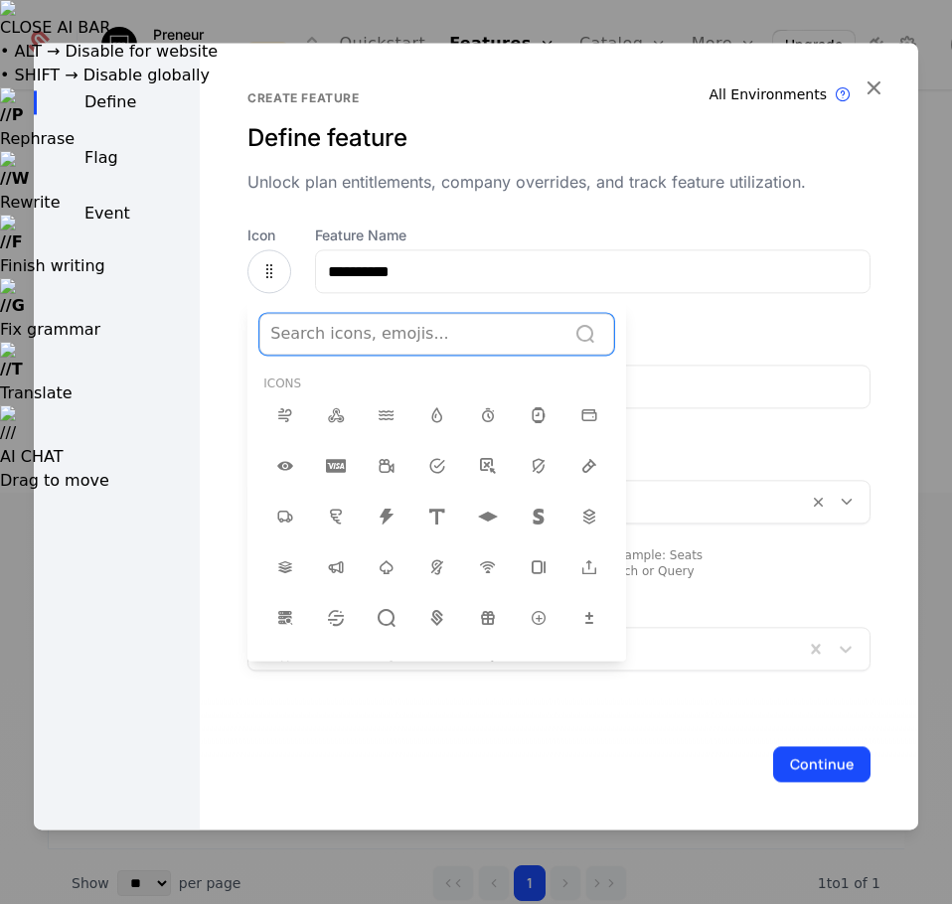
click at [471, 347] on div at bounding box center [412, 334] width 285 height 28
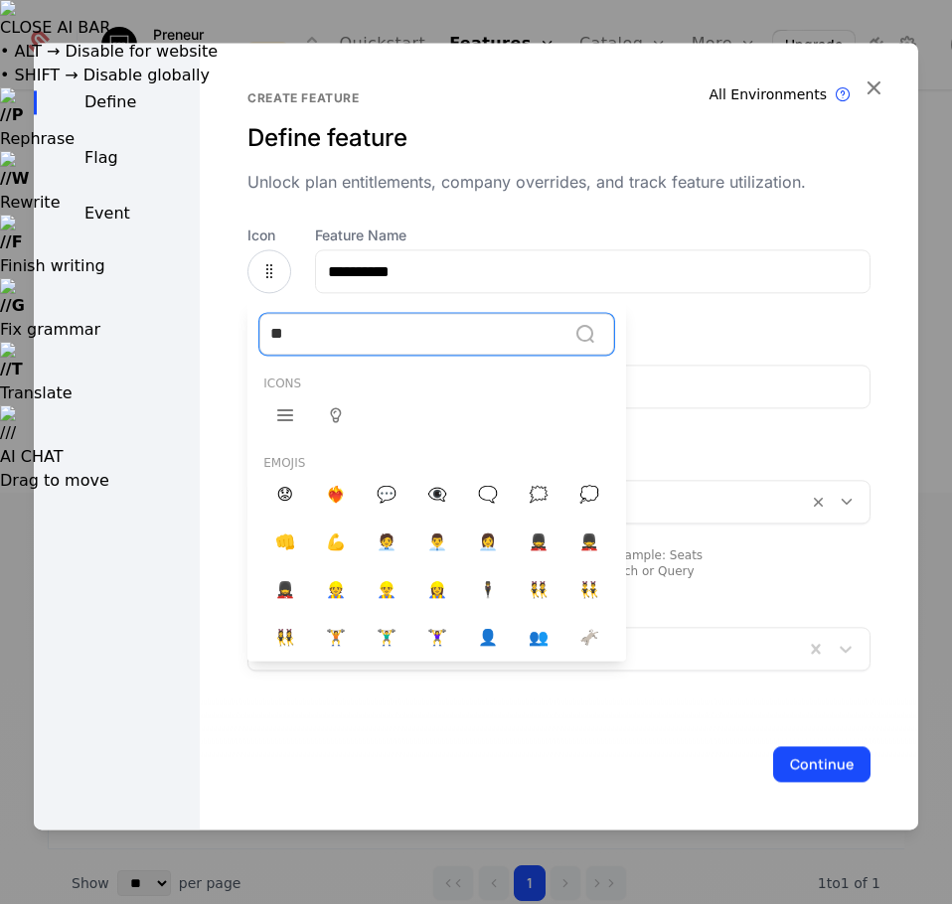
type input "***"
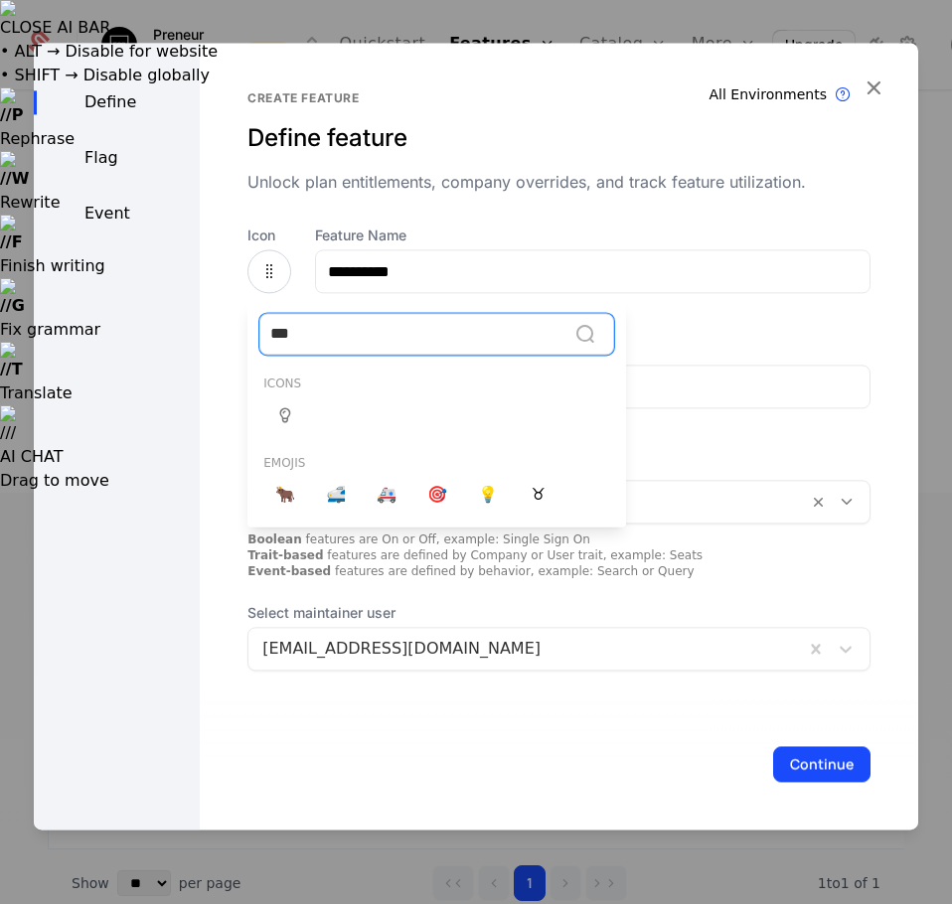
click at [290, 409] on icon at bounding box center [285, 415] width 24 height 24
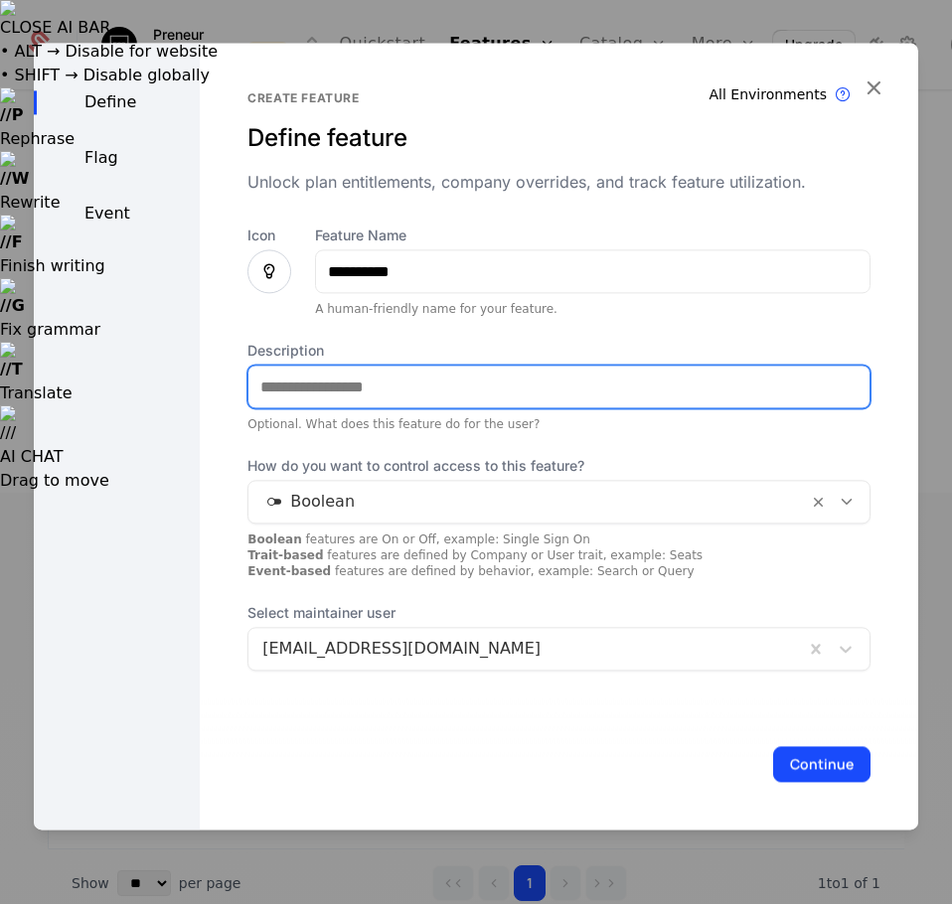
click at [329, 385] on input "Description" at bounding box center [558, 387] width 621 height 42
type input "**********"
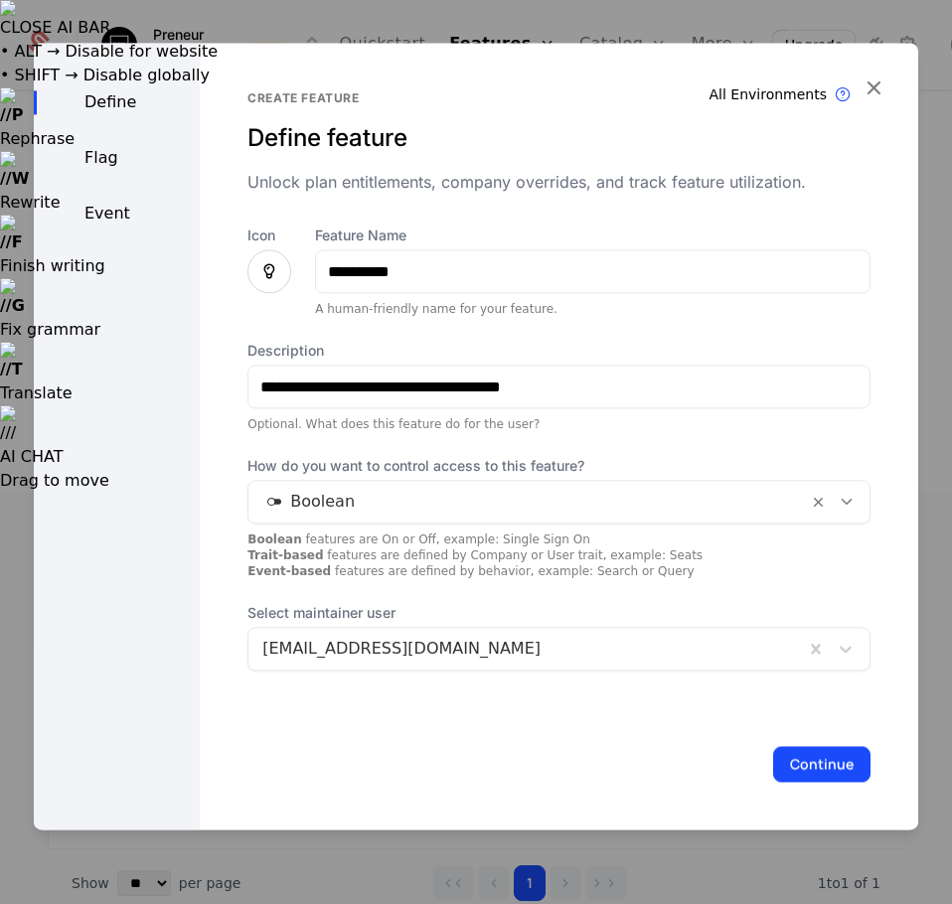
click at [345, 508] on div at bounding box center [527, 502] width 531 height 28
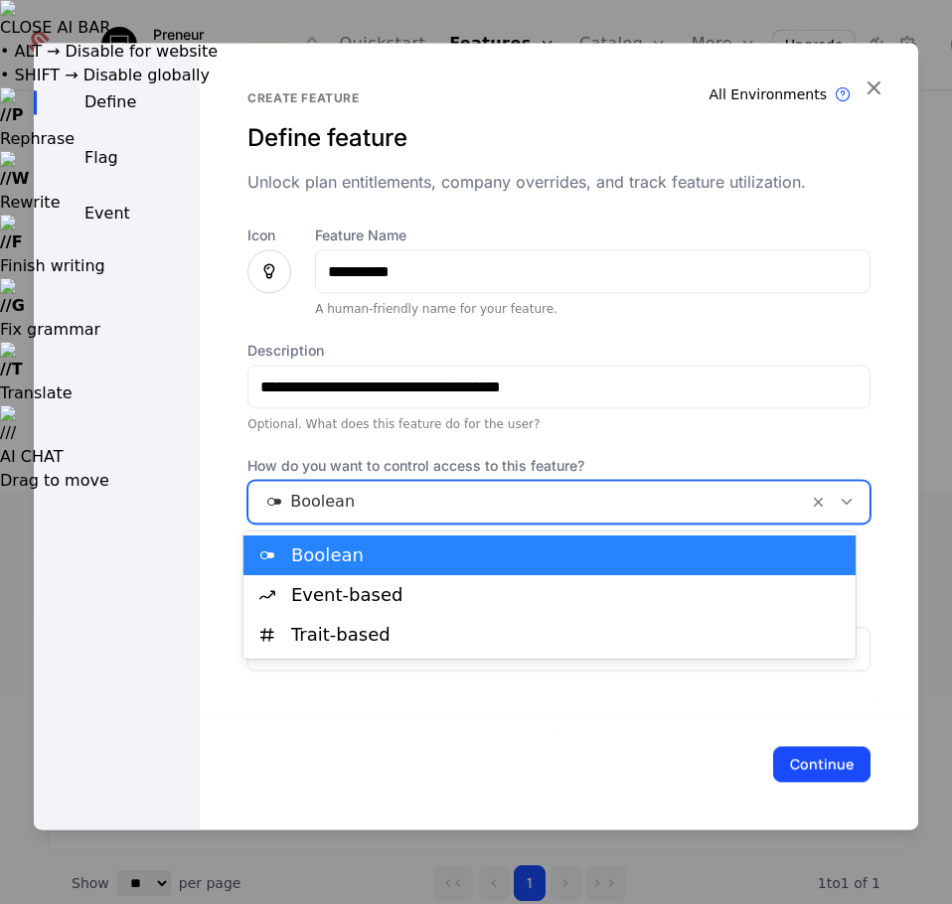
click at [306, 552] on div "Boolean" at bounding box center [567, 555] width 552 height 18
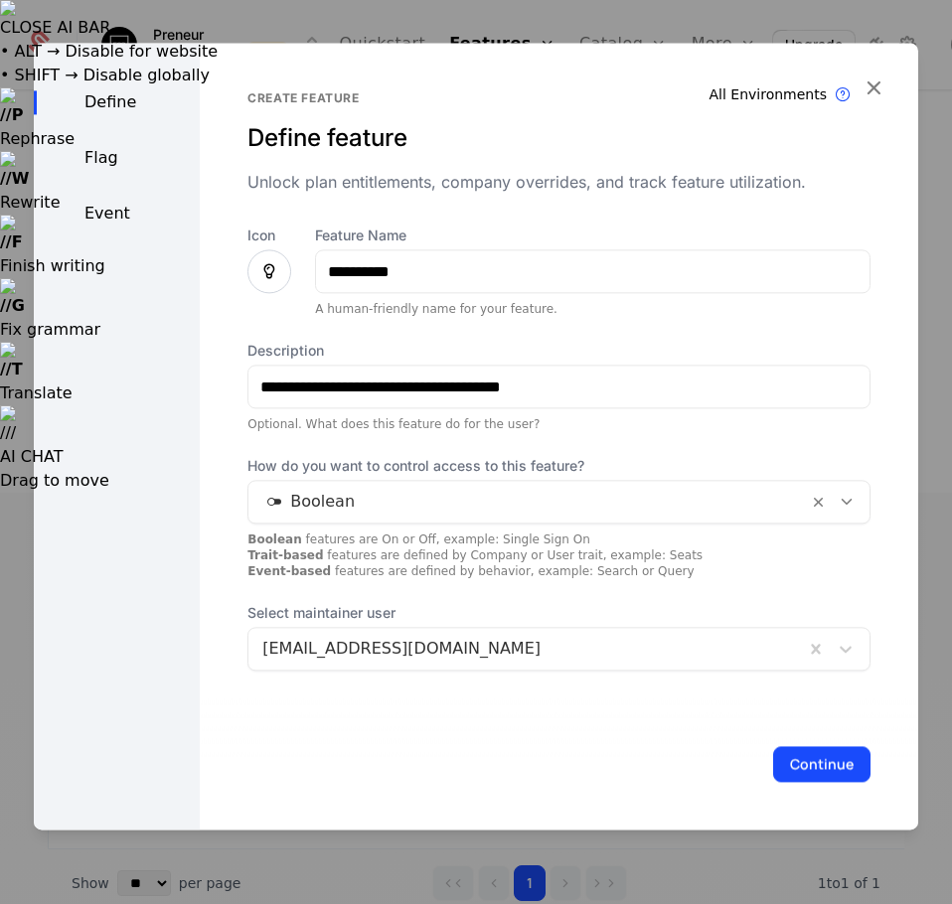
click at [594, 647] on div at bounding box center [525, 649] width 527 height 28
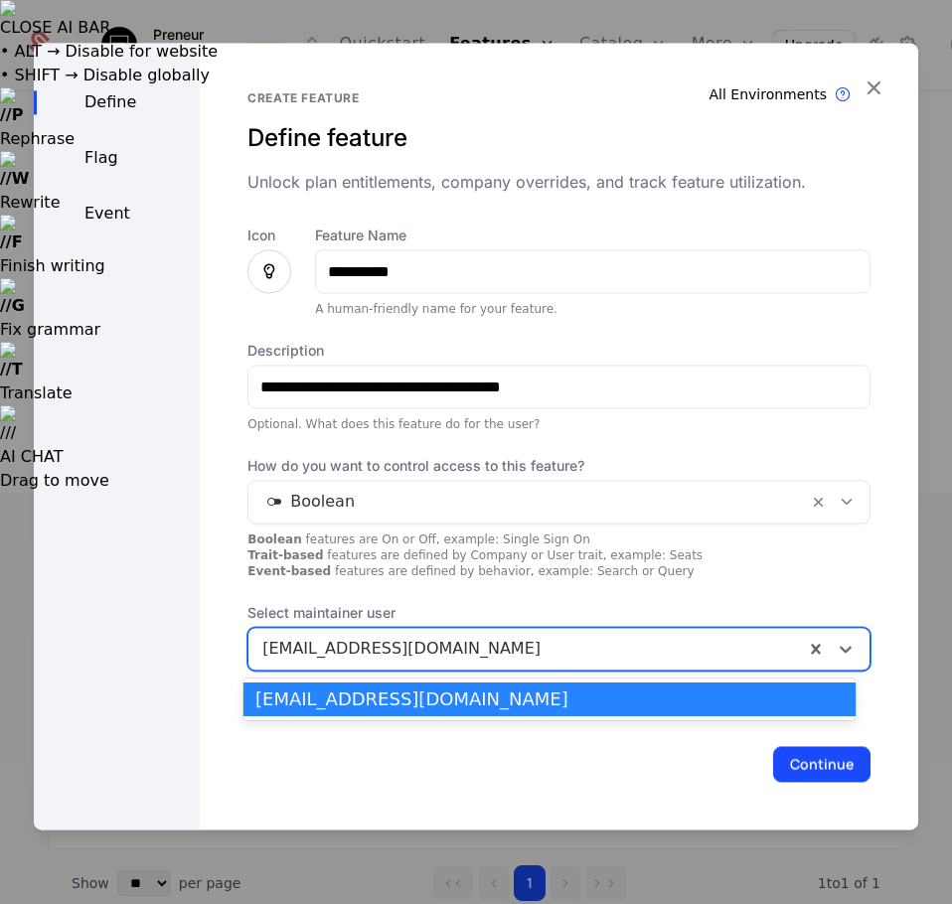
click at [594, 647] on div at bounding box center [525, 649] width 527 height 28
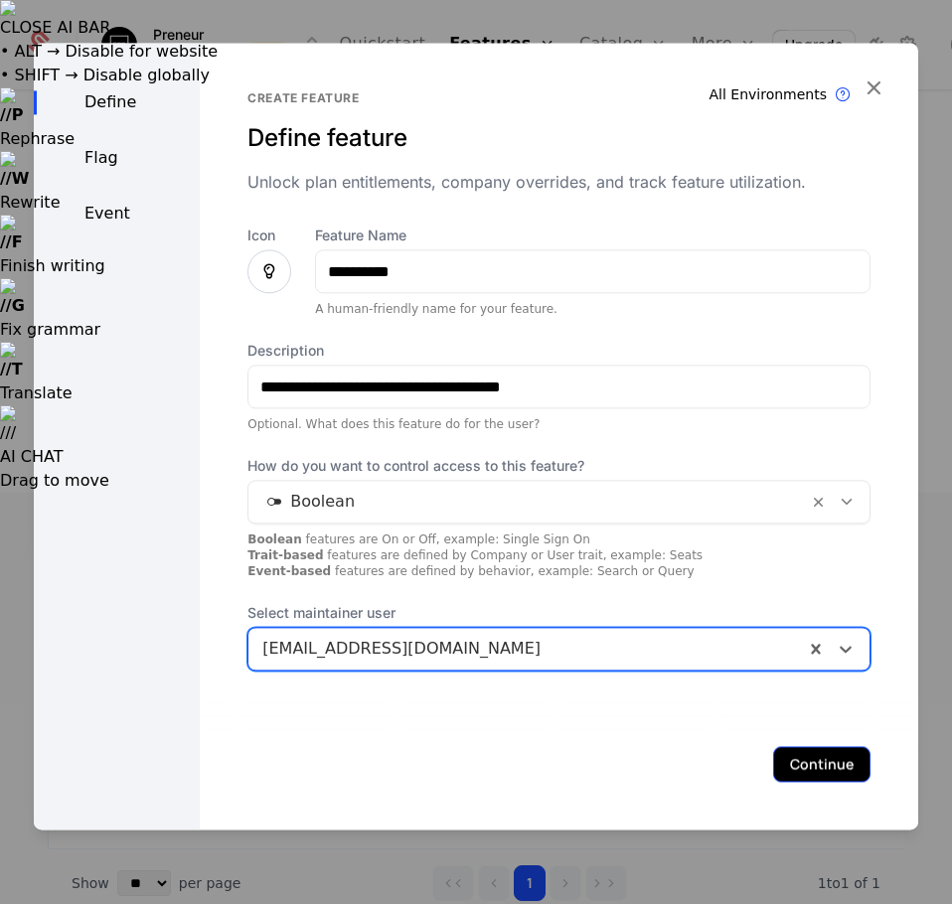
click at [828, 761] on button "Continue" at bounding box center [821, 764] width 97 height 36
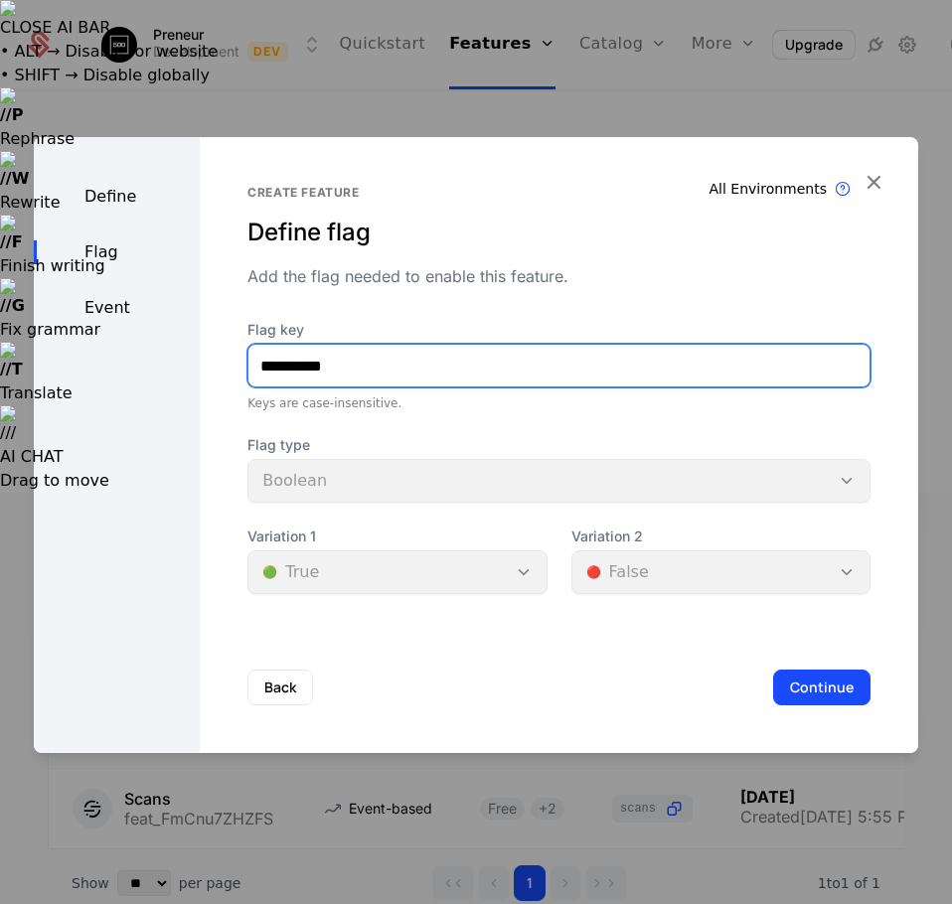
click at [381, 365] on input "**********" at bounding box center [558, 366] width 621 height 42
type input "*******"
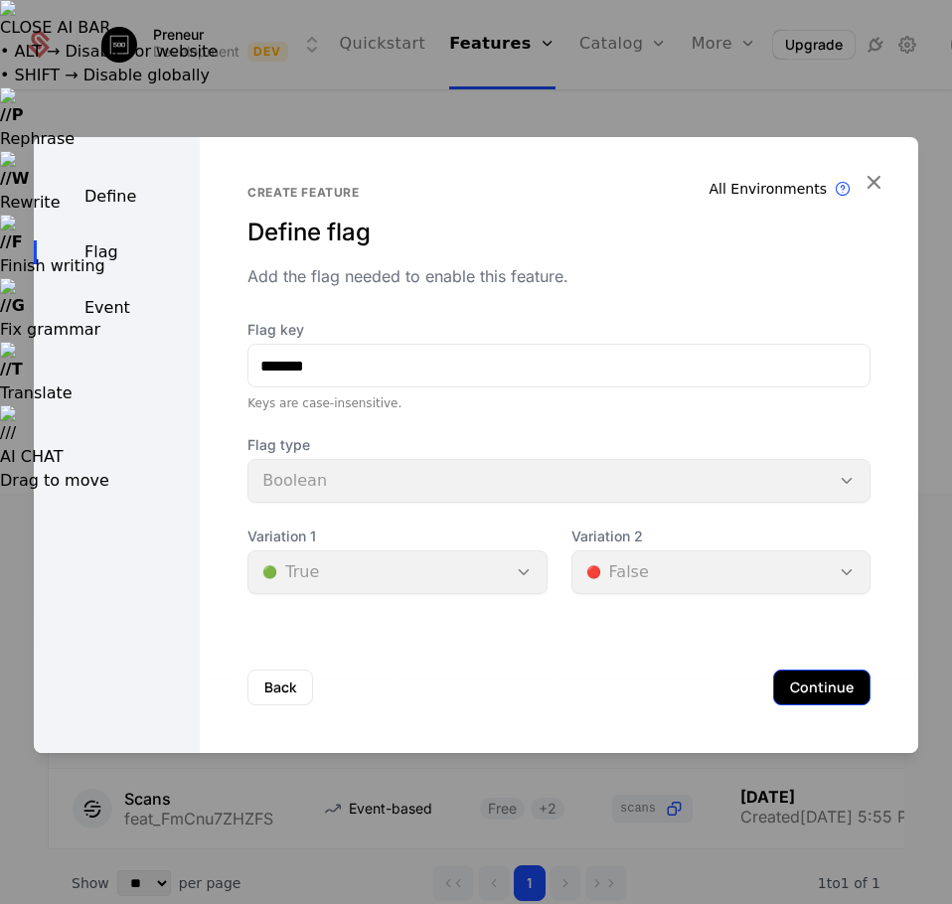
click at [805, 692] on button "Continue" at bounding box center [821, 688] width 97 height 36
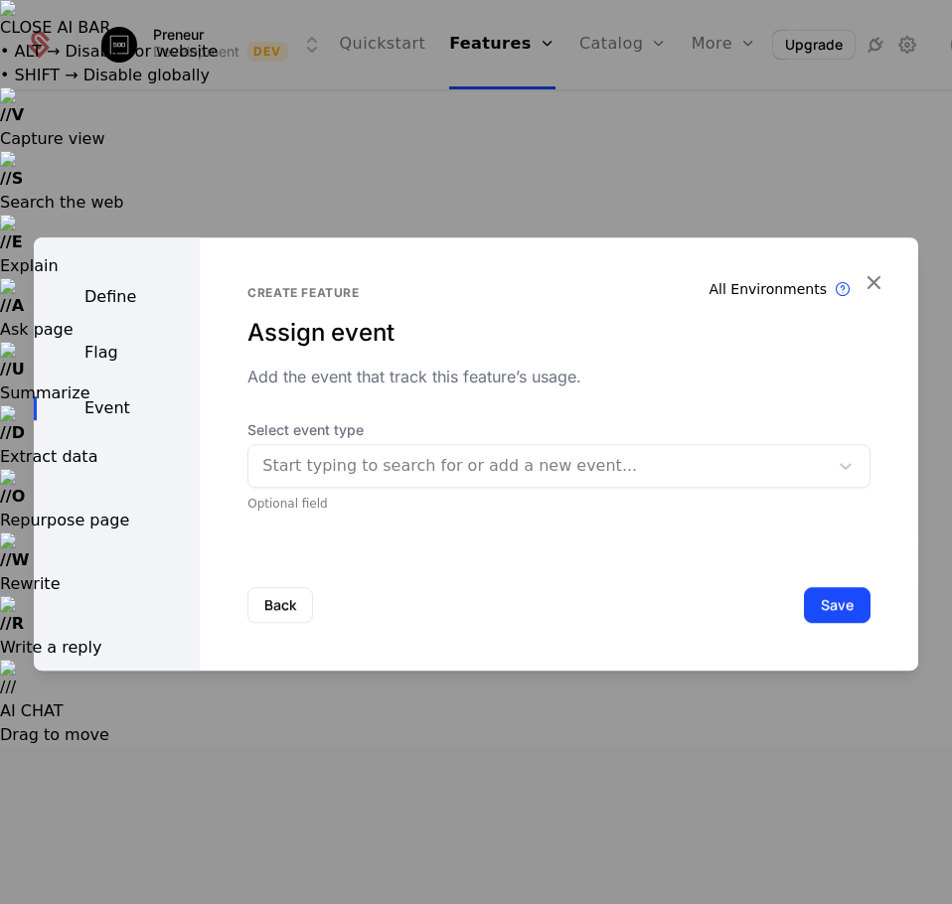
click at [494, 466] on div at bounding box center [537, 466] width 551 height 28
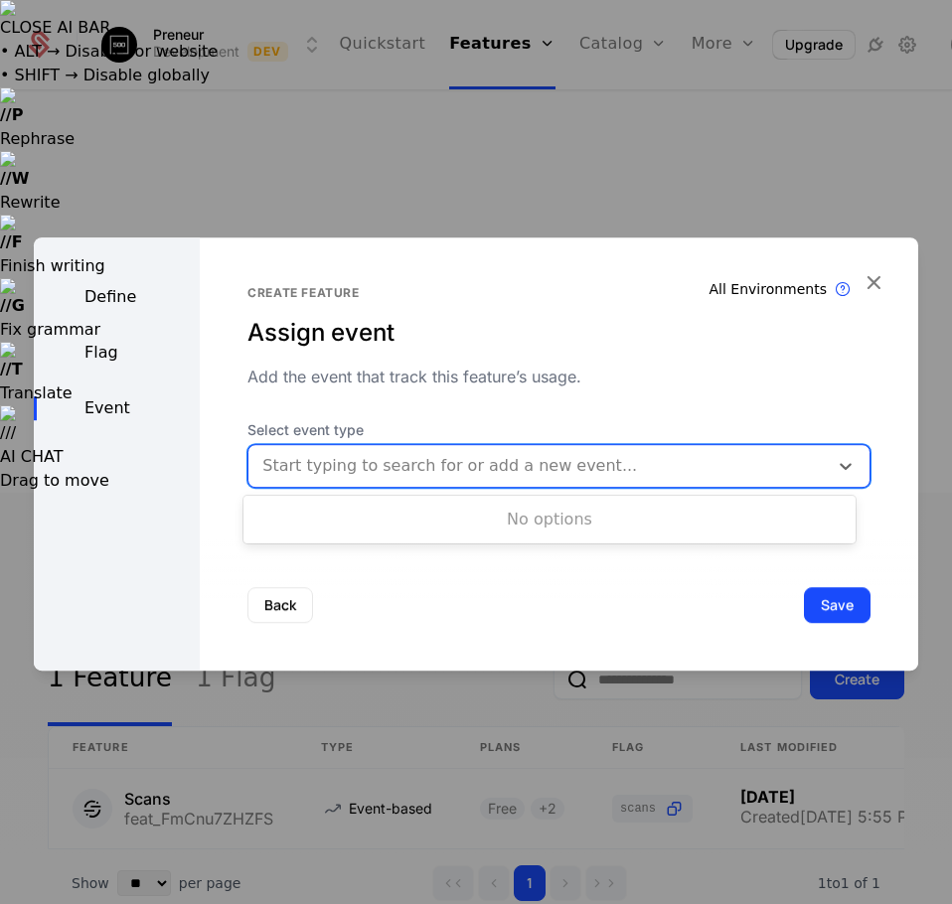
click at [494, 466] on div at bounding box center [537, 466] width 551 height 28
click at [836, 611] on button "Save" at bounding box center [837, 605] width 67 height 36
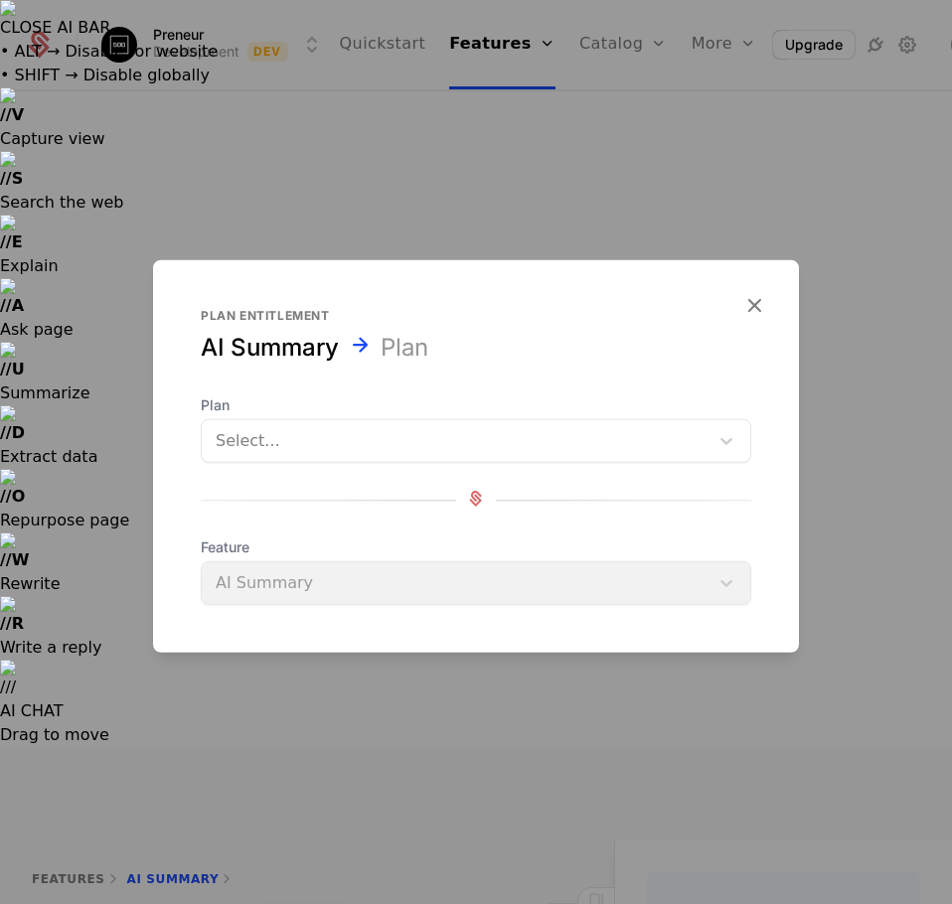
click at [266, 432] on div at bounding box center [455, 441] width 479 height 28
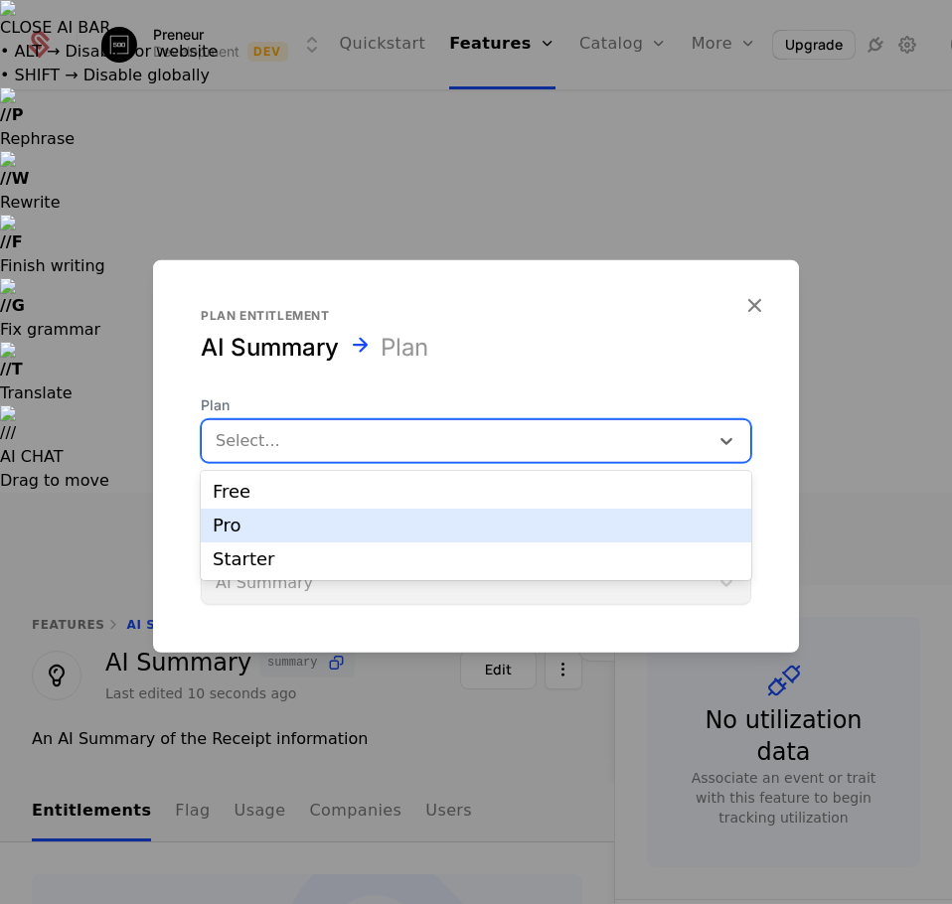
click at [235, 526] on div "Pro" at bounding box center [476, 526] width 526 height 18
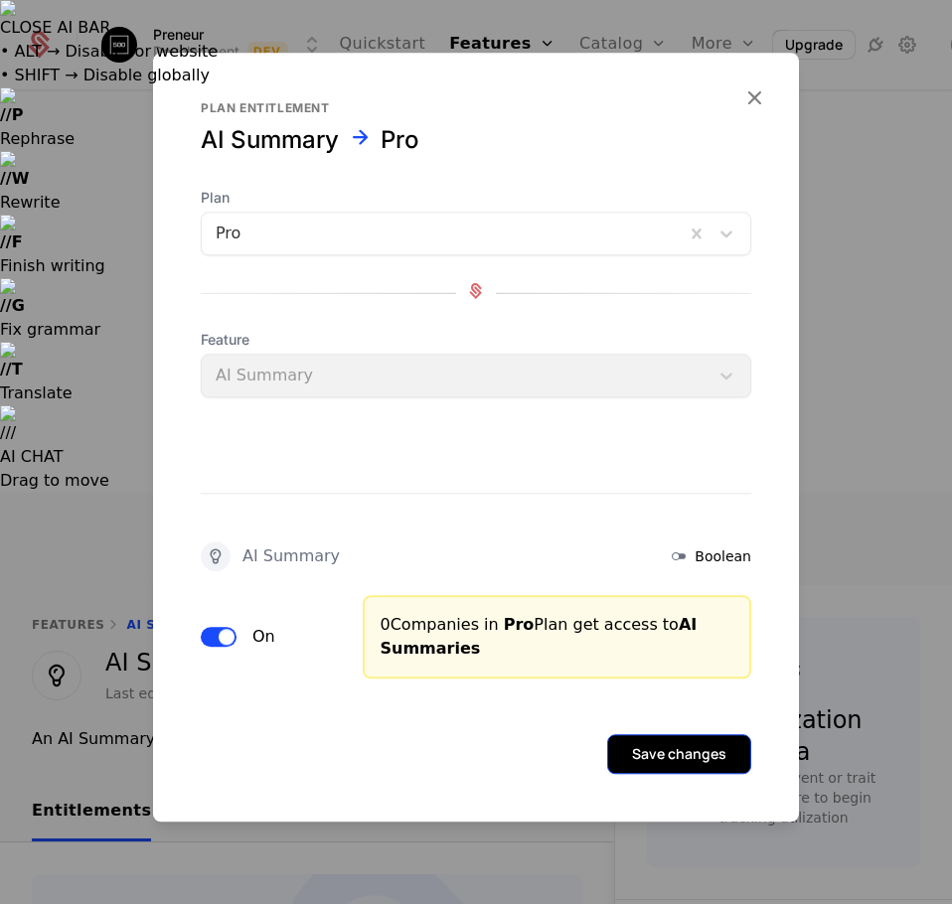
click at [711, 748] on button "Save changes" at bounding box center [679, 754] width 144 height 40
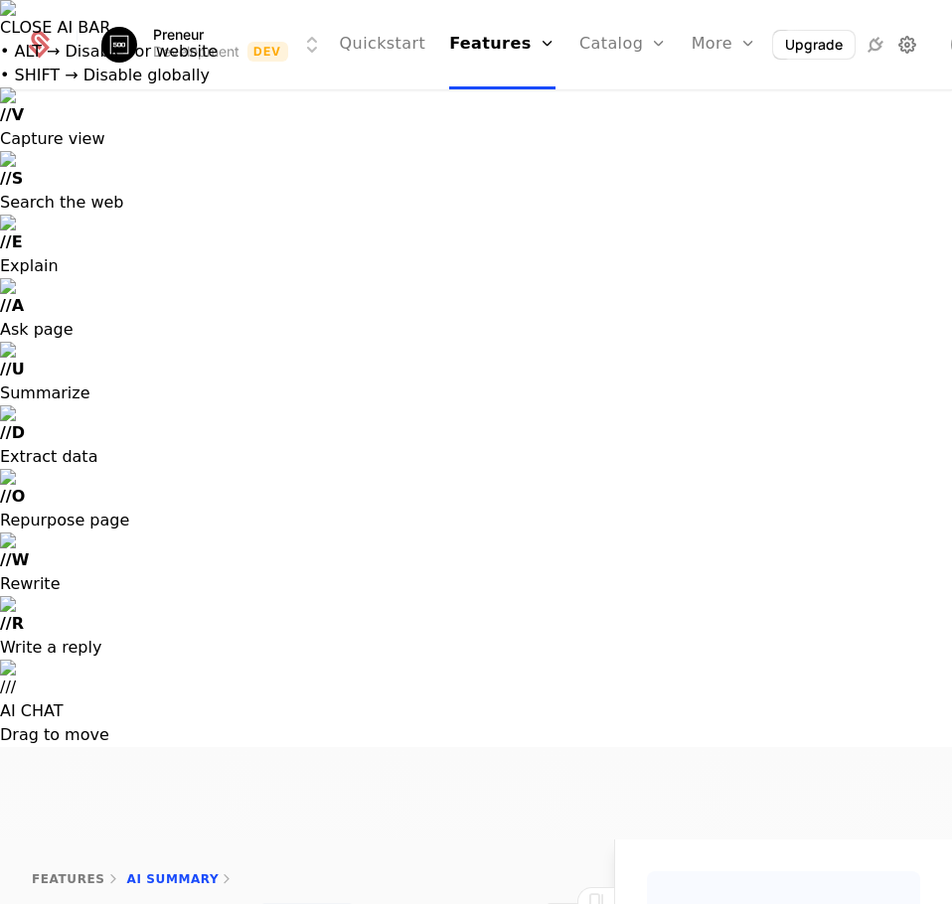
click at [895, 49] on icon at bounding box center [907, 45] width 24 height 24
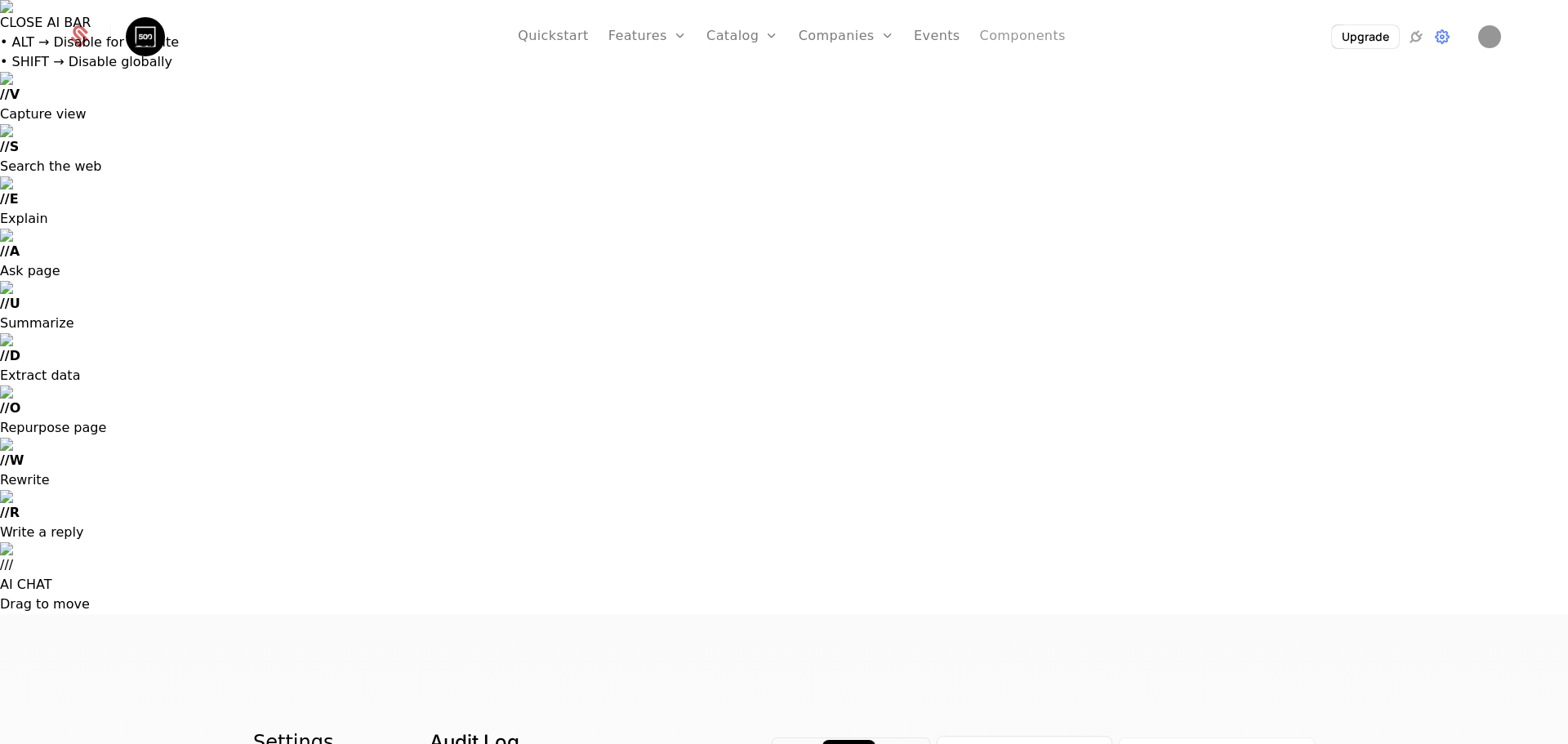
click at [782, 35] on link "Components" at bounding box center [1023, 36] width 86 height 73
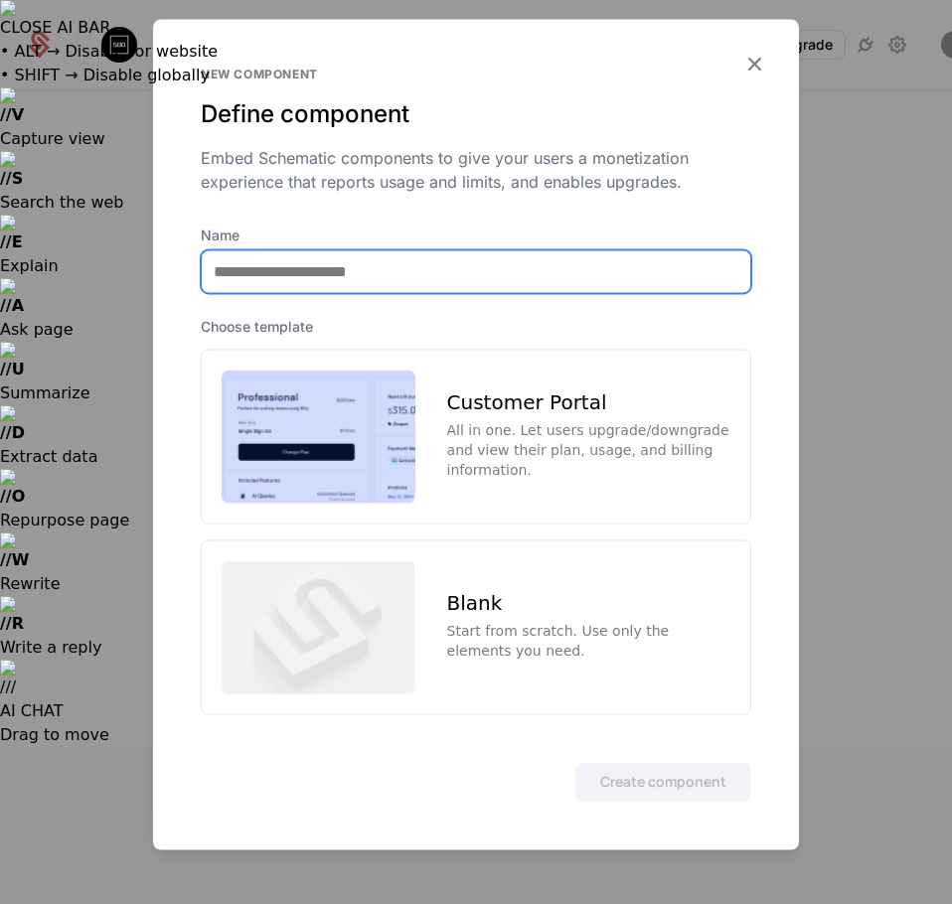
click at [405, 283] on input "Name" at bounding box center [476, 271] width 548 height 42
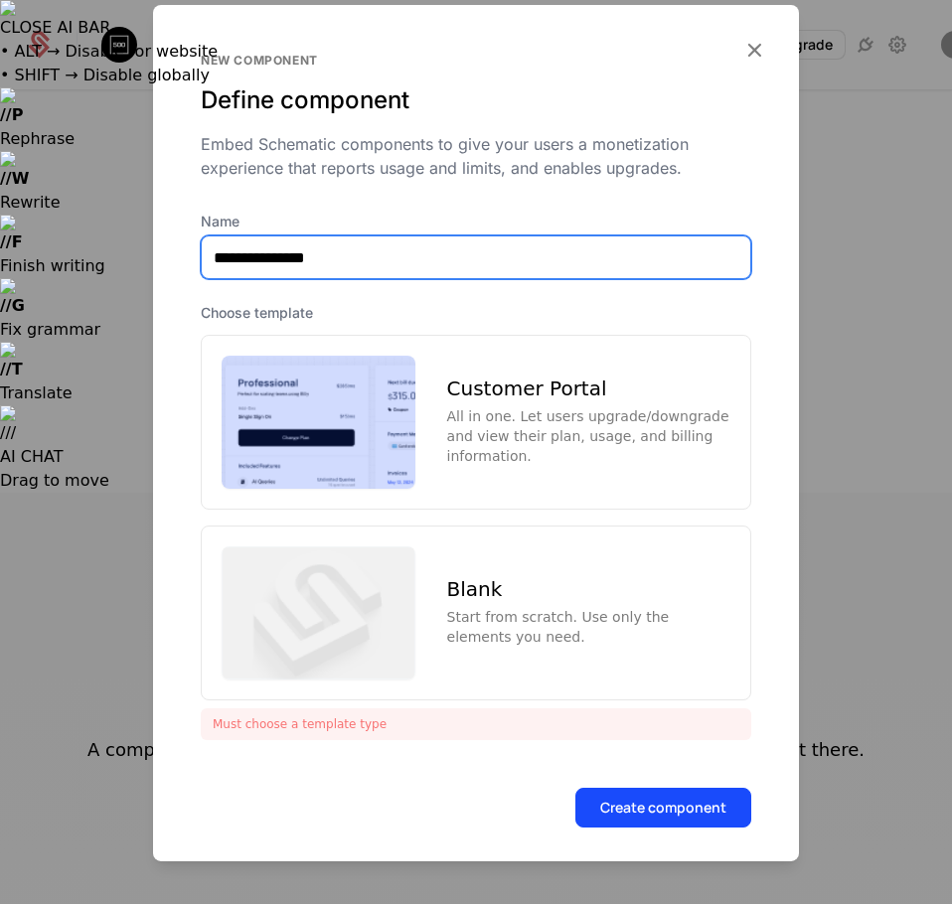
type input "**********"
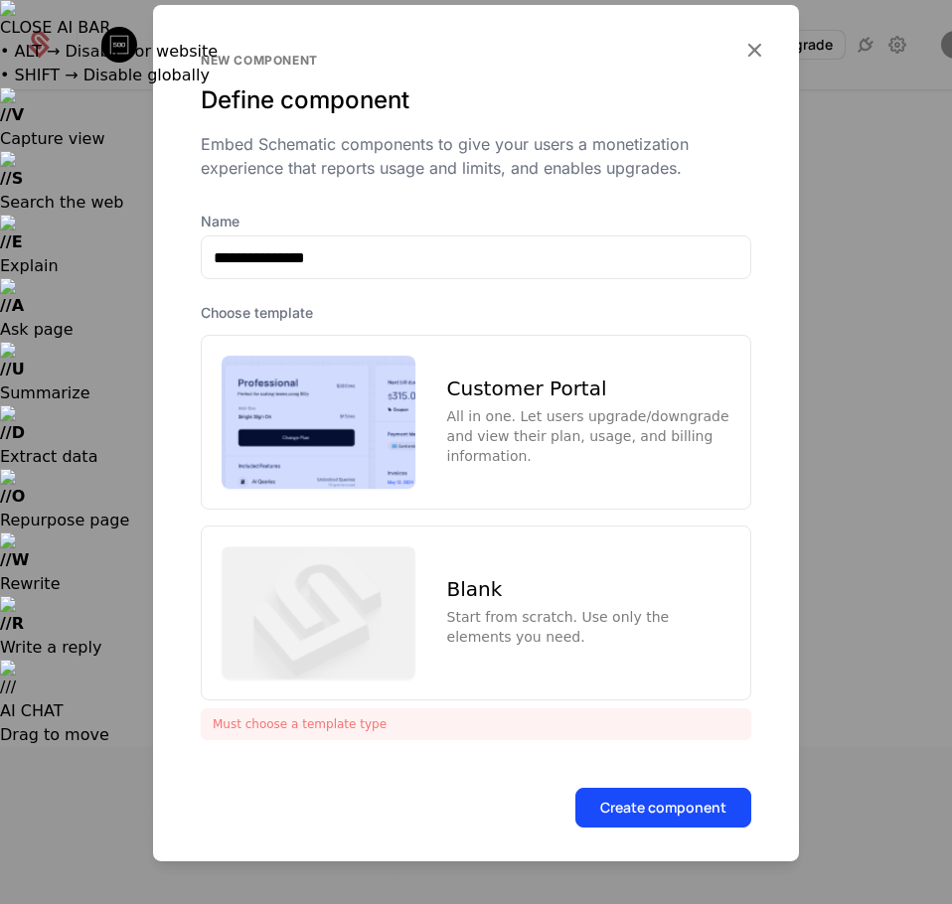
click at [654, 447] on div "All in one. Let users upgrade/downgrade and view their plan, usage, and billing…" at bounding box center [588, 436] width 283 height 60
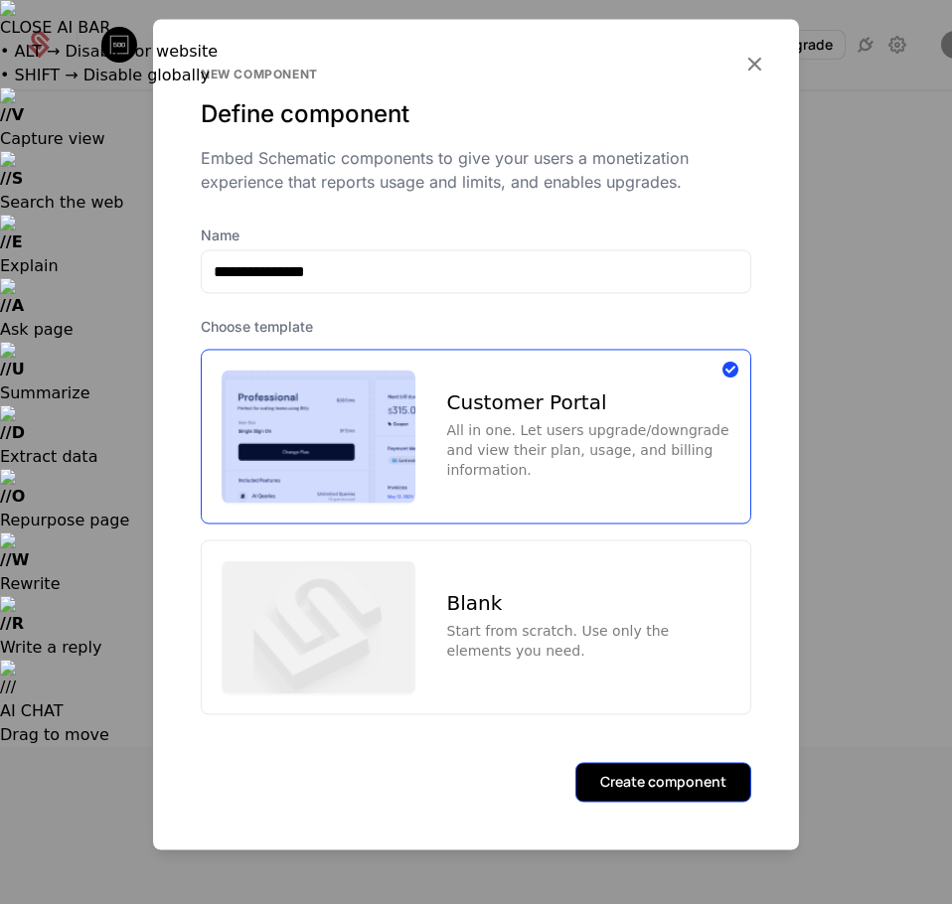
click at [671, 789] on button "Create component" at bounding box center [663, 782] width 176 height 40
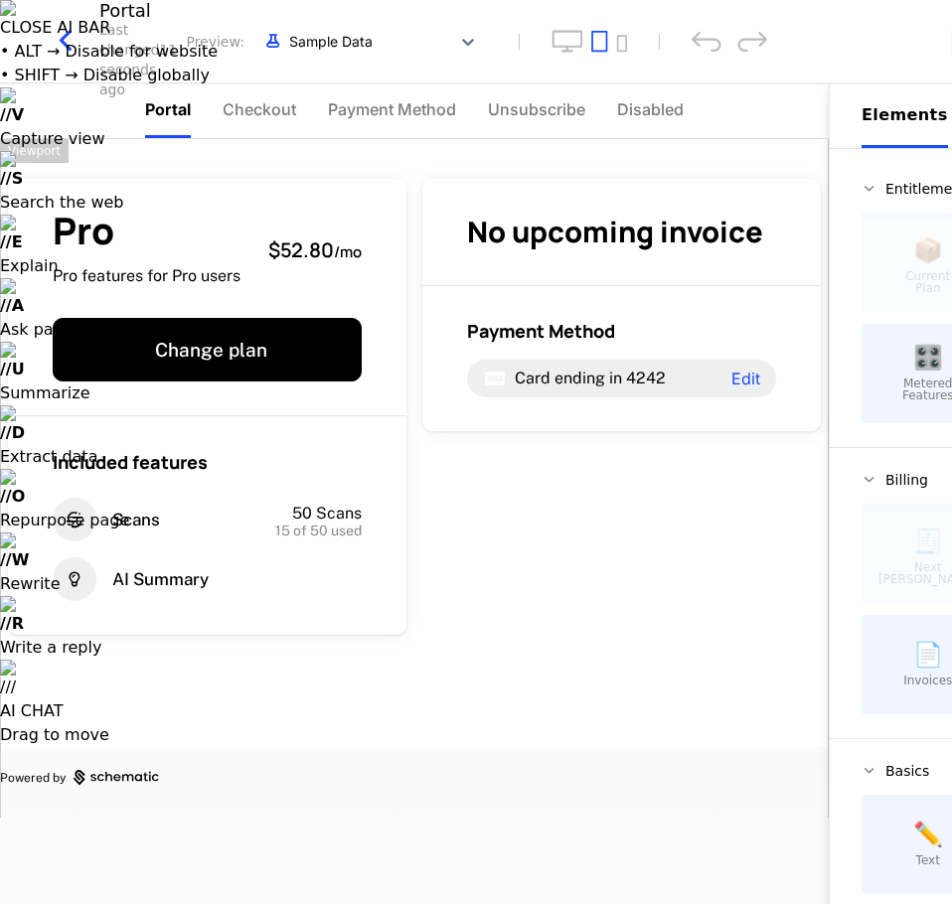
click at [484, 687] on div "Pro Pro features for Pro users $52.80 / mo Change plan Included features Scans …" at bounding box center [414, 478] width 828 height 678
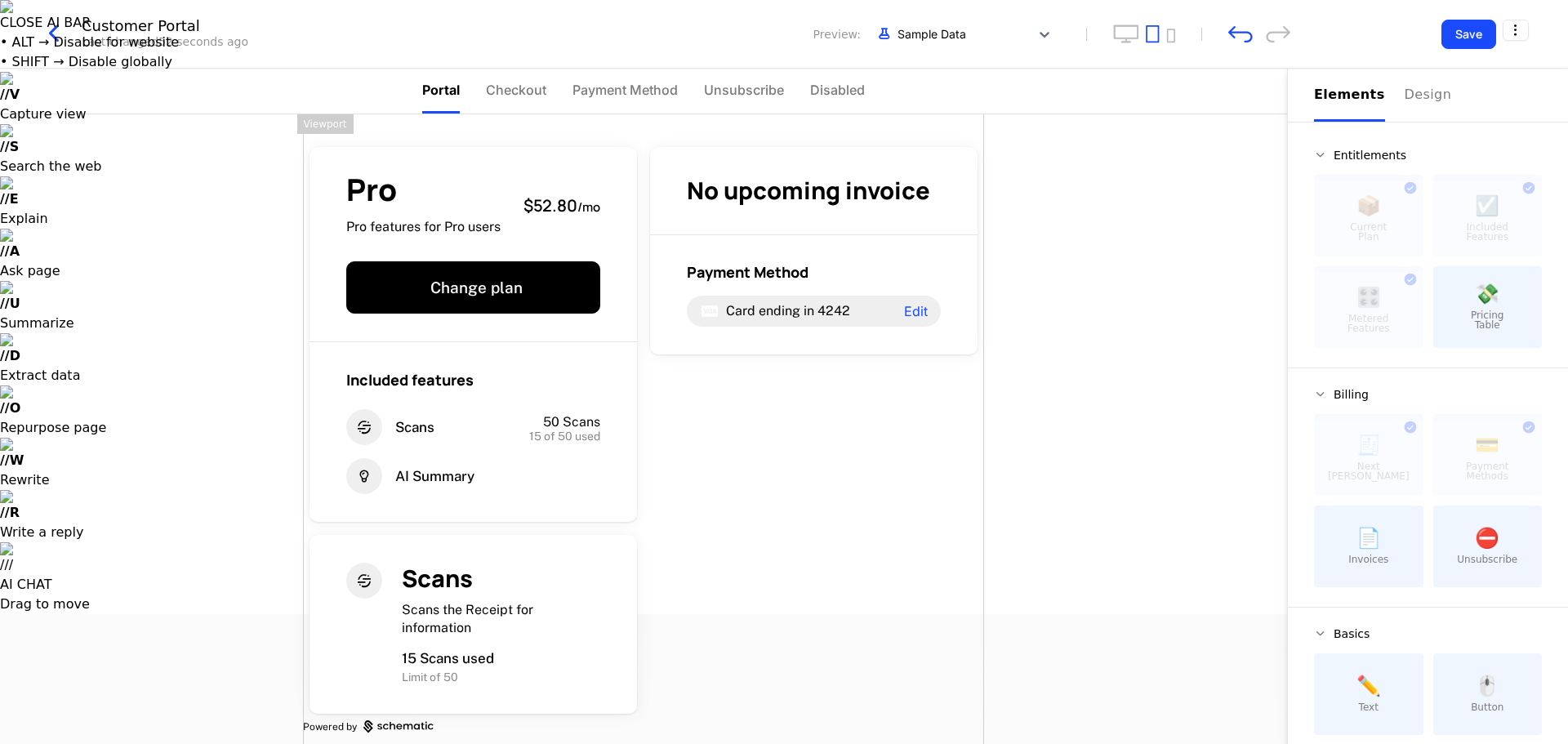
click at [782, 469] on div "Pro Pro features for Pro users $52.80 / mo Change plan Included features Scans …" at bounding box center [644, 437] width 681 height 645
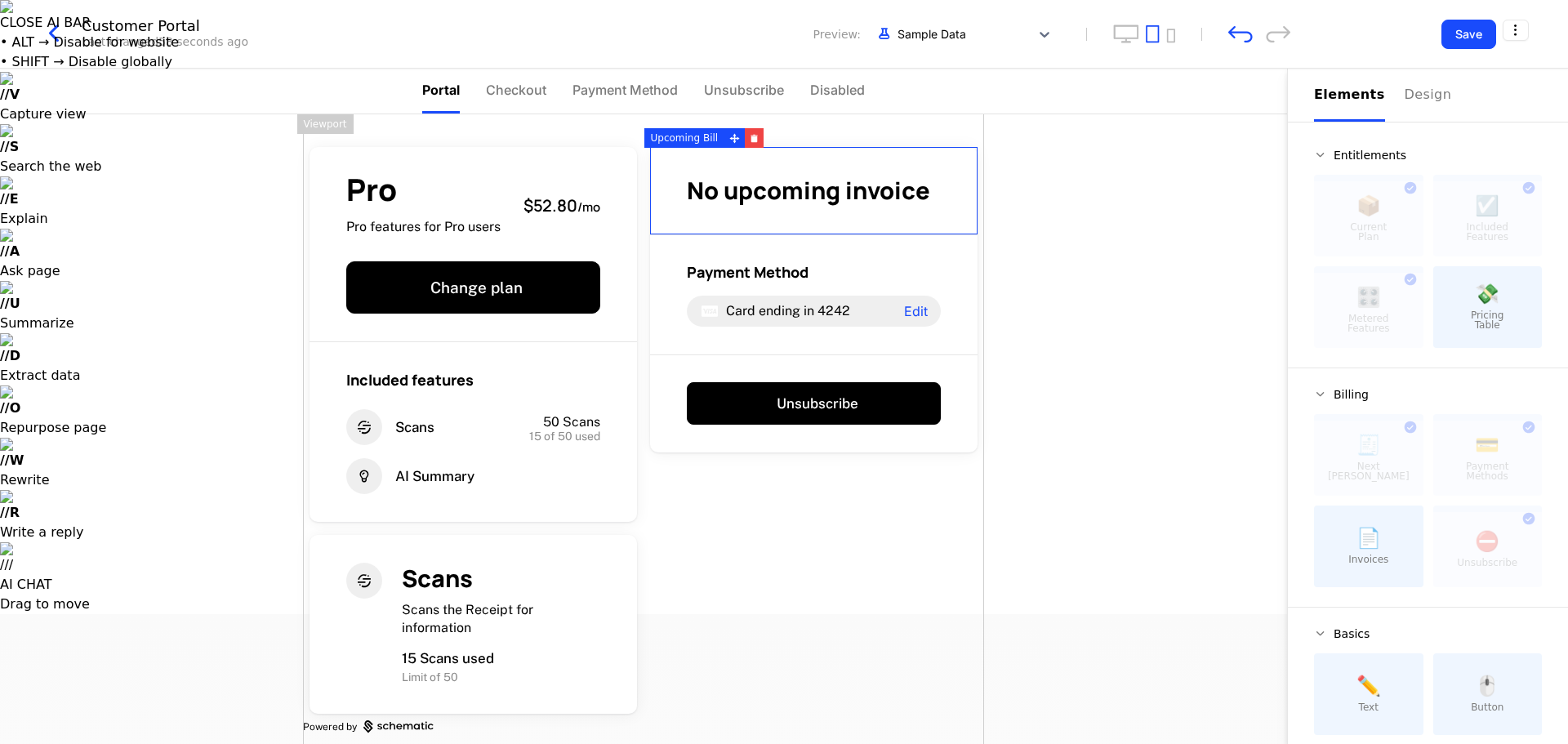
click at [782, 186] on span "No upcoming invoice" at bounding box center [808, 191] width 243 height 33
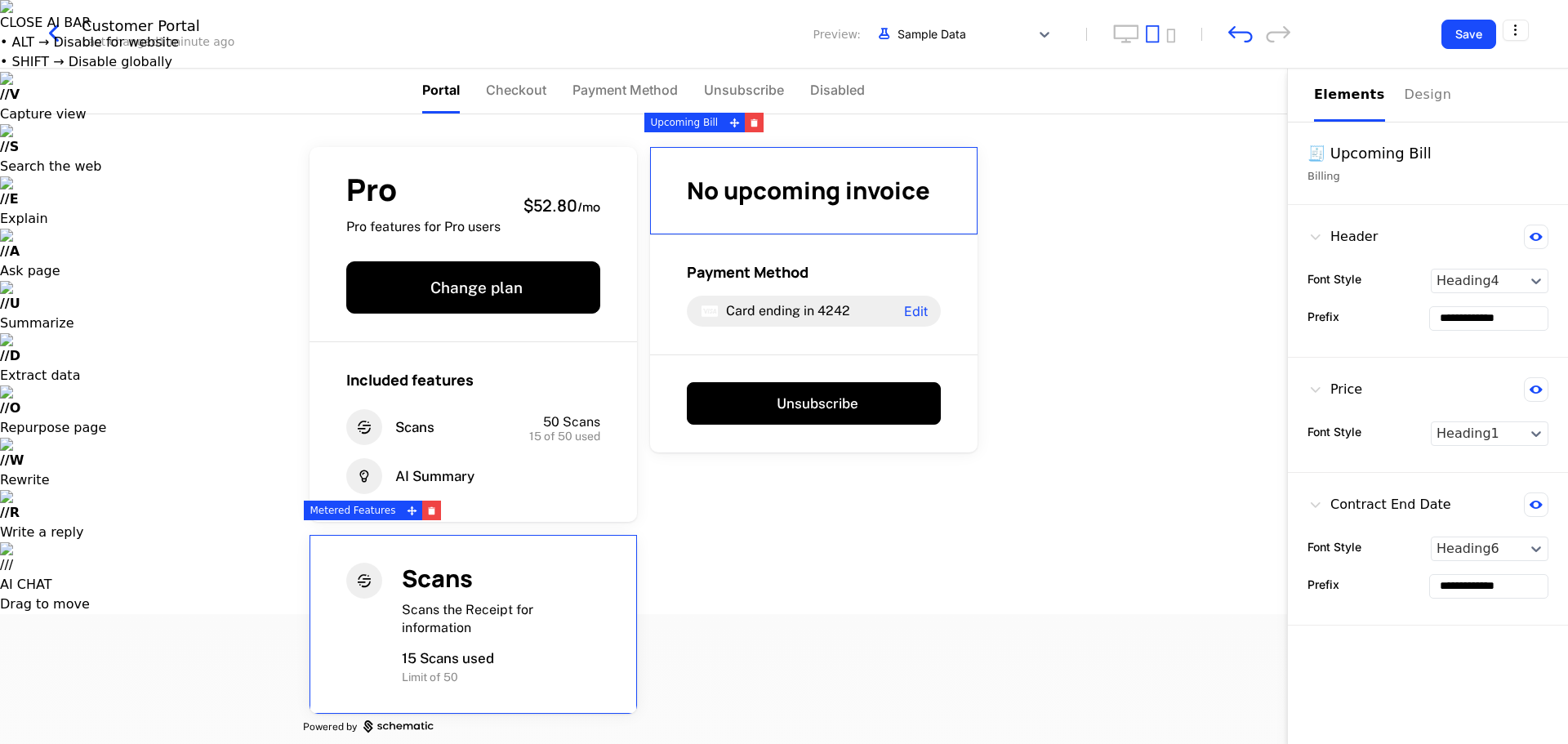
scroll to position [16, 0]
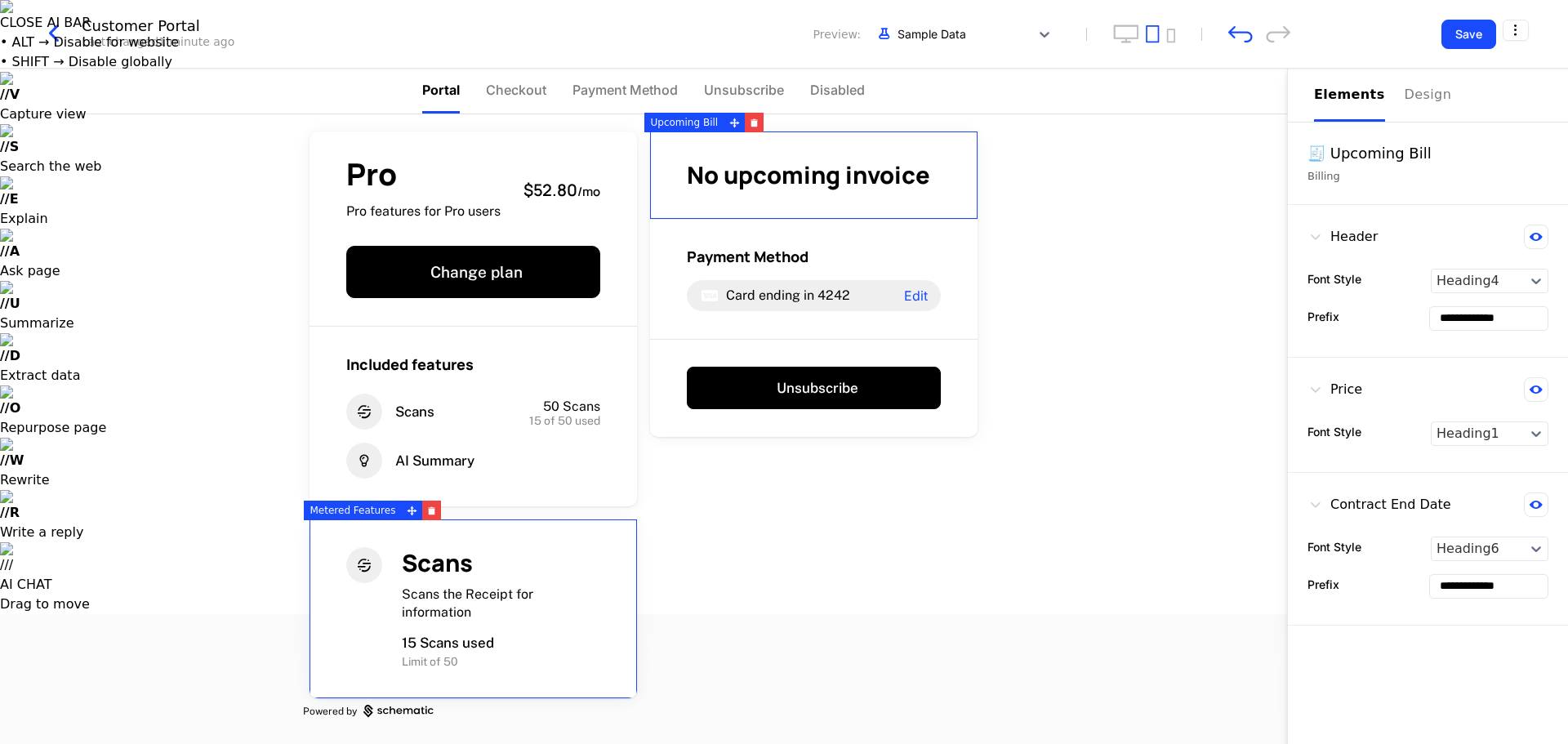
click at [564, 551] on div "Scans" at bounding box center [501, 563] width 198 height 32
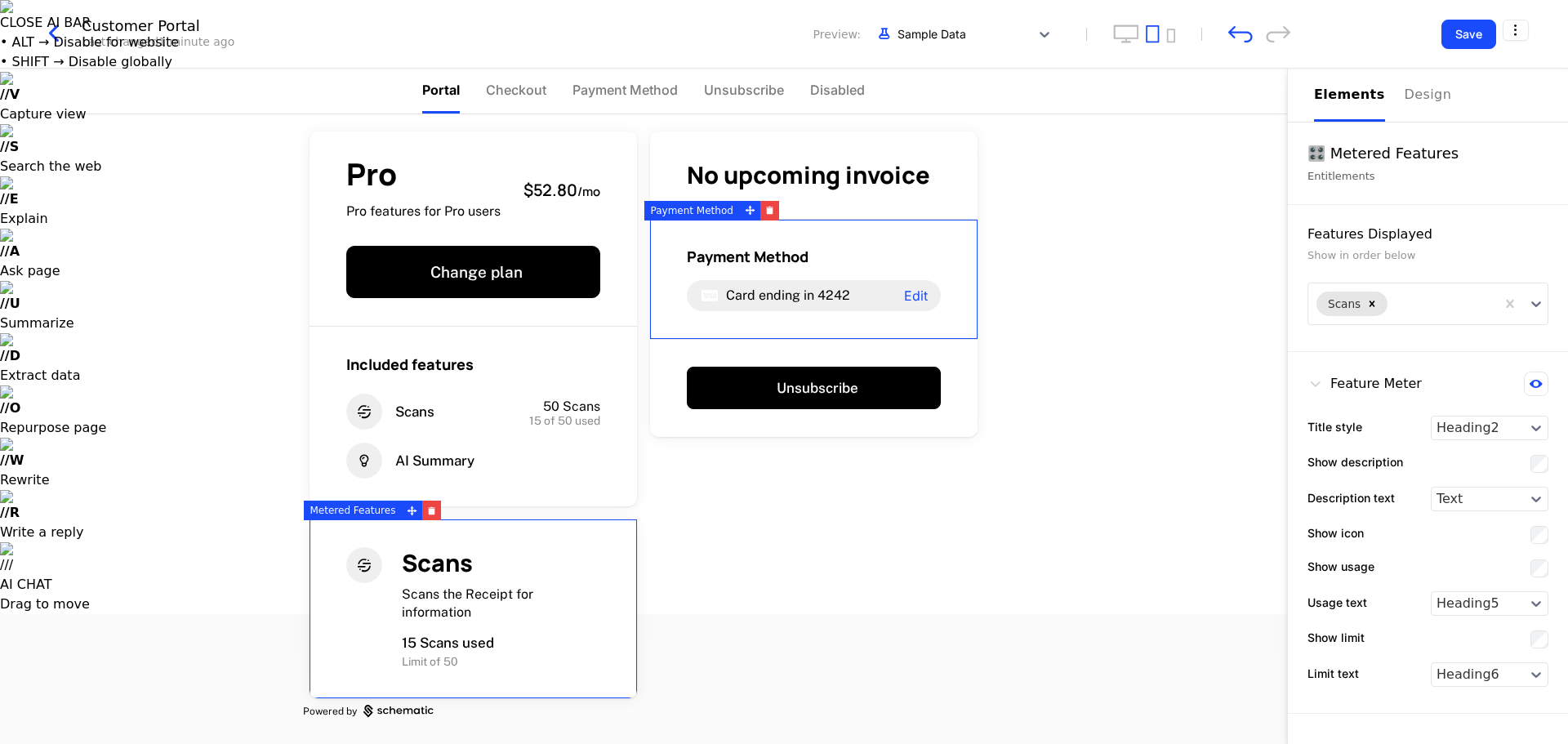
click at [782, 338] on div "Pro Pro features for Pro users $52.80 / mo Change plan Included features Scans …" at bounding box center [644, 429] width 1288 height 630
click at [782, 172] on div "Pro Pro features for Pro users $52.80 / mo Change plan Included features Scans …" at bounding box center [644, 429] width 1288 height 630
click at [569, 545] on div "Scans Scans the Receipt for information 15 Scans used Limit of 50" at bounding box center [473, 608] width 327 height 178
click at [782, 101] on div "Design" at bounding box center [1432, 95] width 53 height 20
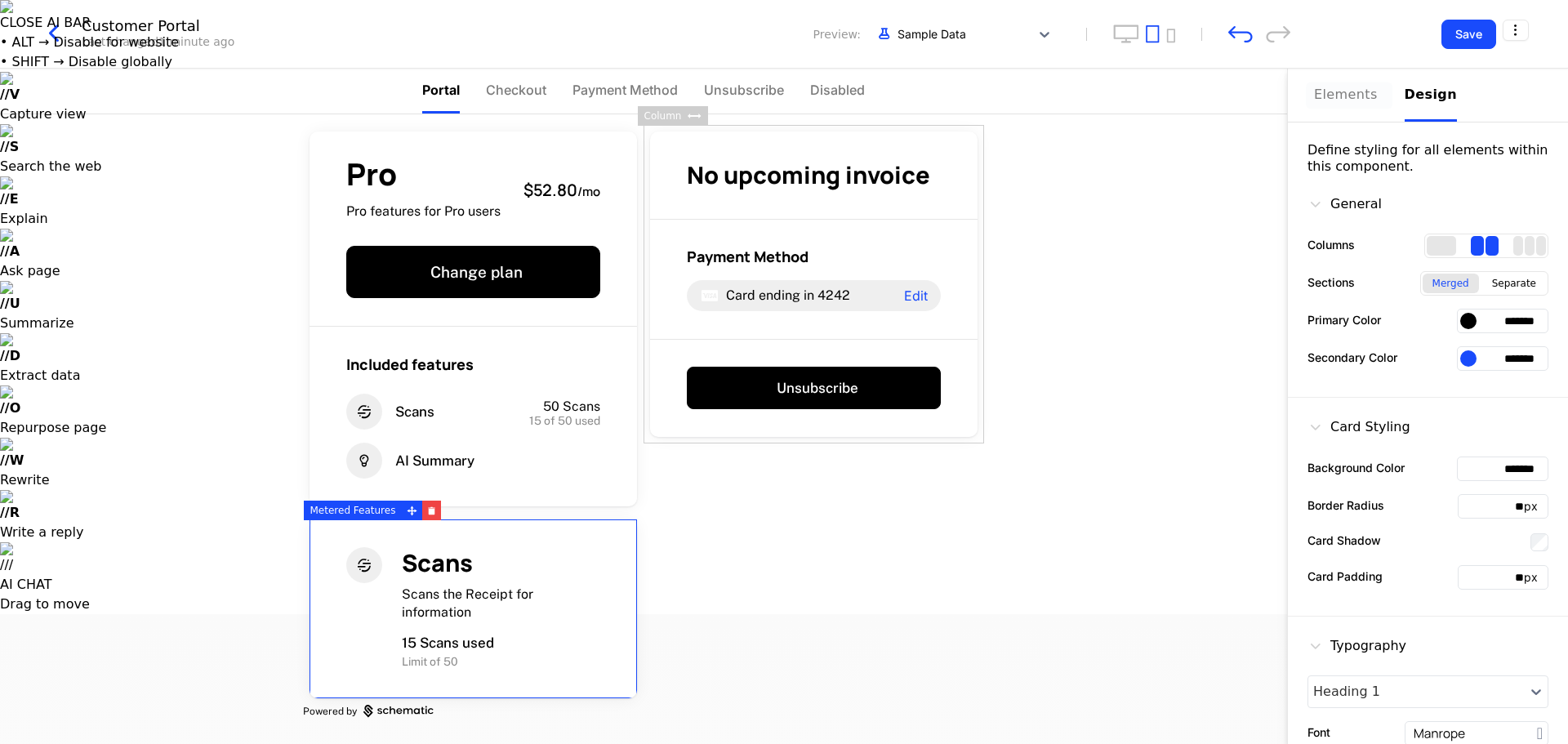
click at [782, 91] on div "Elements" at bounding box center [1349, 95] width 71 height 20
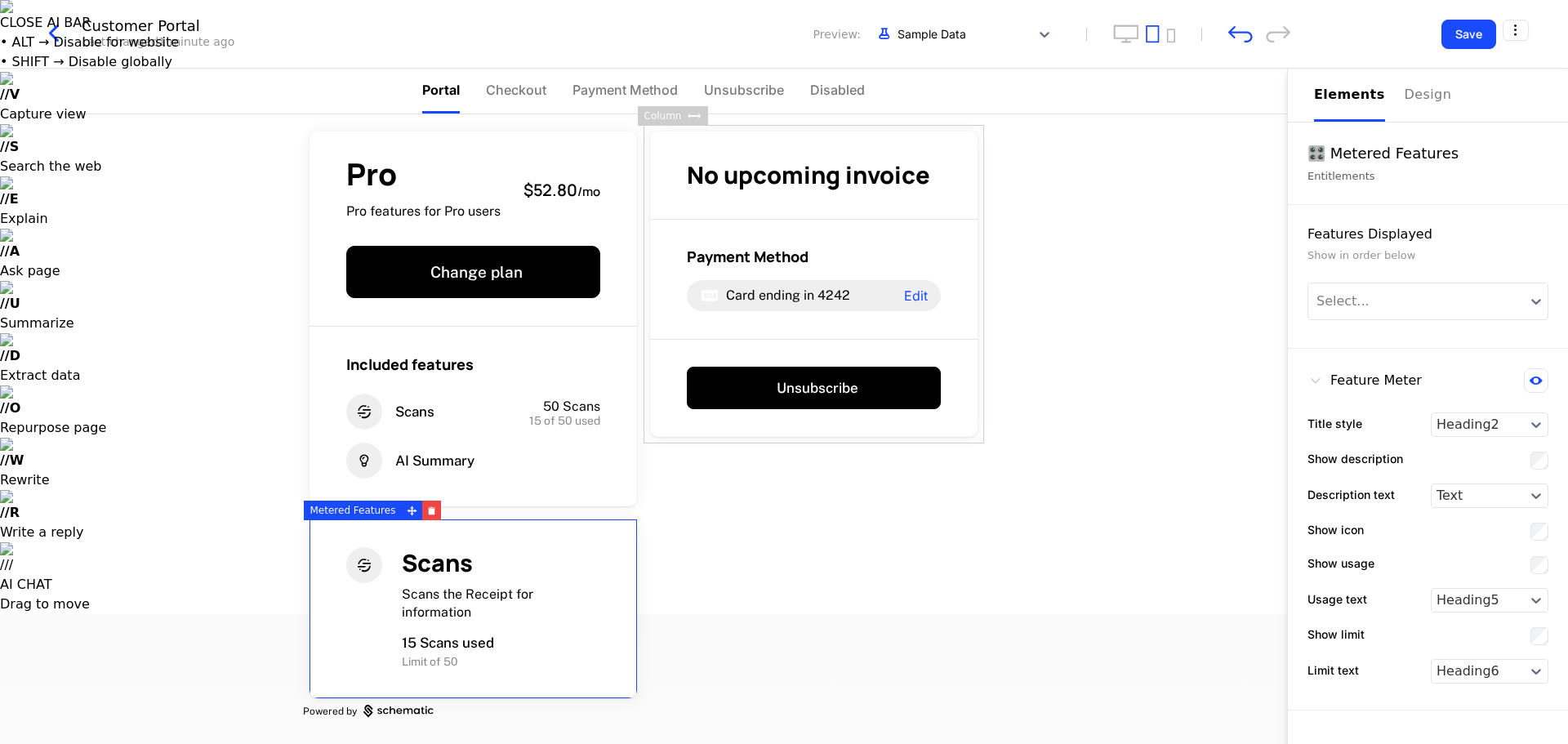
click at [782, 392] on div "Pro Pro features for Pro users $52.80 / mo Change plan Included features Scans …" at bounding box center [644, 429] width 1288 height 630
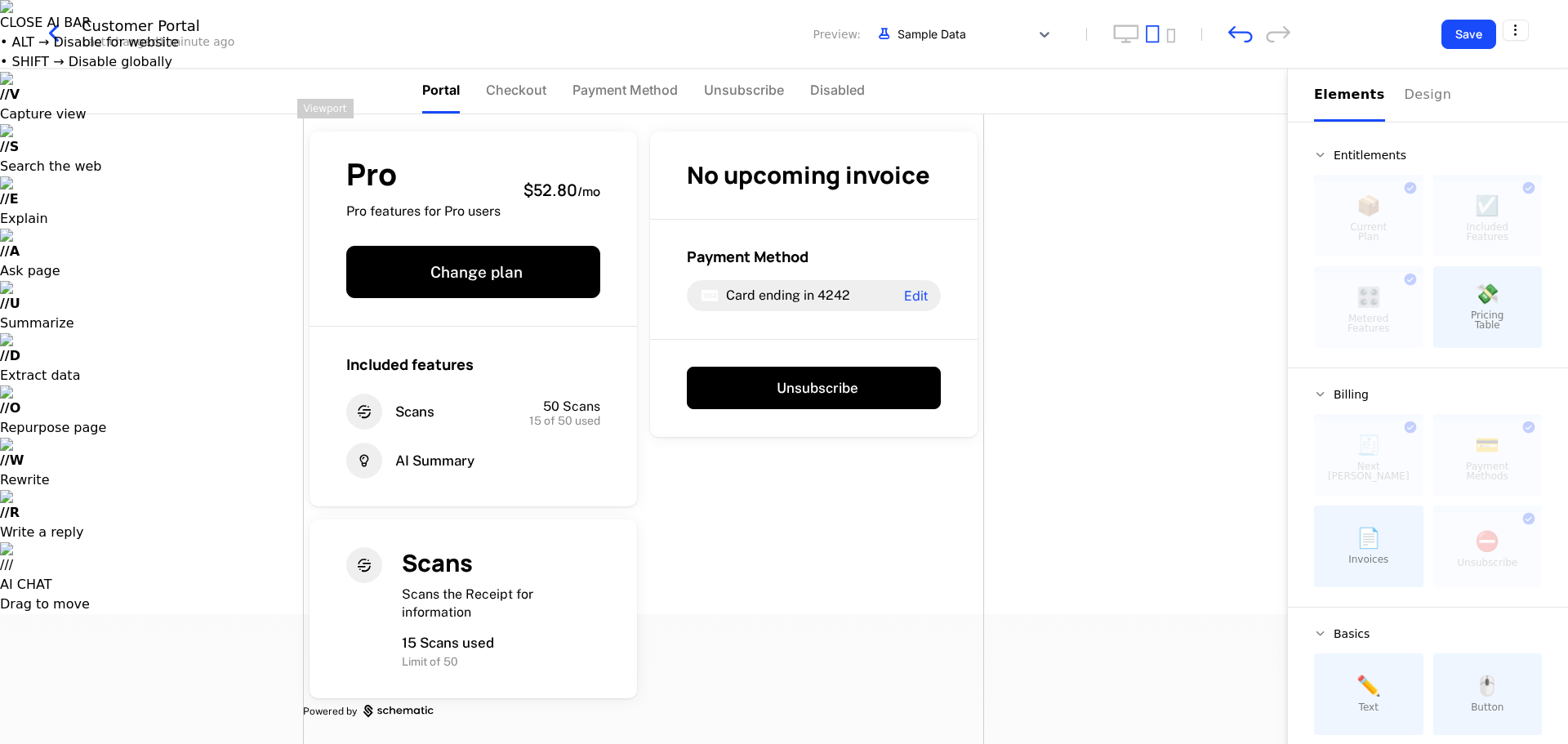
click at [735, 645] on div "Pro Pro features for Pro users $52.80 / mo Change plan Included features Scans …" at bounding box center [644, 421] width 681 height 645
click at [782, 507] on div "Pro Pro features for Pro users $52.80 / mo Change plan Included features Scans …" at bounding box center [644, 429] width 1288 height 630
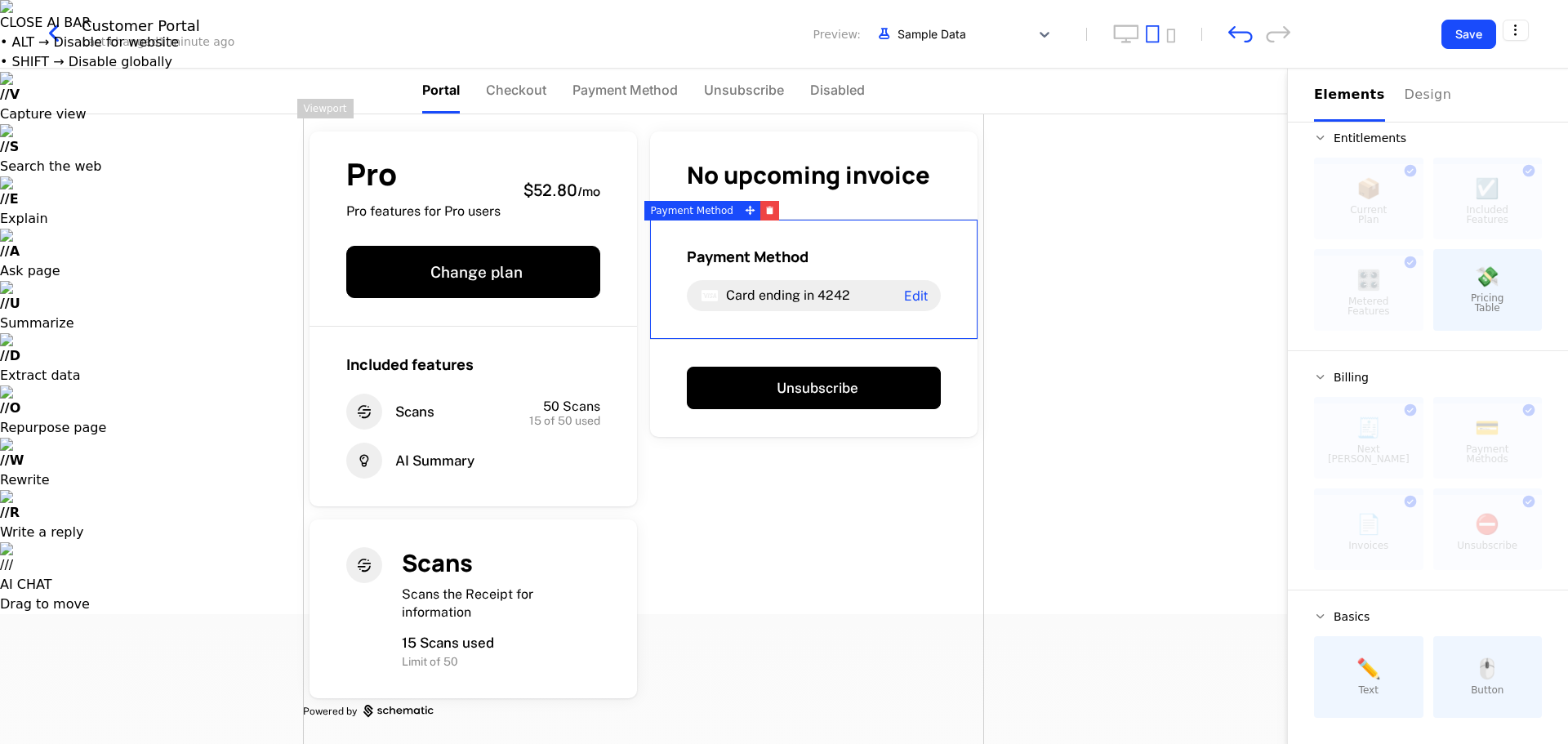
scroll to position [0, 0]
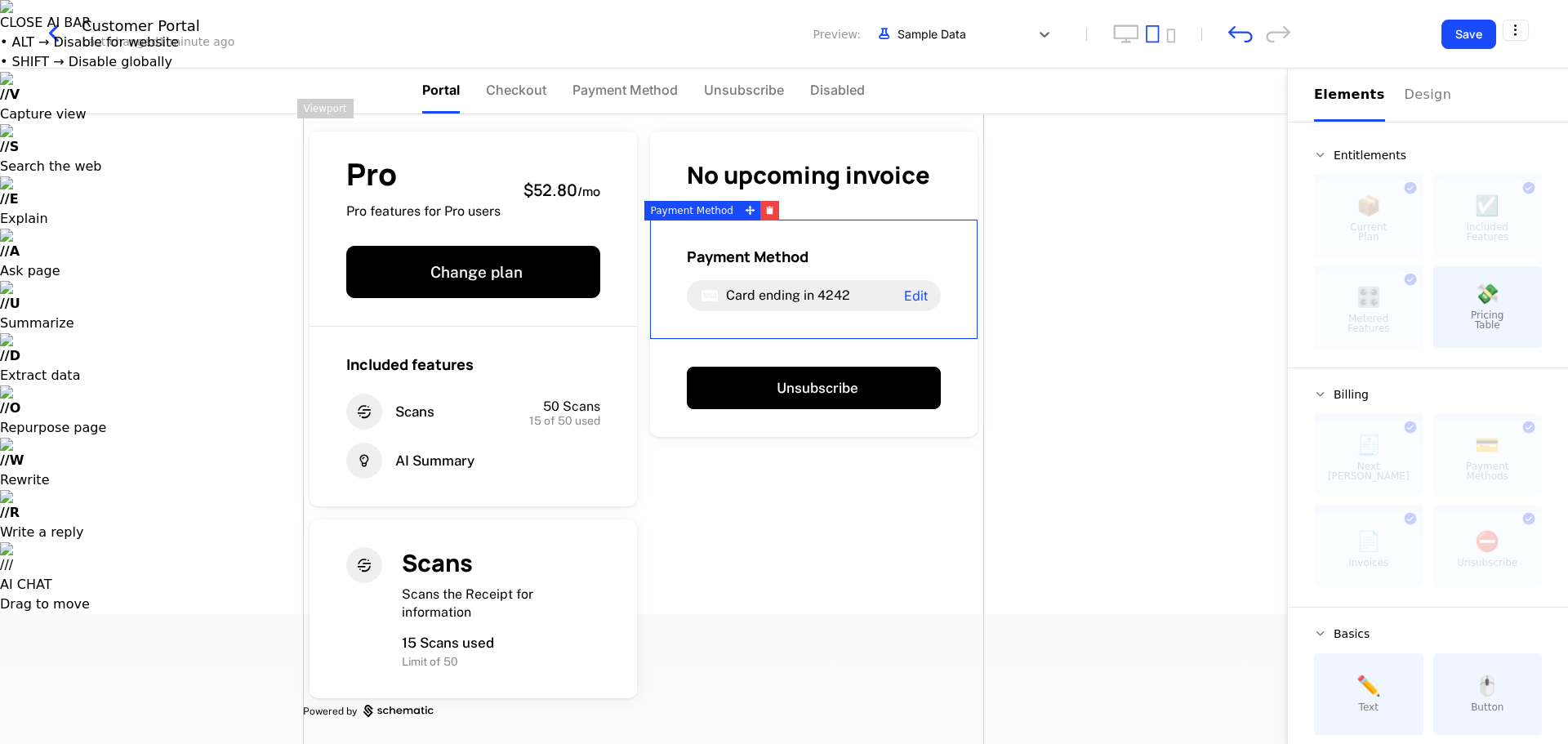
click at [782, 337] on div "Payment Method Card ending in 4242 Edit" at bounding box center [814, 280] width 327 height 120
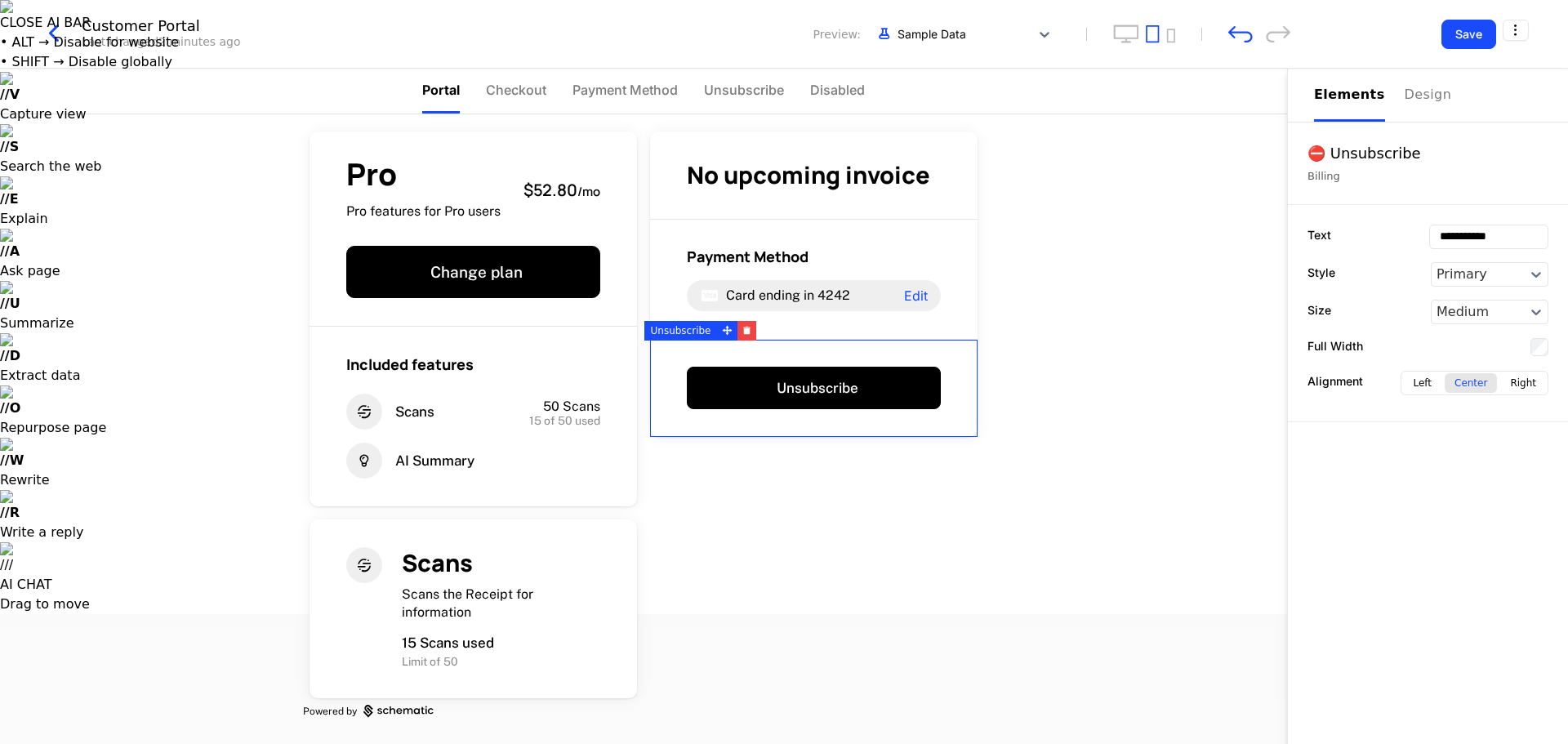
click at [782, 355] on div "Unsubscribe" at bounding box center [814, 388] width 327 height 98
click at [741, 325] on button "button" at bounding box center [747, 330] width 19 height 20
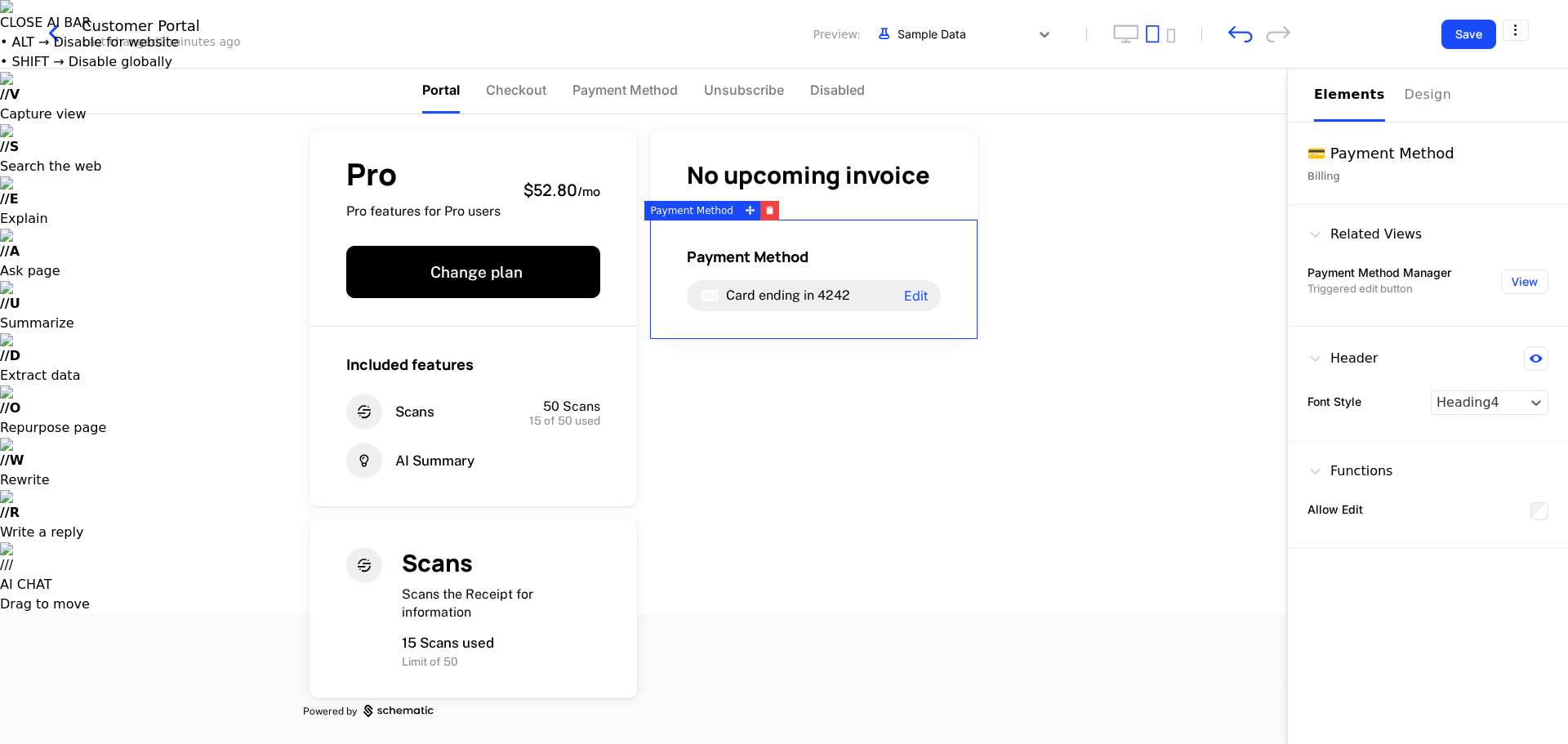
click at [742, 327] on div "Payment Method Card ending in 4242 Edit" at bounding box center [814, 279] width 327 height 119
click at [766, 208] on icon "button" at bounding box center [770, 210] width 9 height 9
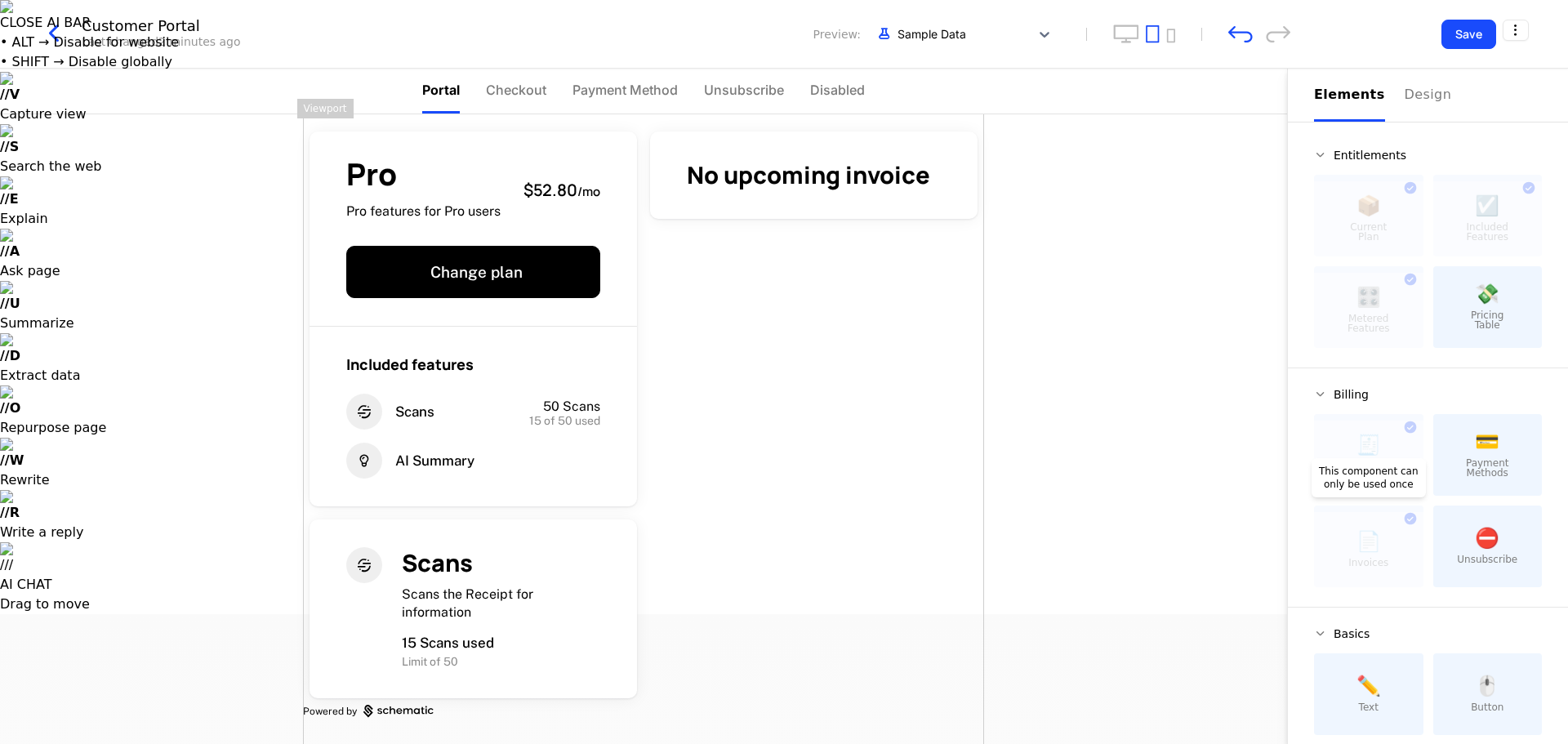
click at [782, 545] on div at bounding box center [1368, 549] width 109 height 75
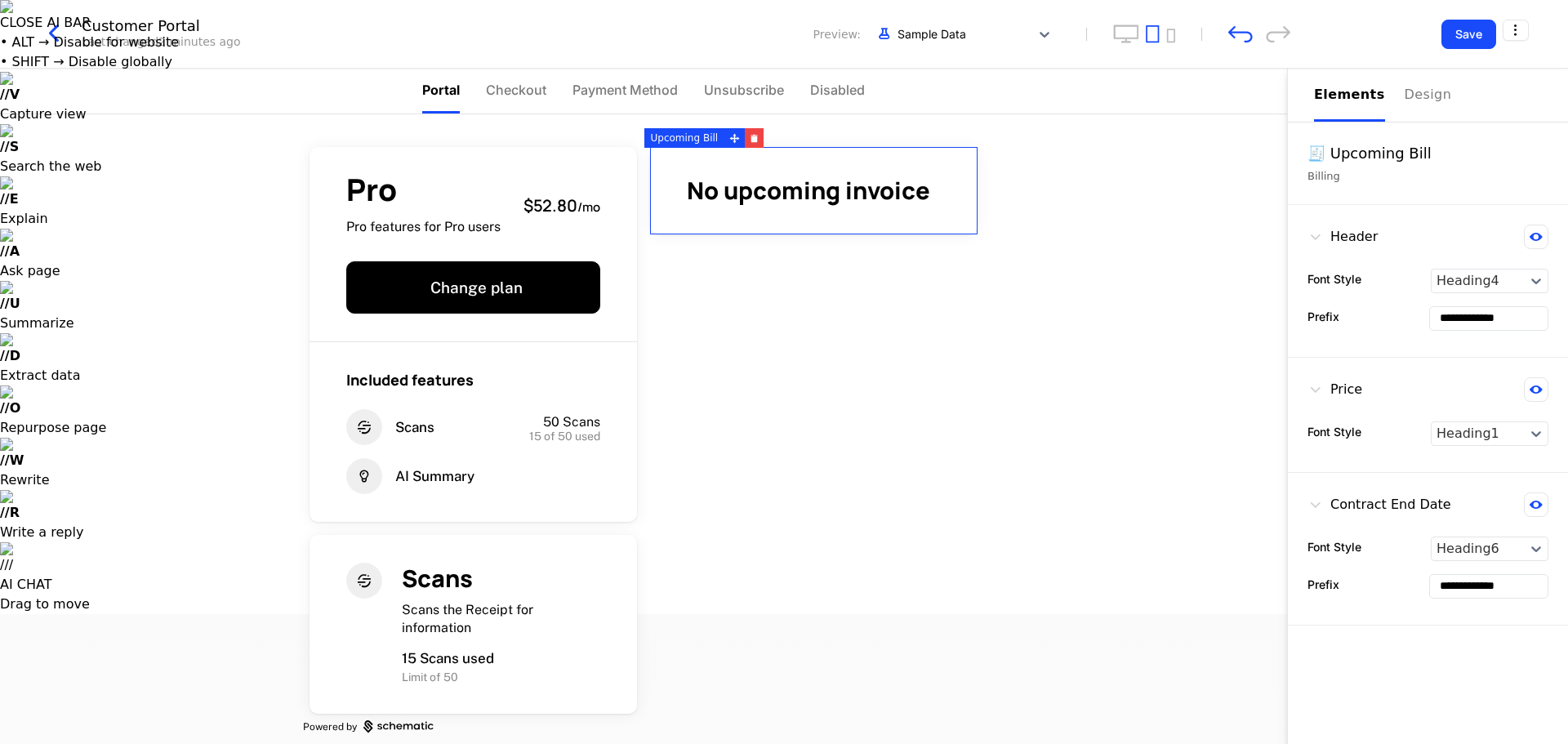
click at [782, 206] on span "No upcoming invoice" at bounding box center [808, 191] width 243 height 33
click at [782, 335] on div "Pro Pro features for Pro users $52.80 / mo Change plan Included features Scans …" at bounding box center [644, 429] width 1288 height 630
click at [782, 314] on div "Pro Pro features for Pro users $52.80 / mo Change plan Included features Scans …" at bounding box center [644, 429] width 1288 height 630
click at [782, 430] on div "Pro Pro features for Pro users $52.80 / mo Change plan Included features Scans …" at bounding box center [644, 429] width 1288 height 630
click at [782, 635] on div "Pro Pro features for Pro users $52.80 / mo Change plan Included features Scans …" at bounding box center [644, 429] width 1288 height 630
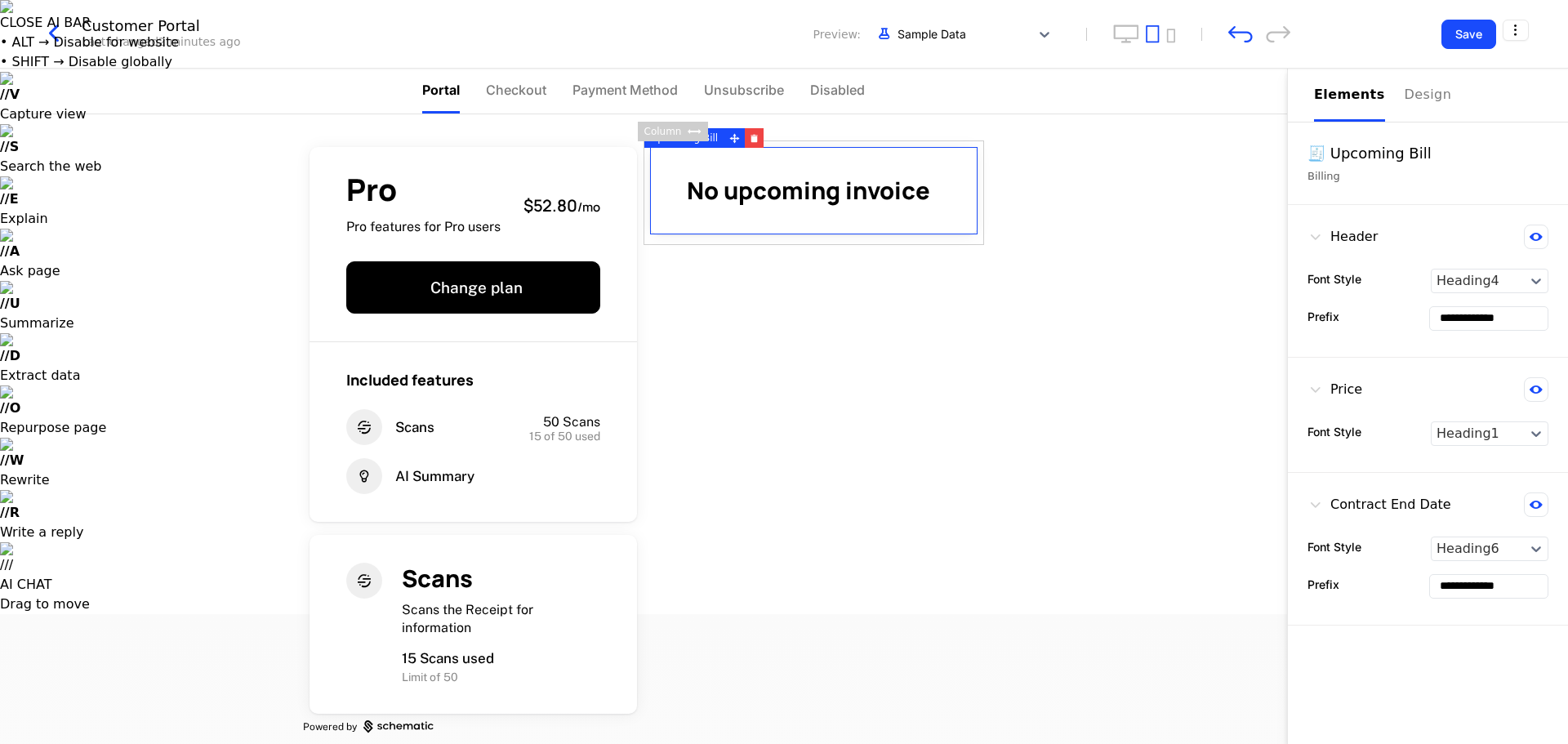
click at [782, 672] on div "**********" at bounding box center [1428, 406] width 281 height 676
click at [782, 580] on div "Pro Pro features for Pro users $52.80 / mo Change plan Included features Scans …" at bounding box center [644, 429] width 1288 height 630
click at [782, 290] on div "Pro Pro features for Pro users $52.80 / mo Change plan Included features Scans …" at bounding box center [644, 429] width 1288 height 630
click at [782, 127] on div "Pro Pro features for Pro users $52.80 / mo Change plan Included features Scans …" at bounding box center [644, 437] width 681 height 645
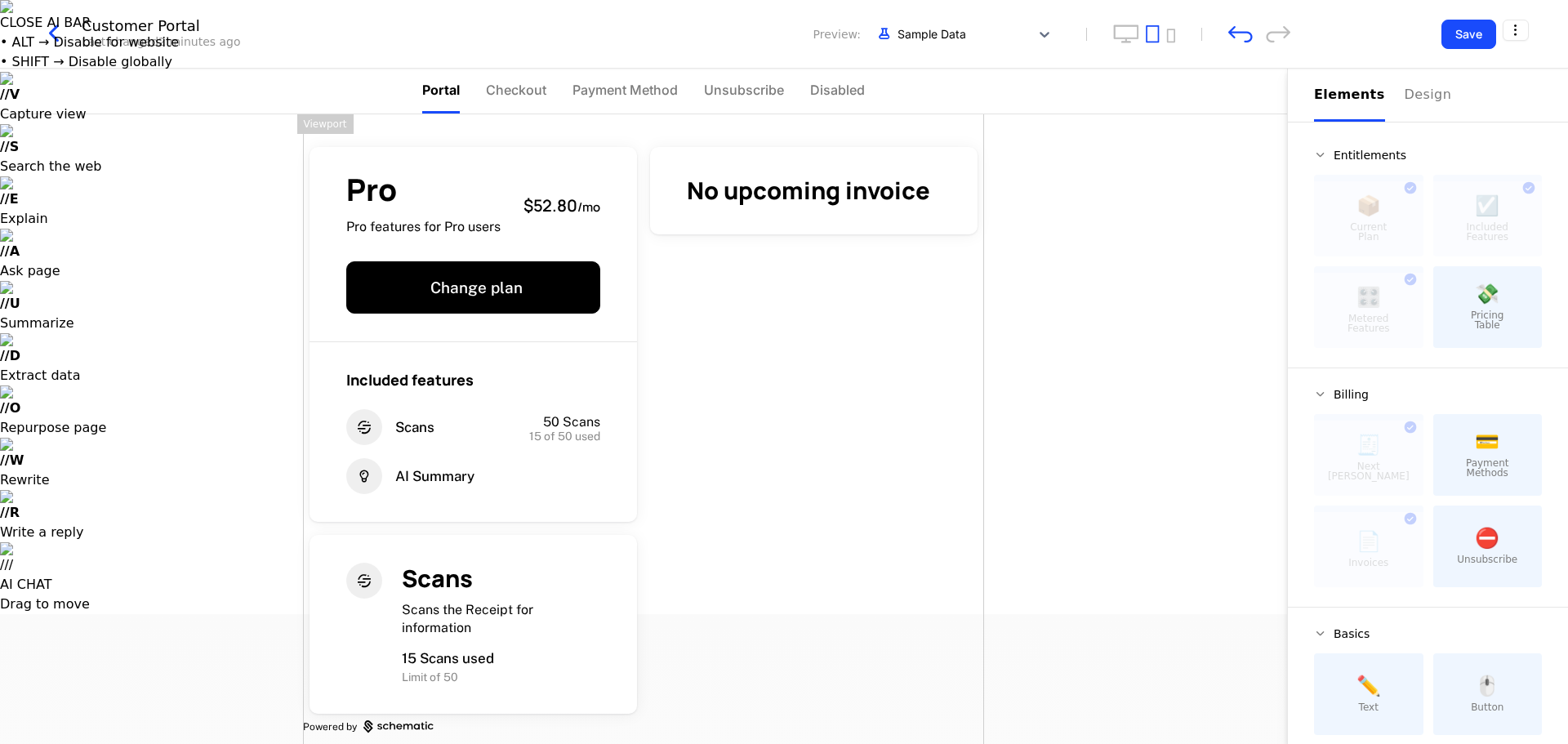
scroll to position [17, 0]
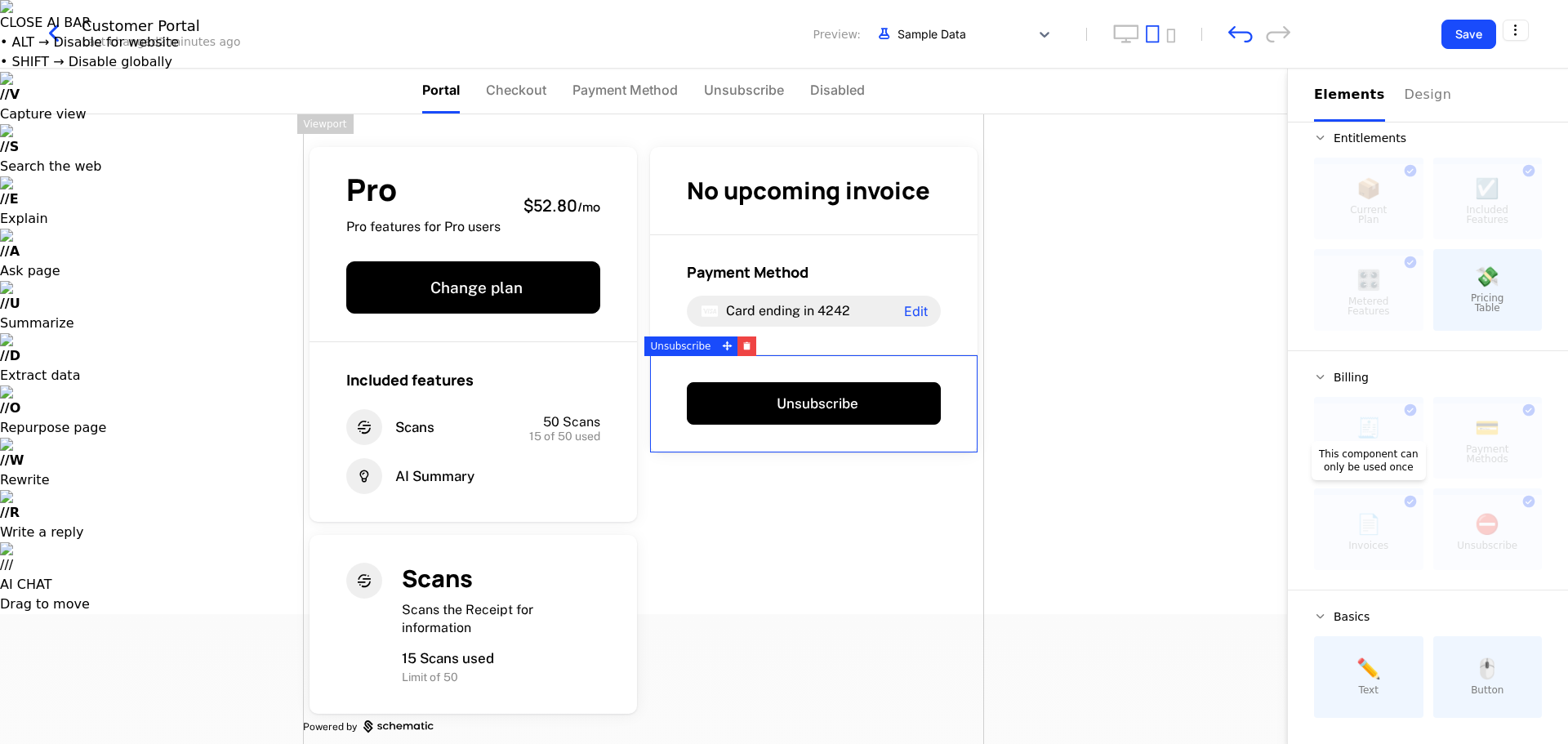
click at [782, 523] on div at bounding box center [1368, 532] width 109 height 75
drag, startPoint x: 1353, startPoint y: 523, endPoint x: 1418, endPoint y: 523, distance: 65.0
click at [782, 523] on div "🧾 Next Bill Due This component can only be used once 💳 Payment Methods This com…" at bounding box center [1427, 483] width 228 height 173
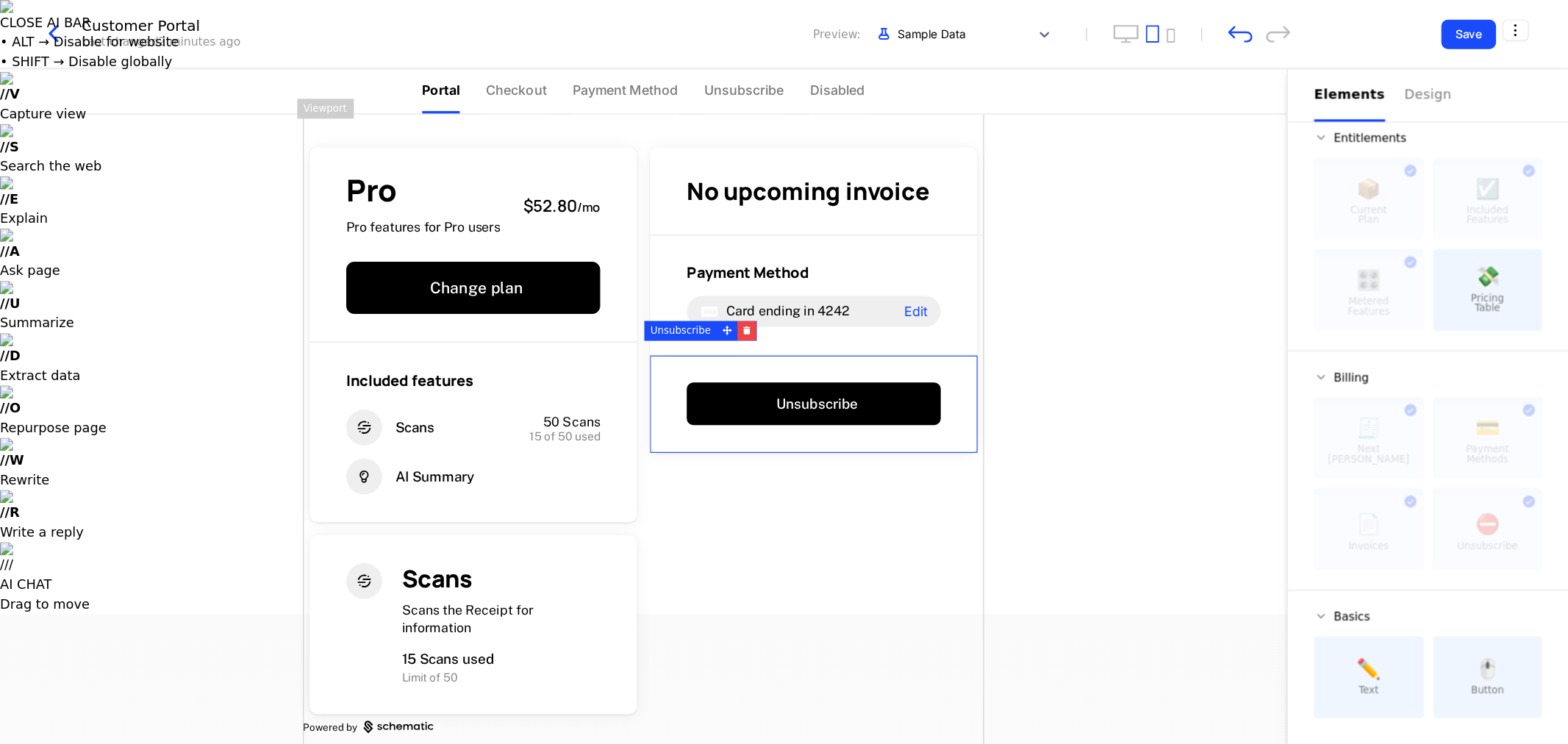
scroll to position [14, 0]
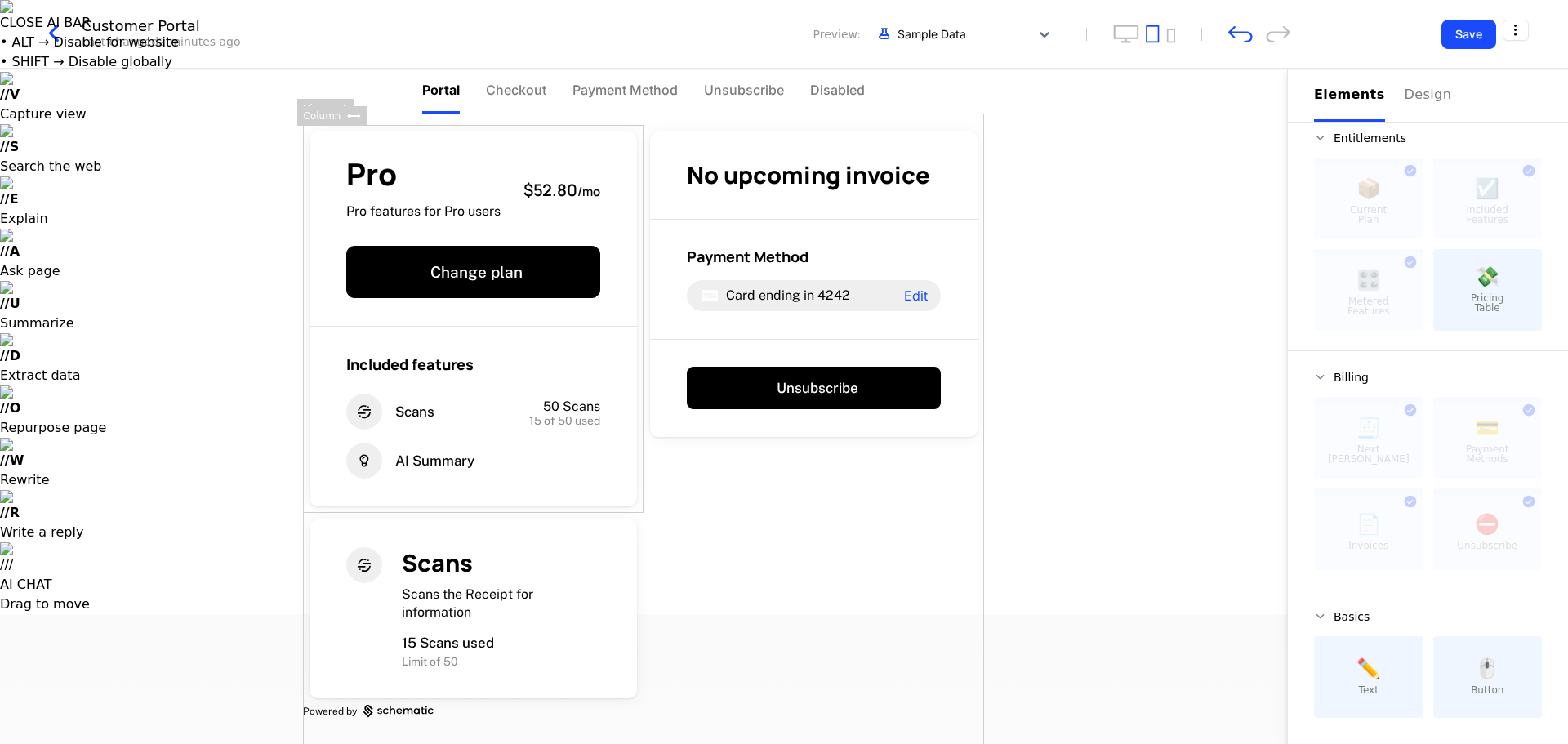
click at [254, 411] on div "Pro Pro features for Pro users $52.80 / mo Change plan Included features Scans …" at bounding box center [644, 429] width 1288 height 630
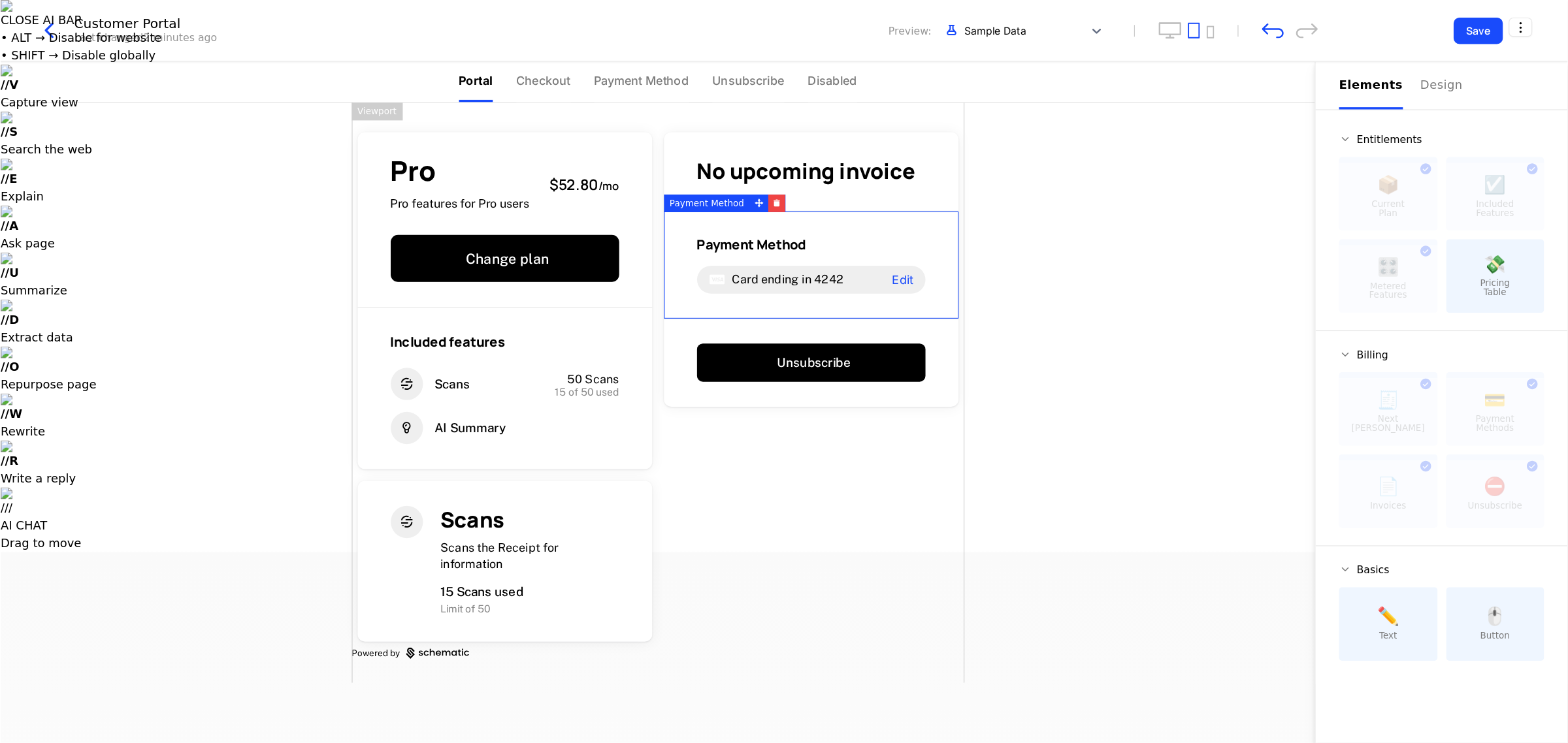
scroll to position [0, 0]
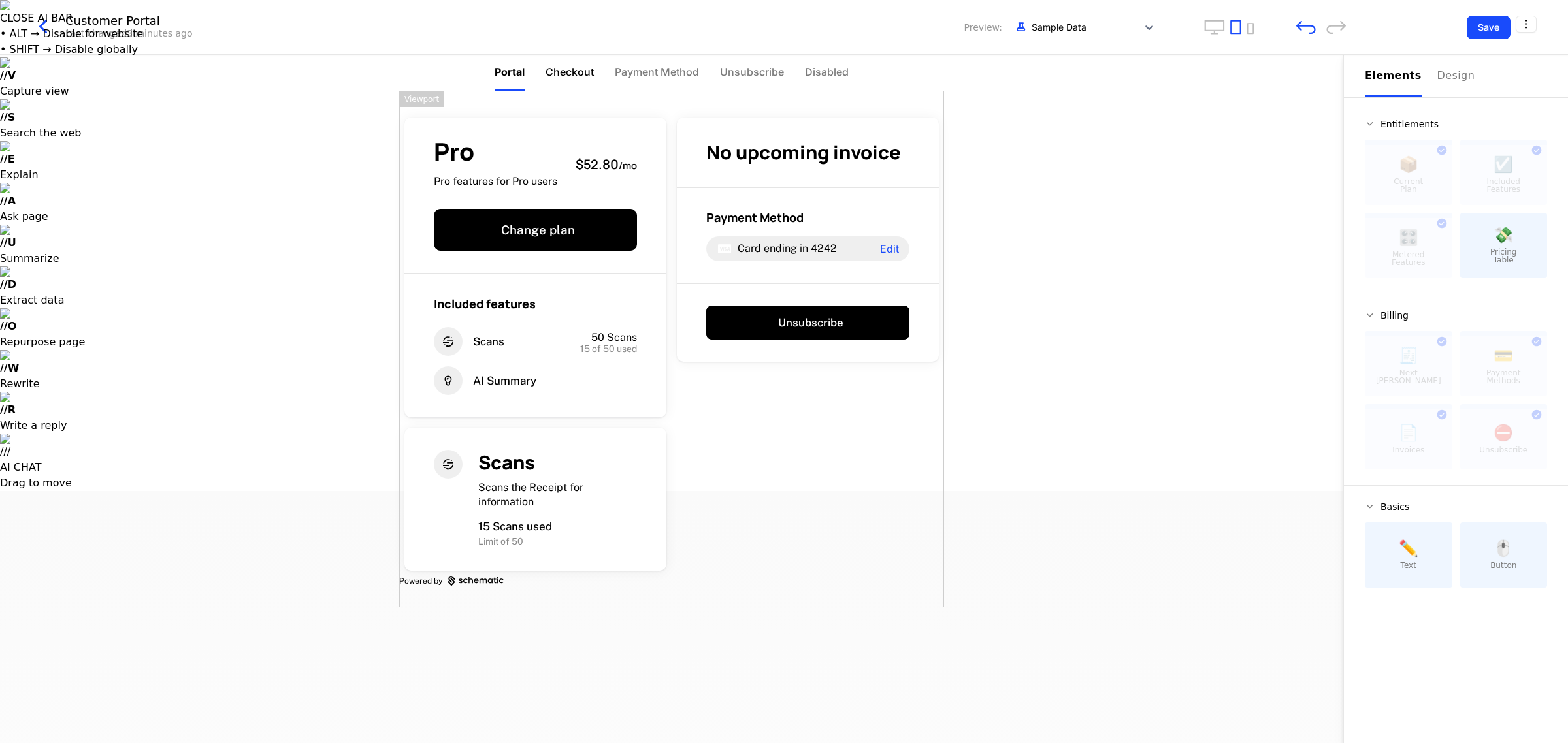
click at [570, 80] on li "Checkout" at bounding box center [570, 72] width 49 height 36
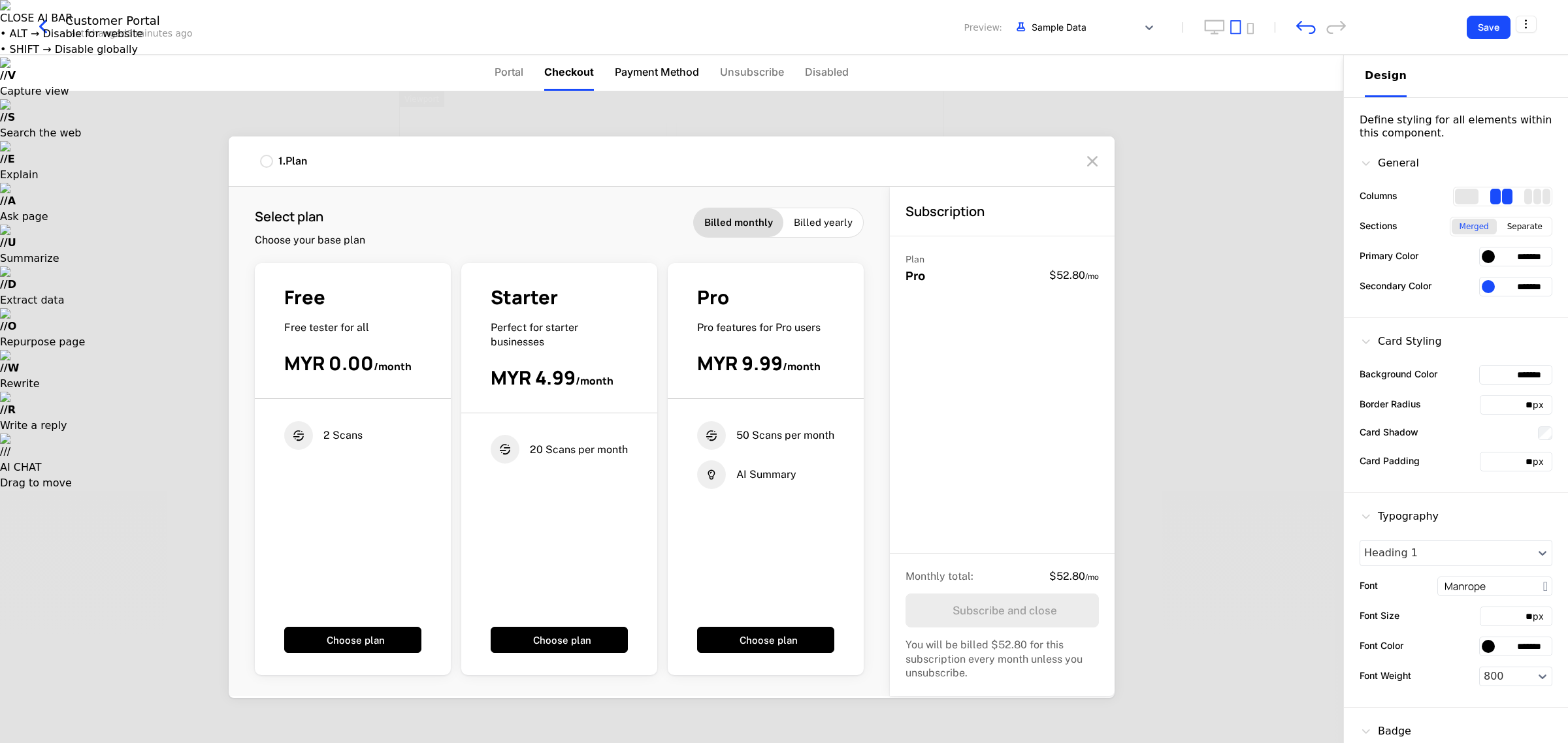
click at [625, 74] on span "Payment Method" at bounding box center [657, 72] width 84 height 16
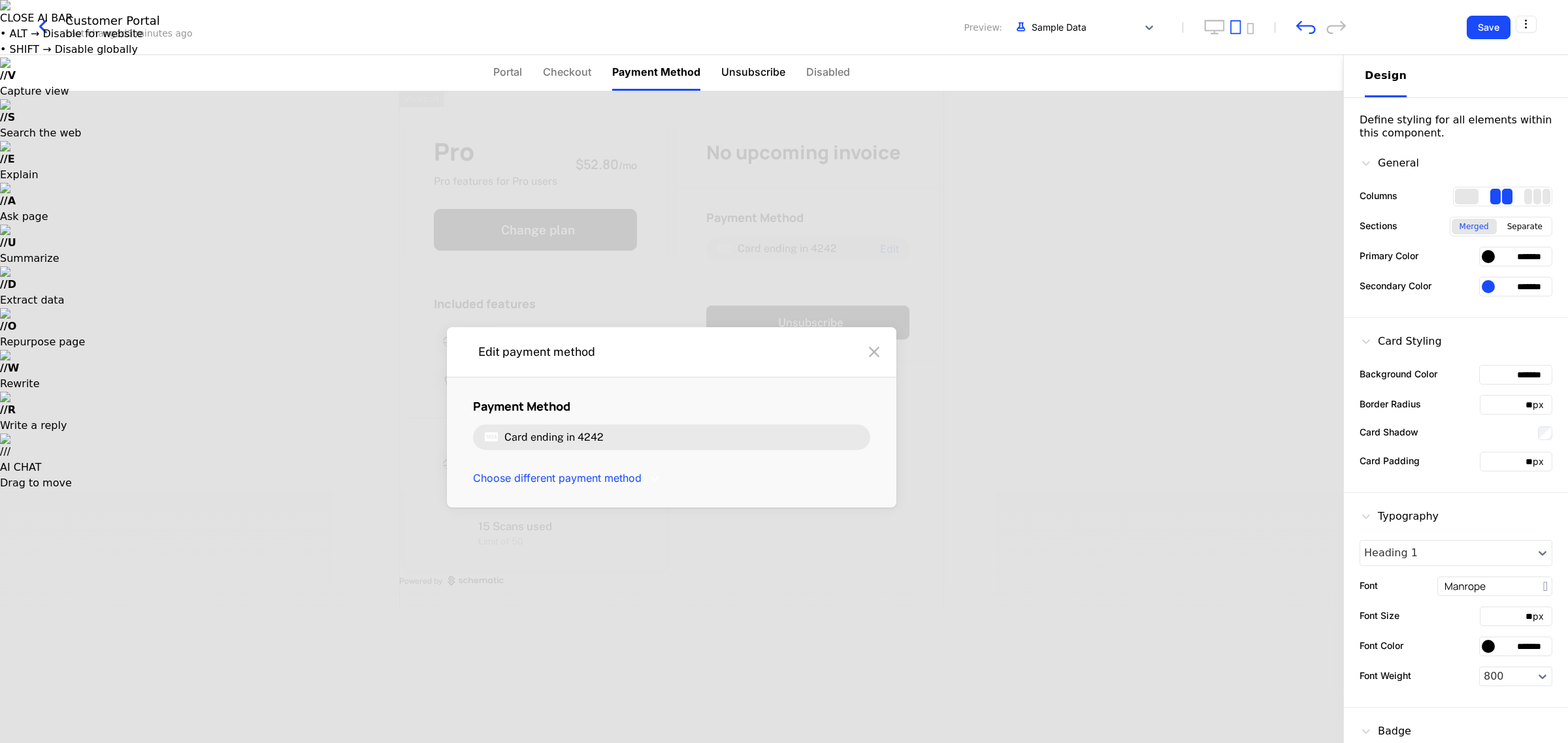
click at [625, 74] on span "Unsubscribe" at bounding box center [753, 72] width 64 height 16
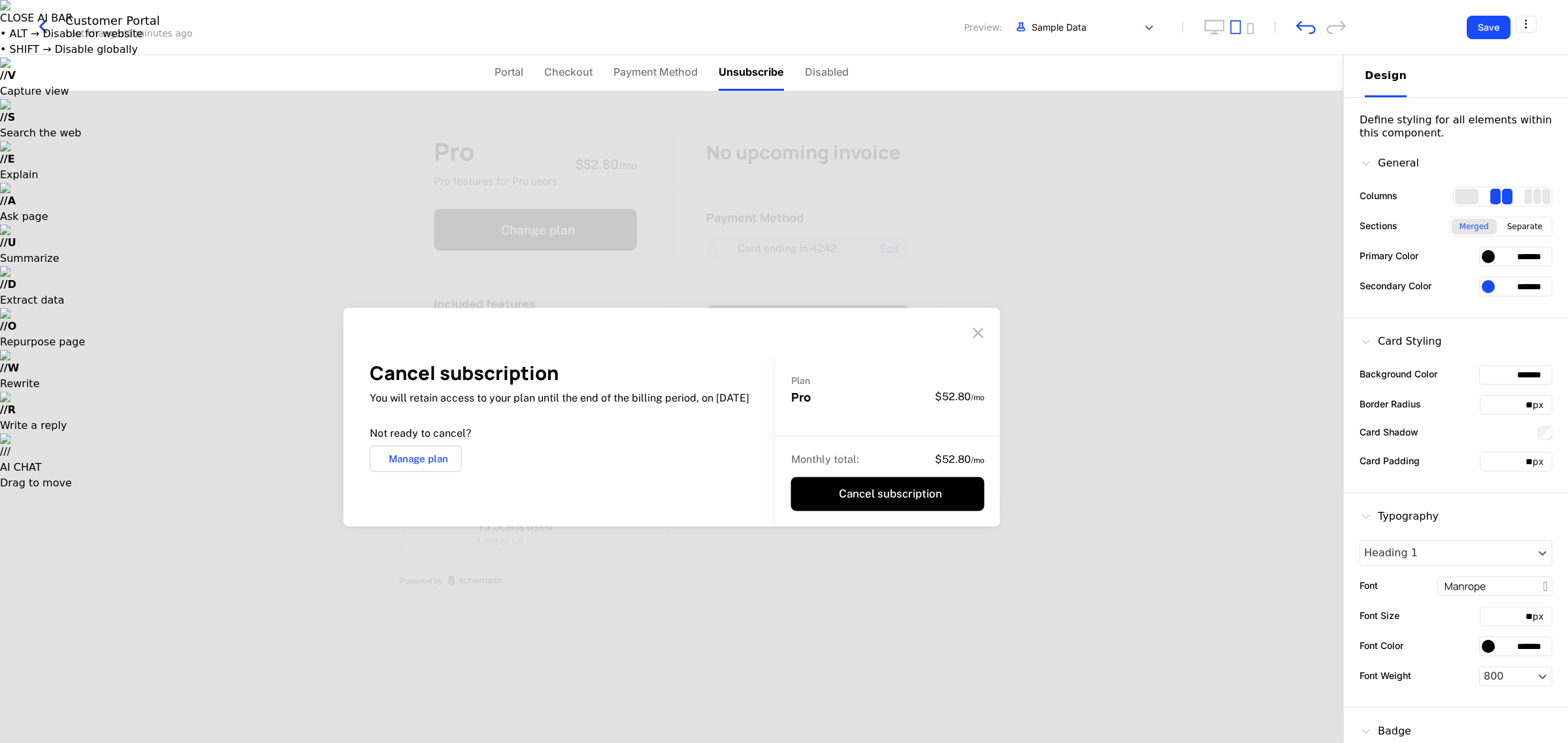
click at [625, 168] on div "Cancel subscription You will retain access to your plan until the end of the bi…" at bounding box center [672, 417] width 1343 height 652
click at [503, 82] on li "Portal" at bounding box center [509, 72] width 29 height 36
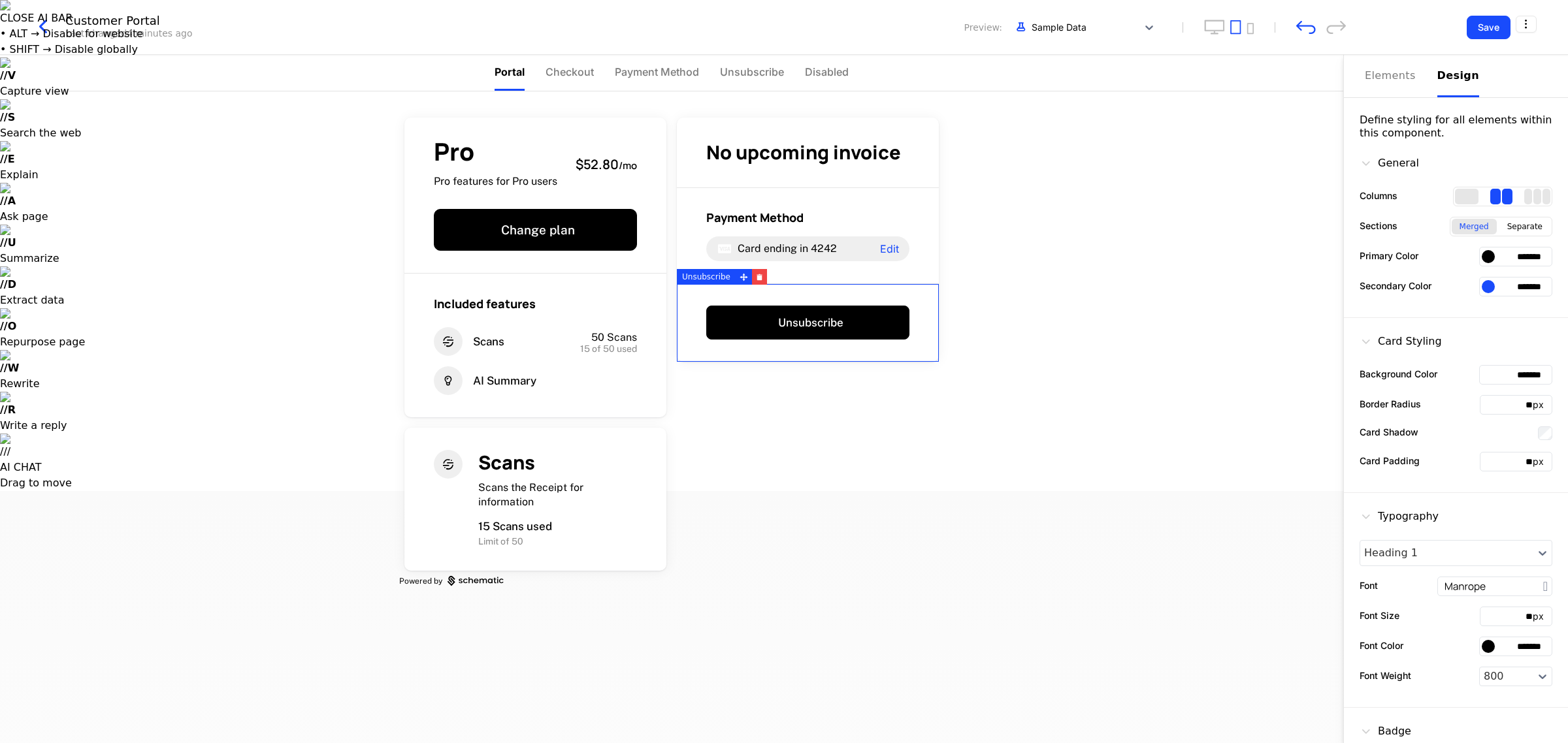
click at [625, 191] on div "Pro Pro features for Pro users $52.80 / mo Change plan Included features Scans …" at bounding box center [672, 417] width 1343 height 652
click at [625, 183] on div "Pro Pro features for Pro users $52.80 / mo Change plan Included features Scans …" at bounding box center [672, 417] width 1343 height 652
click at [625, 168] on div "Pro Pro features for Pro users $52.80 / mo Change plan Included features Scans …" at bounding box center [672, 417] width 1343 height 652
click at [625, 110] on div "Pro Pro features for Pro users $52.80 / mo Change plan Included features Scans …" at bounding box center [672, 349] width 545 height 516
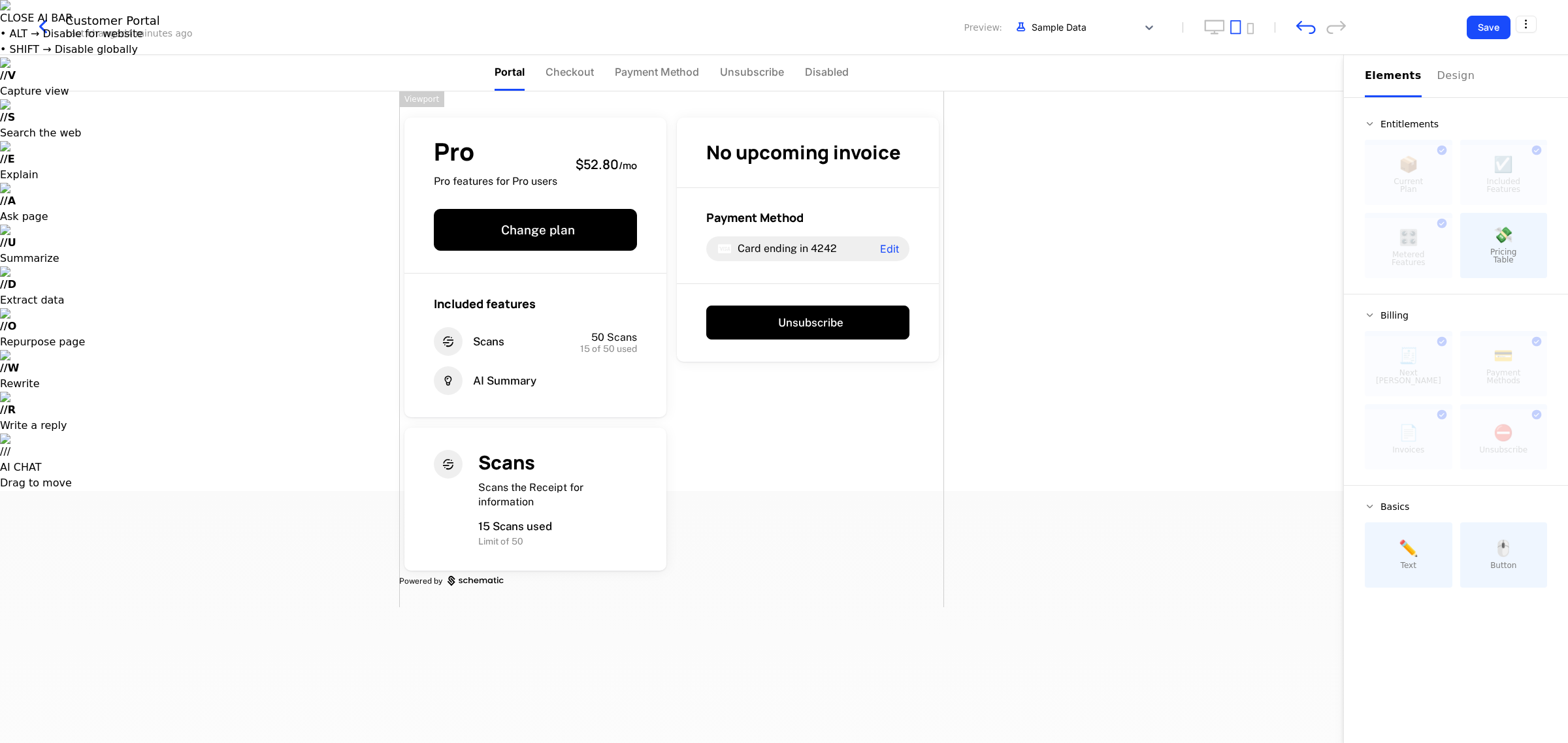
click at [625, 320] on div "Pro Pro features for Pro users $52.80 / mo Change plan Included features Scans …" at bounding box center [672, 417] width 1343 height 652
click at [625, 197] on div "Pro Pro features for Pro users $52.80 / mo Change plan Included features Scans …" at bounding box center [672, 417] width 1343 height 652
click at [625, 25] on html "CLOSE AI BAR • ALT → Disable for website • SHIFT → Disable globally // V Captur…" at bounding box center [784, 617] width 1568 height 1234
click at [625, 85] on html "CLOSE AI BAR • ALT → Disable for website • SHIFT → Disable globally // V Captur…" at bounding box center [784, 617] width 1568 height 1234
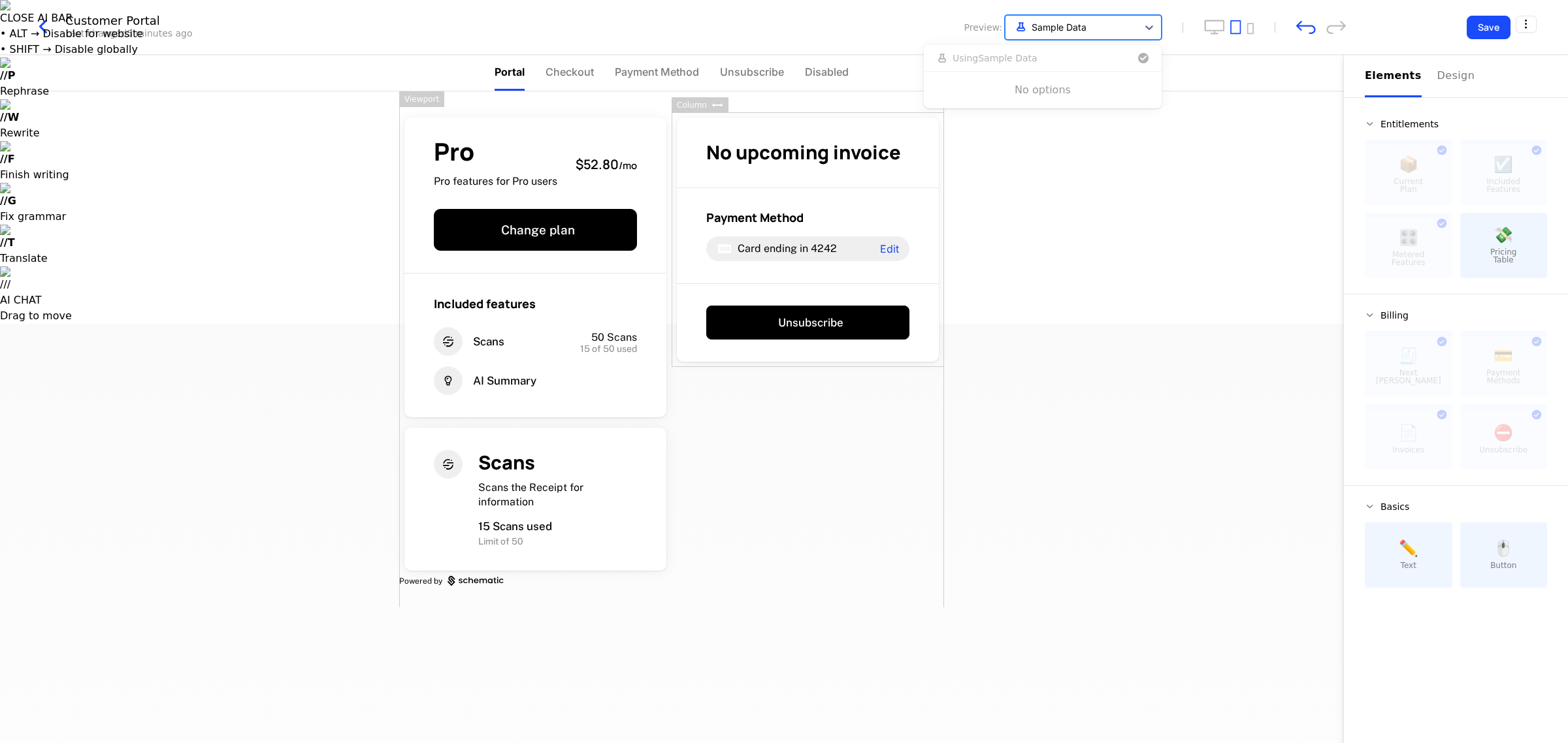
click at [625, 32] on div at bounding box center [1071, 27] width 119 height 16
click at [625, 141] on div "Pro Pro features for Pro users $52.80 / mo Change plan Included features Scans …" at bounding box center [672, 417] width 1343 height 652
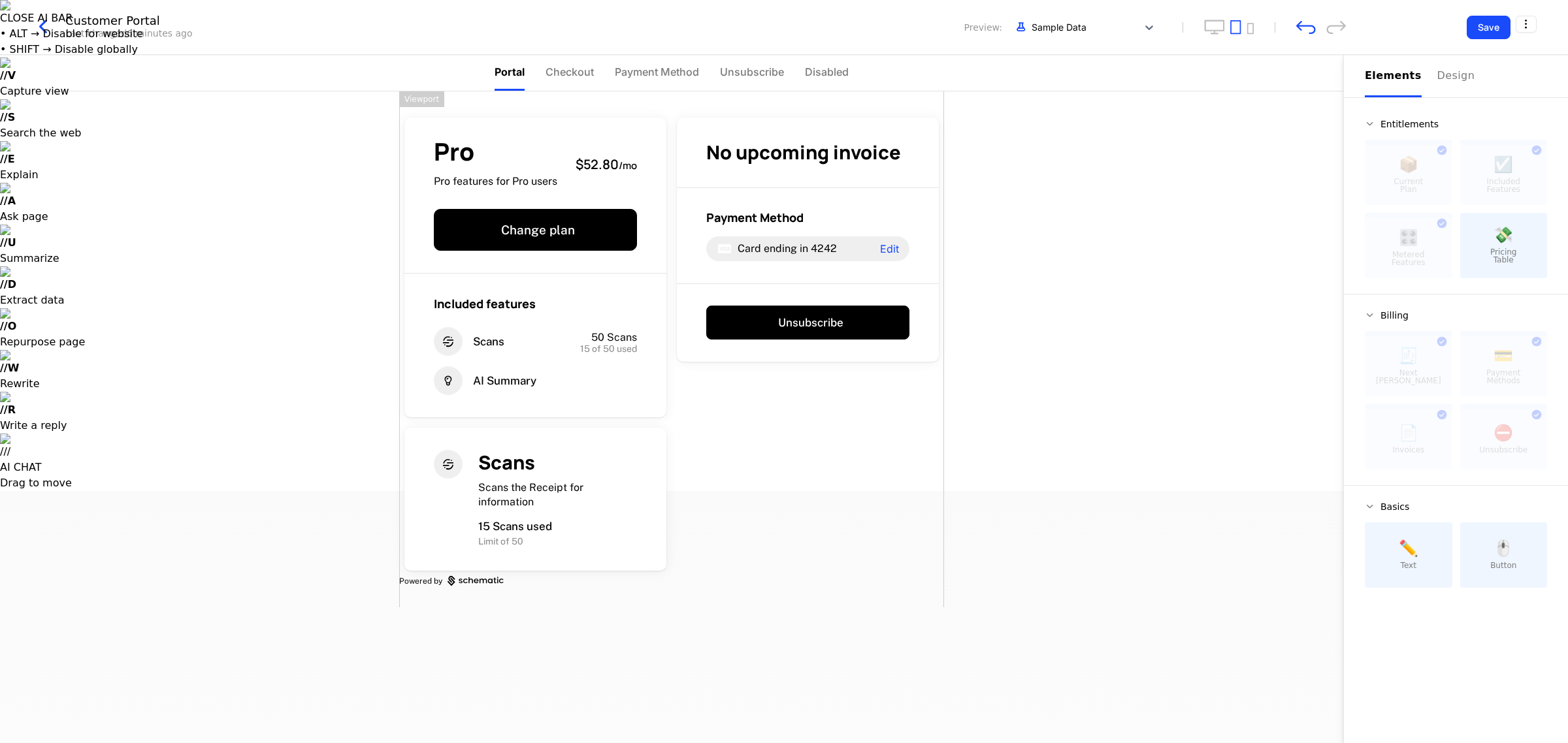
click at [625, 27] on span "Preview:" at bounding box center [983, 28] width 38 height 13
click at [625, 214] on div "Pro Pro features for Pro users $52.80 / mo Change plan Included features Scans …" at bounding box center [672, 417] width 1343 height 652
click at [579, 76] on span "Checkout" at bounding box center [570, 72] width 49 height 16
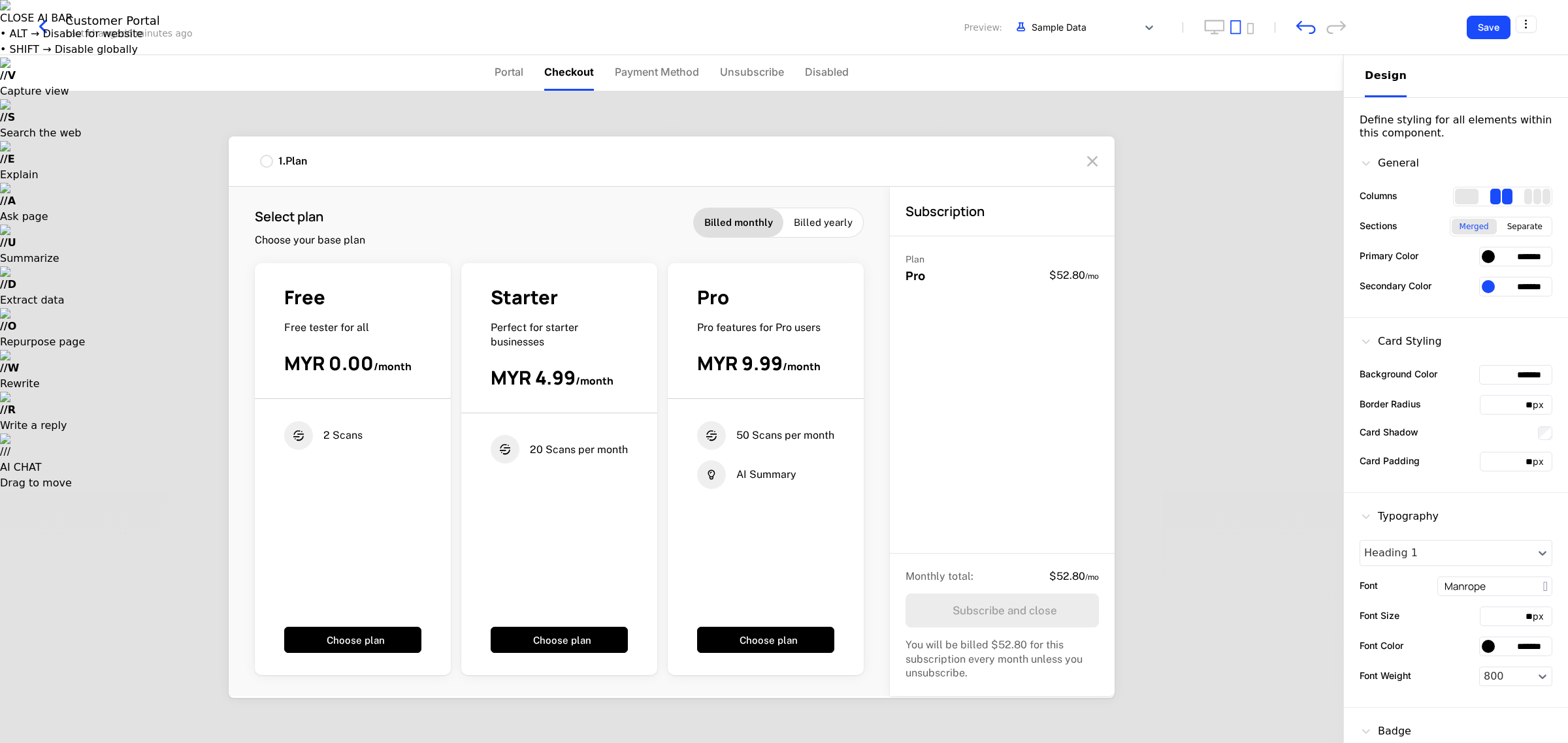
click at [377, 342] on div "Free Free tester for all MYR 0.00 / month" at bounding box center [353, 342] width 196 height 114
click at [268, 166] on div at bounding box center [266, 161] width 13 height 13
click at [625, 66] on span "Payment Method" at bounding box center [657, 72] width 84 height 16
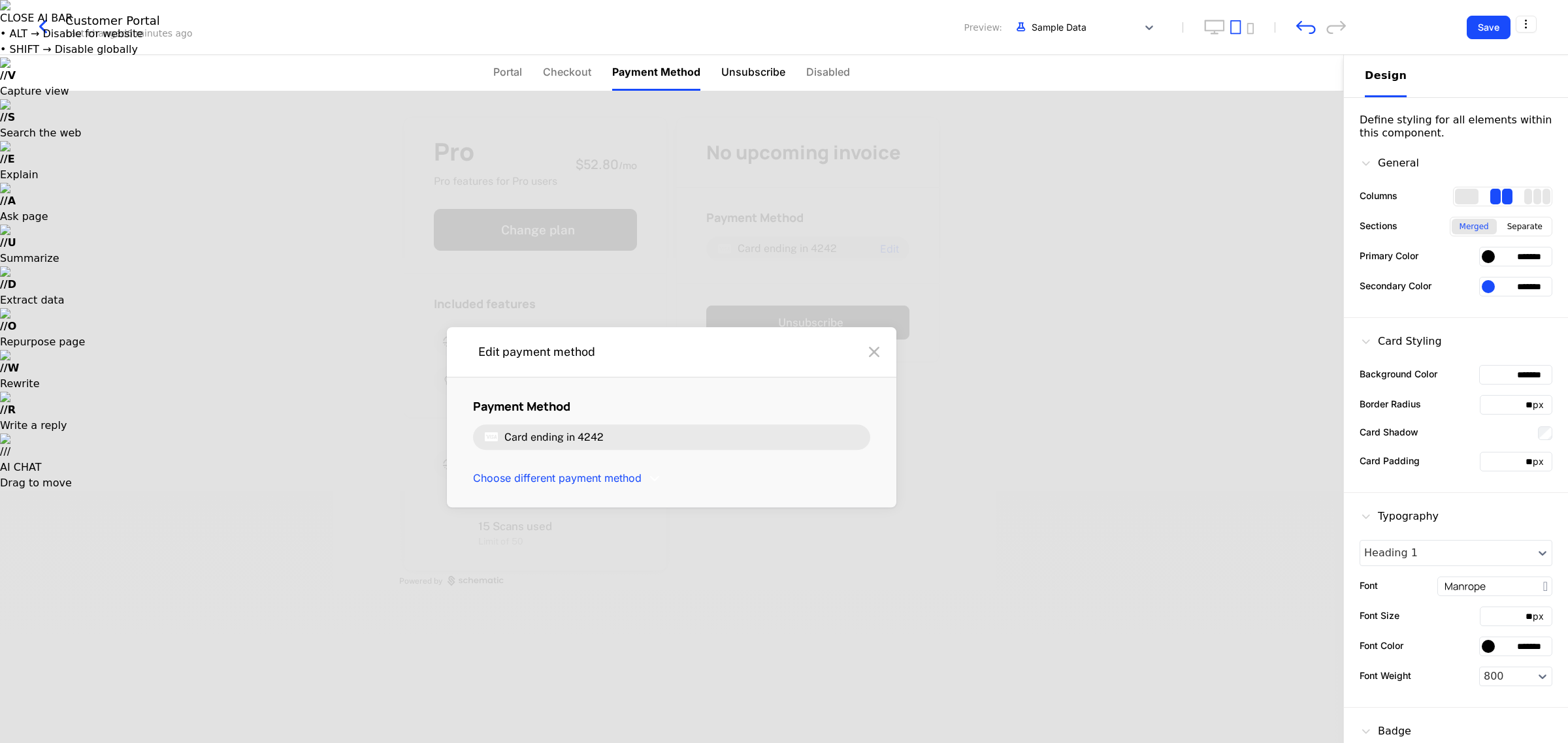
click at [625, 67] on span "Unsubscribe" at bounding box center [753, 72] width 64 height 16
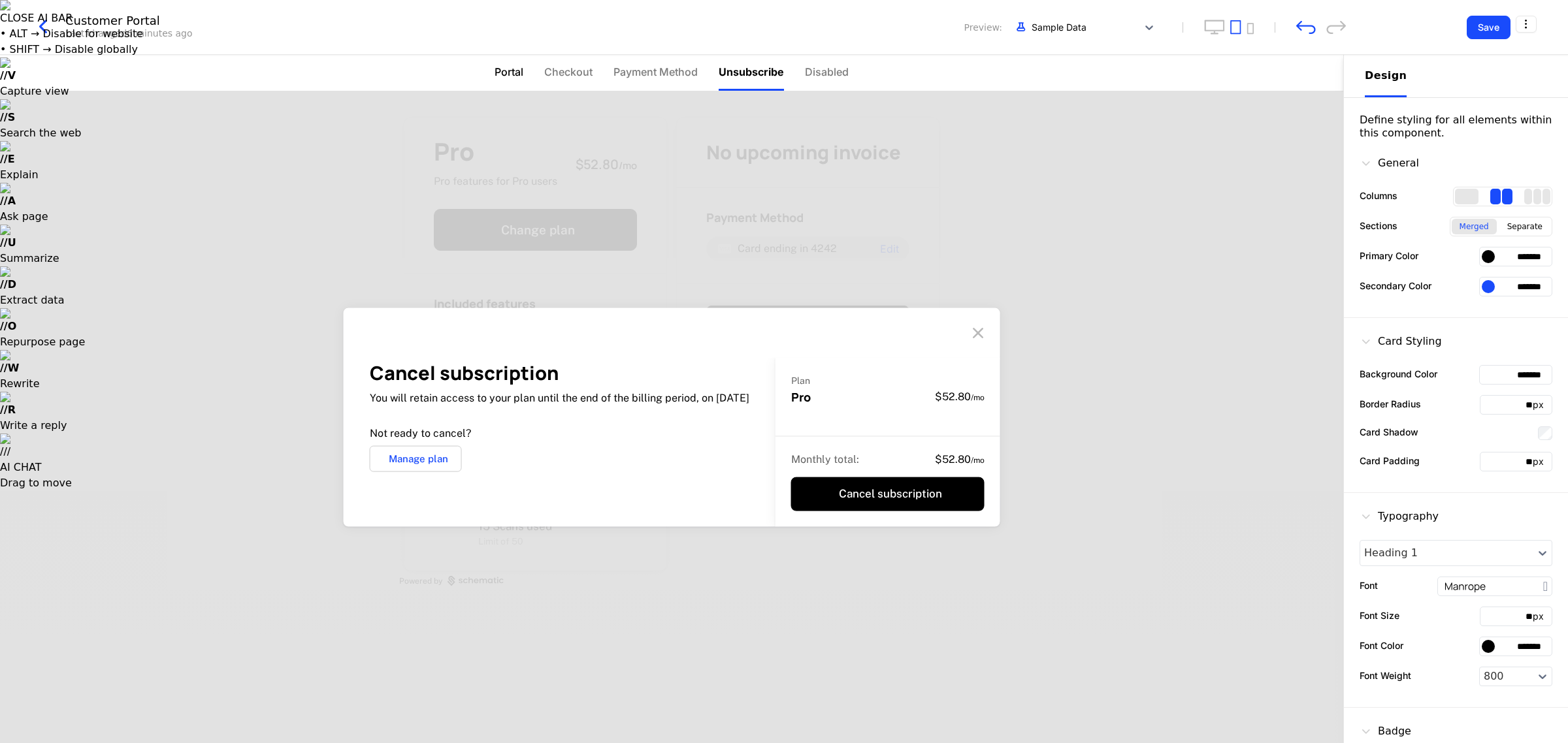
click at [518, 75] on span "Portal" at bounding box center [509, 72] width 29 height 16
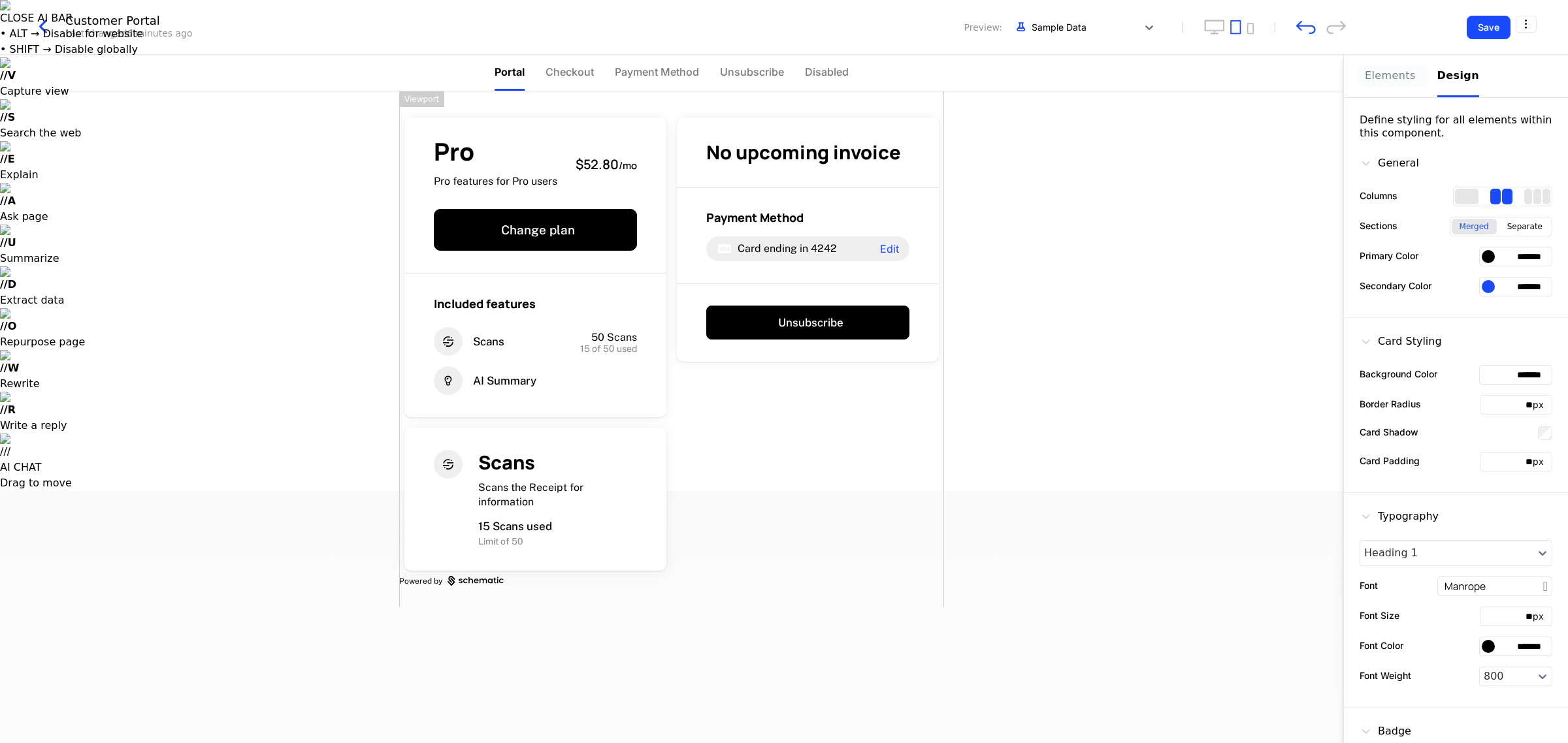
click at [625, 78] on div "Elements" at bounding box center [1393, 76] width 57 height 16
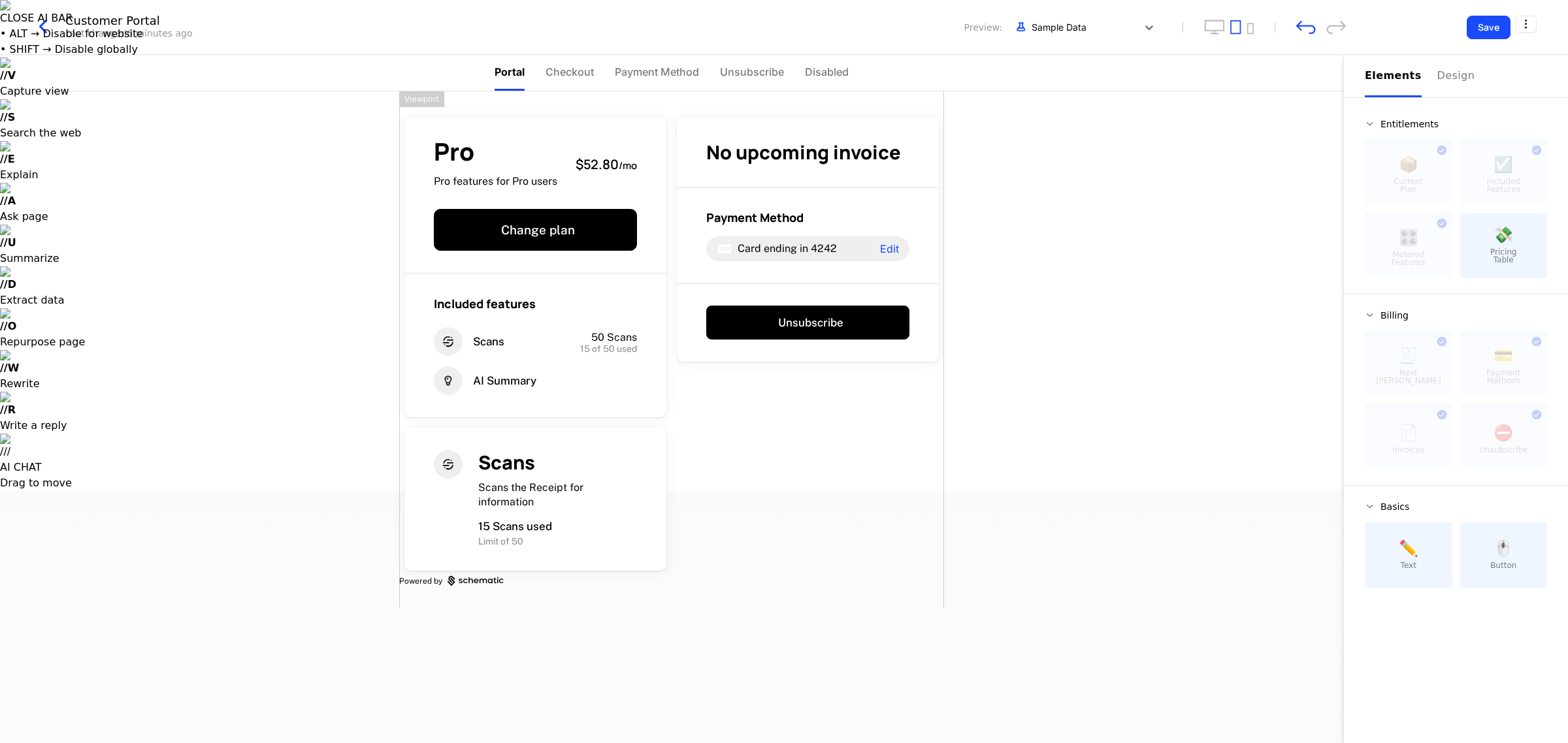
click at [625, 483] on div "Pro Pro features for Pro users $52.80 / mo Change plan Included features Scans …" at bounding box center [672, 349] width 545 height 516
click at [416, 100] on div "Viewport" at bounding box center [422, 99] width 45 height 16
click at [625, 24] on button "Save" at bounding box center [1488, 28] width 44 height 24
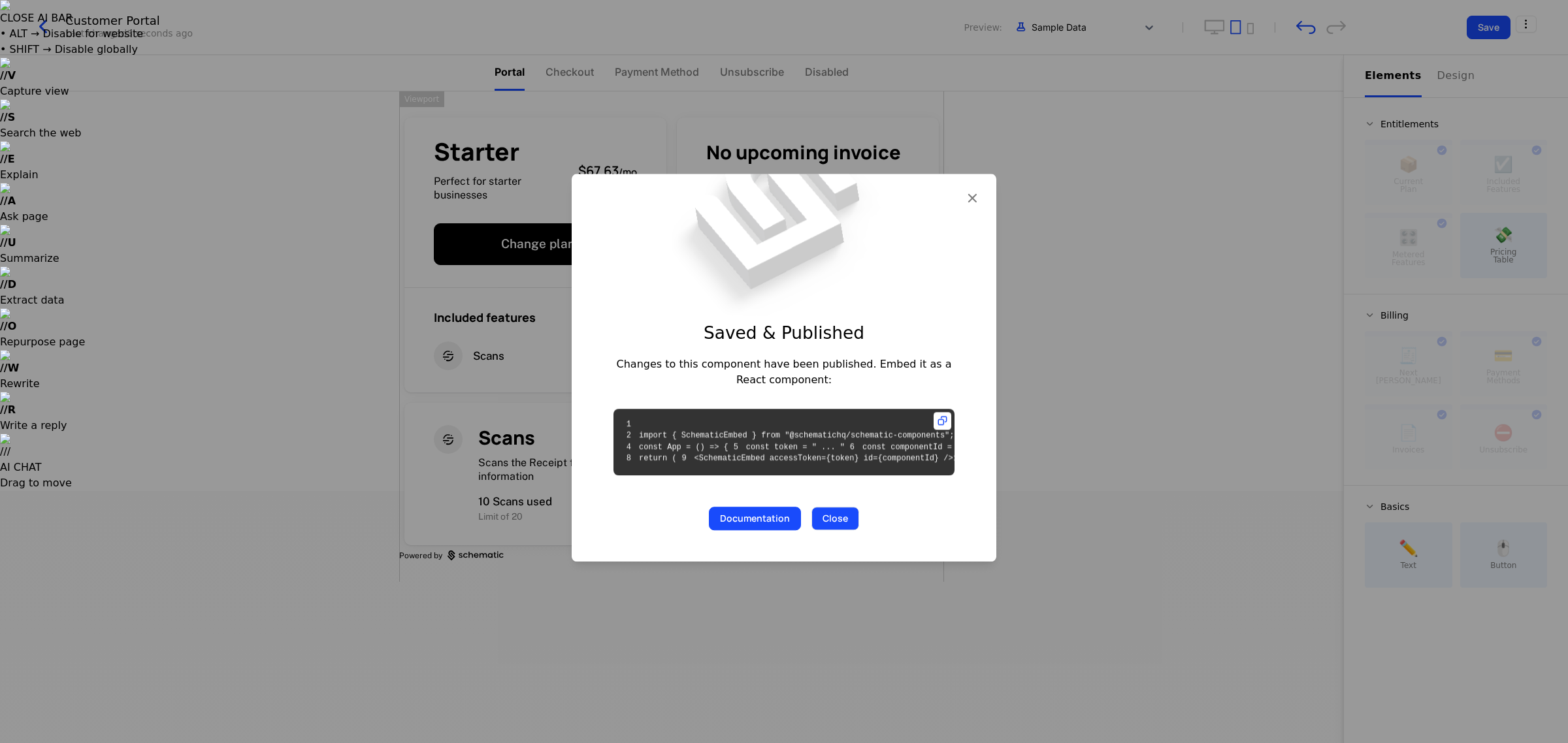
click at [625, 531] on button "Close" at bounding box center [835, 519] width 48 height 24
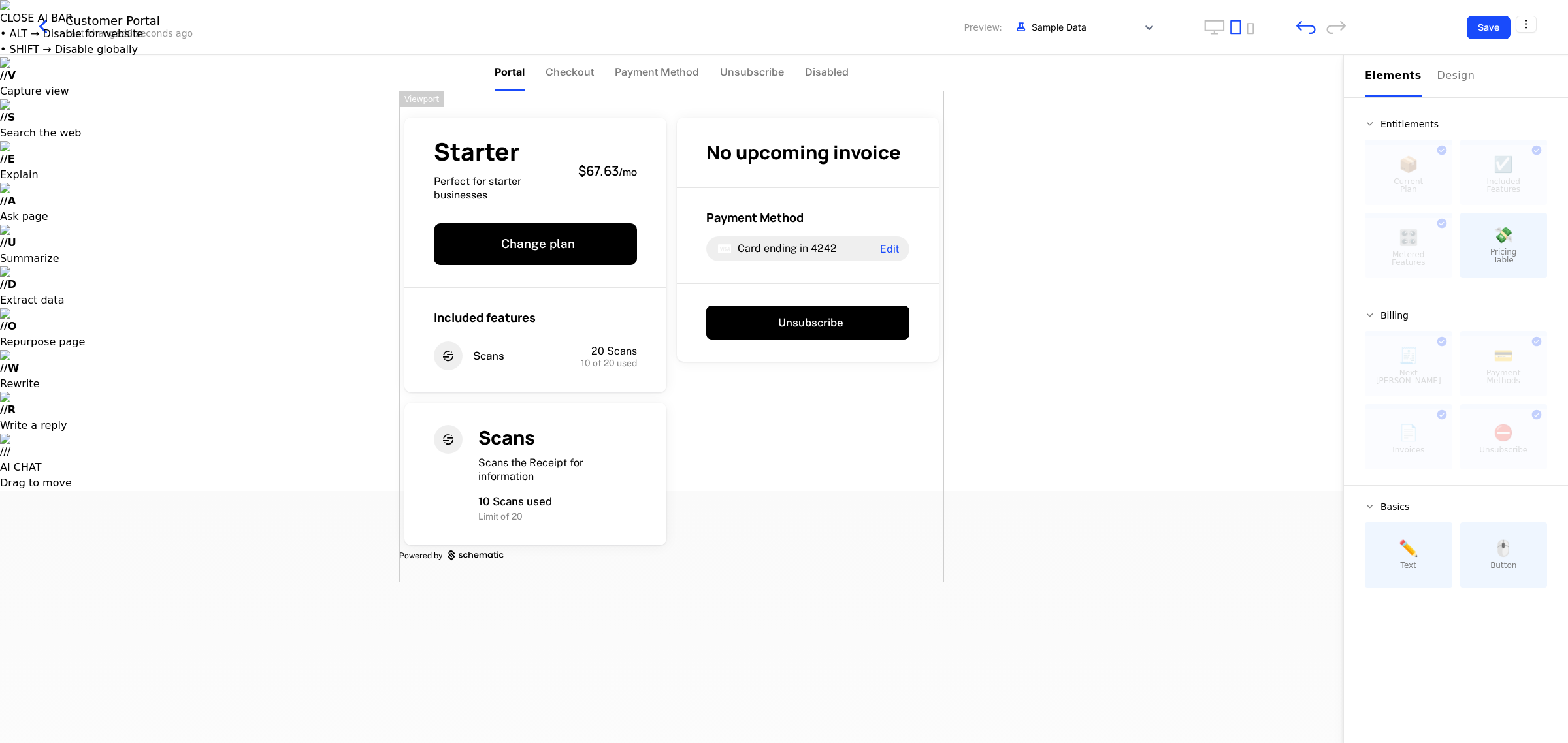
click at [625, 244] on div "Starter Perfect for starter businesses $67.63 / mo Change plan Included feature…" at bounding box center [672, 417] width 1343 height 652
click at [46, 22] on icon "button" at bounding box center [43, 27] width 24 height 24
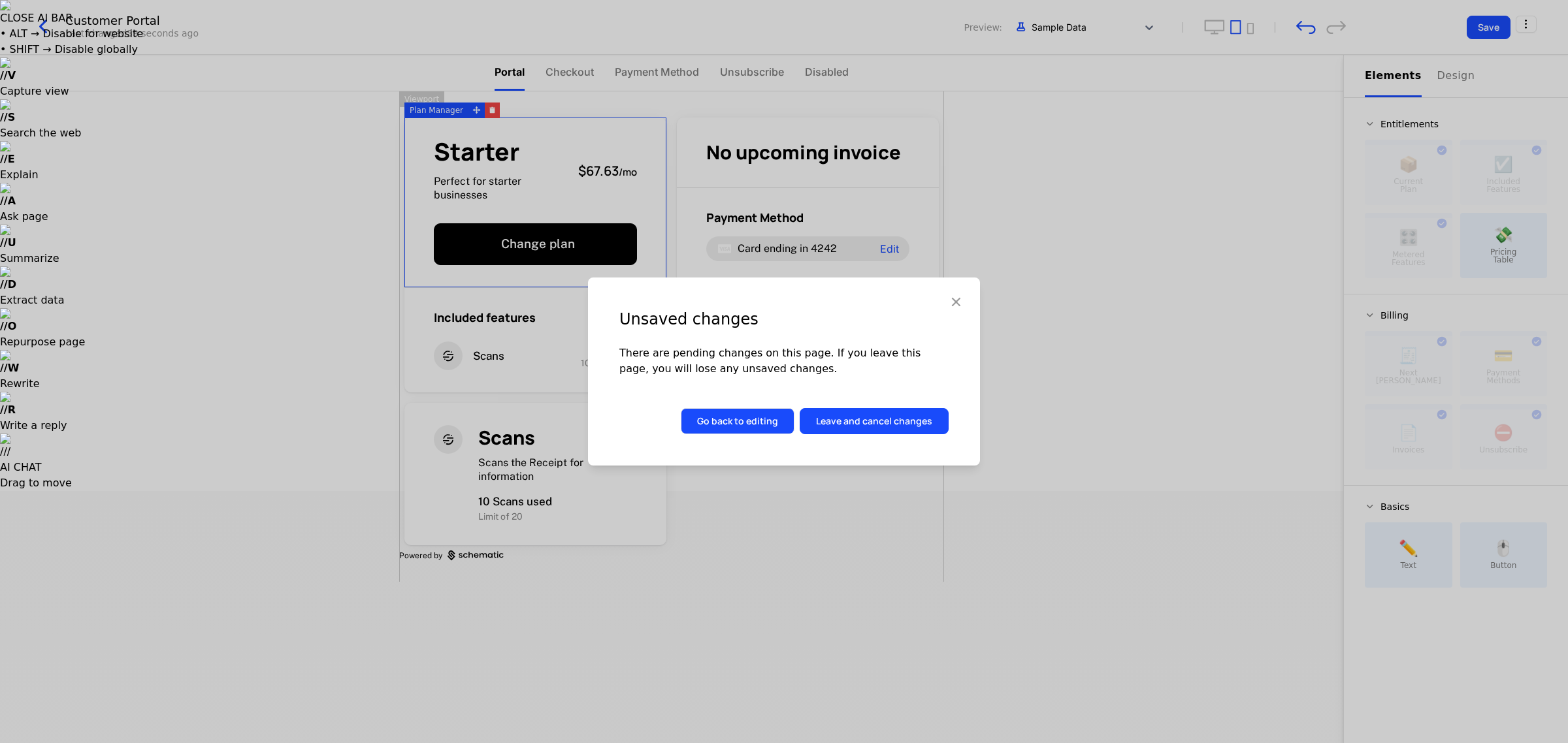
click at [625, 419] on button "Go back to editing" at bounding box center [737, 421] width 114 height 26
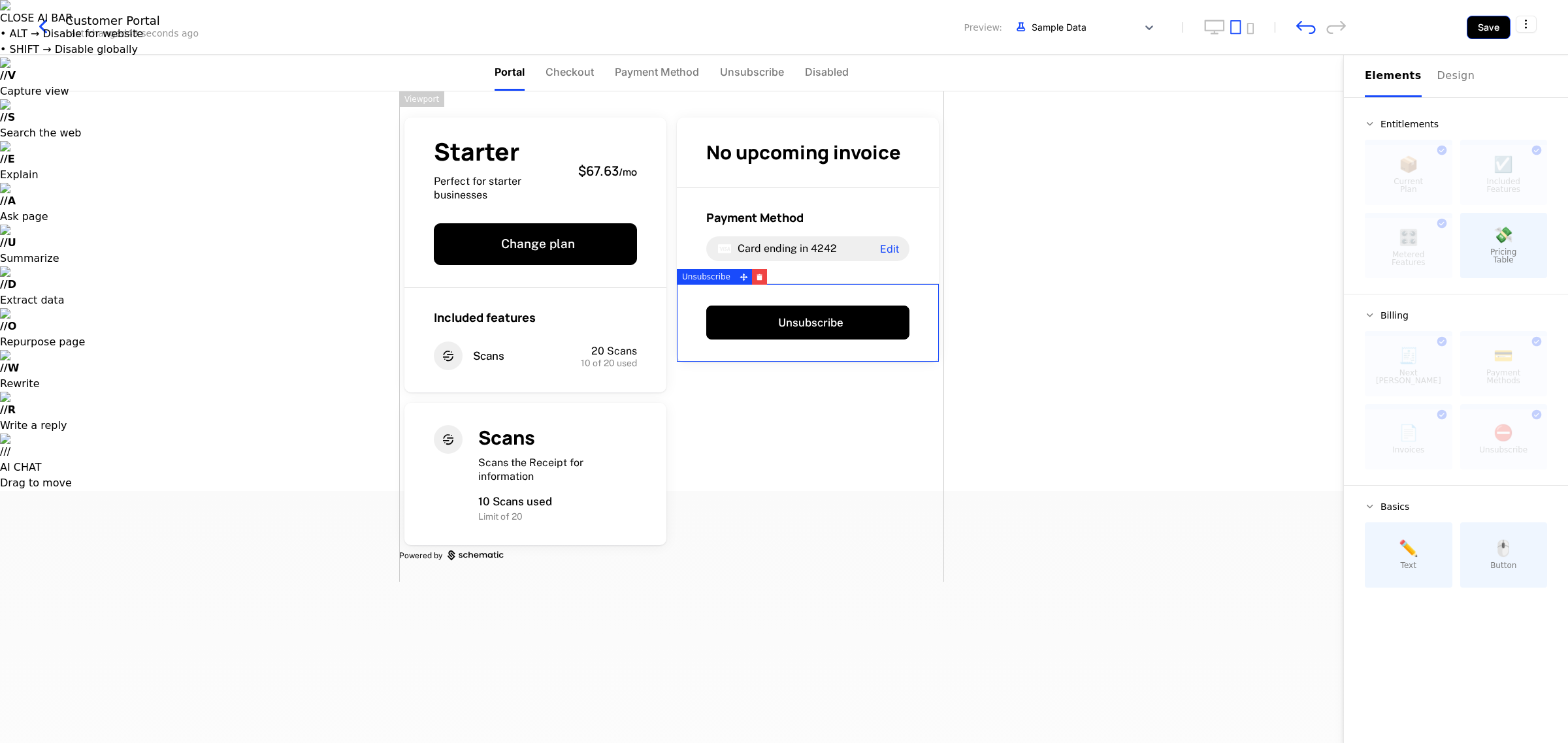
click at [625, 32] on button "Save" at bounding box center [1488, 28] width 44 height 24
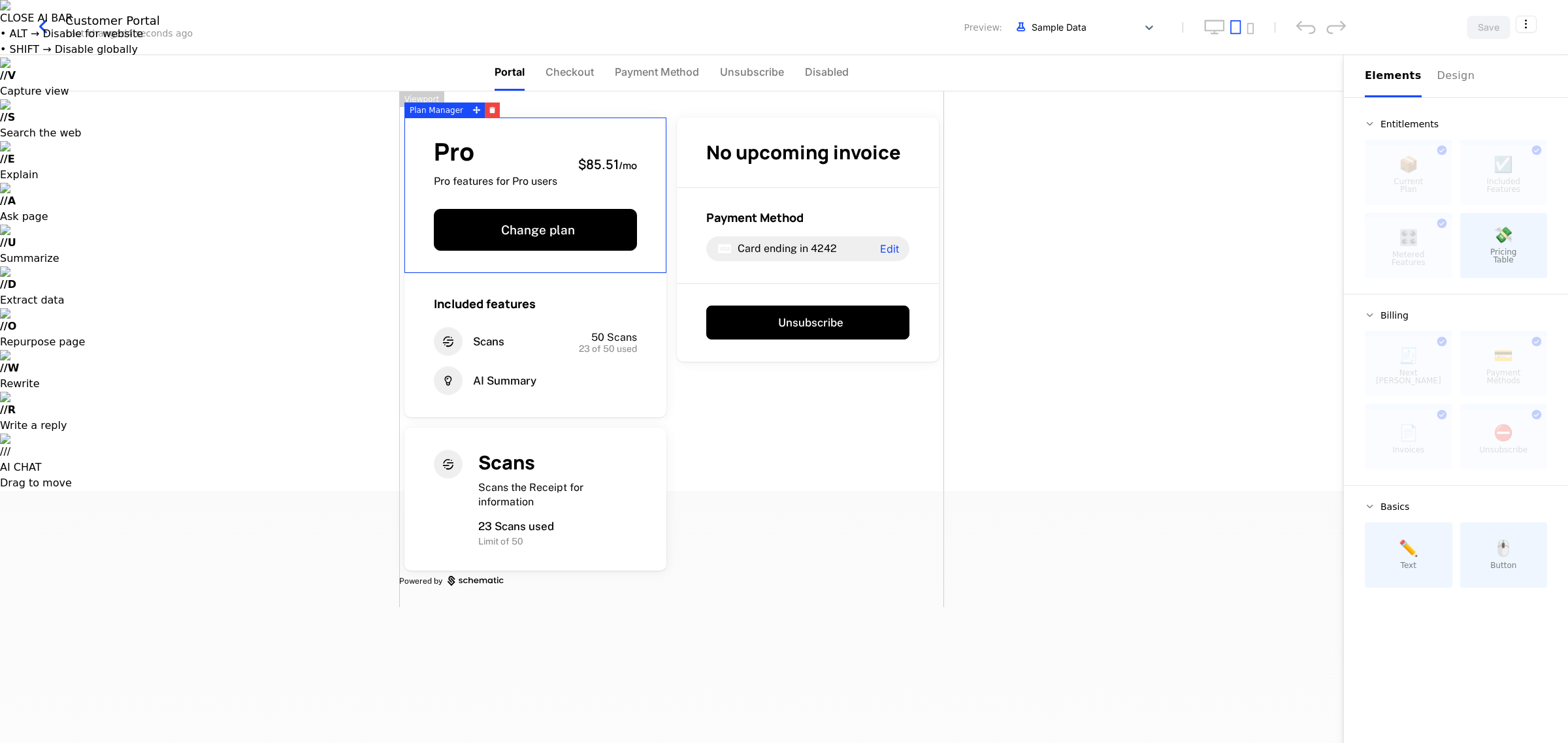
click at [46, 34] on icon "button" at bounding box center [43, 27] width 24 height 24
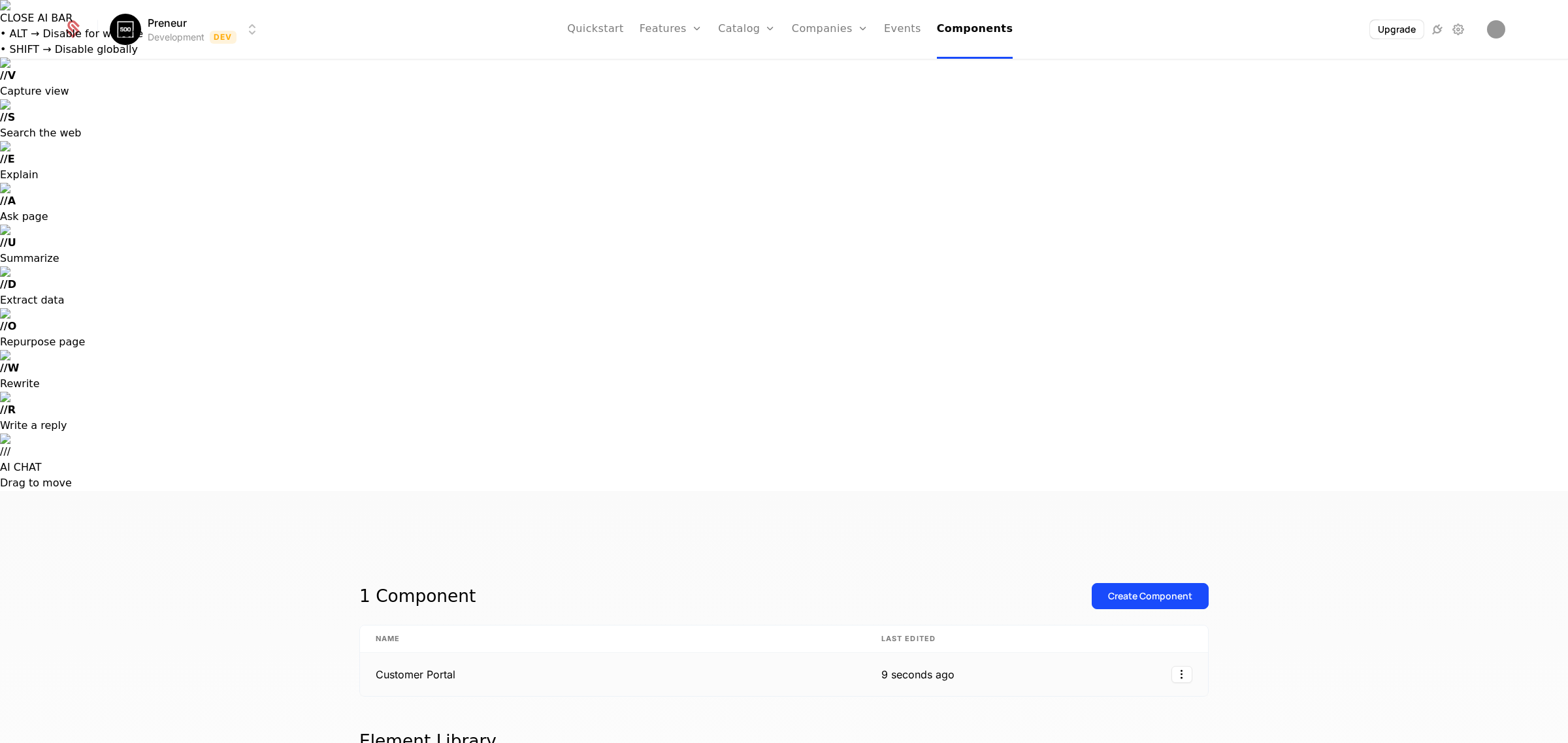
click at [625, 594] on td "9 seconds ago" at bounding box center [918, 675] width 105 height 43
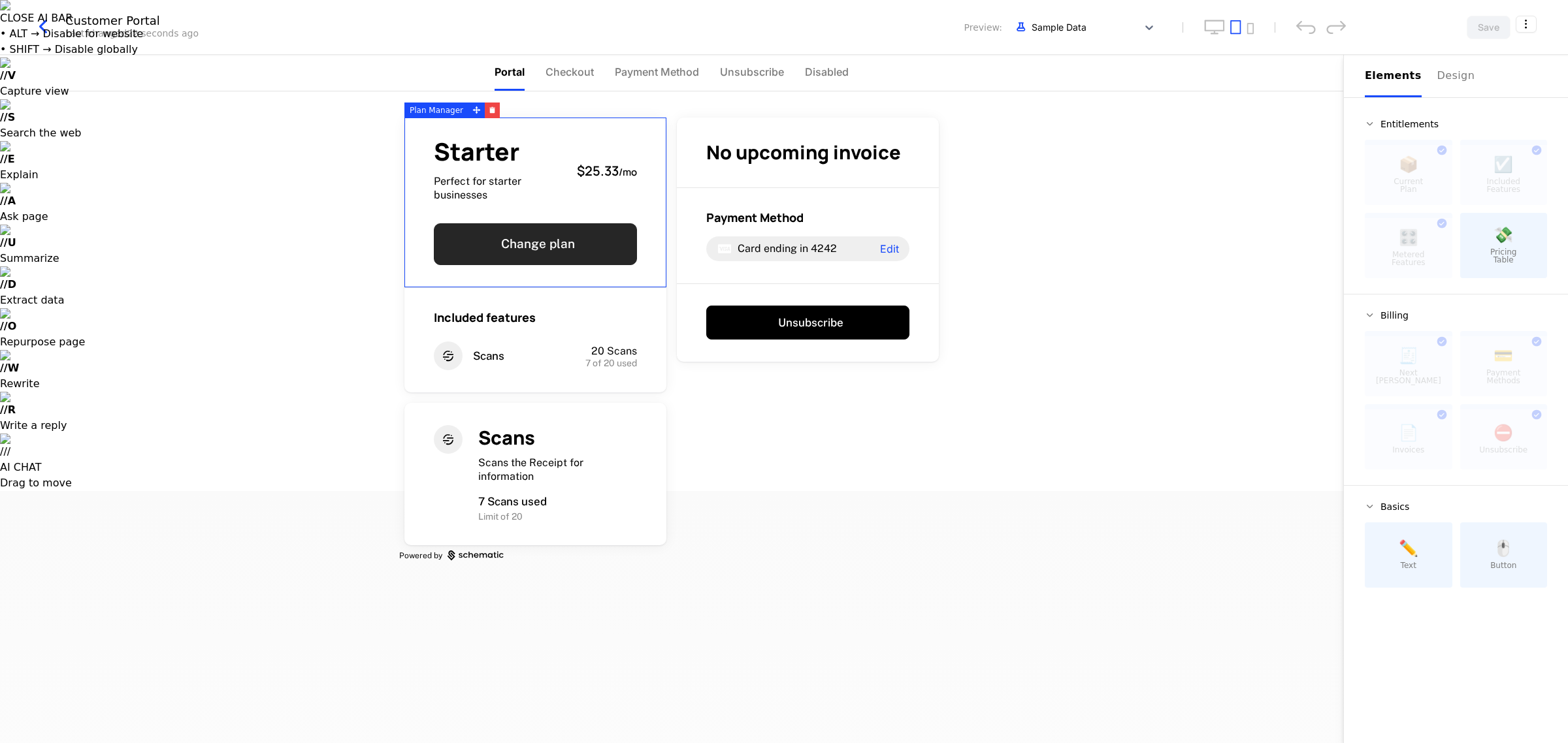
click at [485, 242] on button "Change plan" at bounding box center [535, 245] width 203 height 42
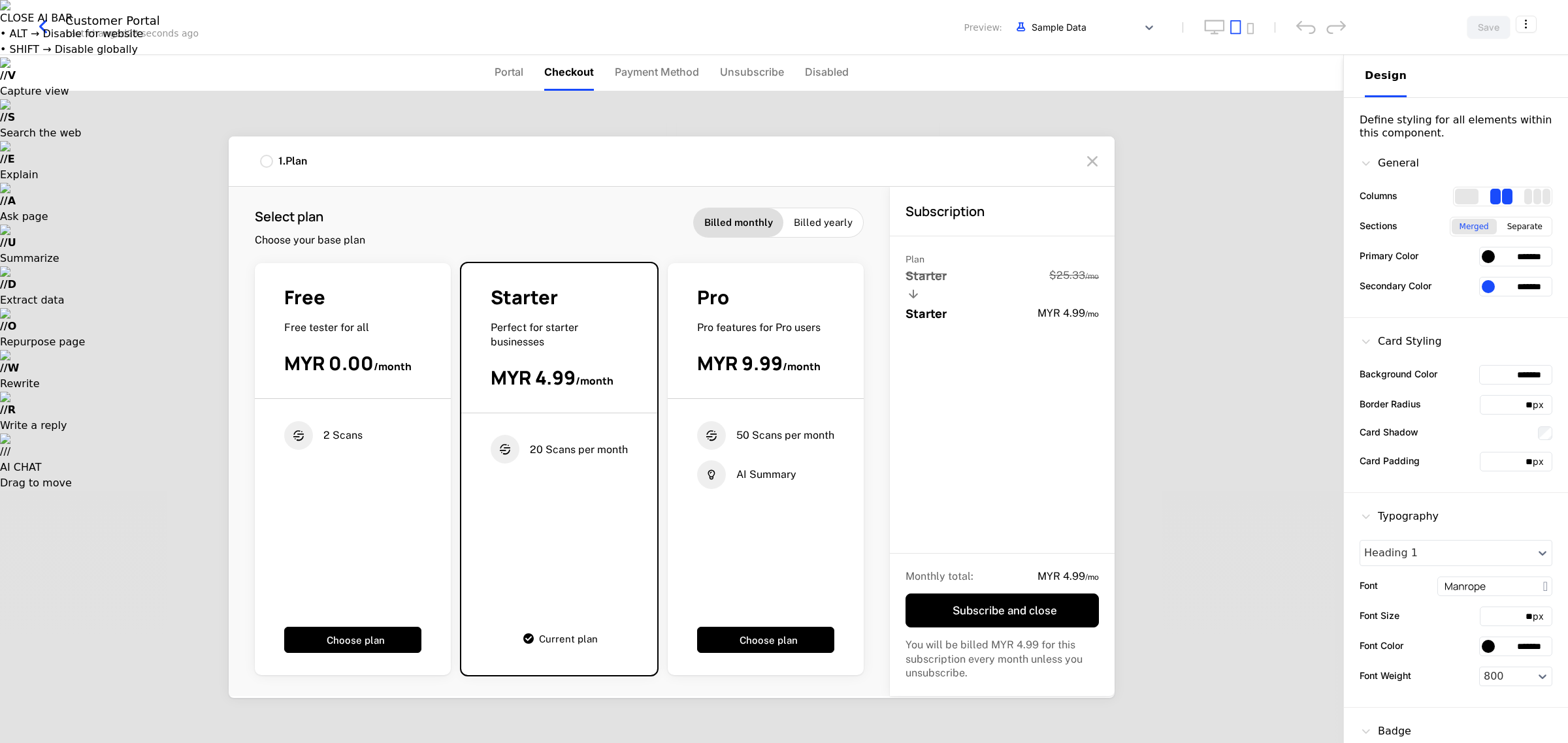
click at [570, 513] on div "20 Scans per month" at bounding box center [559, 515] width 137 height 160
click at [353, 579] on div "2 Scans" at bounding box center [353, 510] width 137 height 177
click at [756, 552] on div "50 Scans per month AI Summary" at bounding box center [766, 510] width 137 height 177
click at [507, 83] on li "Portal" at bounding box center [509, 72] width 29 height 36
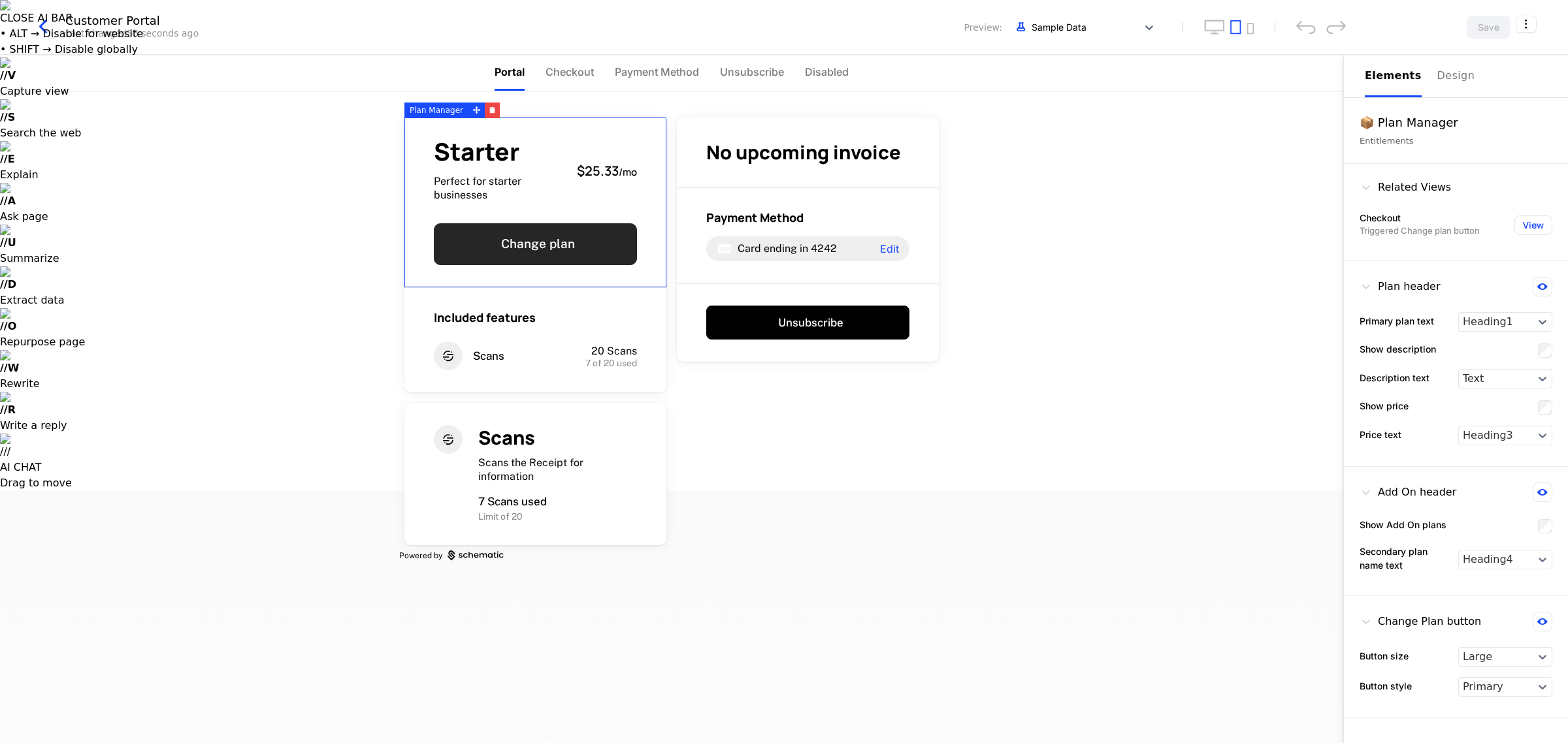
click at [580, 241] on button "Change plan" at bounding box center [535, 245] width 203 height 42
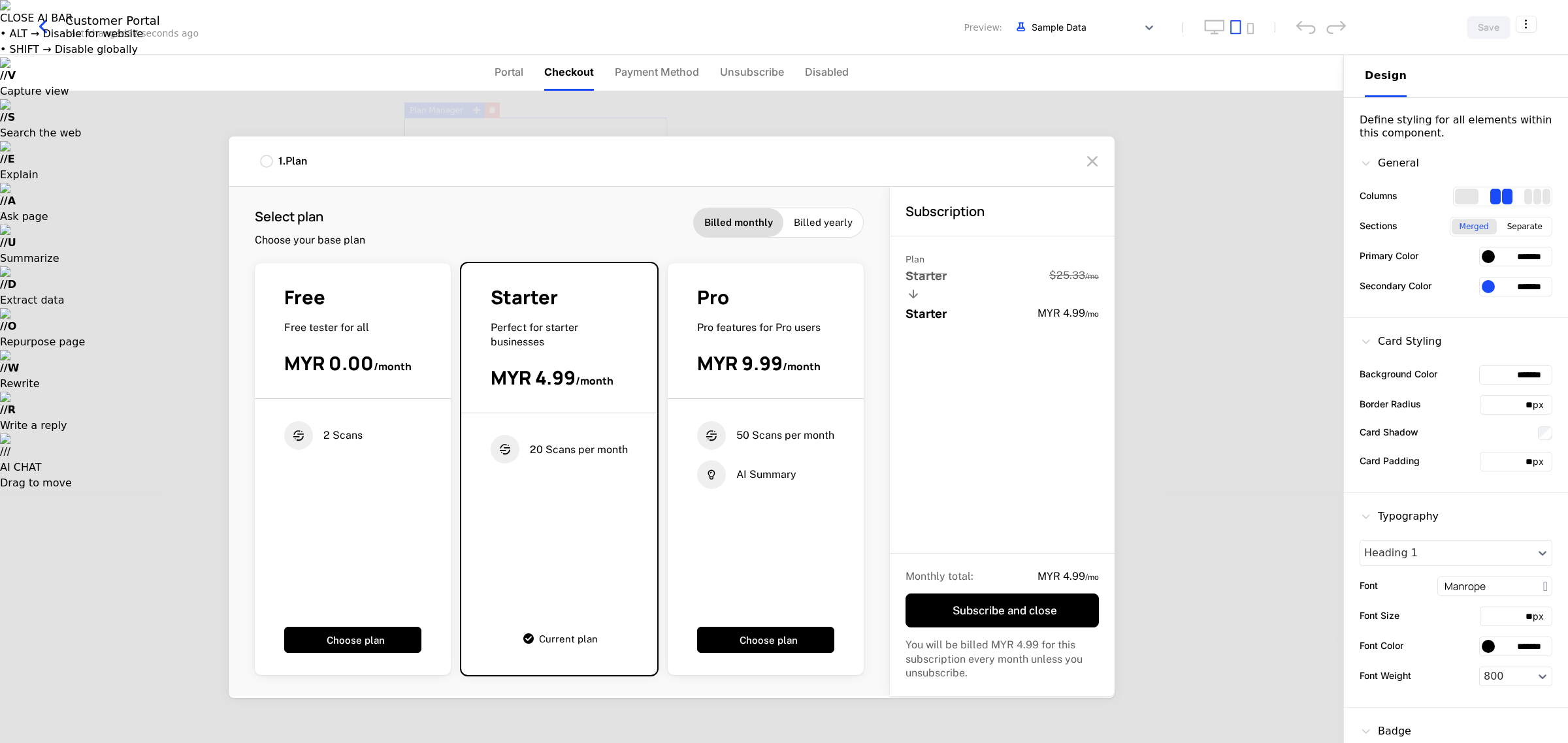
click at [523, 62] on ul "Portal Checkout Payment Method Unsubscribe Disabled" at bounding box center [672, 72] width 354 height 36
click at [517, 85] on li "Portal" at bounding box center [509, 72] width 29 height 36
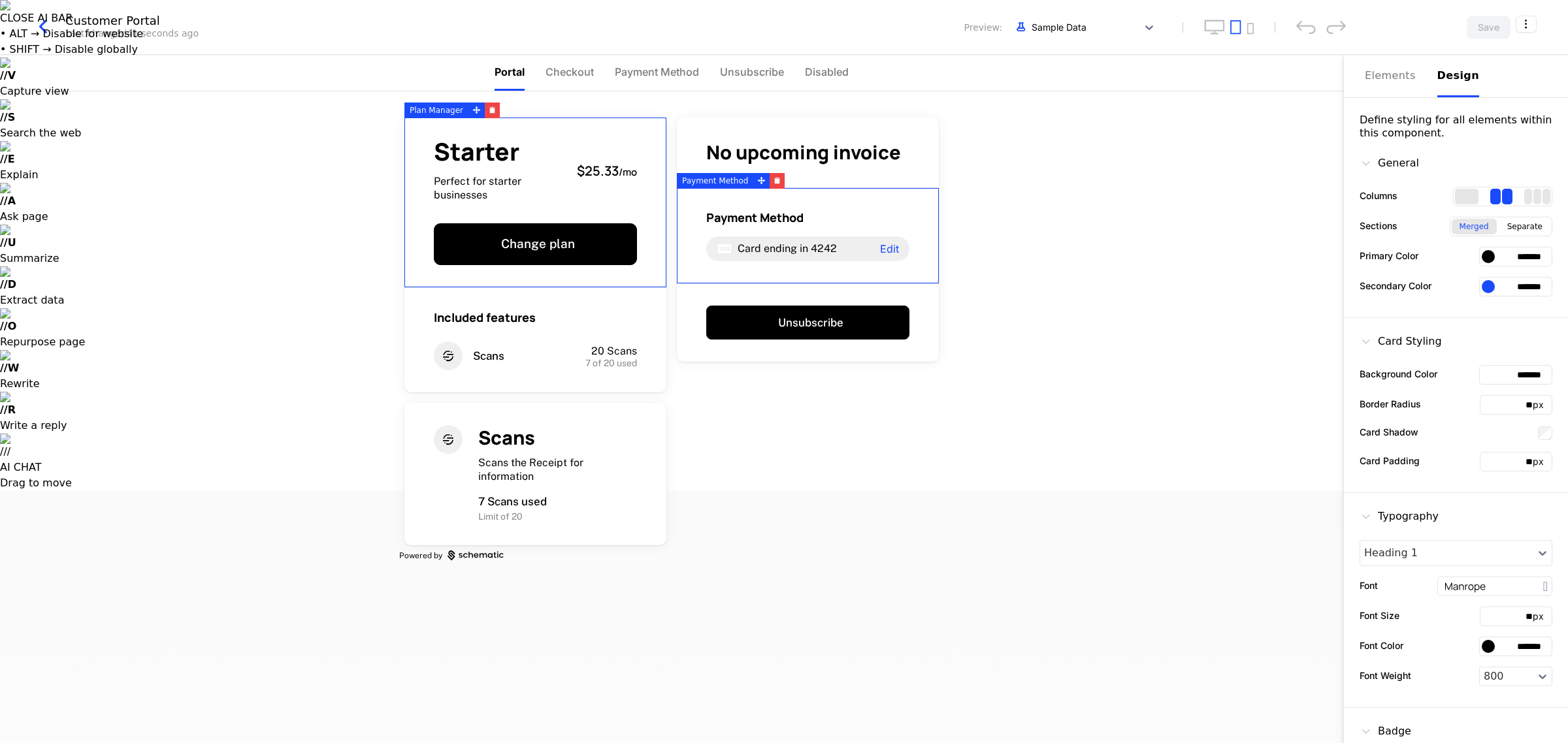
click at [1498, 291] on input "*******" at bounding box center [1515, 287] width 73 height 20
click at [1490, 262] on input "*******" at bounding box center [1515, 256] width 73 height 20
click at [1494, 263] on input "*******" at bounding box center [1515, 256] width 73 height 20
paste input "text"
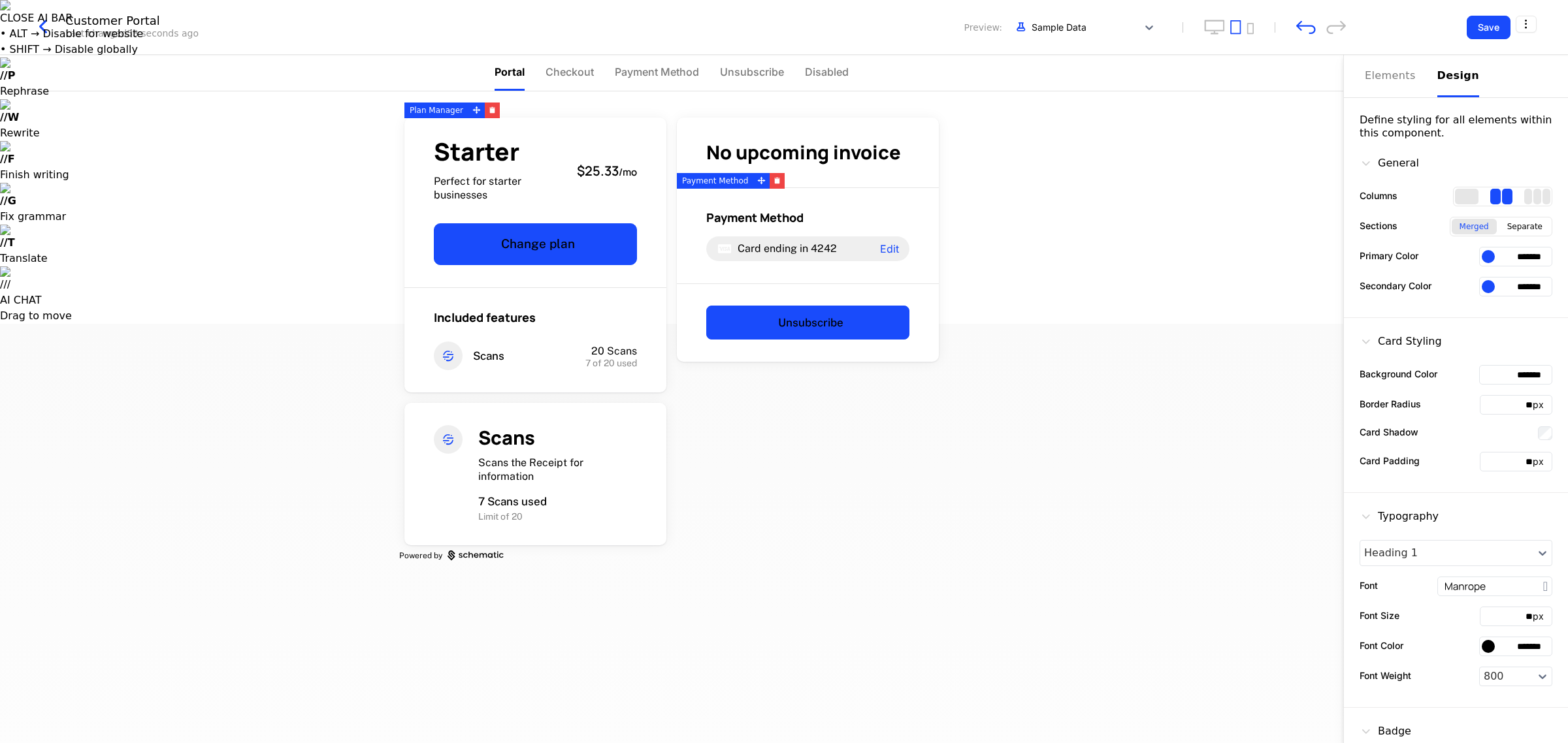
click at [1482, 252] on div at bounding box center [1488, 256] width 13 height 13
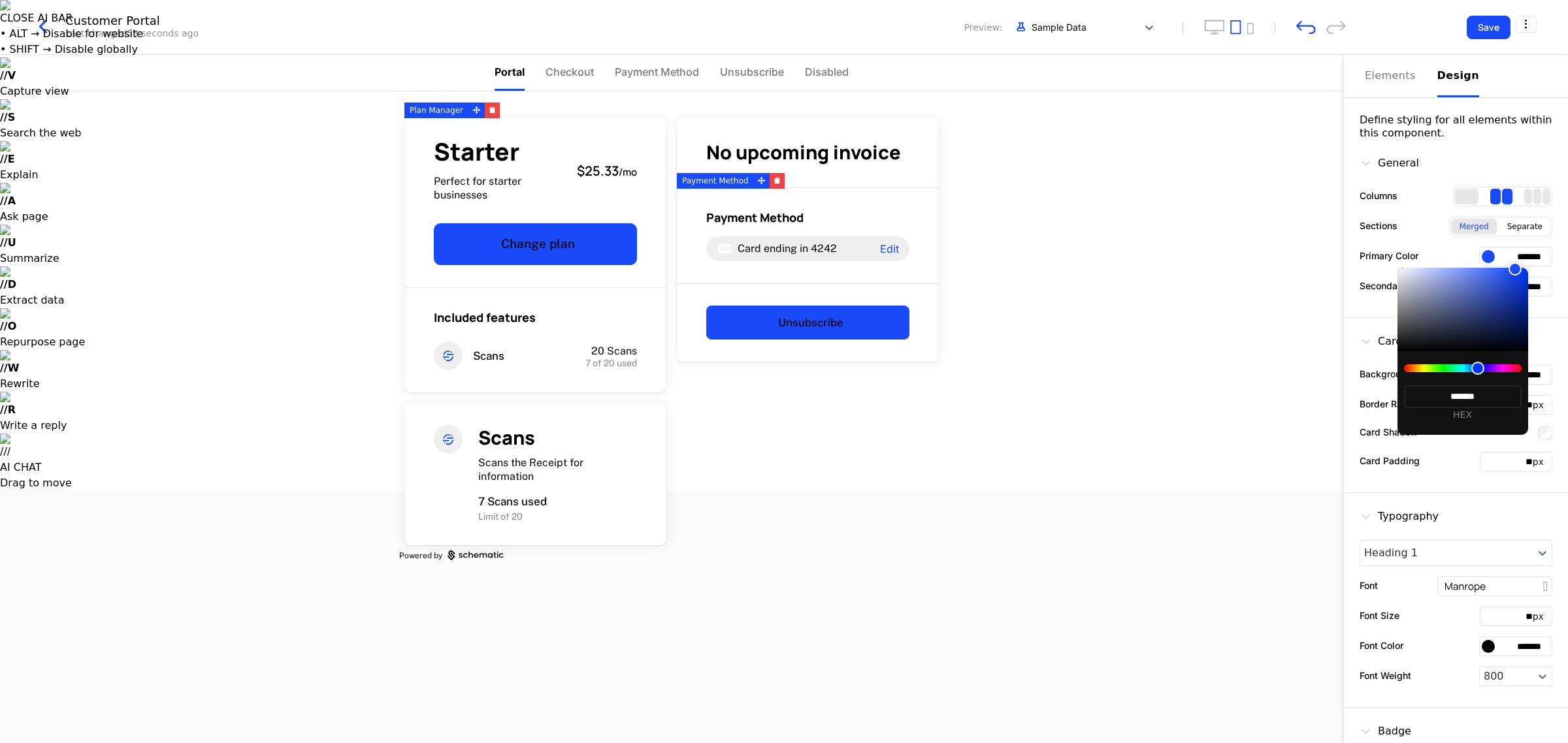
click at [1477, 252] on div at bounding box center [784, 372] width 1568 height 743
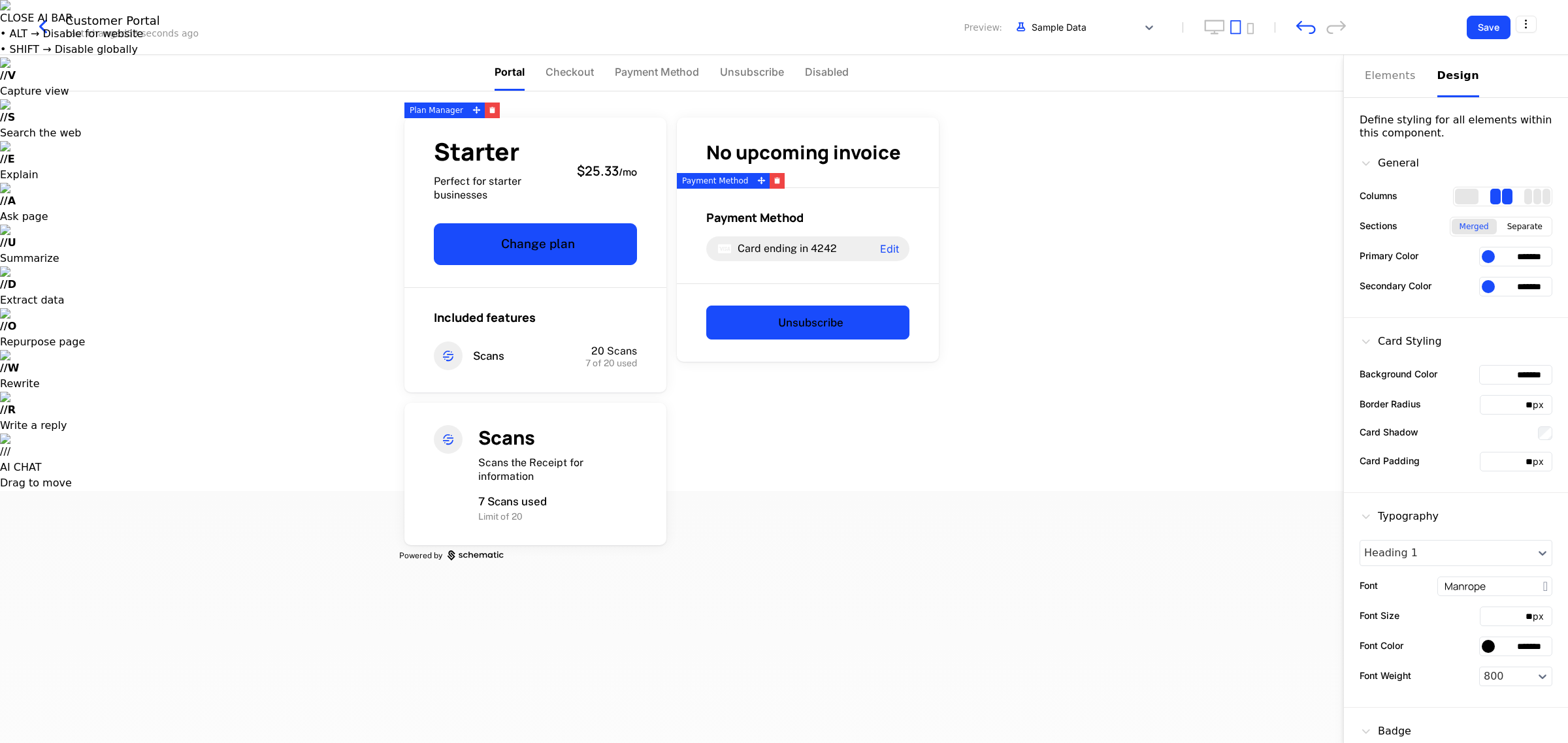
click at [1482, 252] on div at bounding box center [1488, 256] width 13 height 13
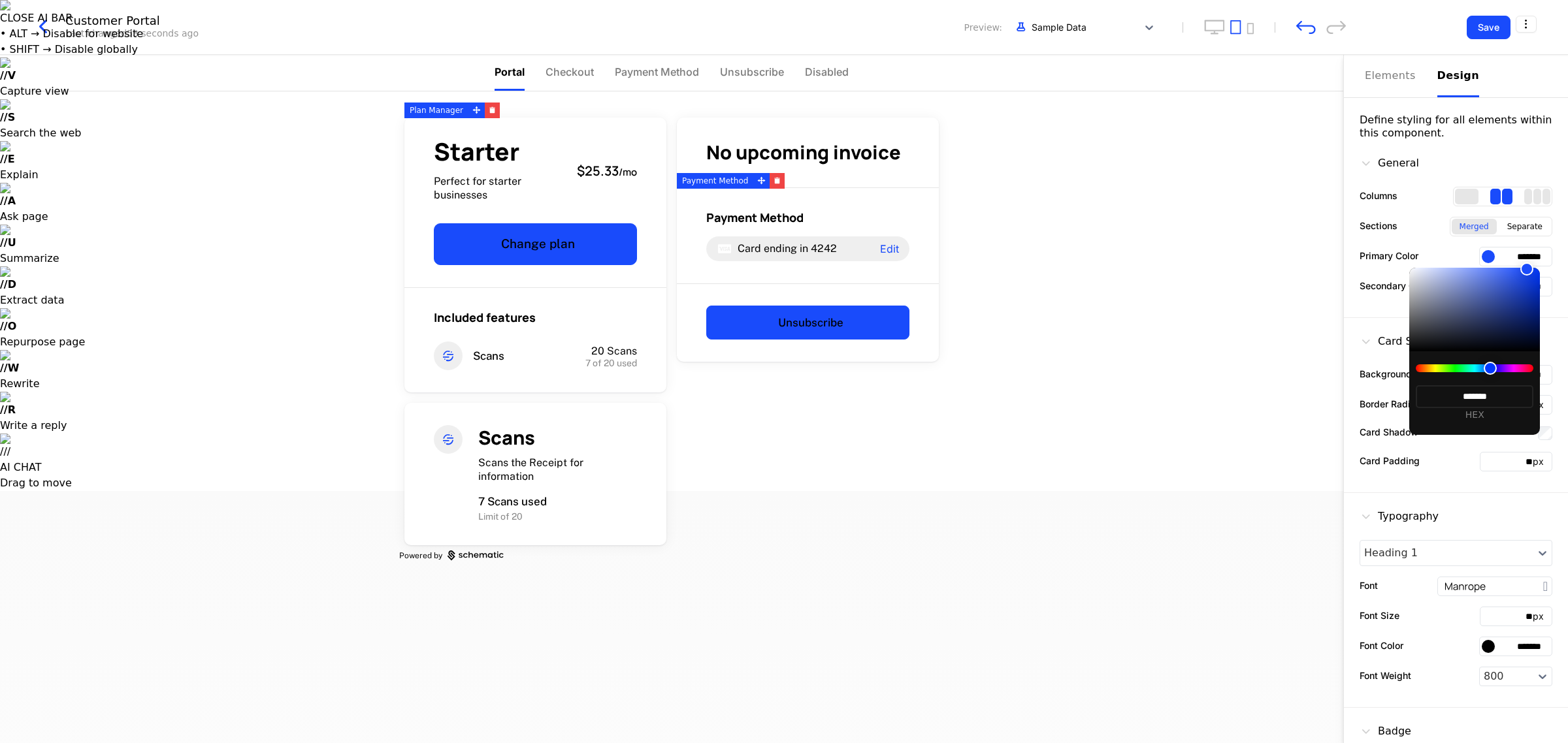
type input "*******"
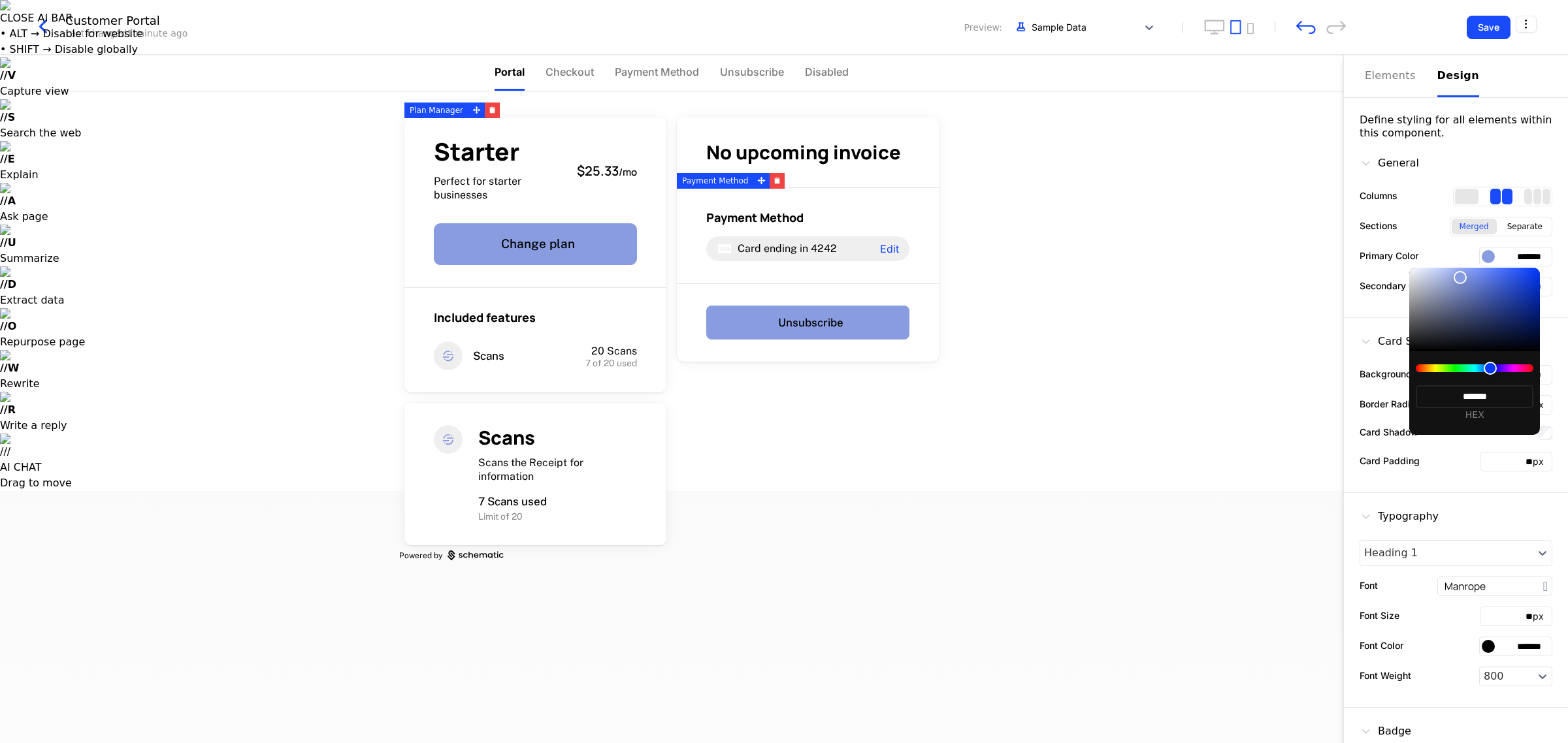
type input "*******"
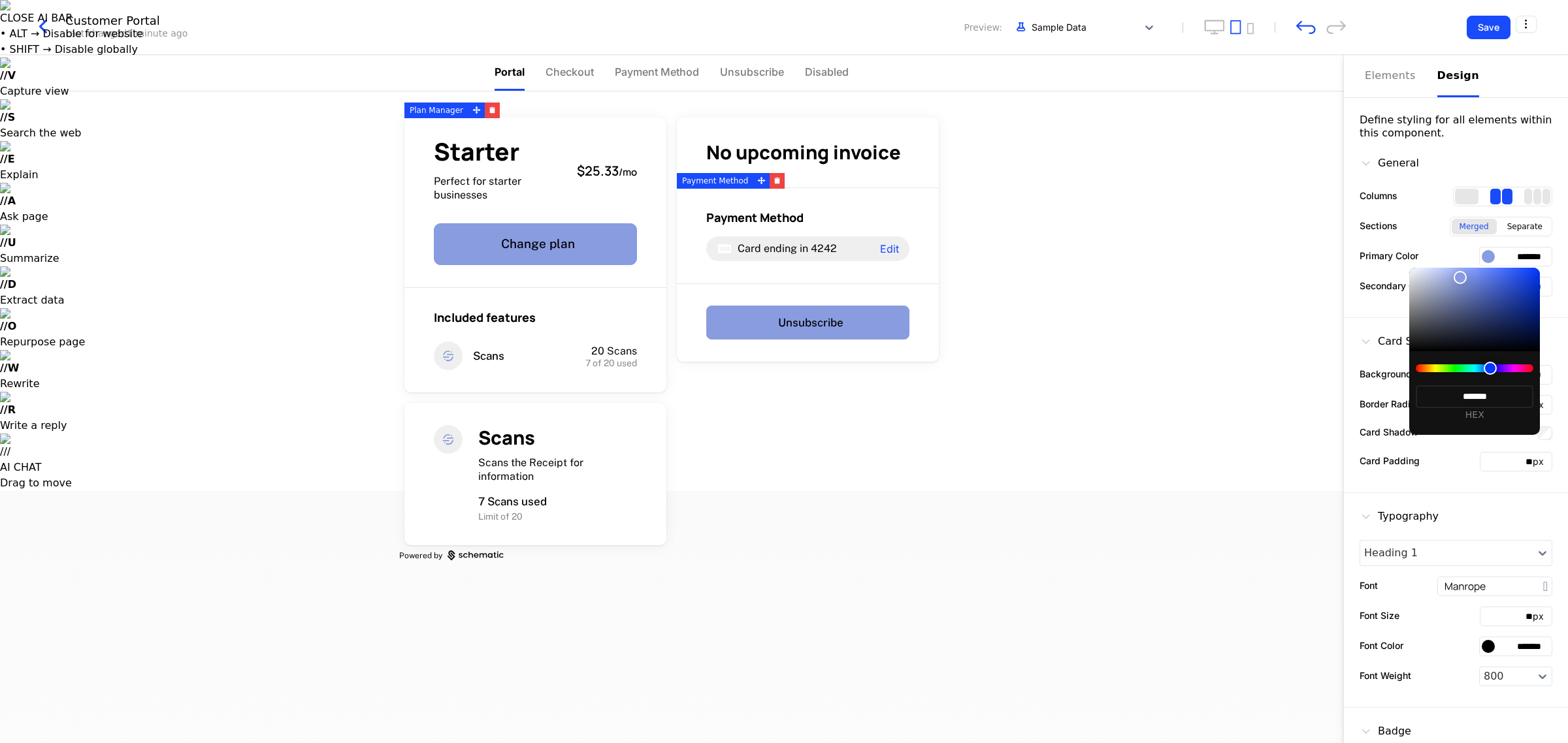
type input "*******"
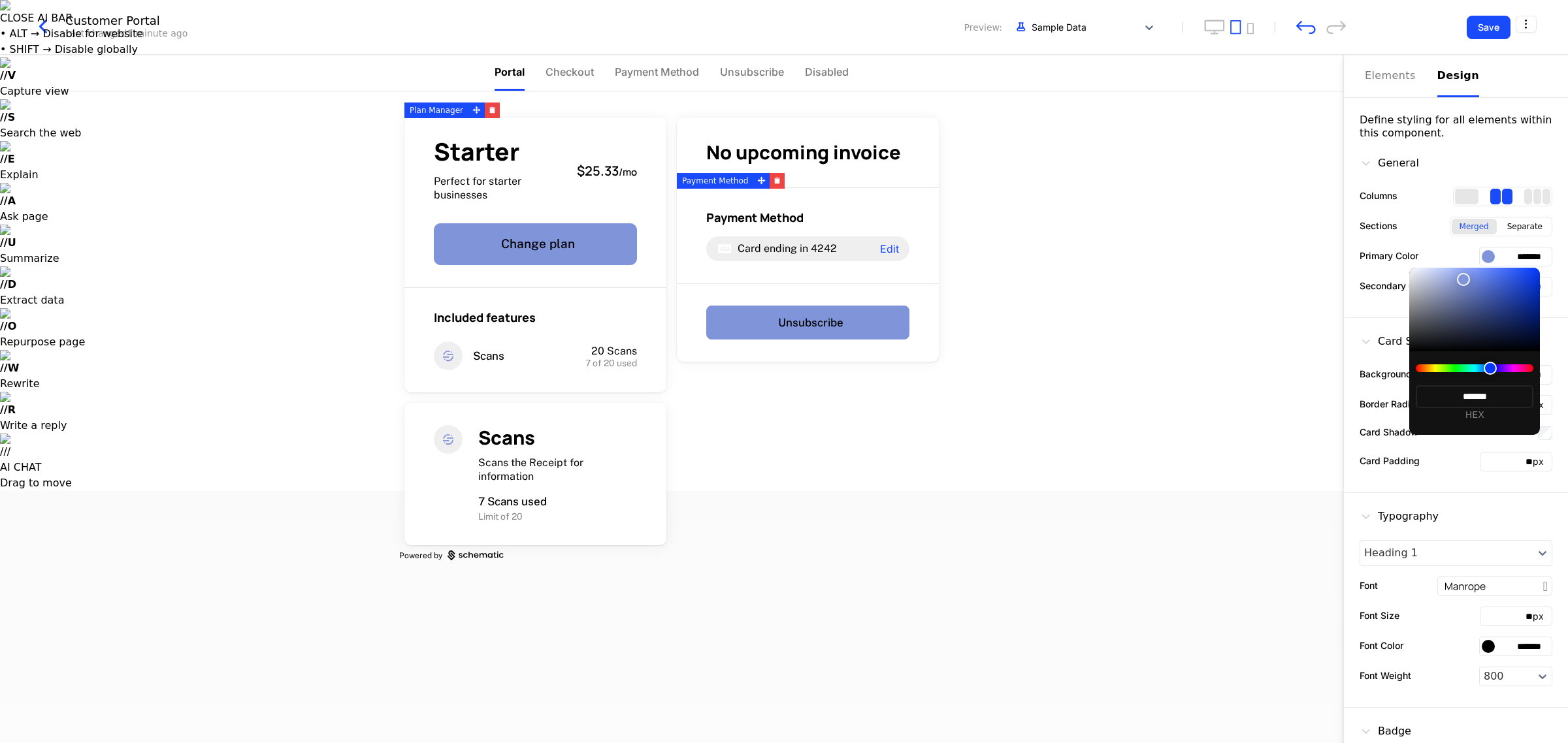
type input "*******"
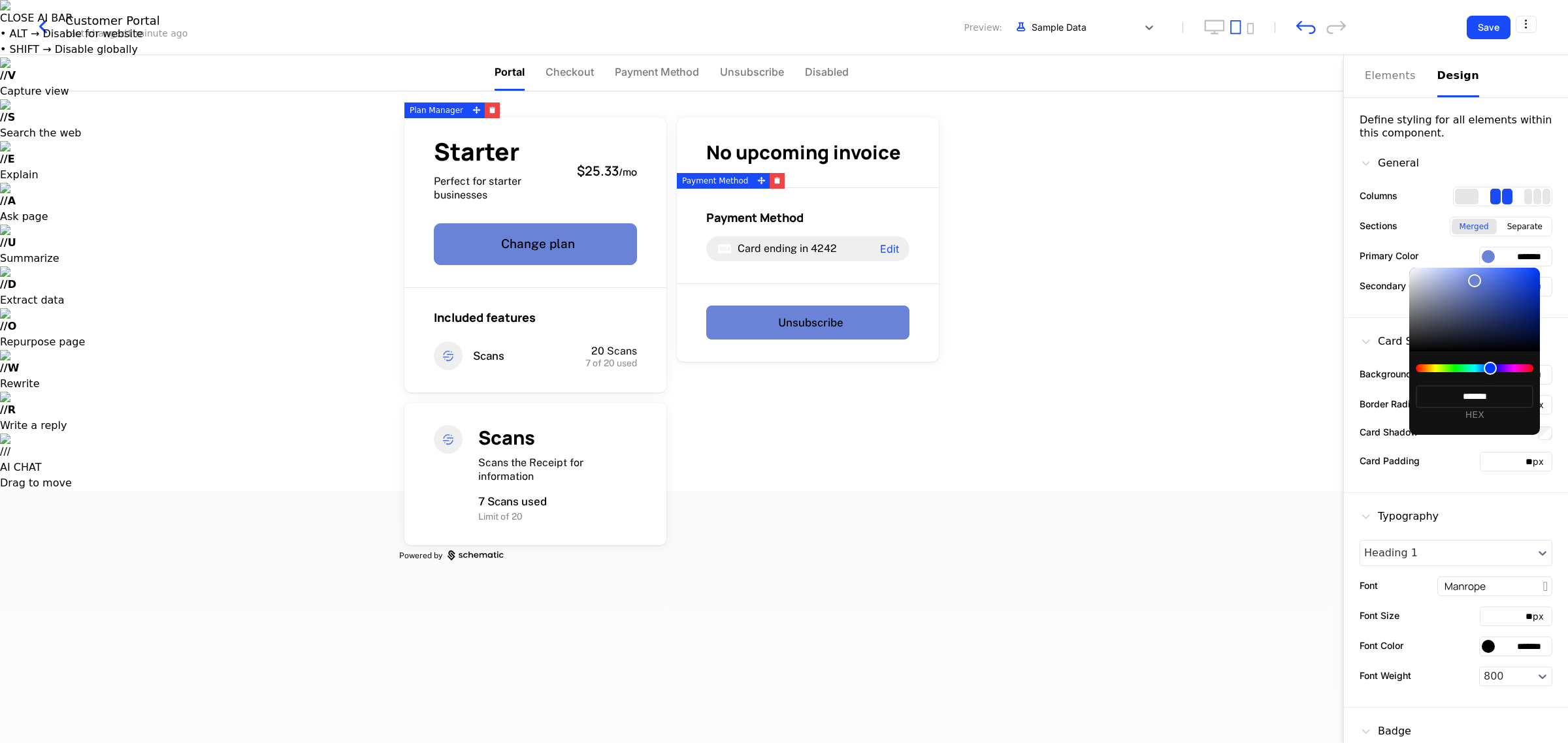
type input "*******"
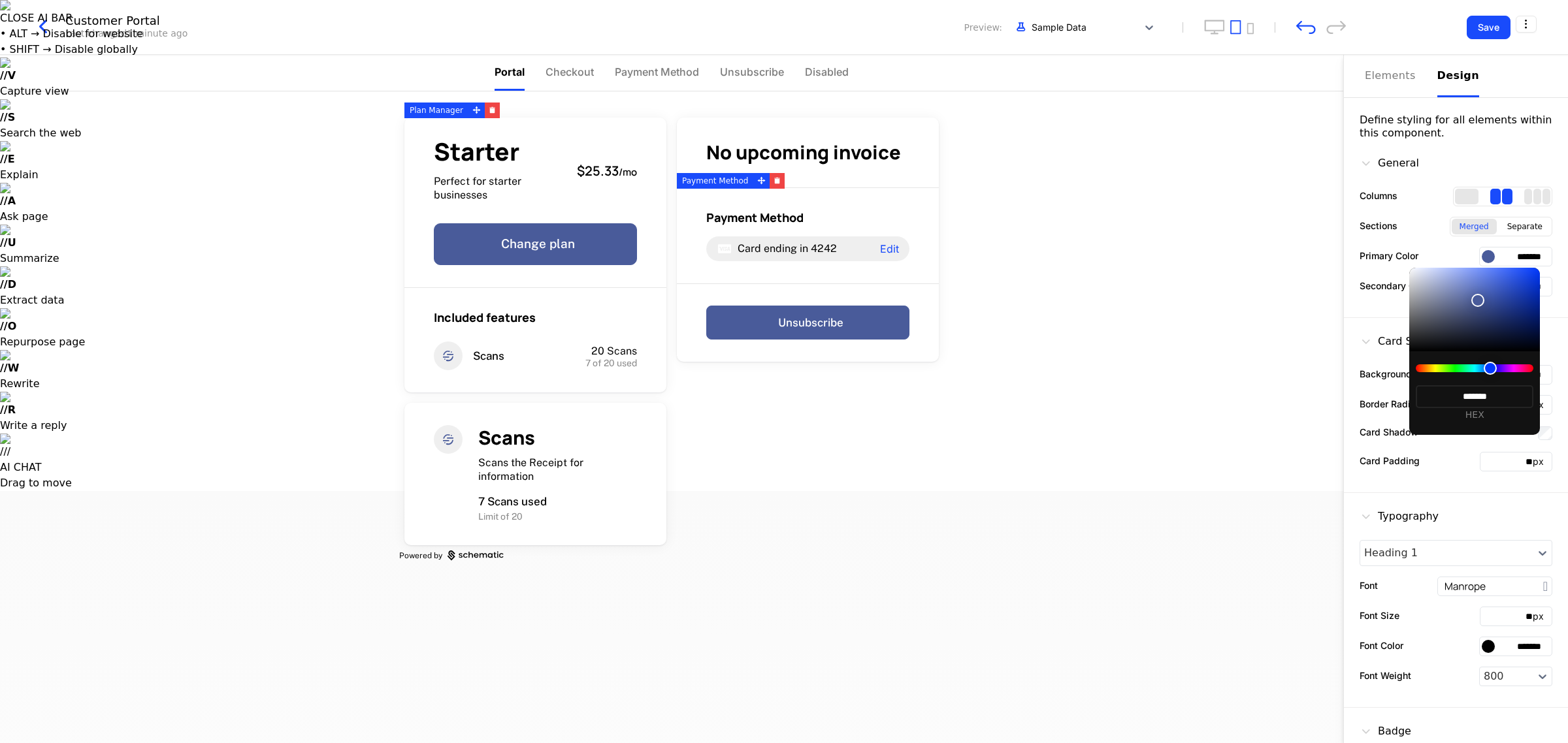
type input "*******"
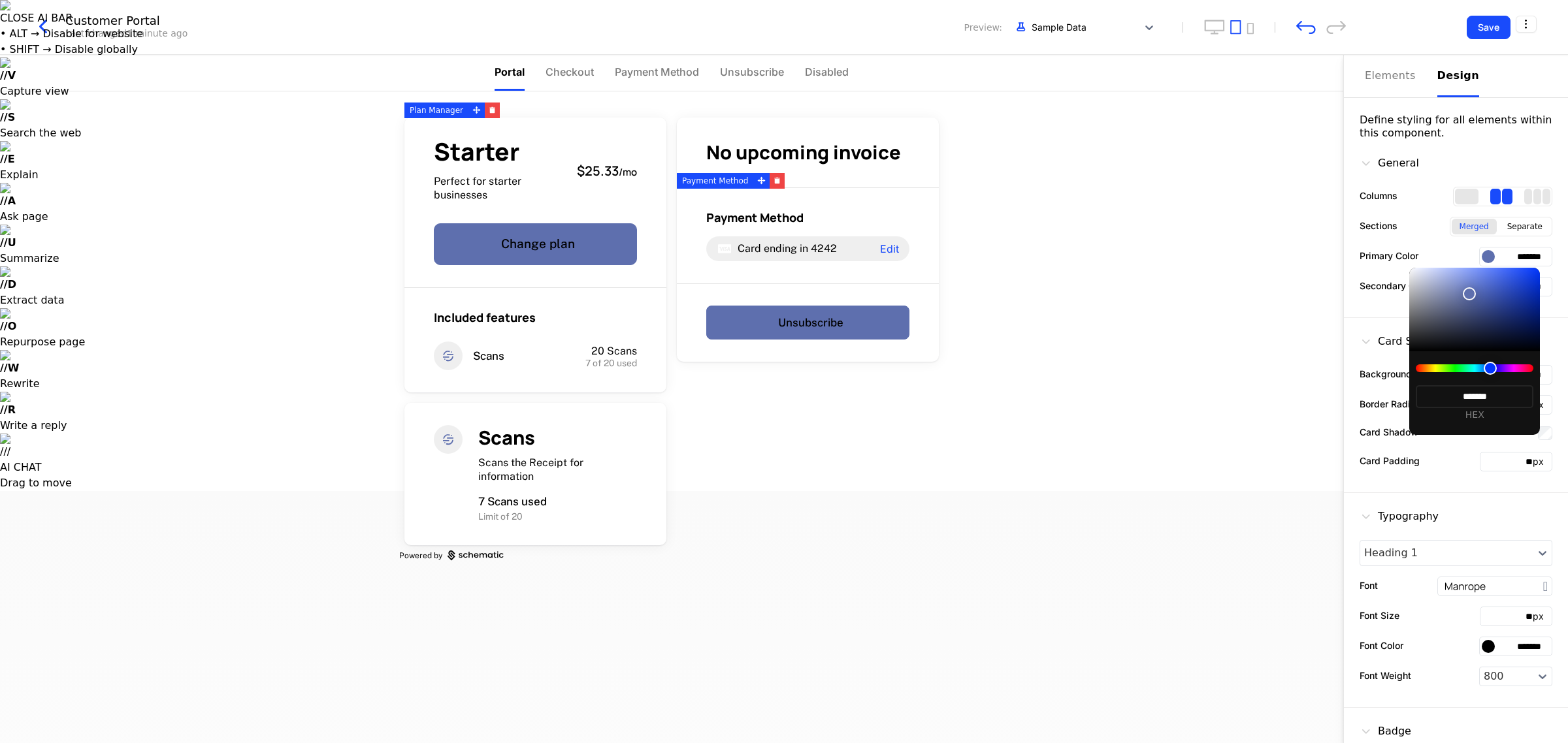
type input "*******"
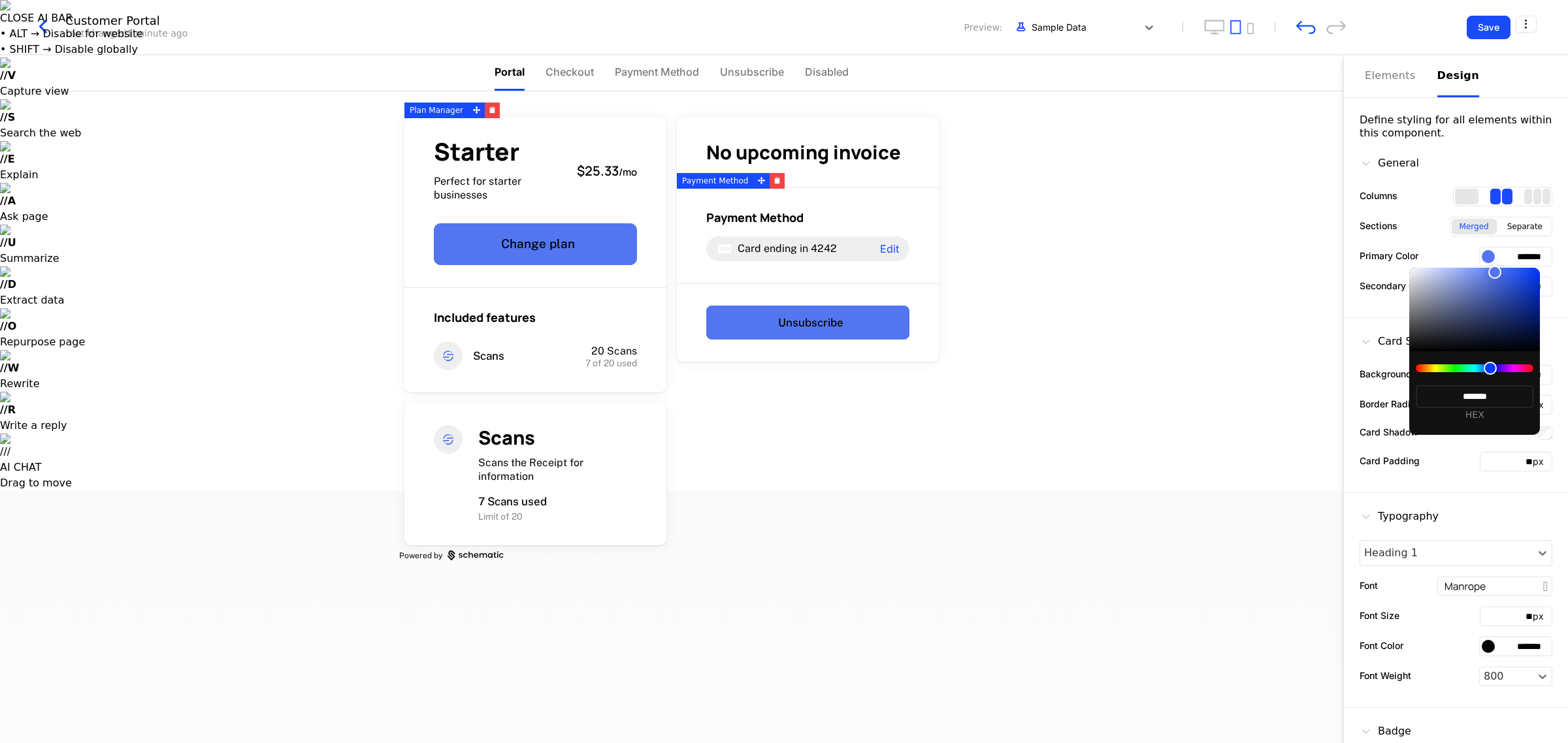
type input "*******"
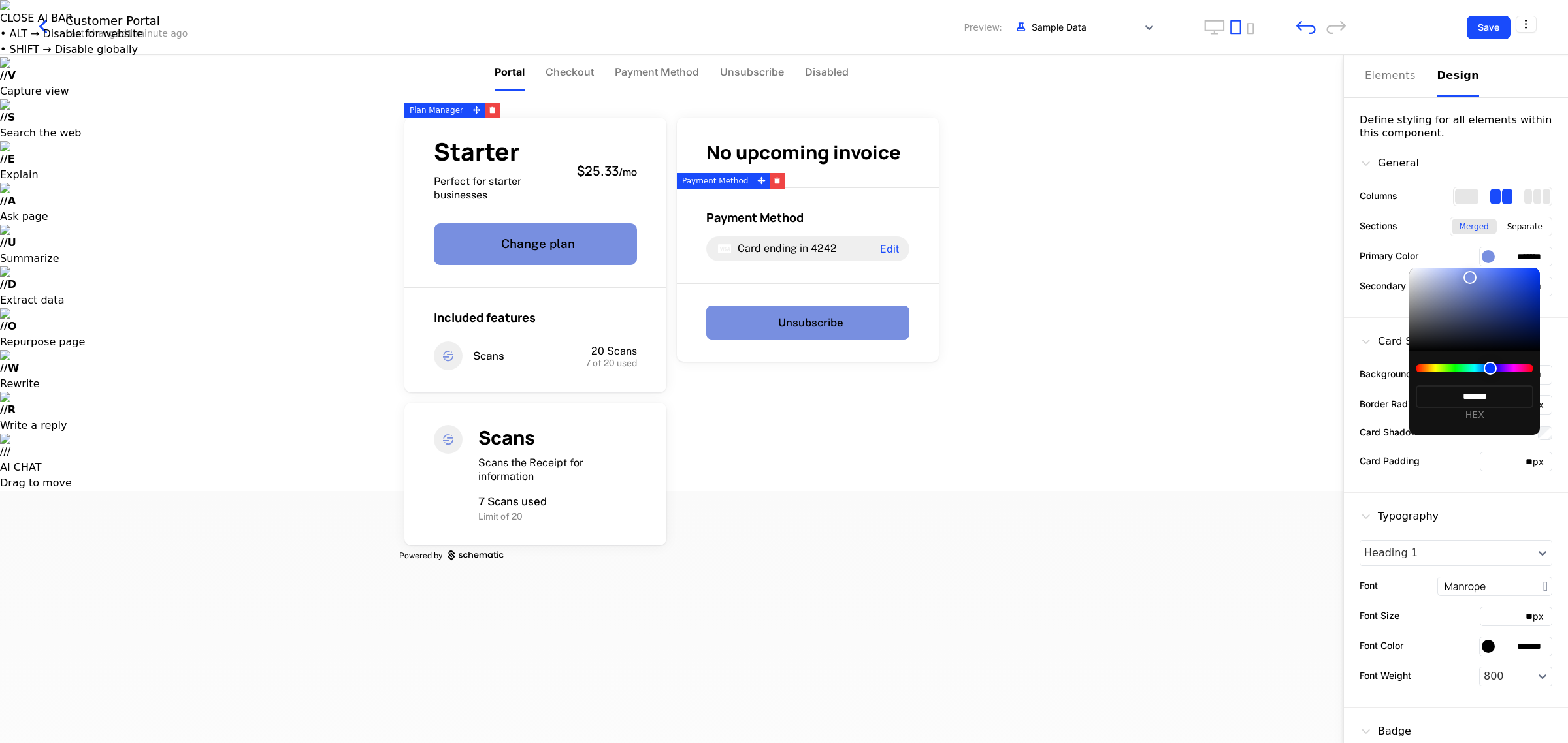
type input "*******"
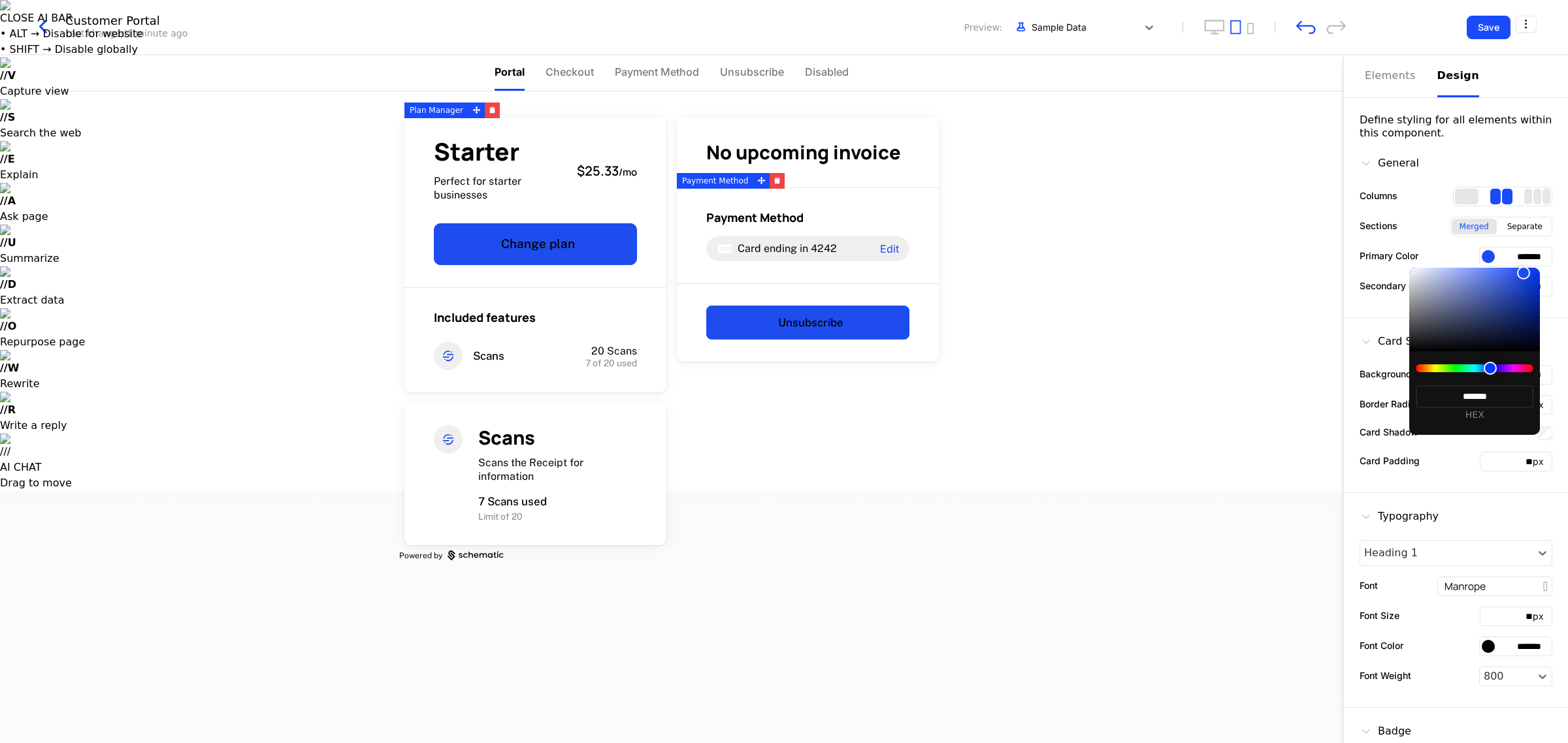
type input "*******"
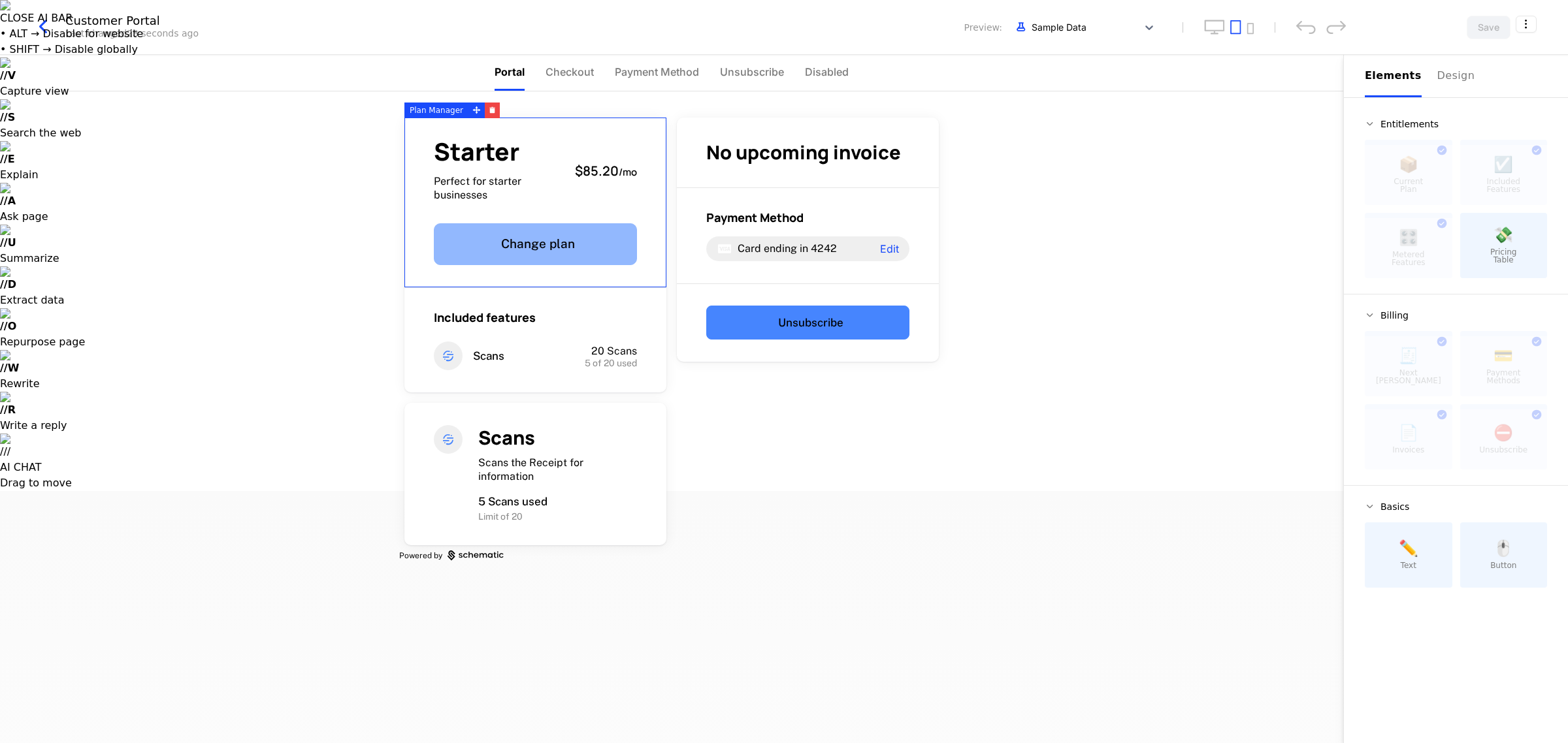
click at [512, 230] on button "Change plan" at bounding box center [535, 245] width 203 height 42
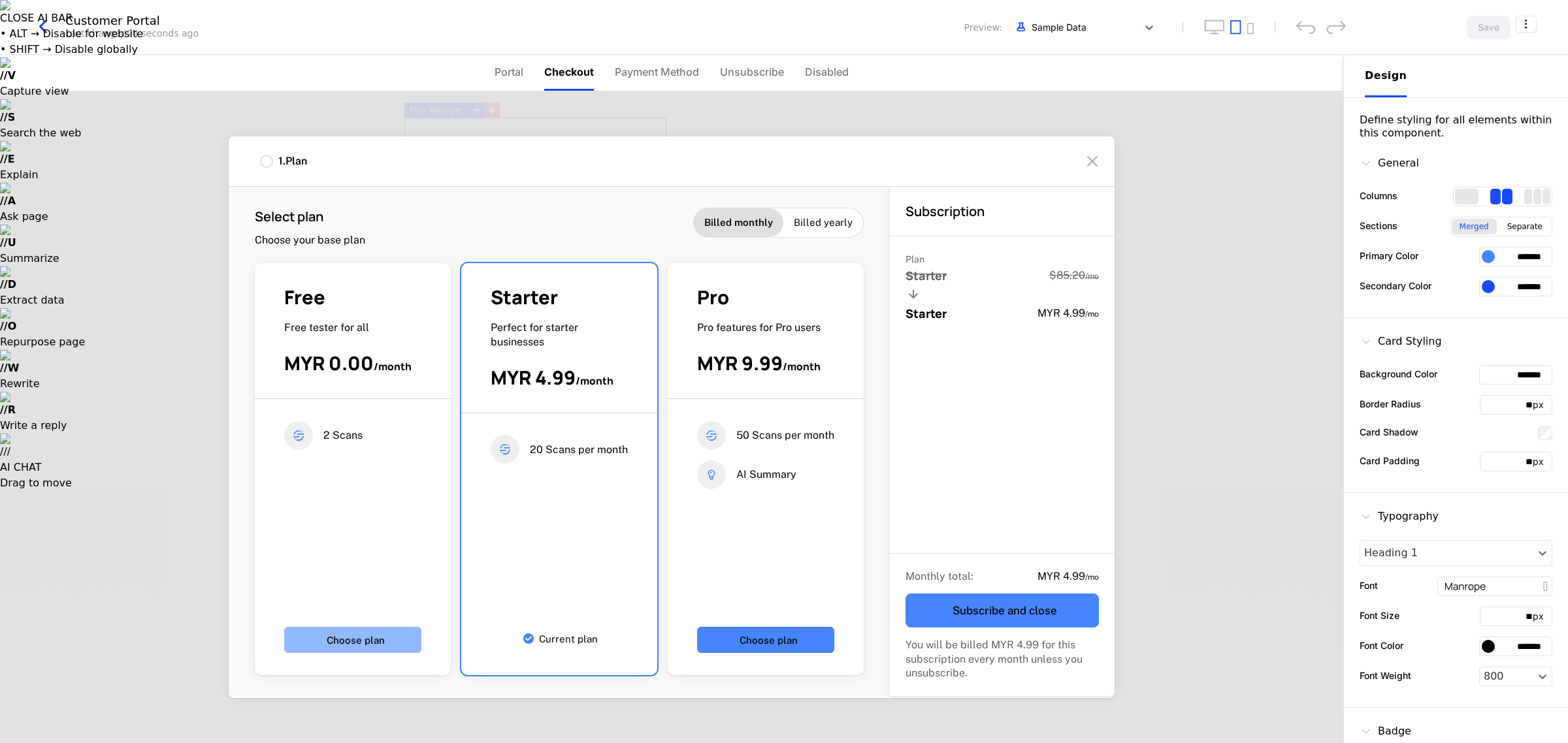
click at [389, 645] on button "Choose plan" at bounding box center [353, 640] width 137 height 26
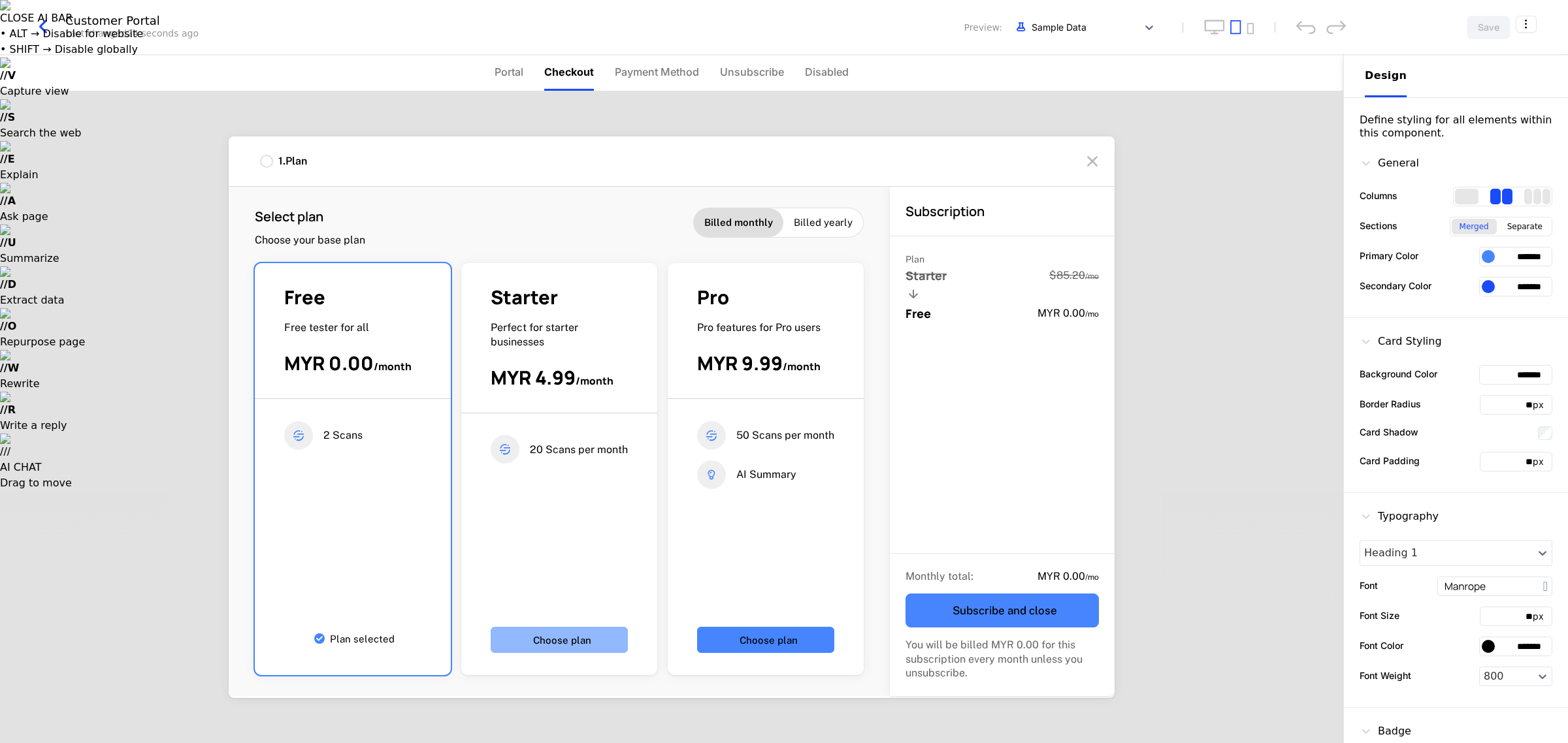
click at [597, 644] on button "Choose plan" at bounding box center [559, 640] width 137 height 26
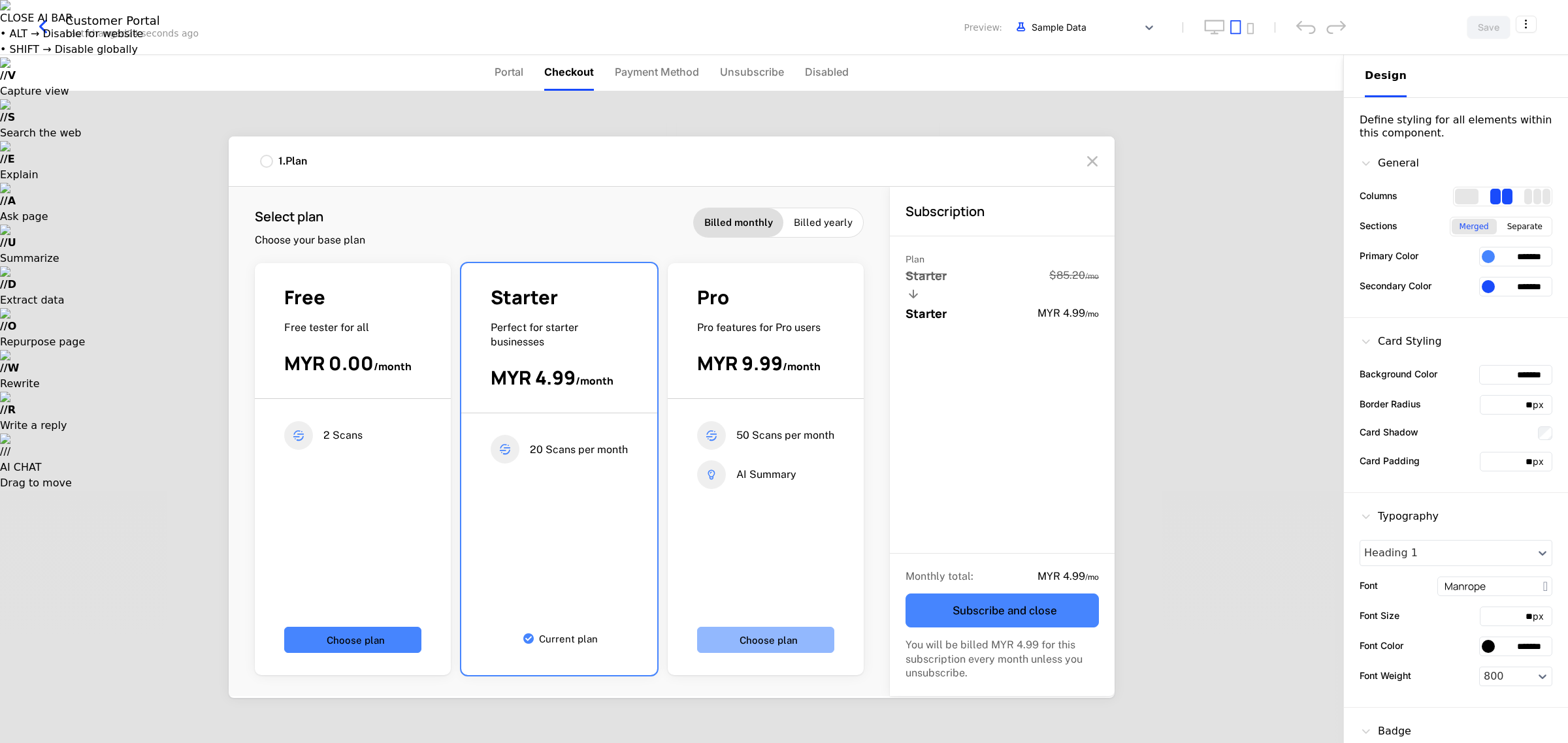
click at [753, 641] on button "Choose plan" at bounding box center [766, 640] width 137 height 26
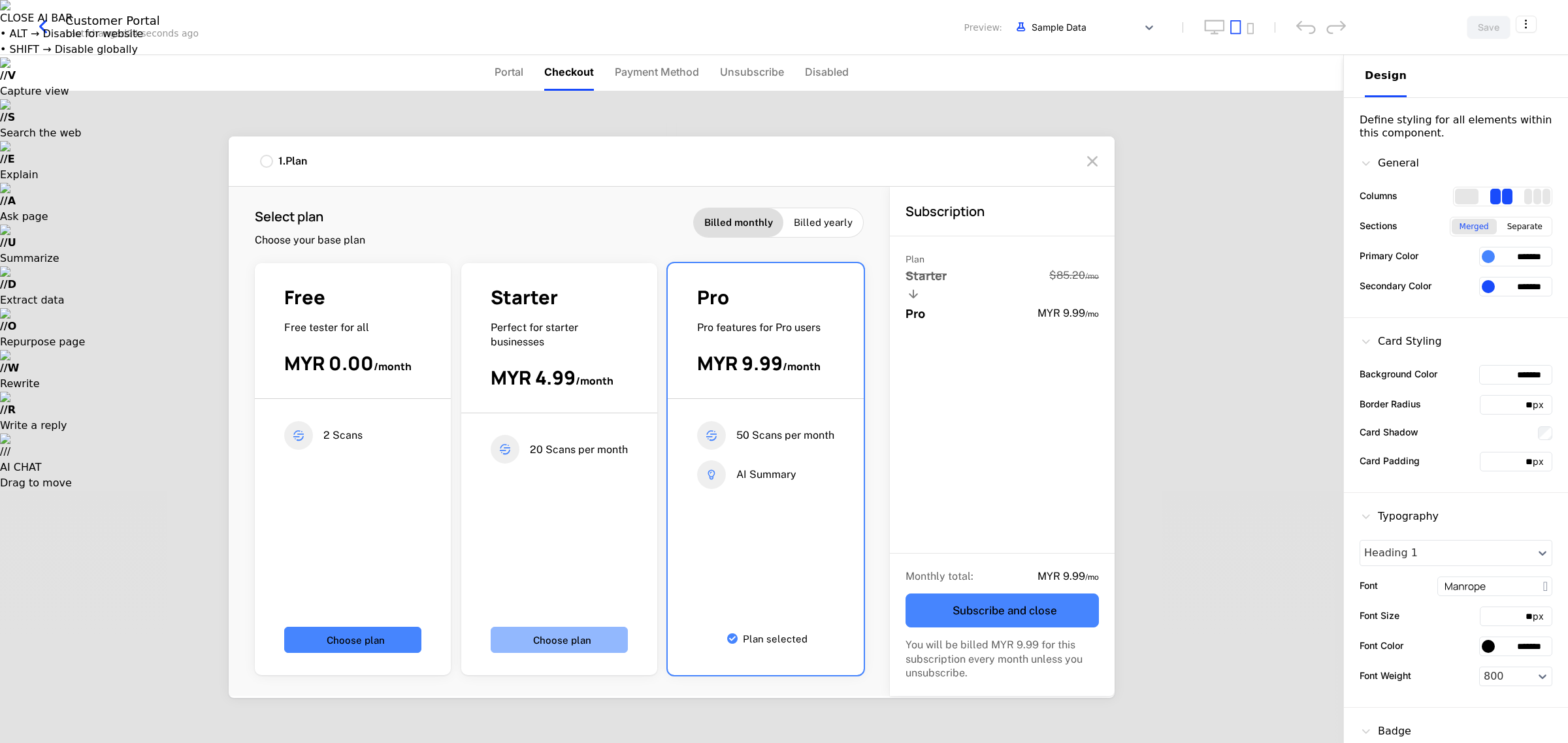
click at [592, 644] on button "Choose plan" at bounding box center [559, 640] width 137 height 26
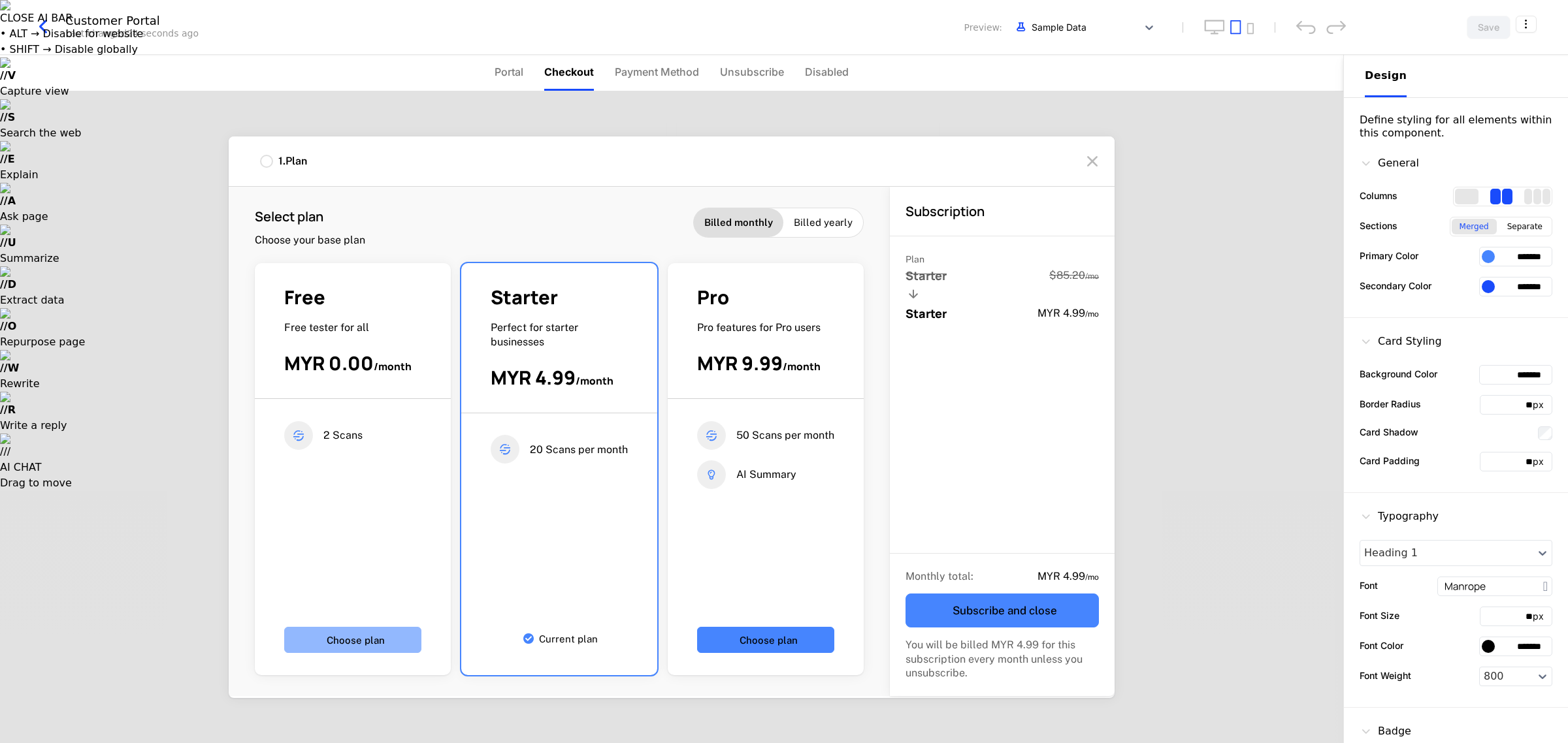
click at [355, 648] on button "Choose plan" at bounding box center [353, 640] width 137 height 26
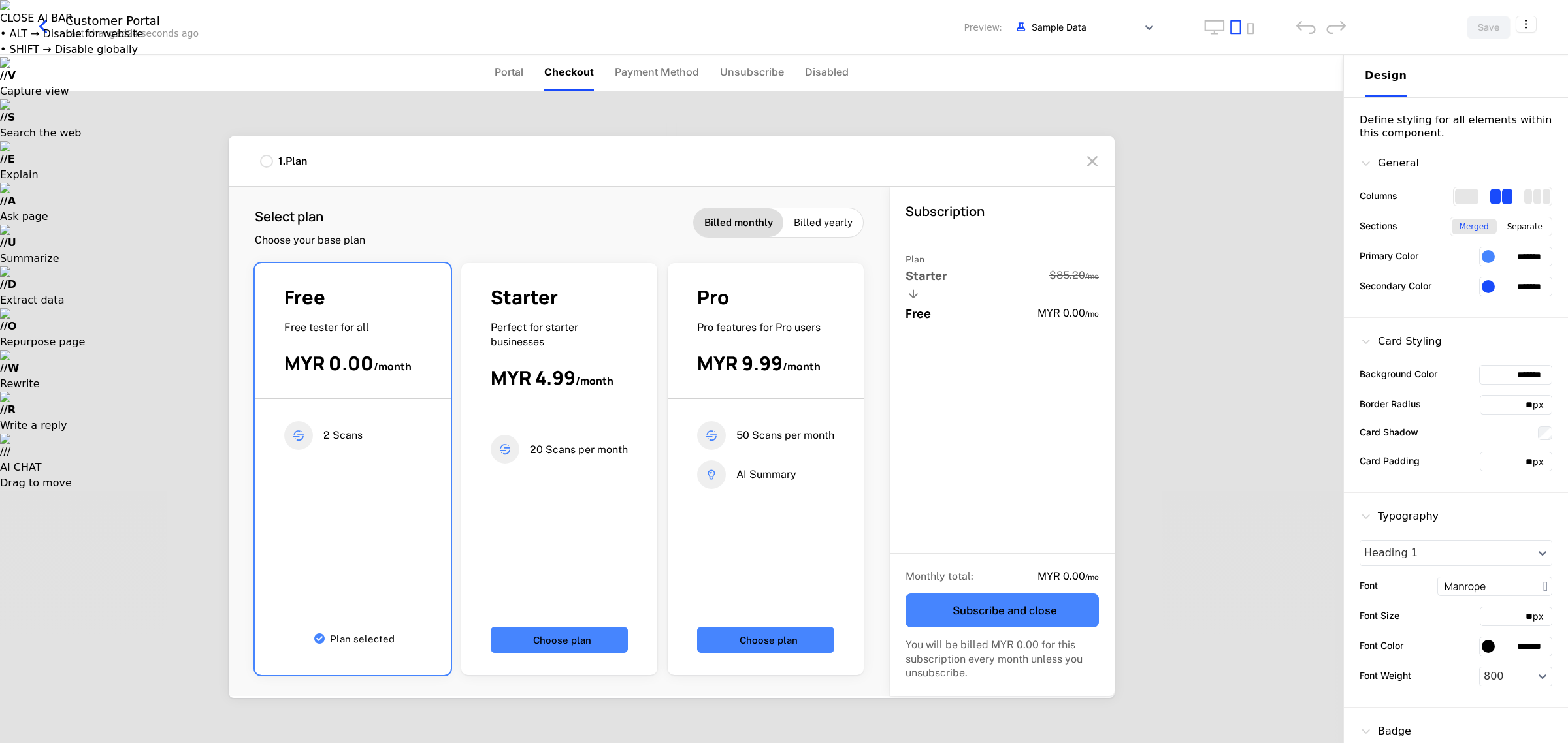
click at [1095, 168] on icon at bounding box center [1092, 161] width 21 height 21
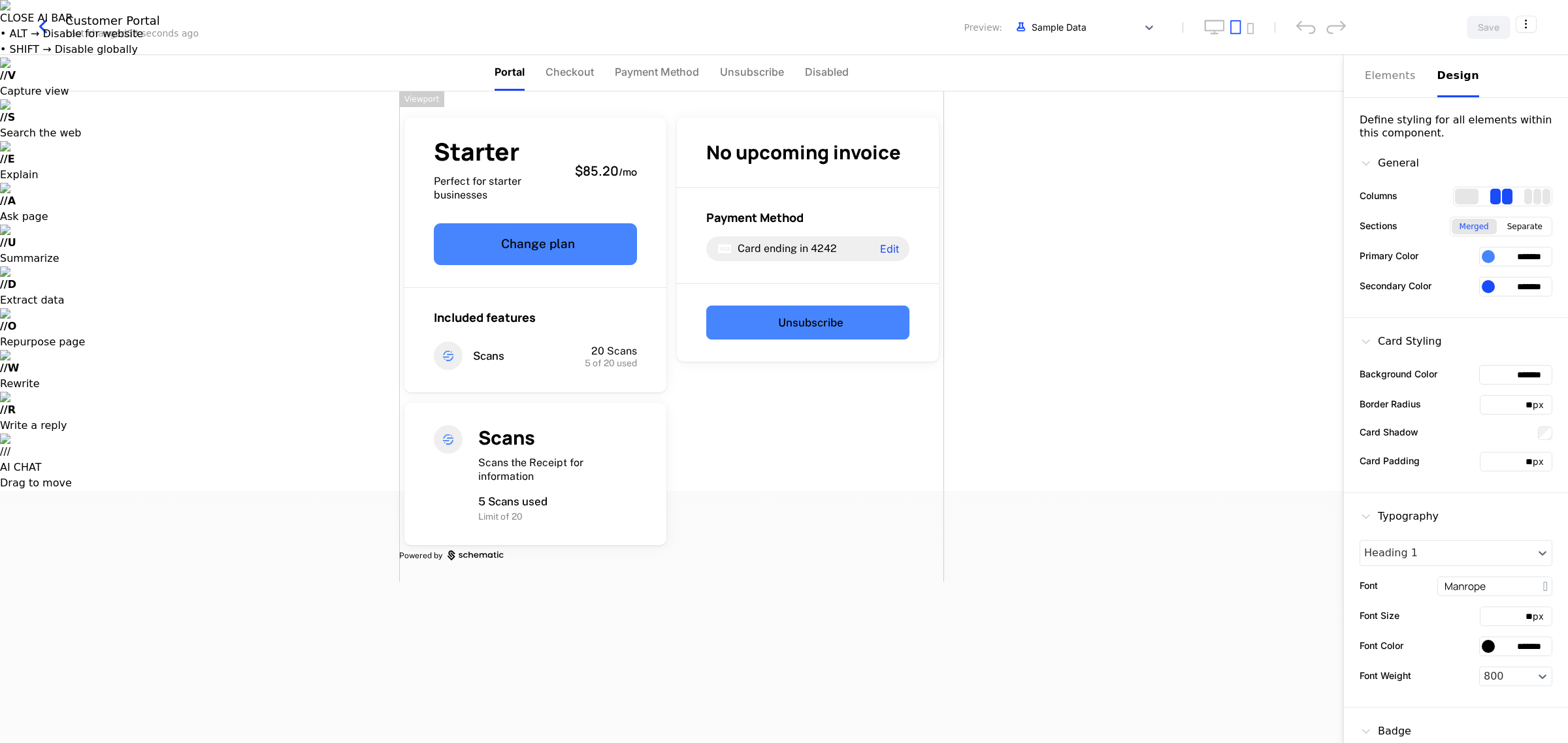
click at [37, 32] on icon "button" at bounding box center [43, 27] width 24 height 24
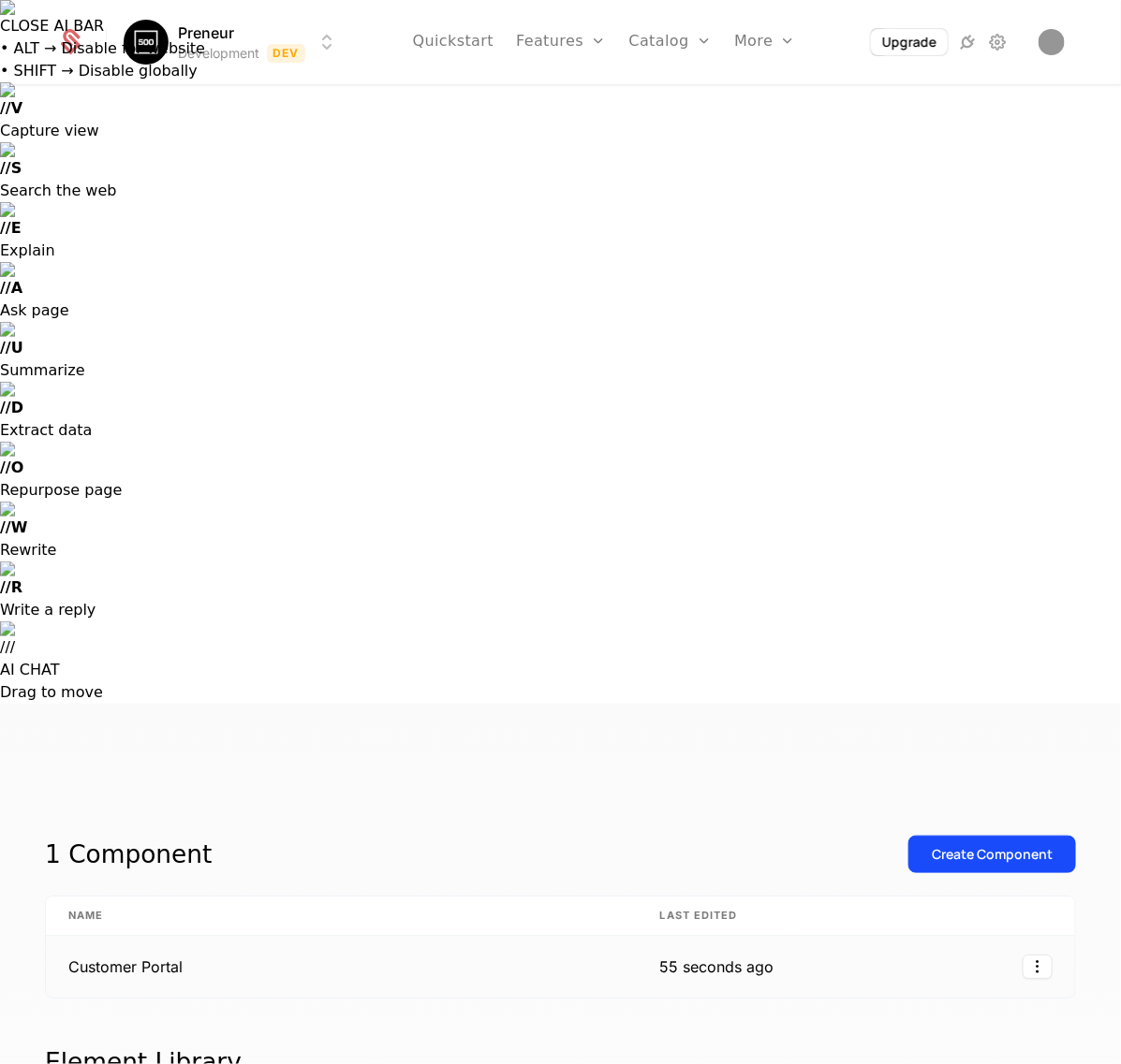
click at [115, 936] on td "Customer Portal" at bounding box center [342, 967] width 592 height 62
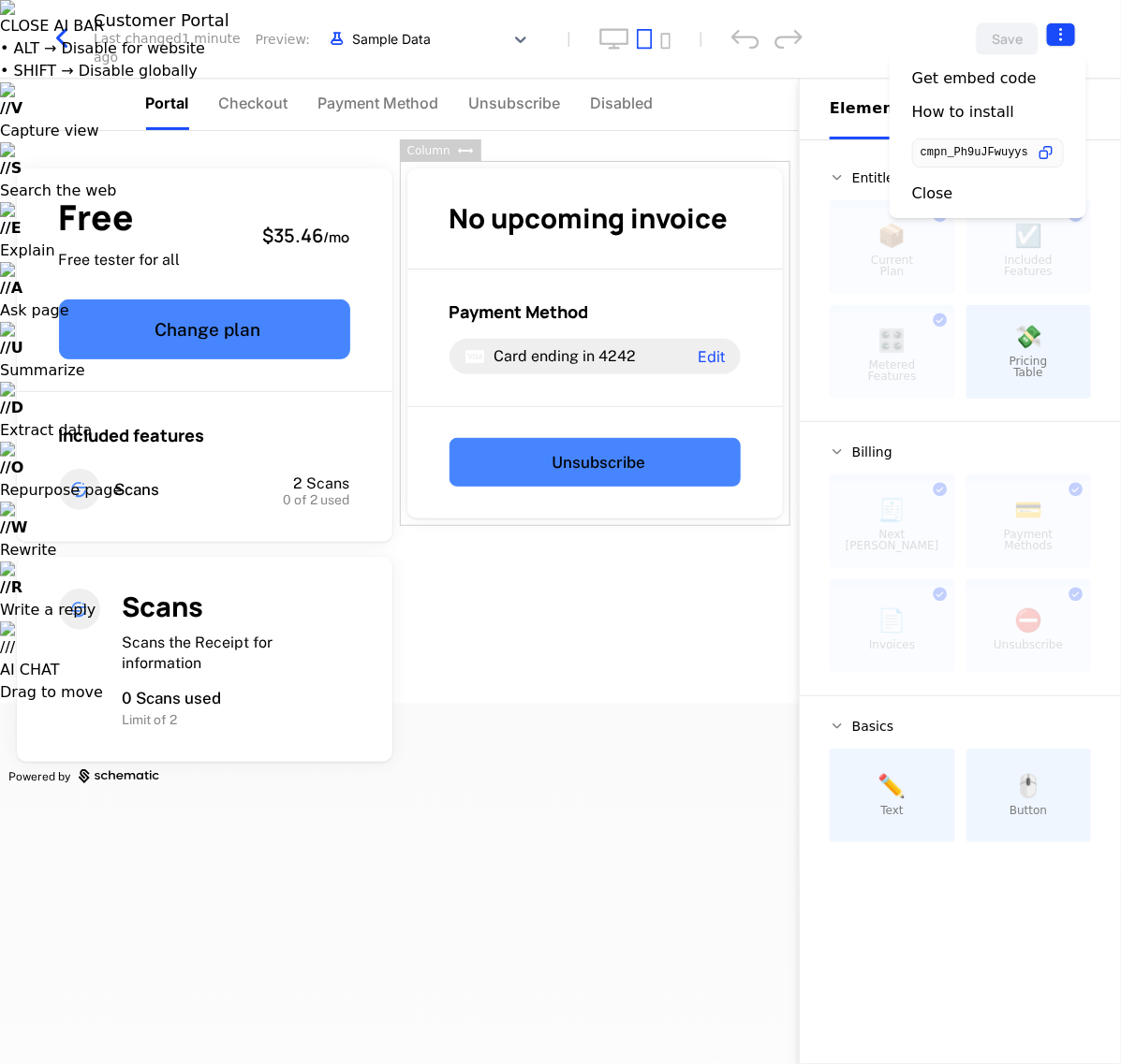
click at [1049, 40] on html "CLOSE AI BAR • ALT → Disable for website • SHIFT → Disable globally // V Captur…" at bounding box center [560, 884] width 1121 height 1769
click at [1036, 155] on icon "button" at bounding box center [1046, 153] width 20 height 20
click at [969, 117] on div "How to install" at bounding box center [964, 112] width 102 height 19
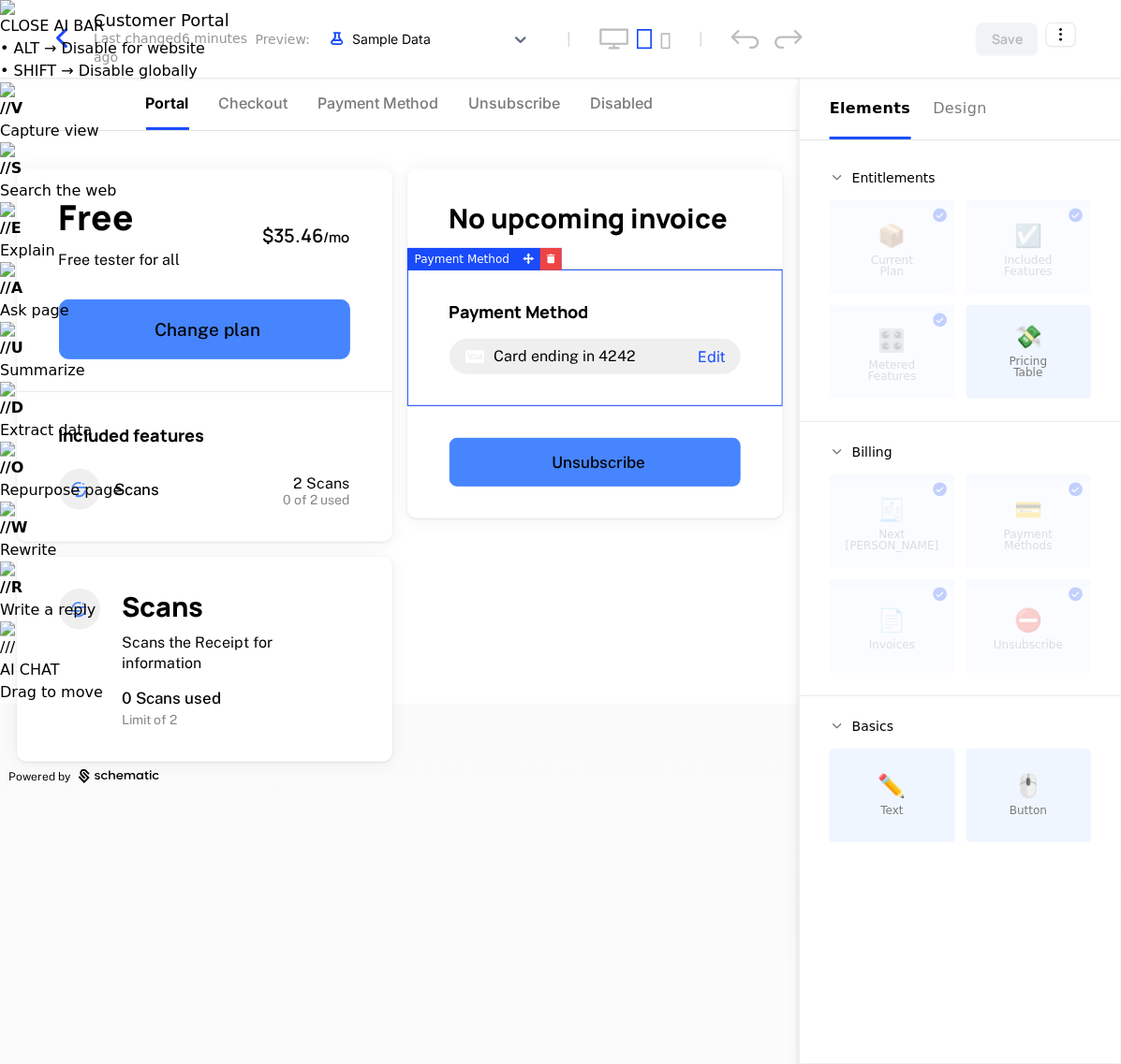
click at [53, 34] on icon "button" at bounding box center [62, 39] width 34 height 34
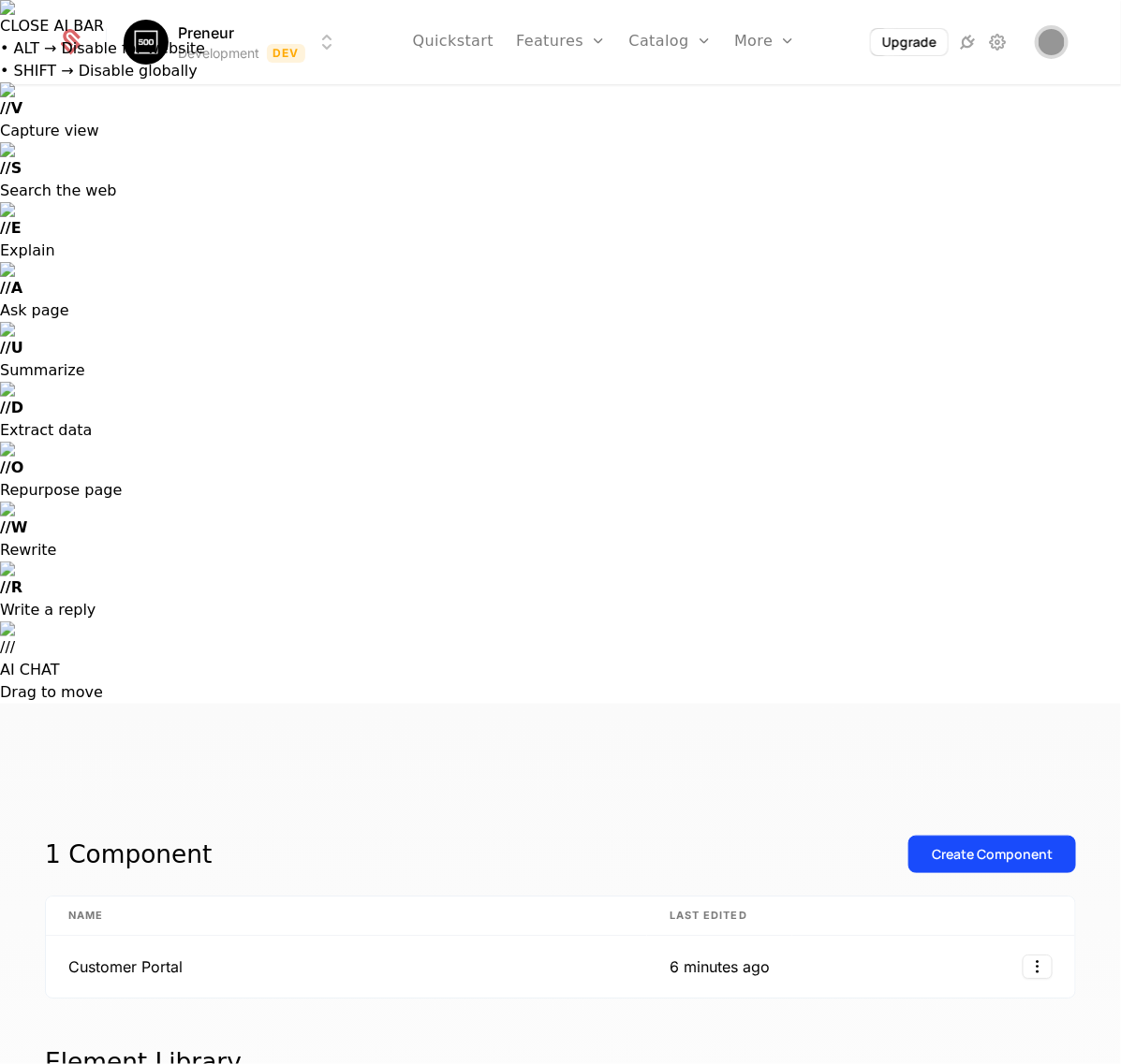
click at [1047, 49] on img "Open user button" at bounding box center [1052, 42] width 26 height 26
click at [1010, 35] on div "Upgrade" at bounding box center [967, 42] width 195 height 28
click at [993, 50] on icon at bounding box center [997, 42] width 23 height 23
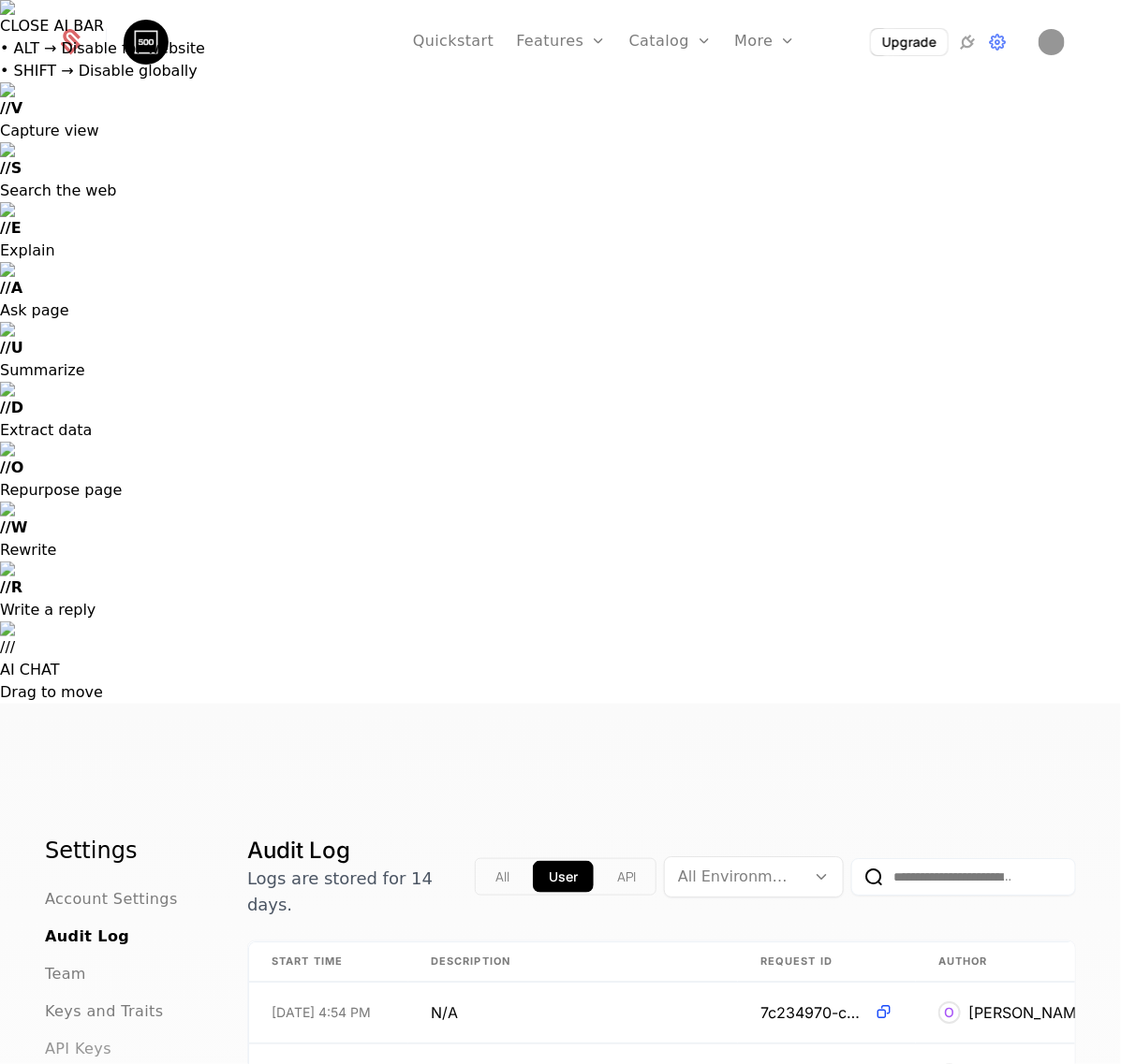
click at [50, 1039] on span "API Keys" at bounding box center [78, 1050] width 67 height 23
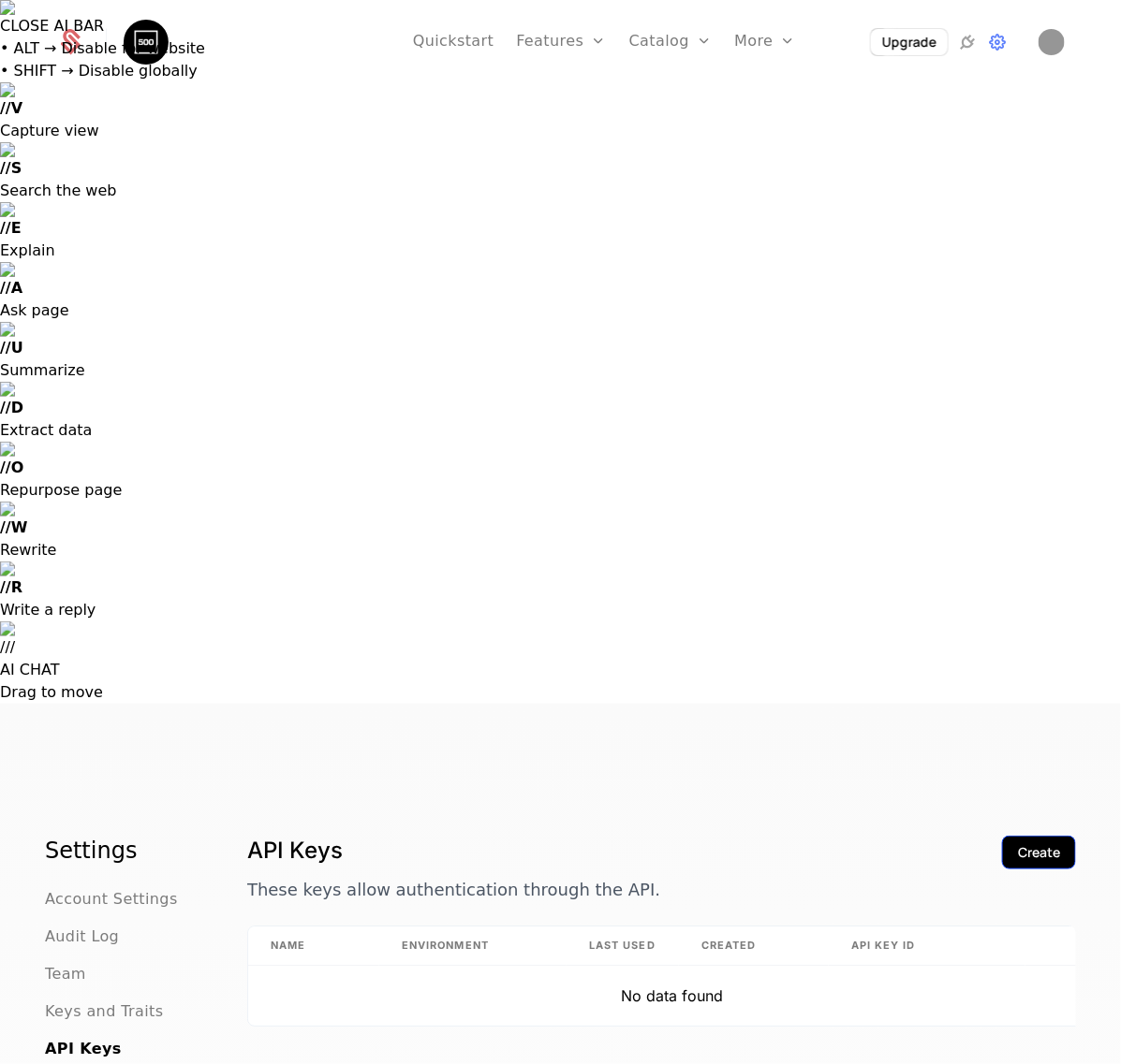
click at [1018, 843] on div "Create" at bounding box center [1039, 853] width 42 height 19
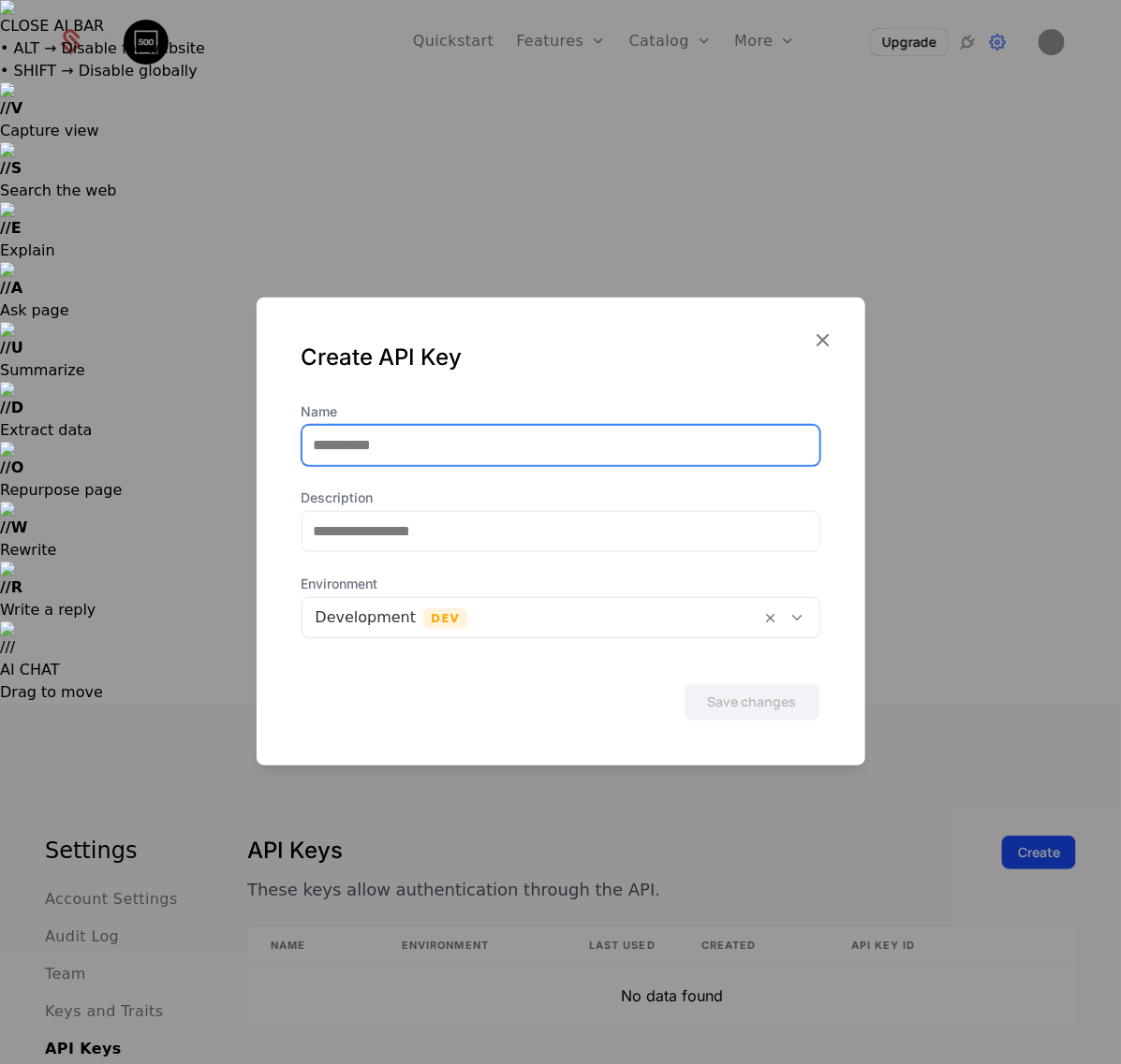
click at [476, 433] on input "Name" at bounding box center [561, 446] width 517 height 40
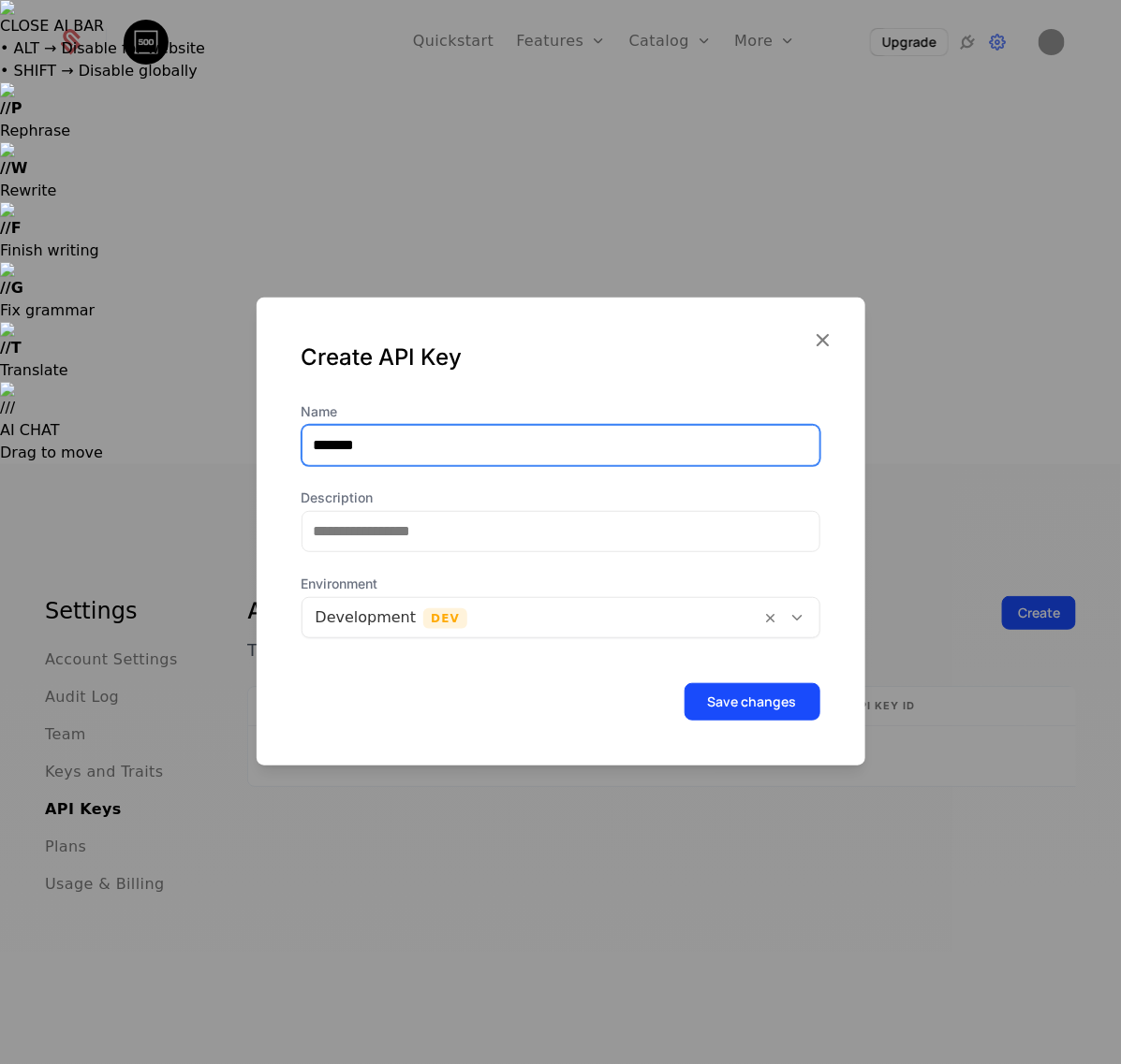
type input "*******"
click at [386, 450] on input "*******" at bounding box center [561, 446] width 517 height 40
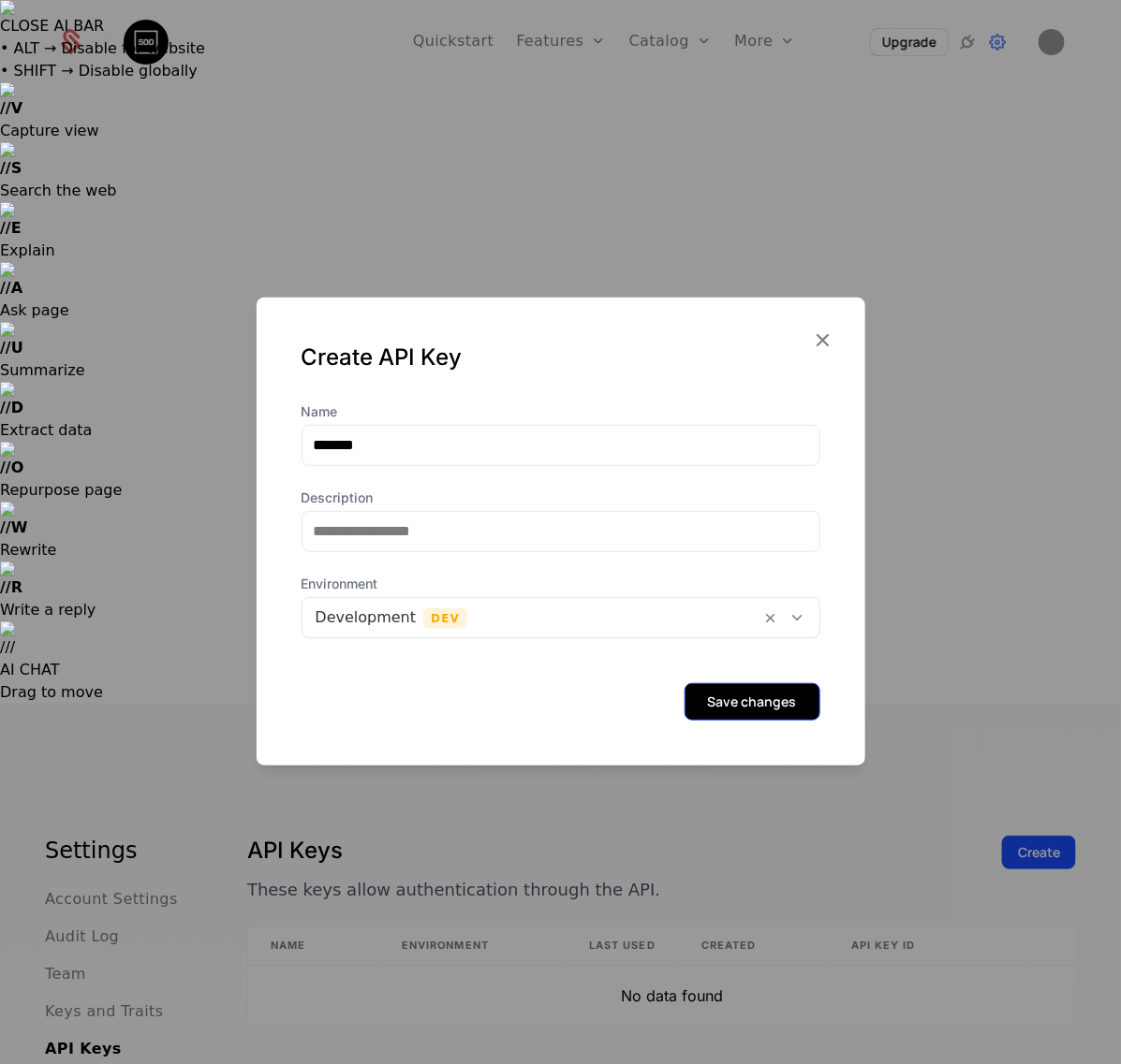
click at [737, 684] on button "Save changes" at bounding box center [752, 702] width 136 height 38
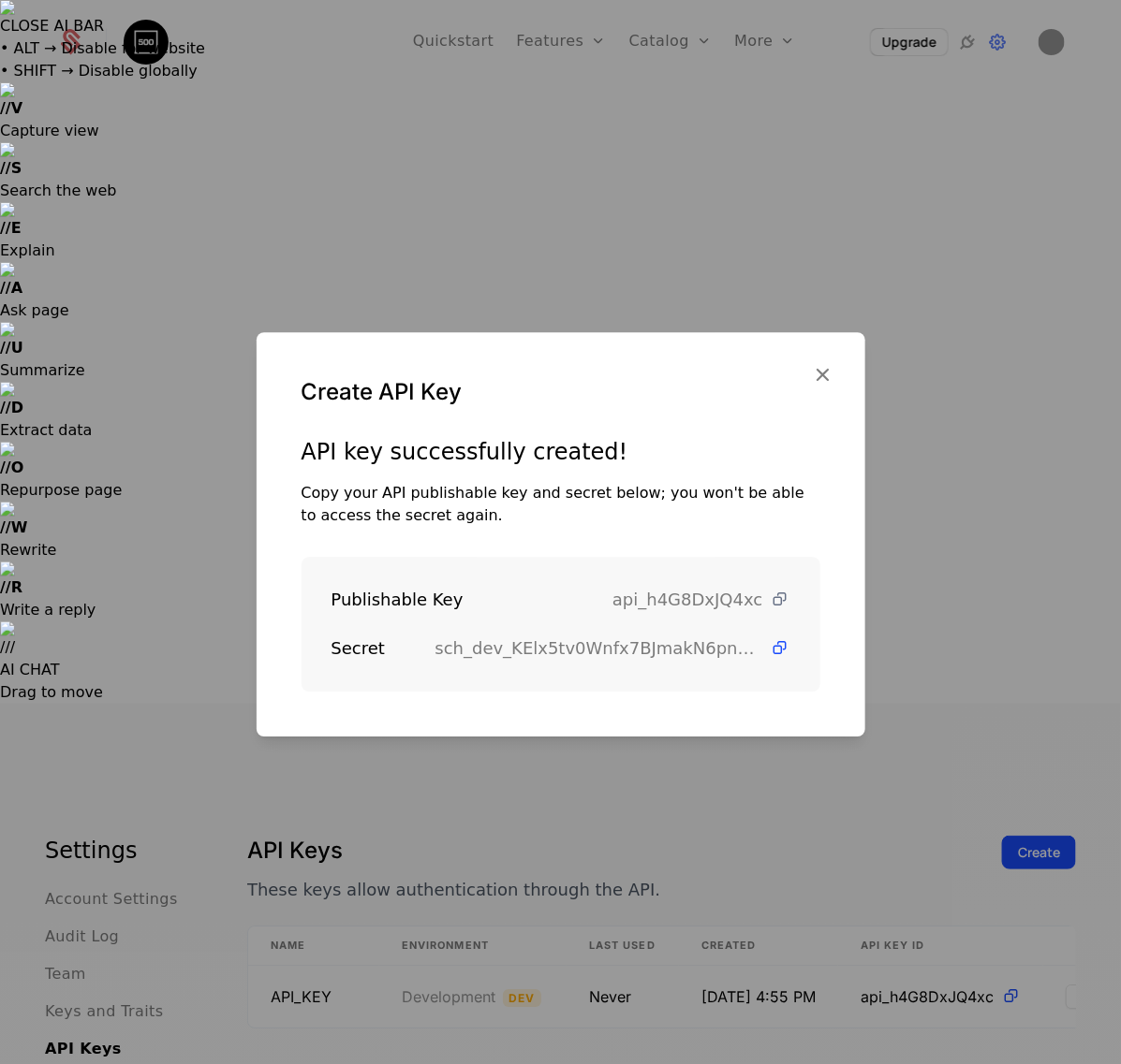
click at [771, 602] on icon at bounding box center [781, 599] width 20 height 20
click at [771, 653] on icon at bounding box center [781, 647] width 20 height 20
click at [826, 370] on icon "button" at bounding box center [823, 374] width 25 height 25
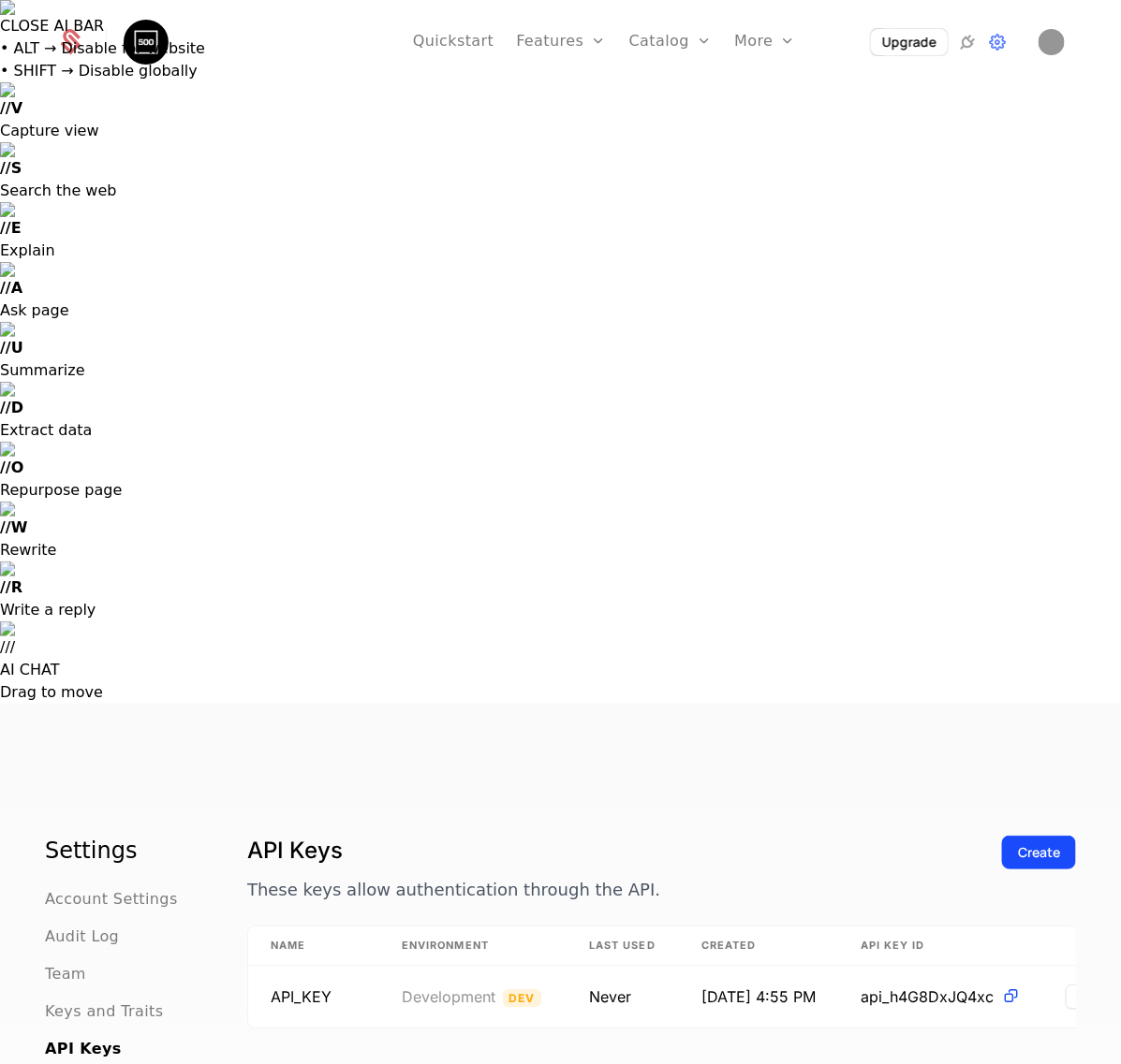
scroll to position [0, 73]
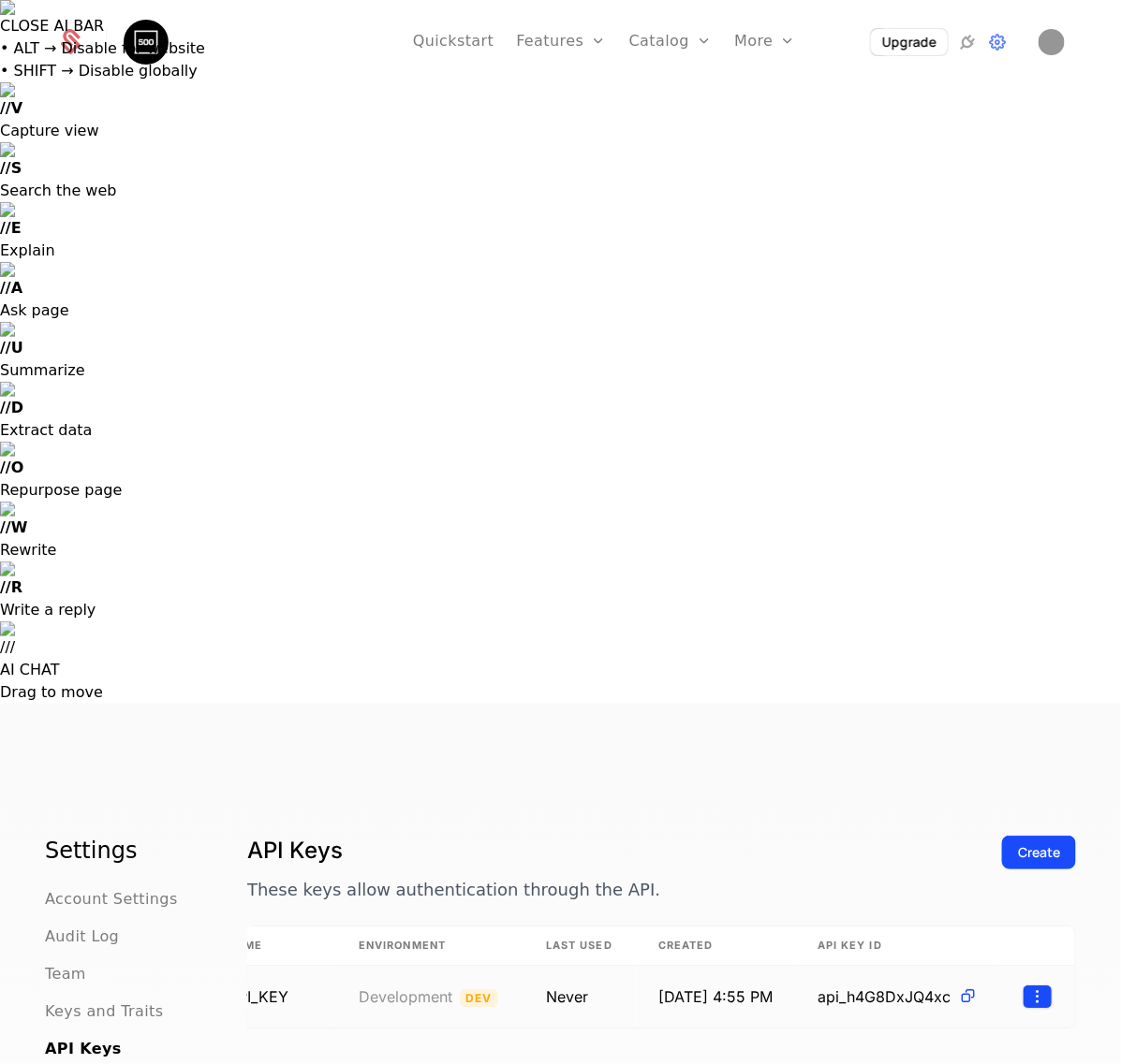
click at [1018, 303] on html "CLOSE AI BAR • ALT → Disable for website • SHIFT → Disable globally // V Captur…" at bounding box center [560, 884] width 1121 height 1769
click at [933, 336] on div "Edit Revoke" at bounding box center [942, 377] width 188 height 97
click at [901, 355] on div "Edit" at bounding box center [895, 357] width 48 height 26
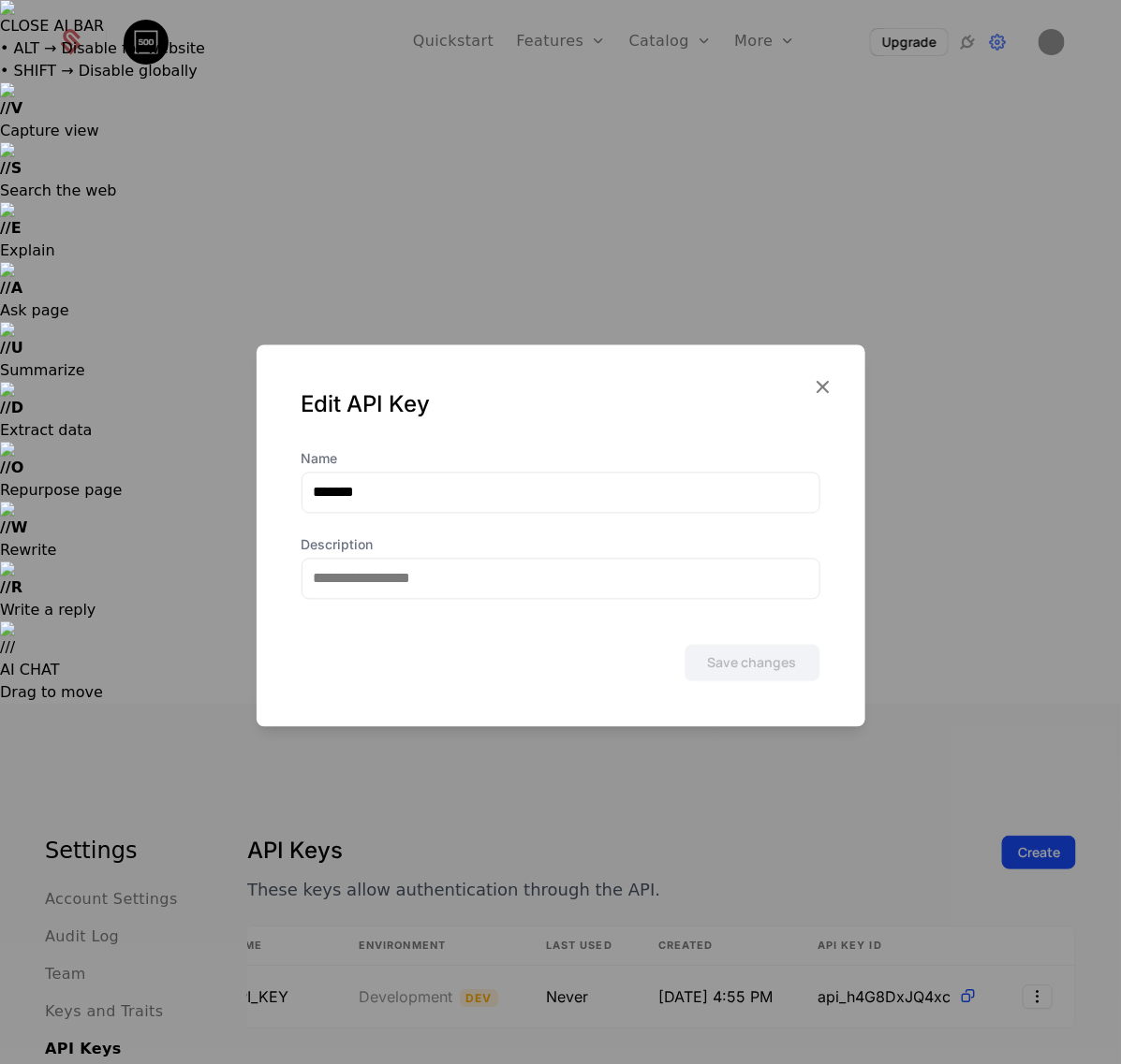
click at [426, 212] on div at bounding box center [560, 532] width 1121 height 1064
